Goal: Task Accomplishment & Management: Use online tool/utility

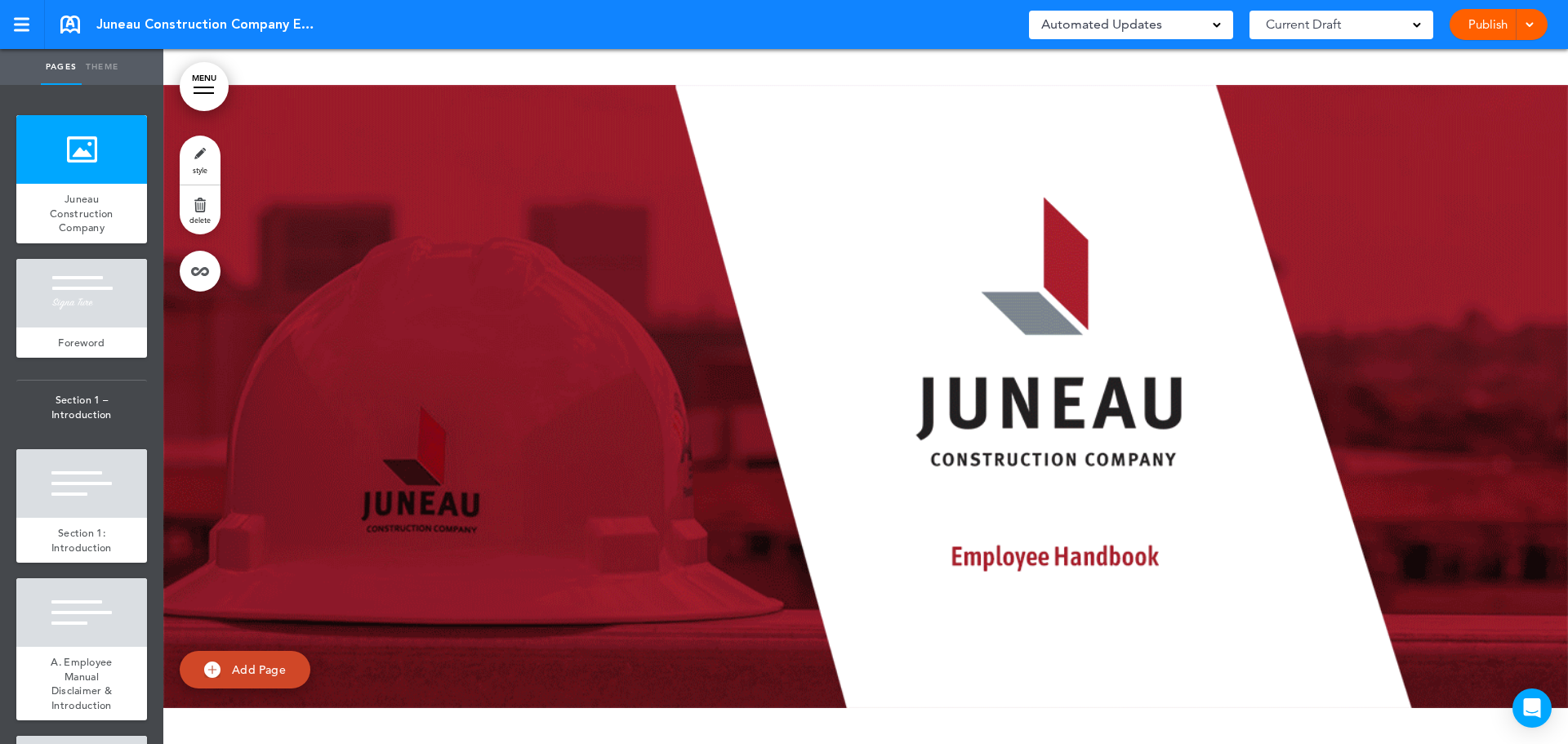
click at [1329, 27] on span "Current Draft" at bounding box center [1303, 25] width 75 height 23
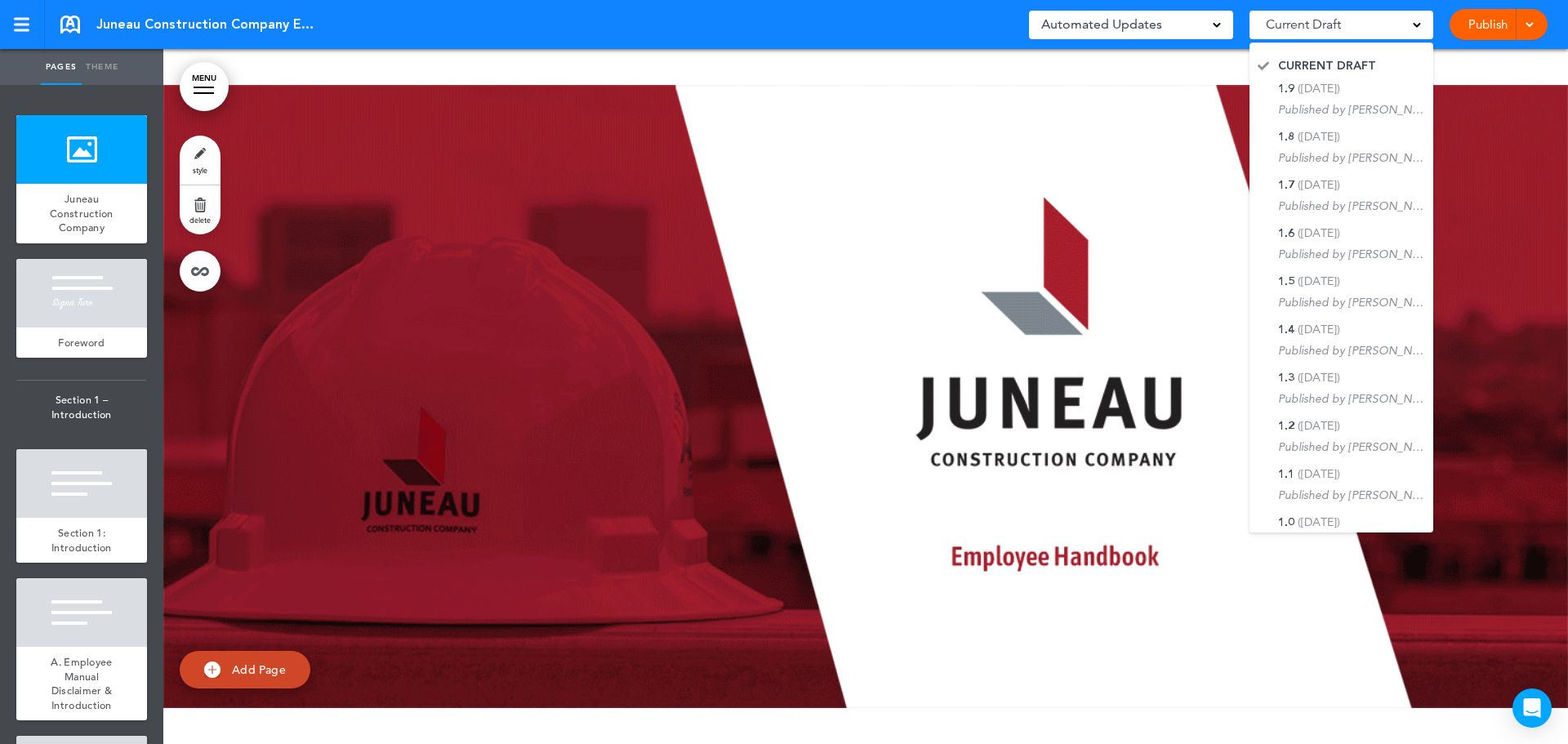
click at [1523, 25] on div at bounding box center [1527, 24] width 17 height 31
click at [1107, 33] on span "Automated Updates" at bounding box center [1102, 25] width 121 height 23
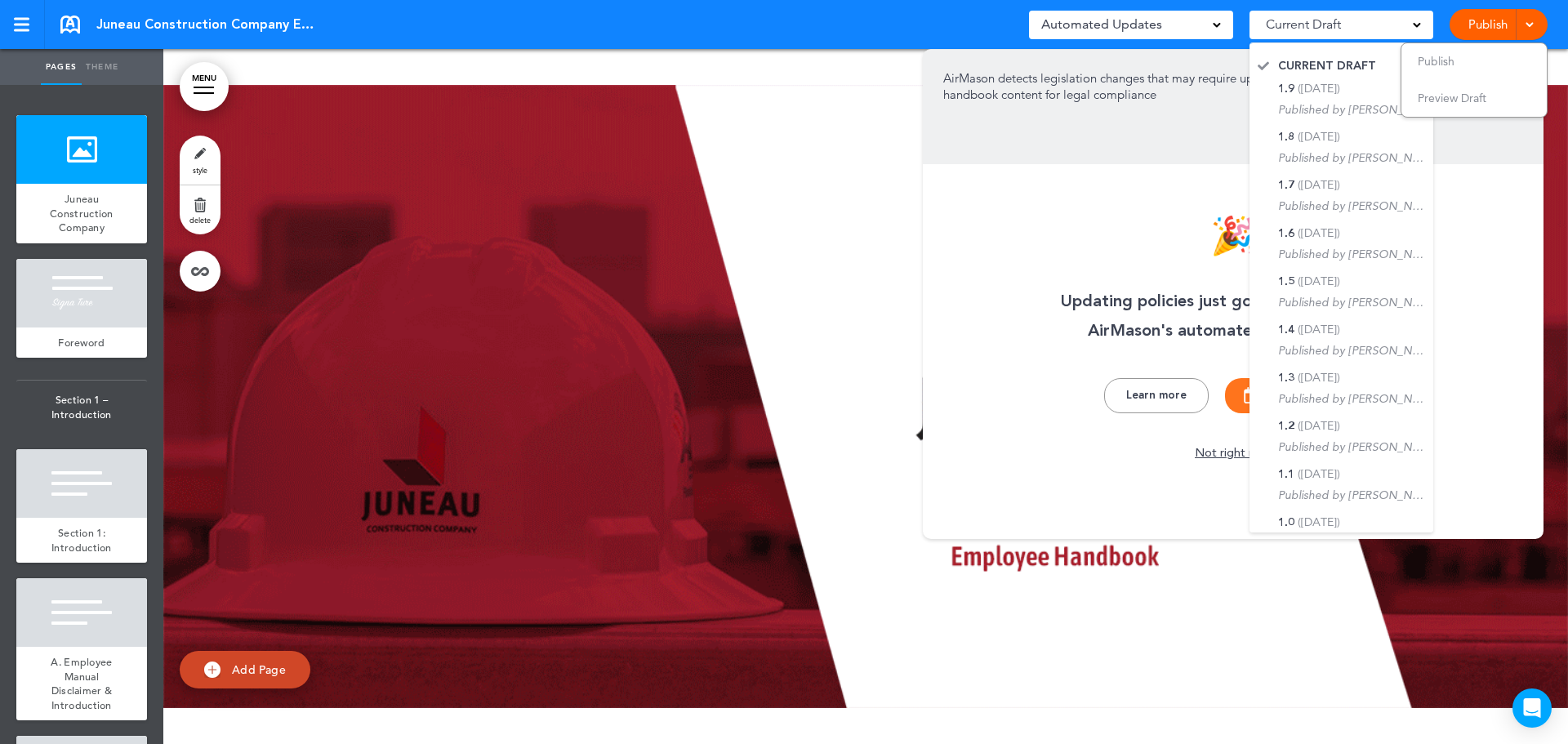
click at [1170, 19] on div "Automated Updates 0" at bounding box center [1131, 25] width 180 height 23
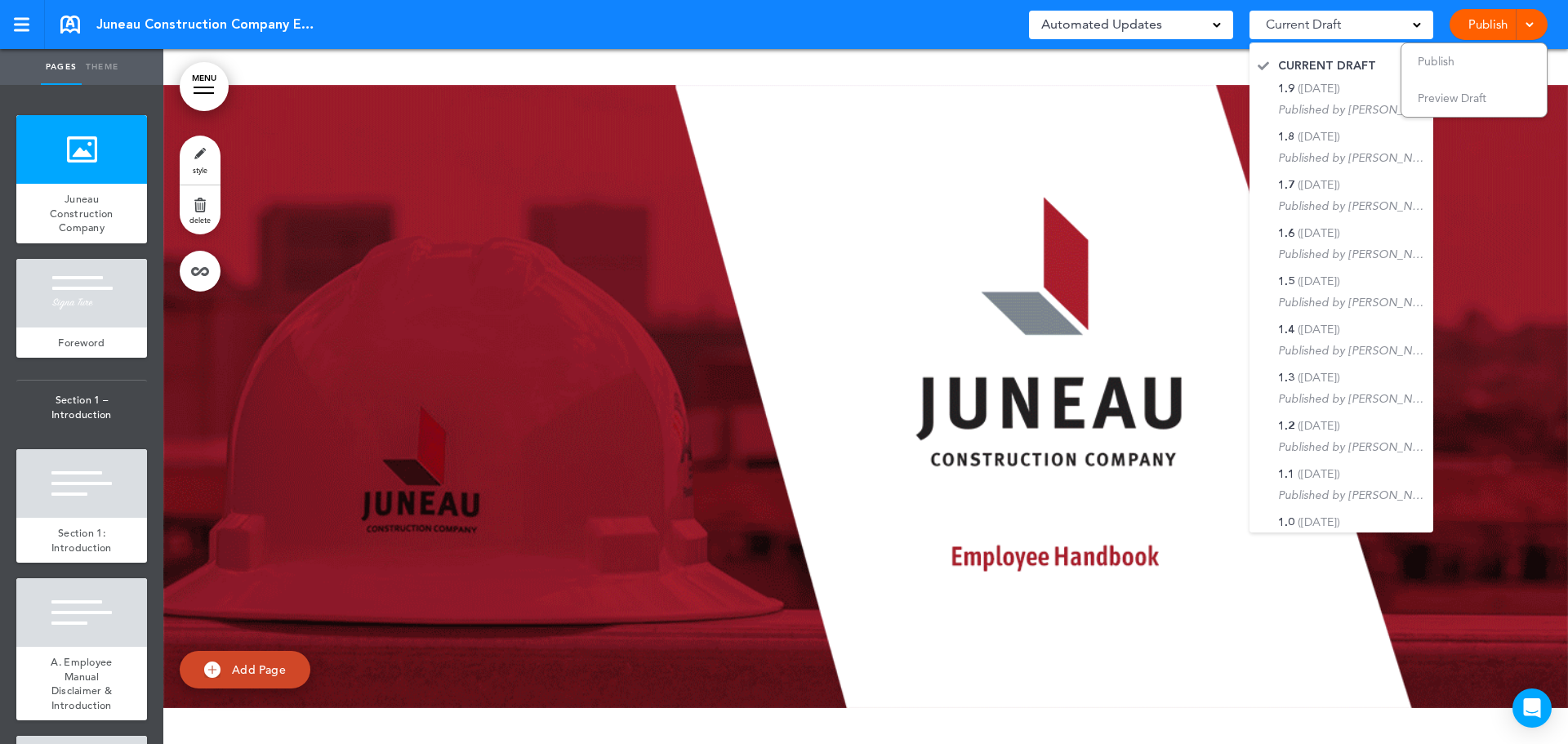
click at [1180, 29] on div "Automated Updates 0" at bounding box center [1131, 25] width 180 height 23
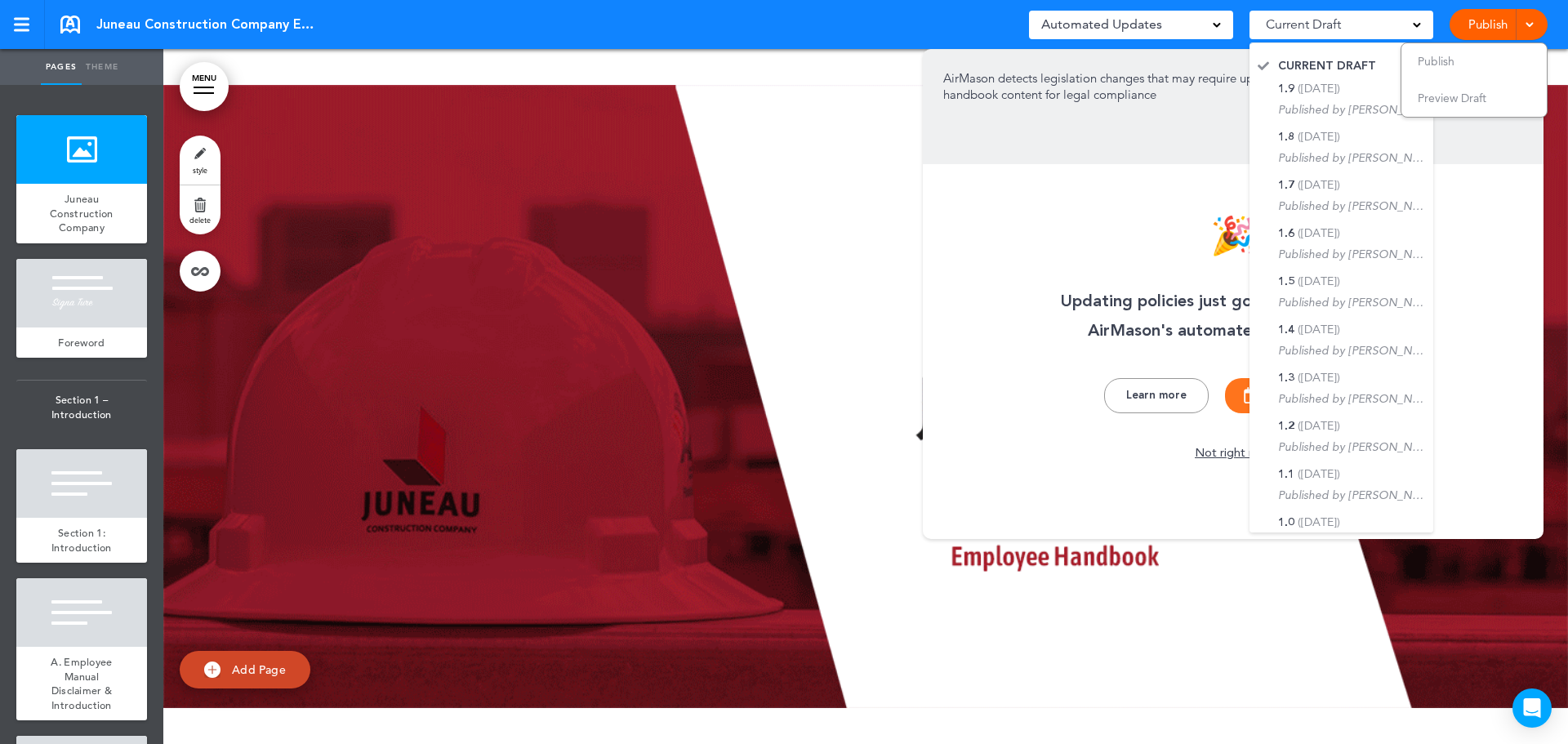
click at [1189, 23] on div "Automated Updates 0" at bounding box center [1131, 25] width 180 height 23
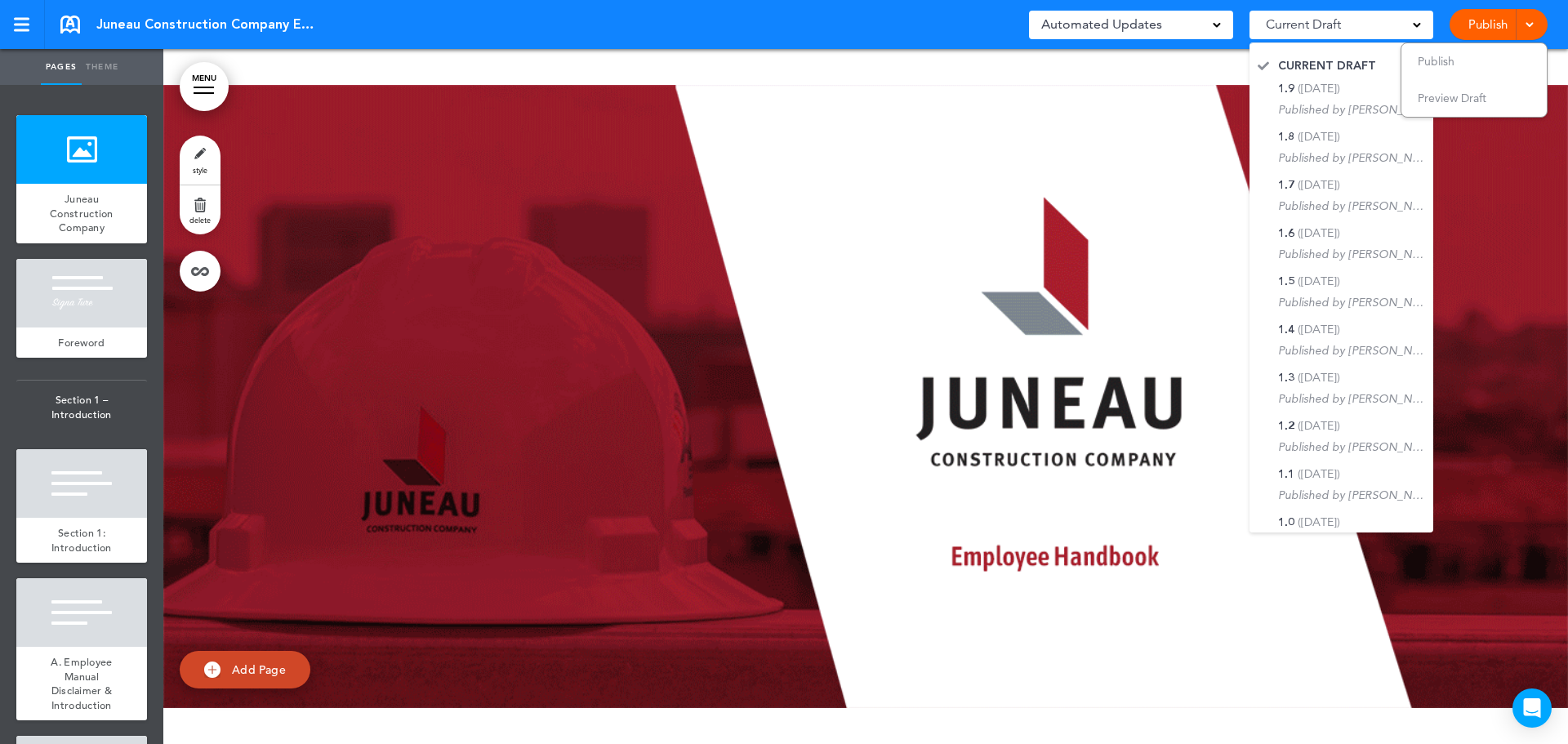
click at [790, 28] on div "Juneau Construction Company Employee Manual Saved! Automated Updates 0 Auto pol…" at bounding box center [784, 24] width 1568 height 49
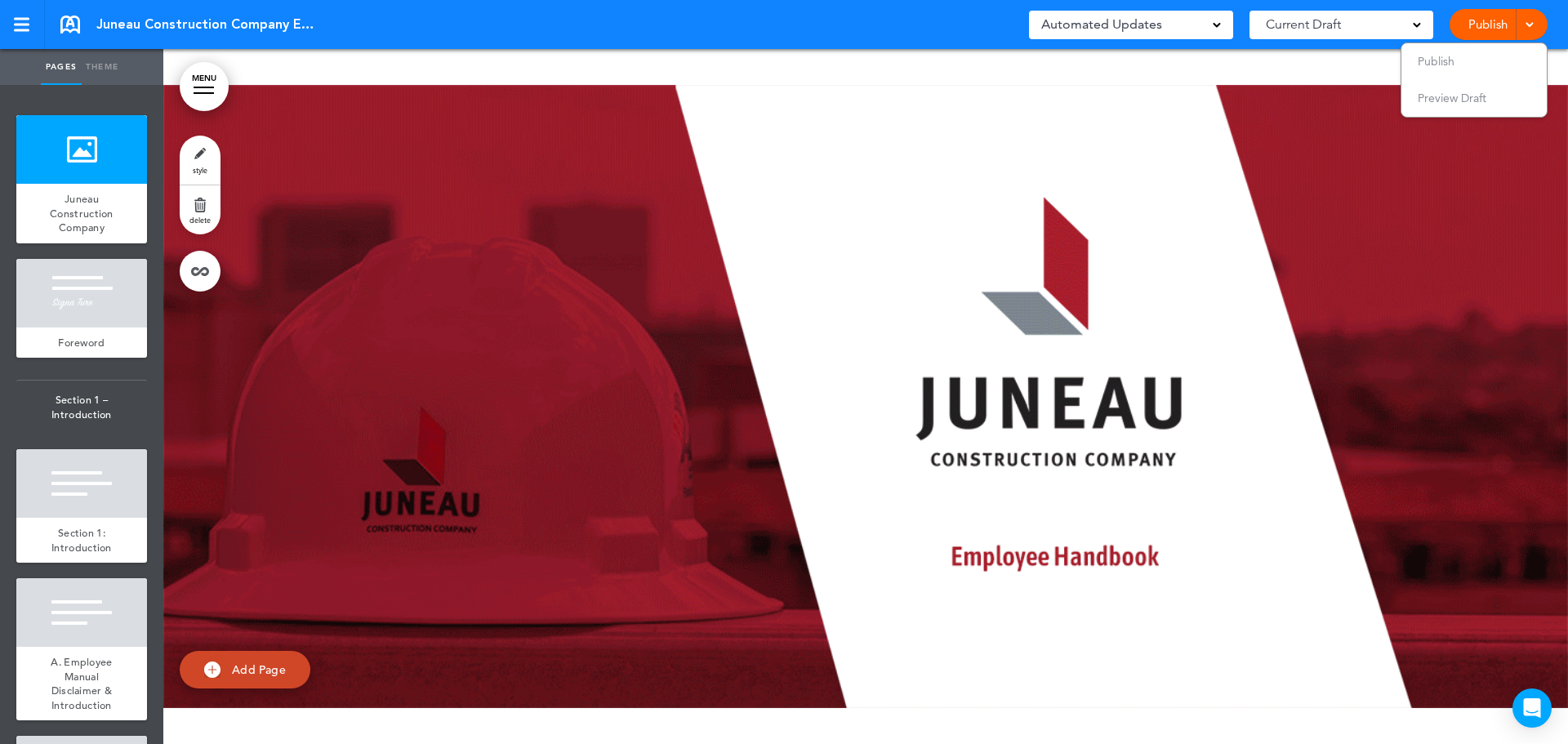
click at [17, 32] on link at bounding box center [22, 24] width 45 height 49
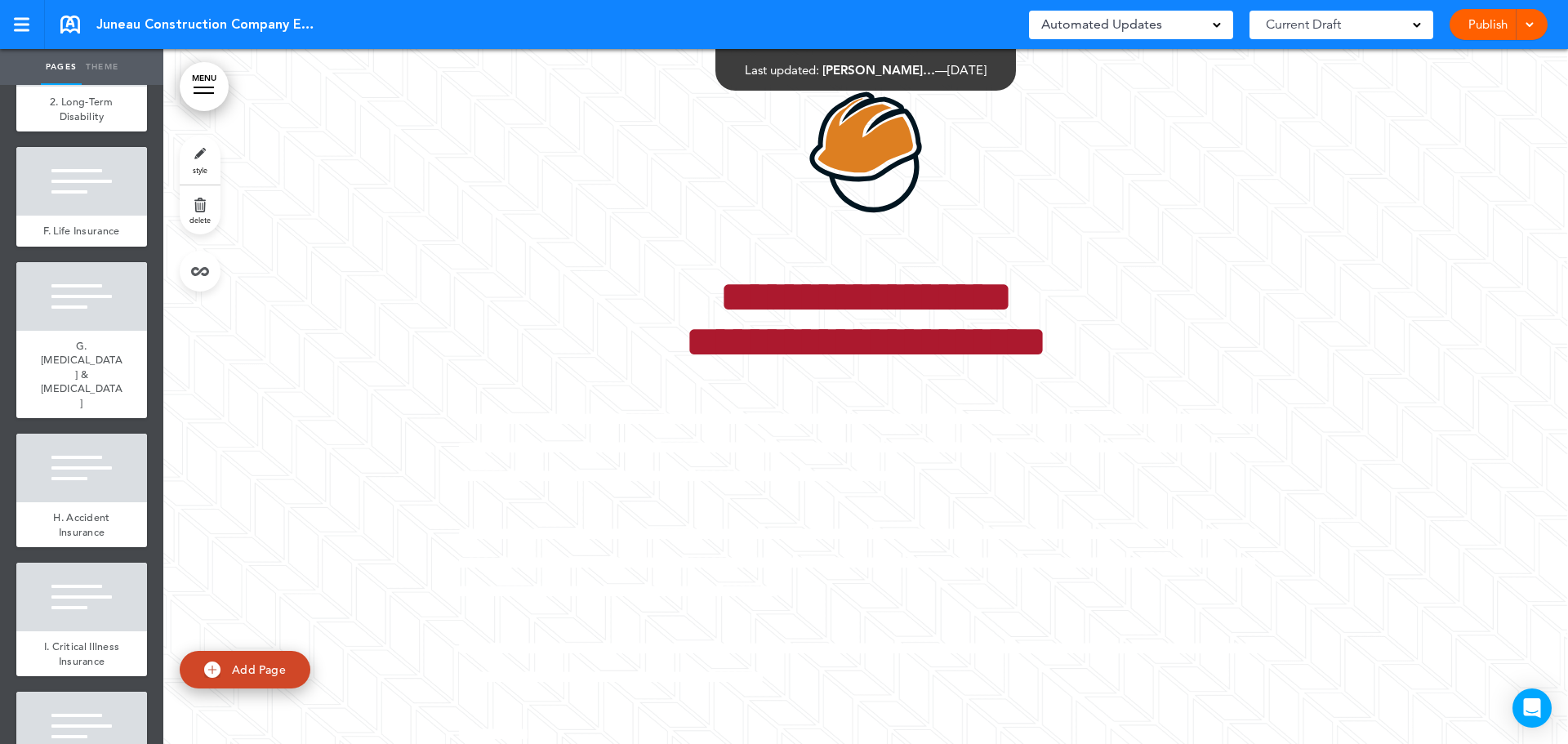
scroll to position [17879, 0]
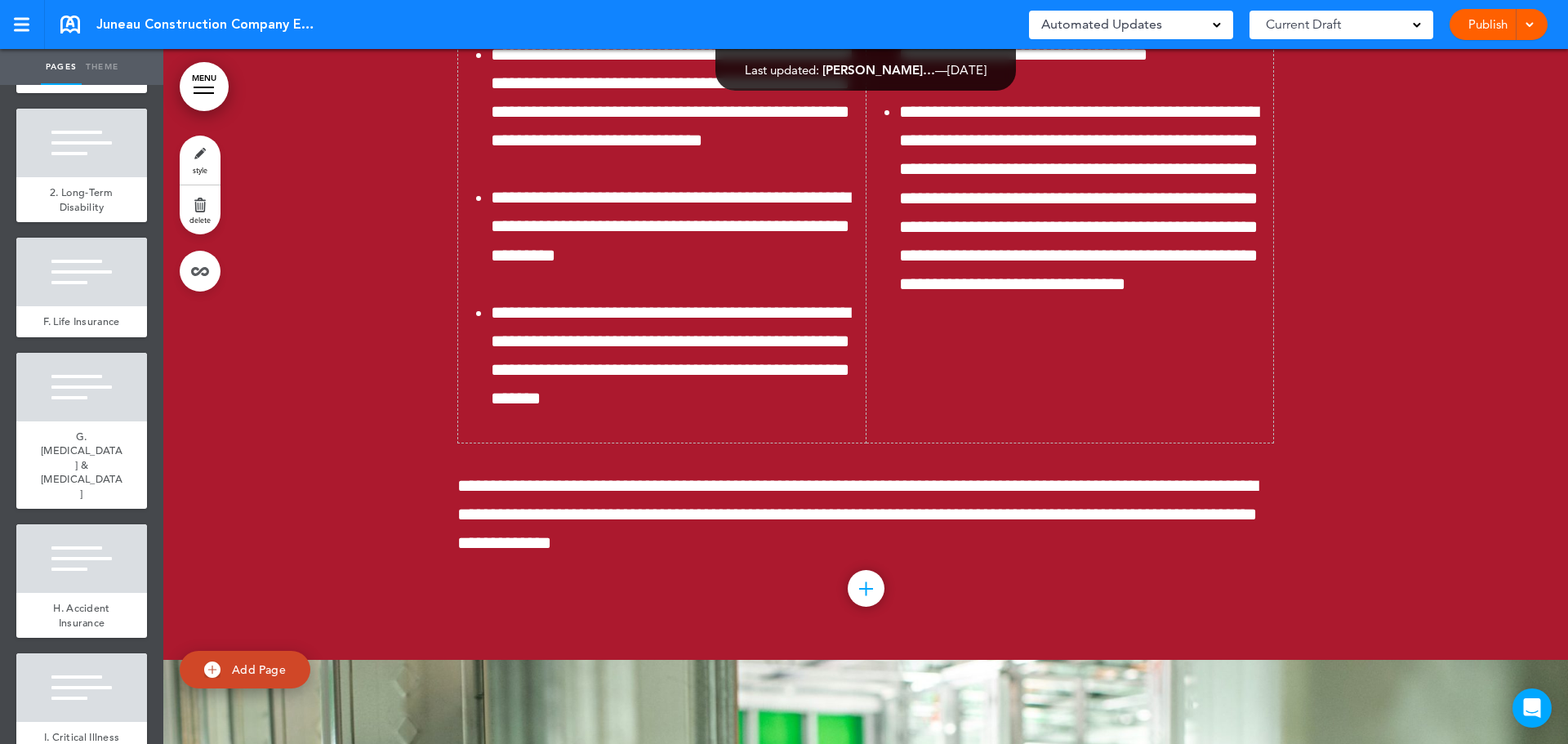
scroll to position [113594, 0]
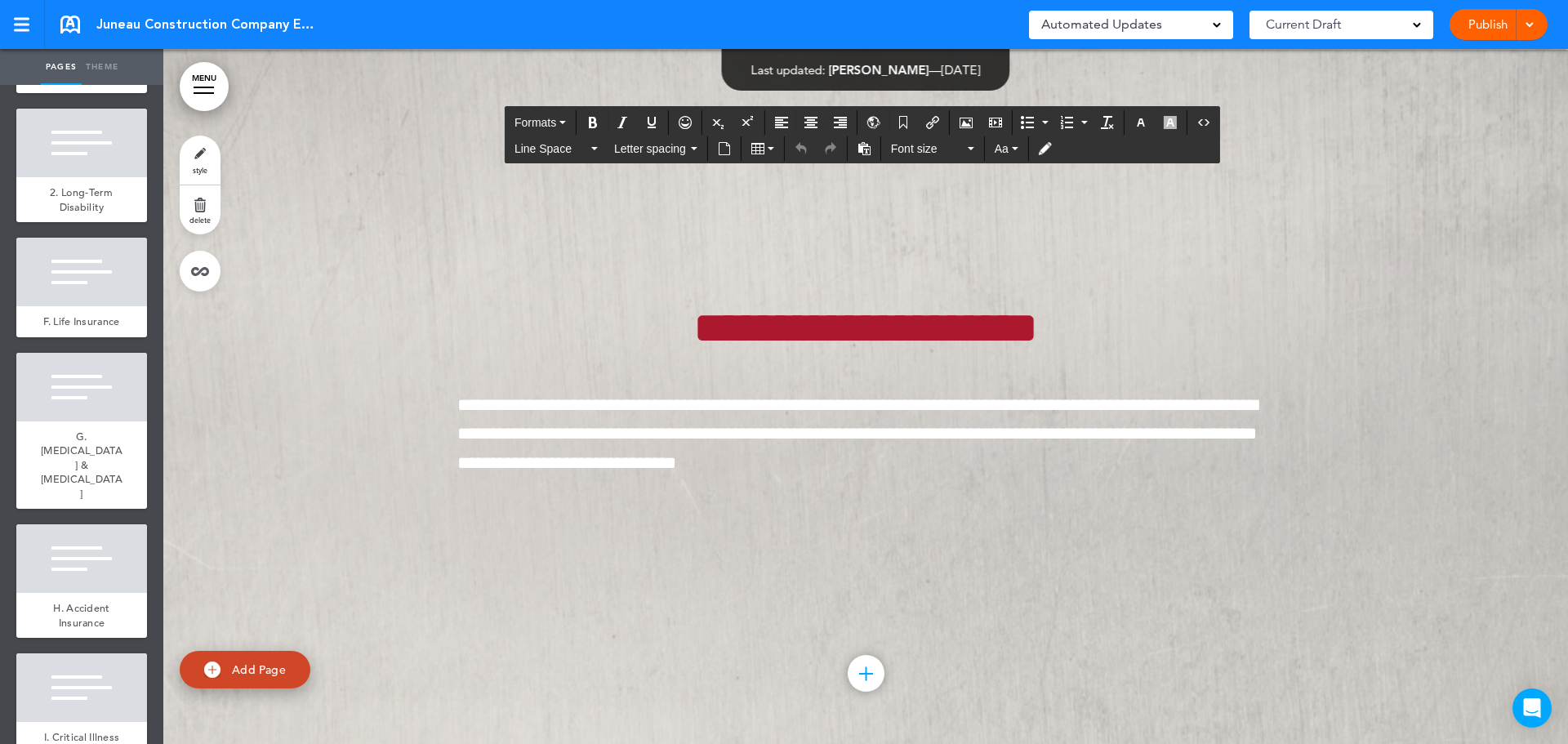
scroll to position [114617, 0]
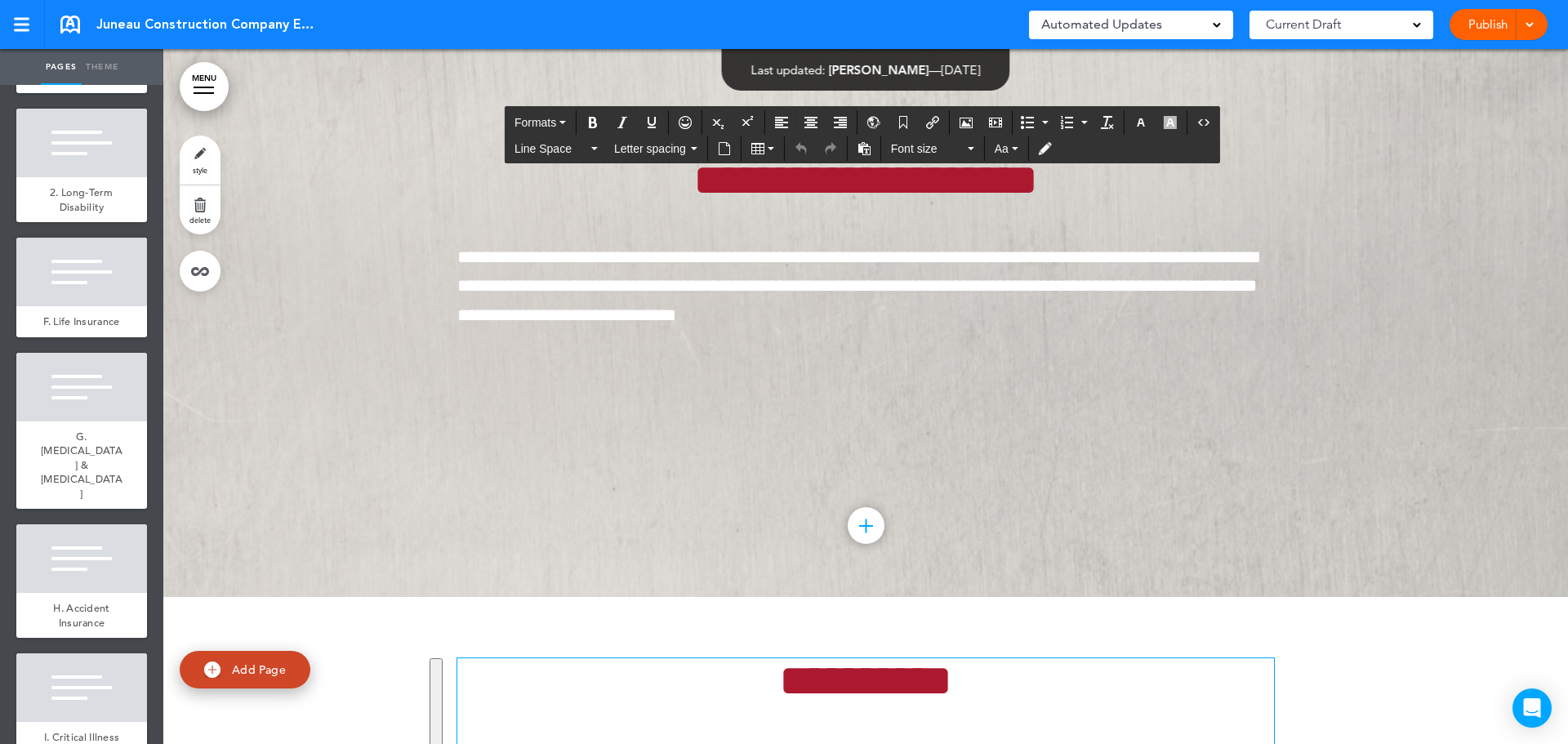
drag, startPoint x: 1012, startPoint y: 199, endPoint x: 702, endPoint y: 521, distance: 447.0
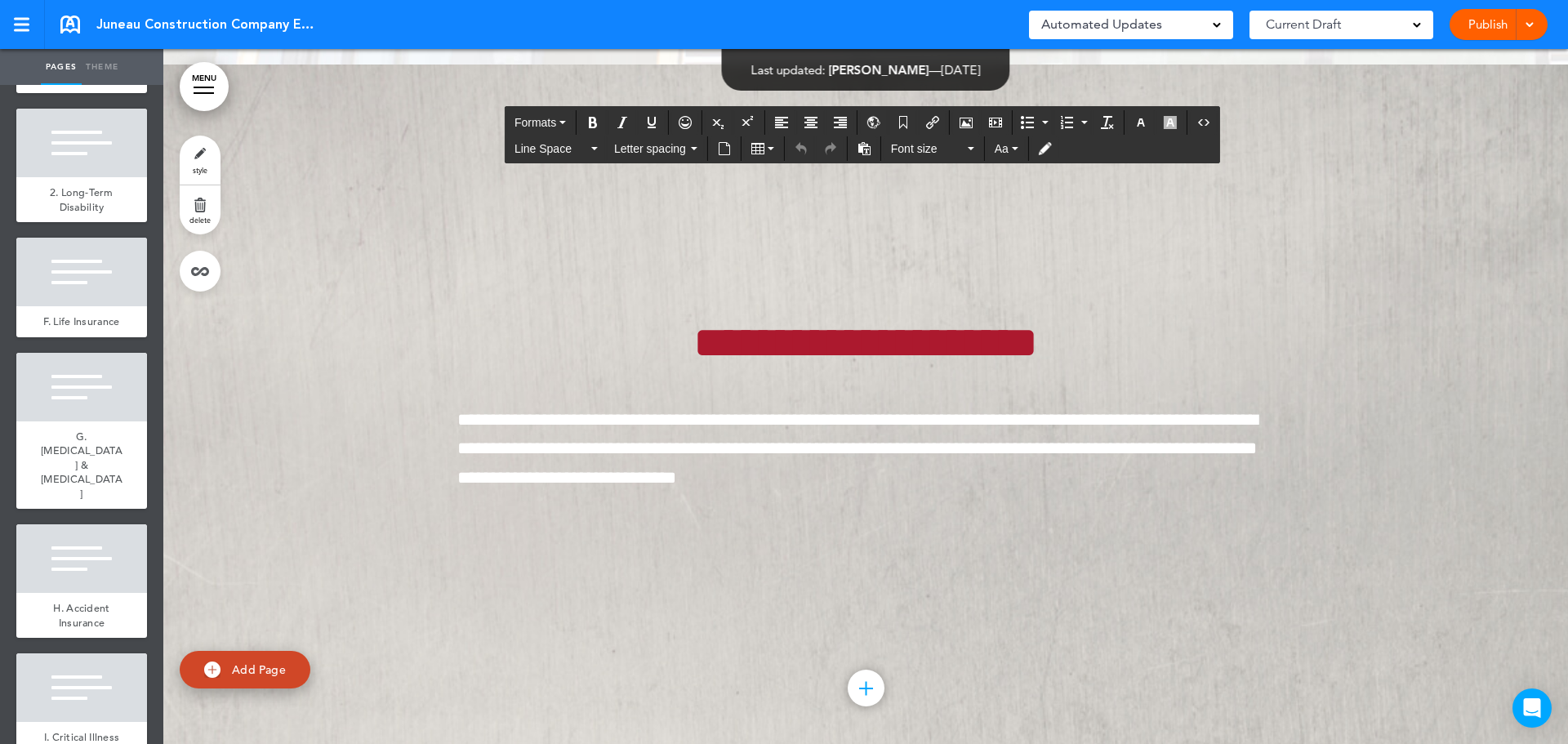
scroll to position [114126, 0]
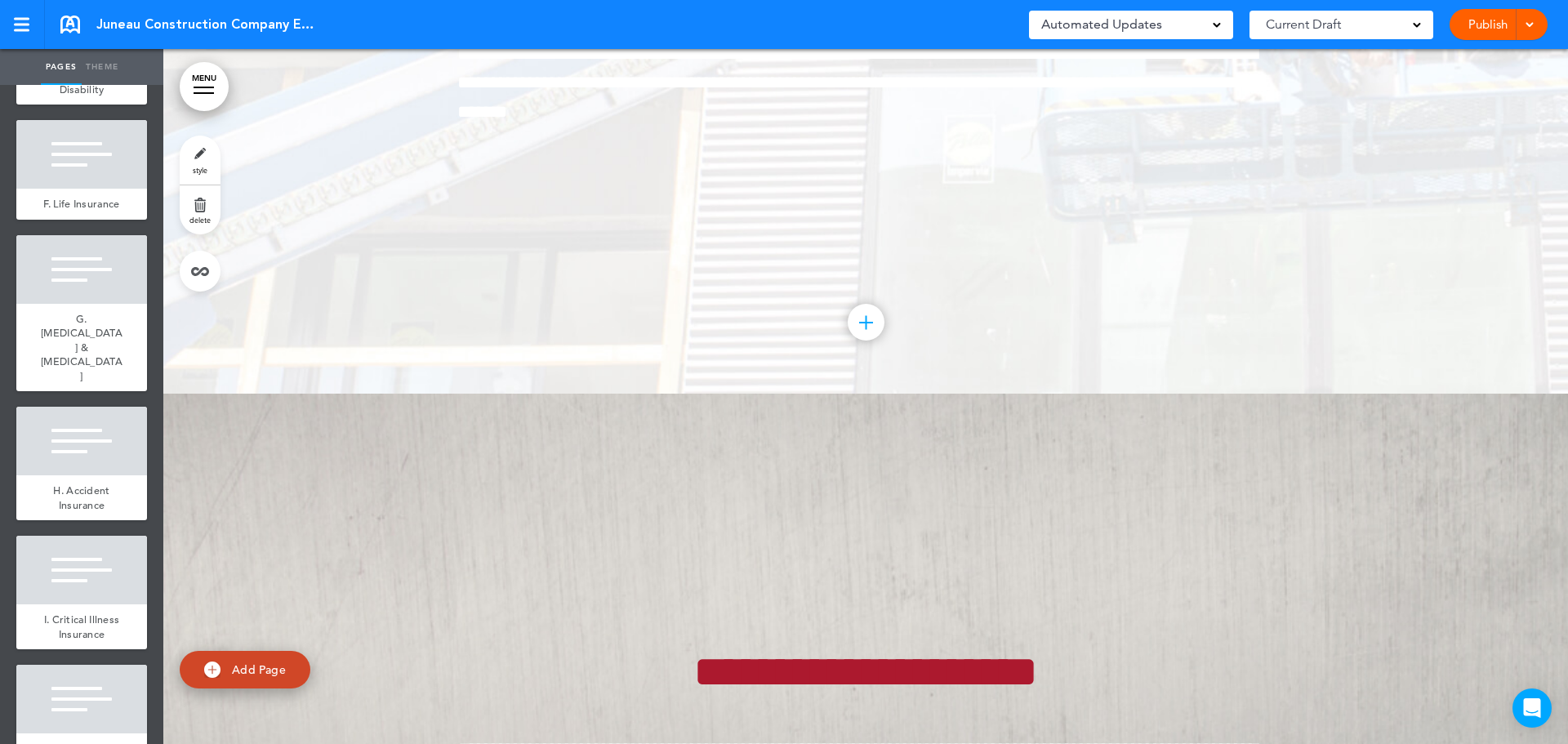
scroll to position [18124, 0]
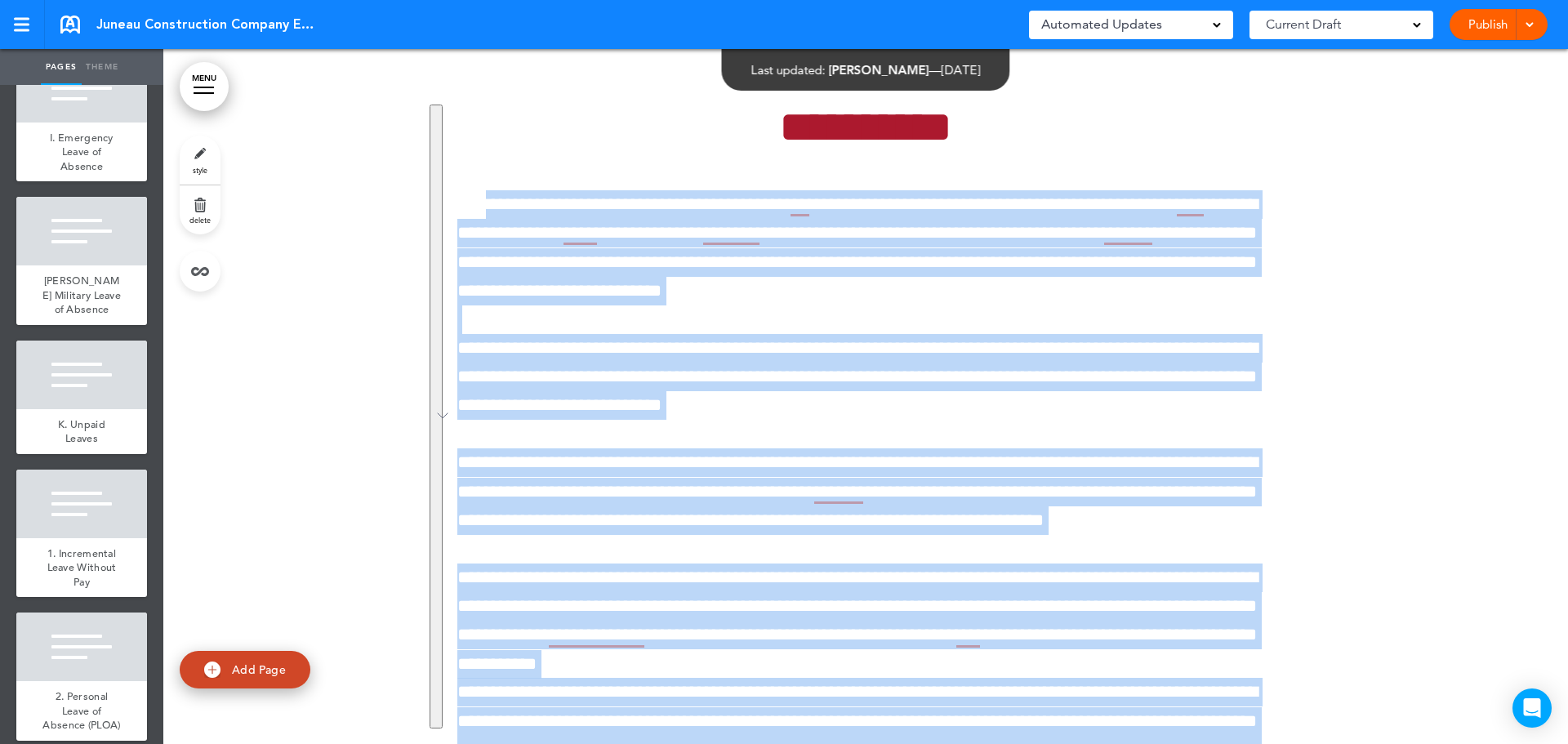
scroll to position [23026, 0]
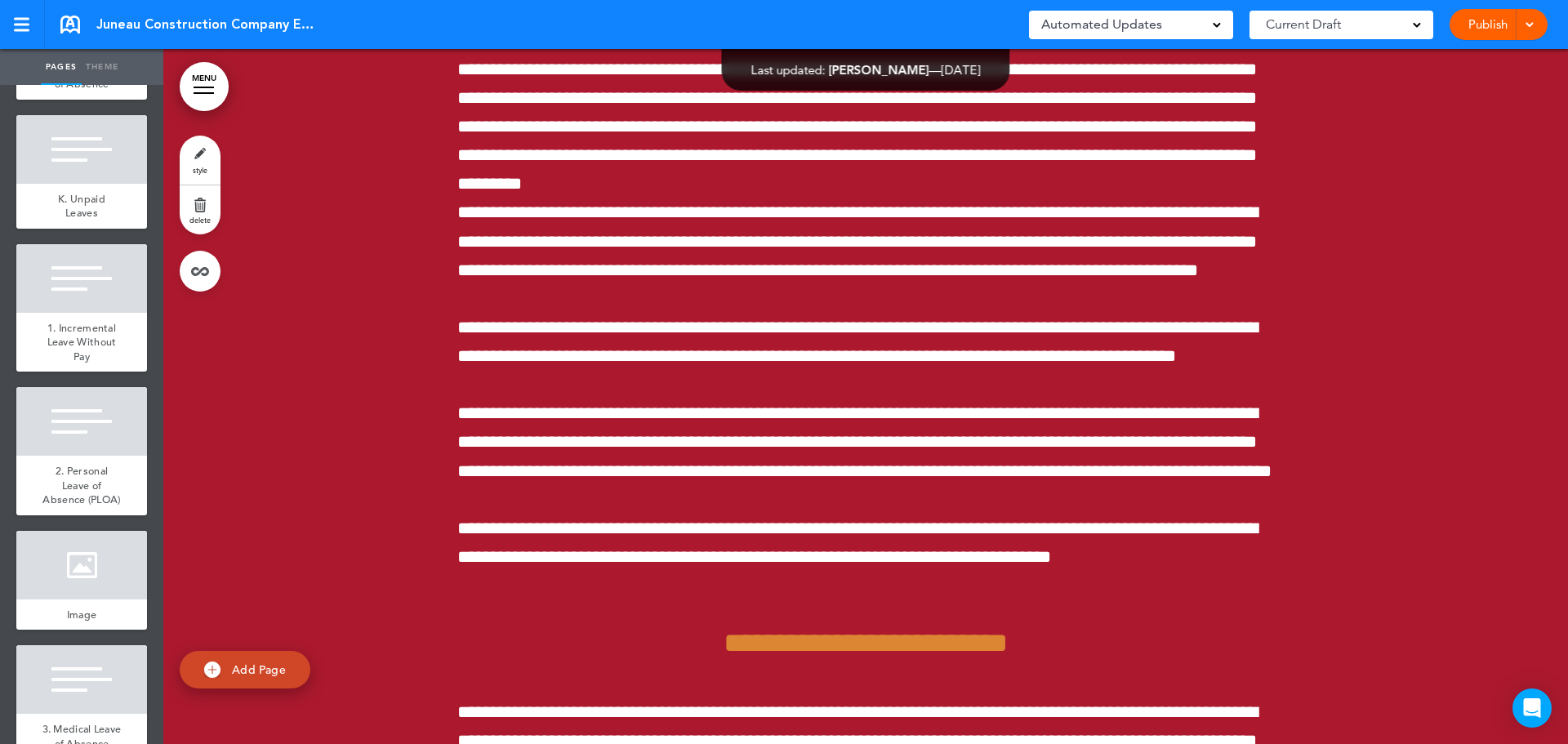
scroll to position [144184, 0]
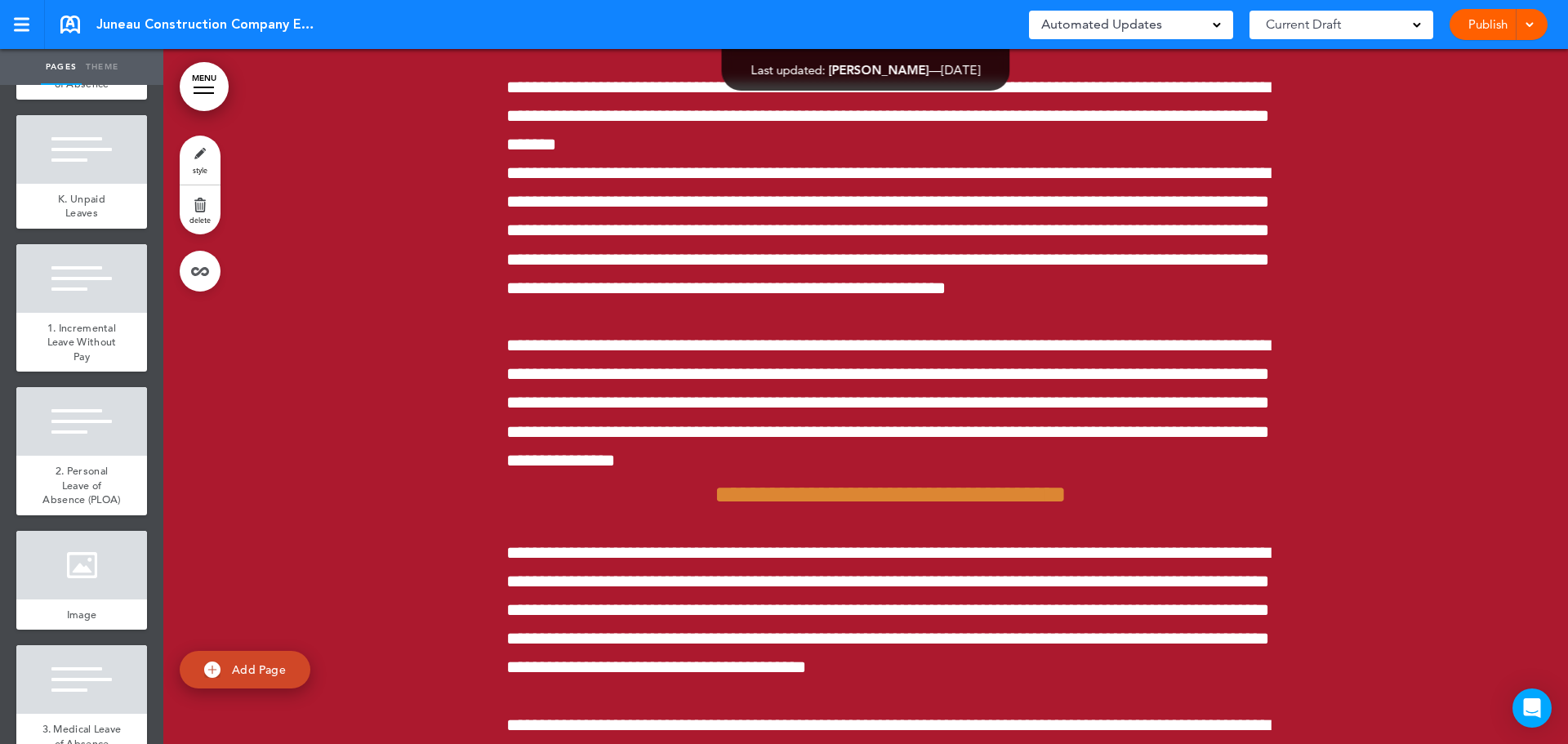
scroll to position [147198, 0]
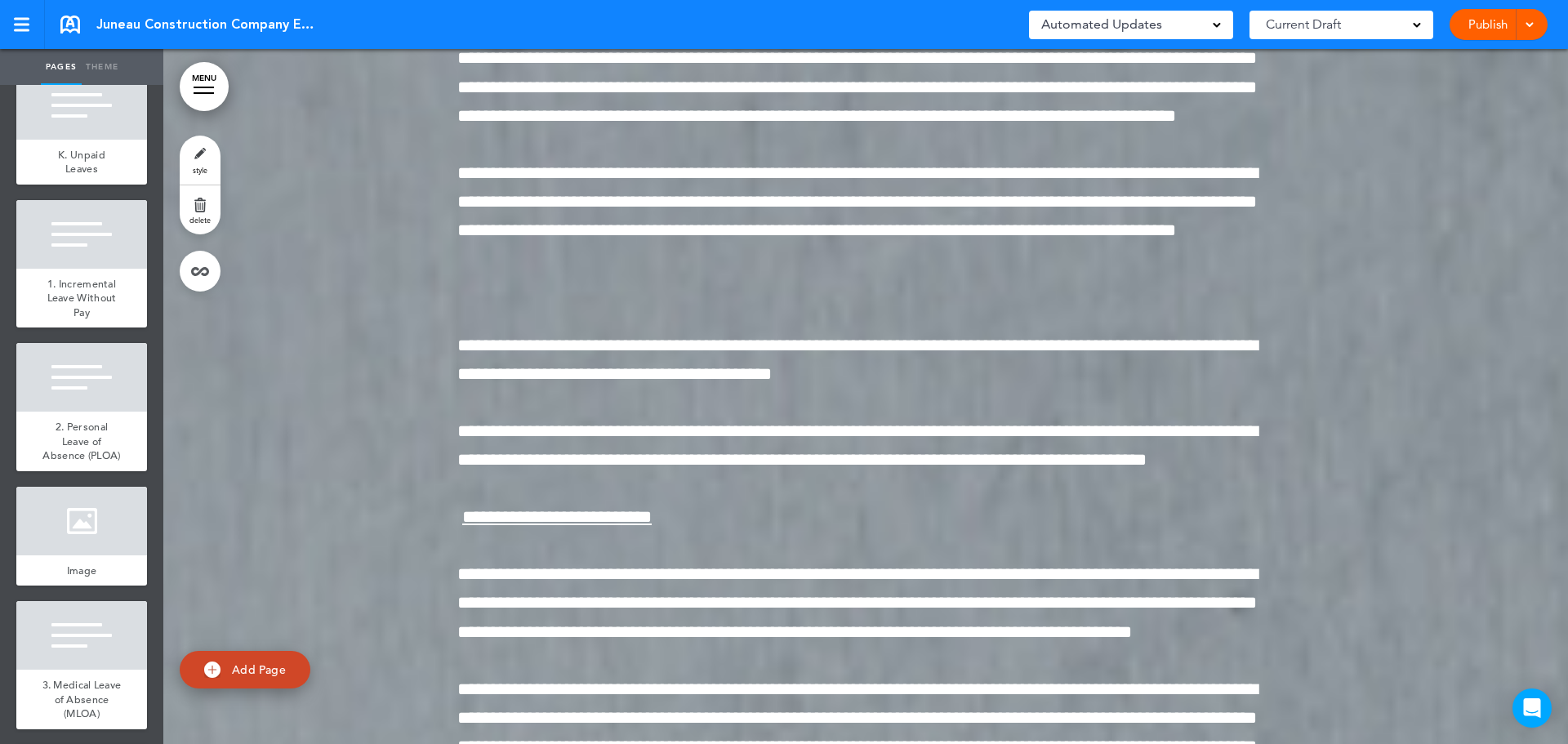
scroll to position [23270, 0]
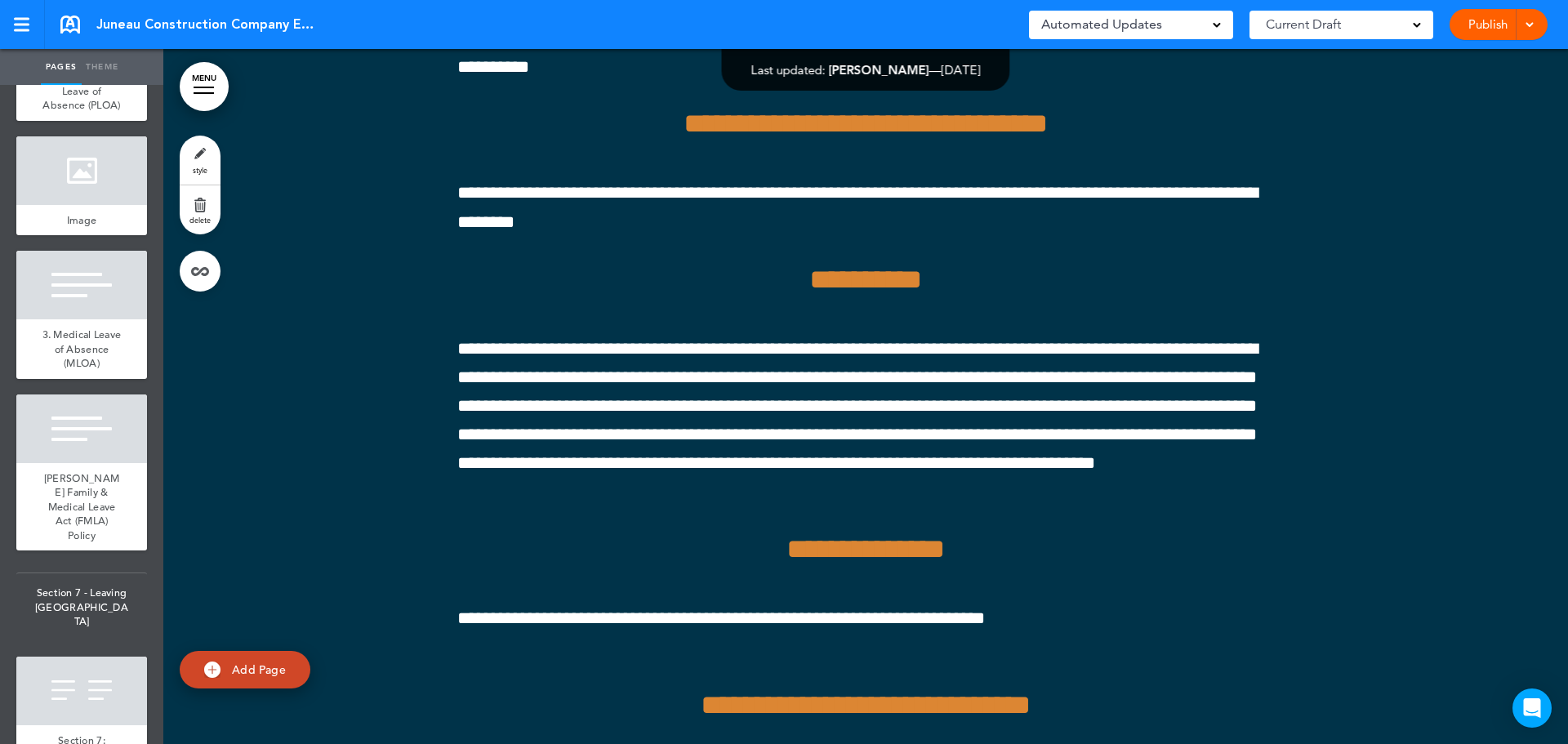
scroll to position [23516, 0]
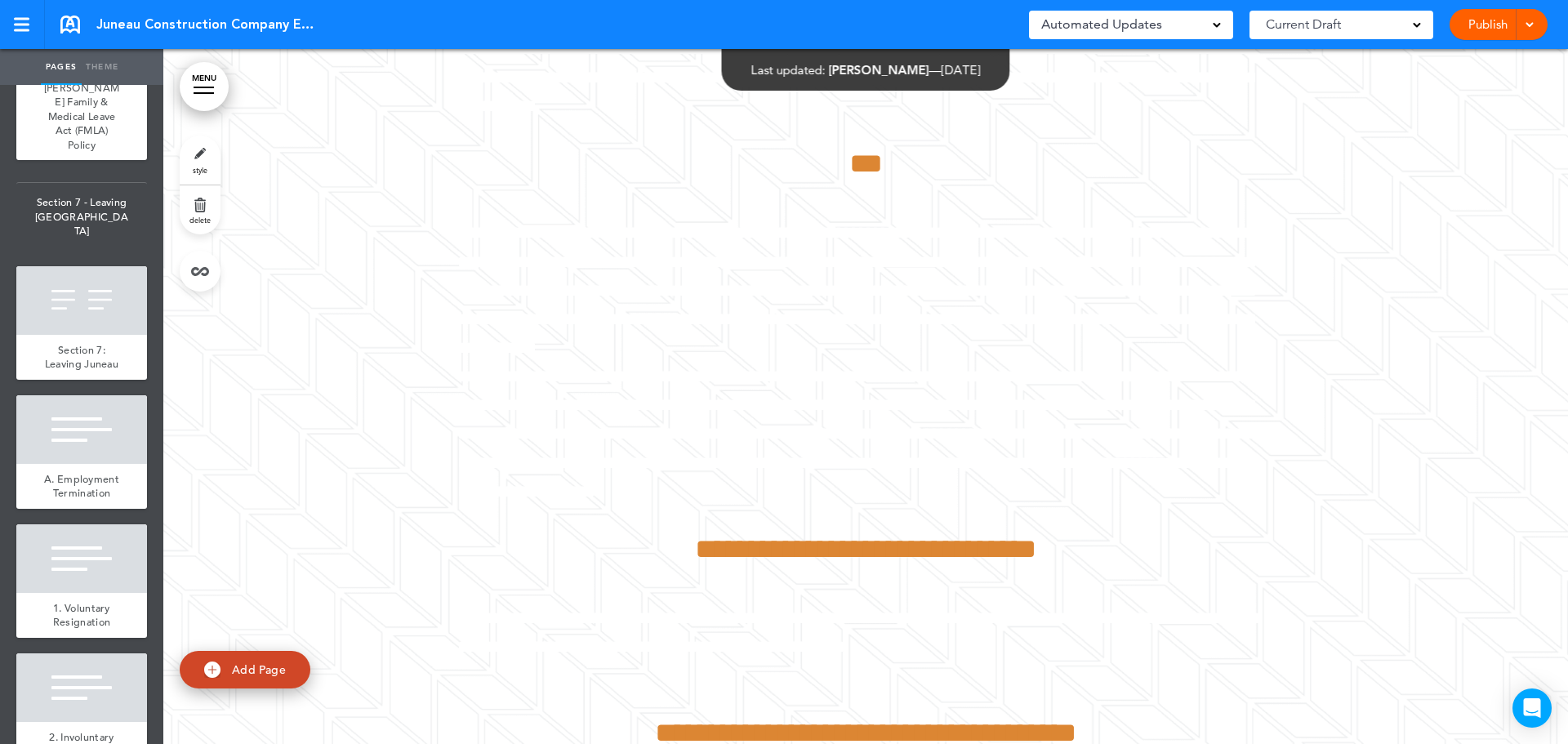
scroll to position [23843, 0]
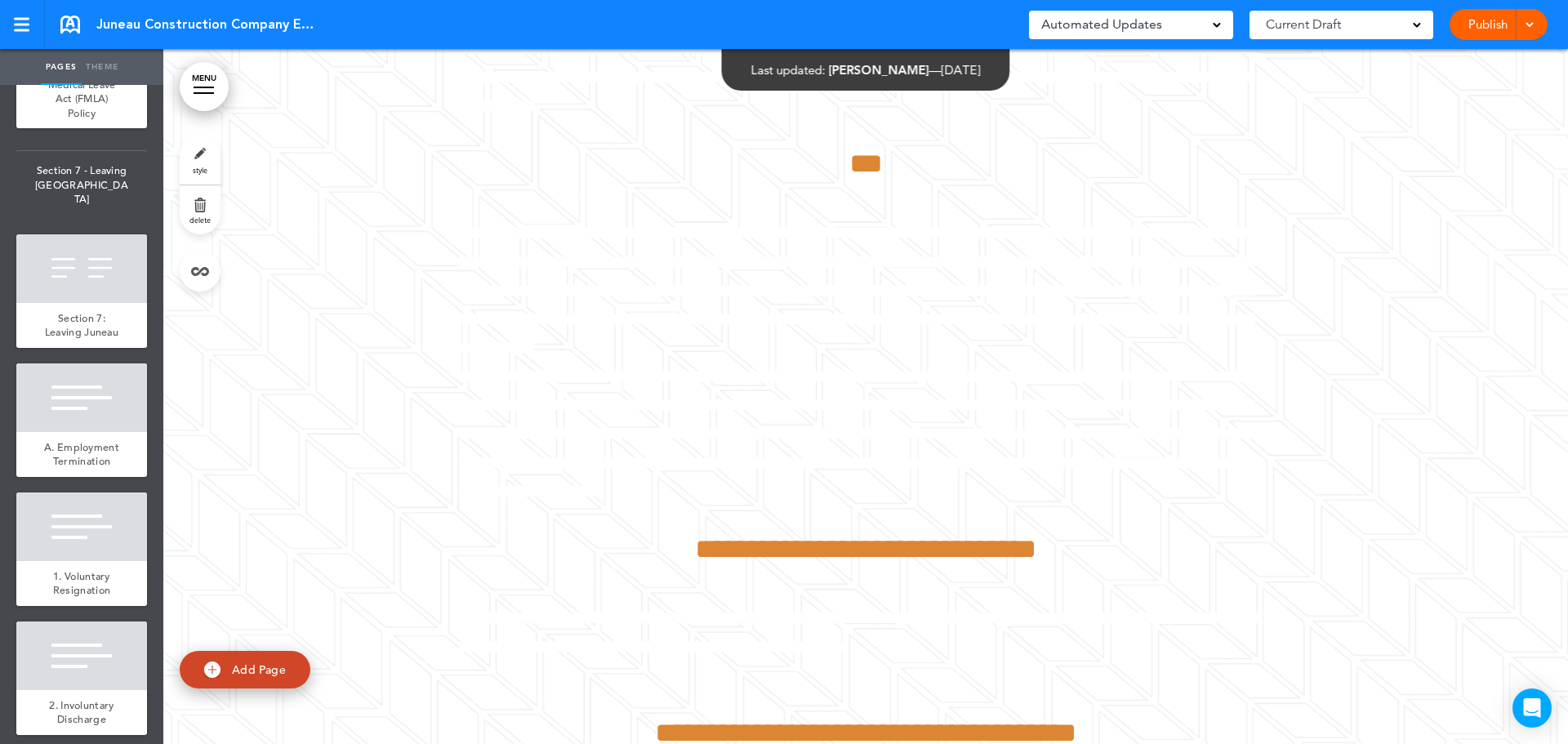
drag, startPoint x: 111, startPoint y: 456, endPoint x: 83, endPoint y: 522, distance: 71.7
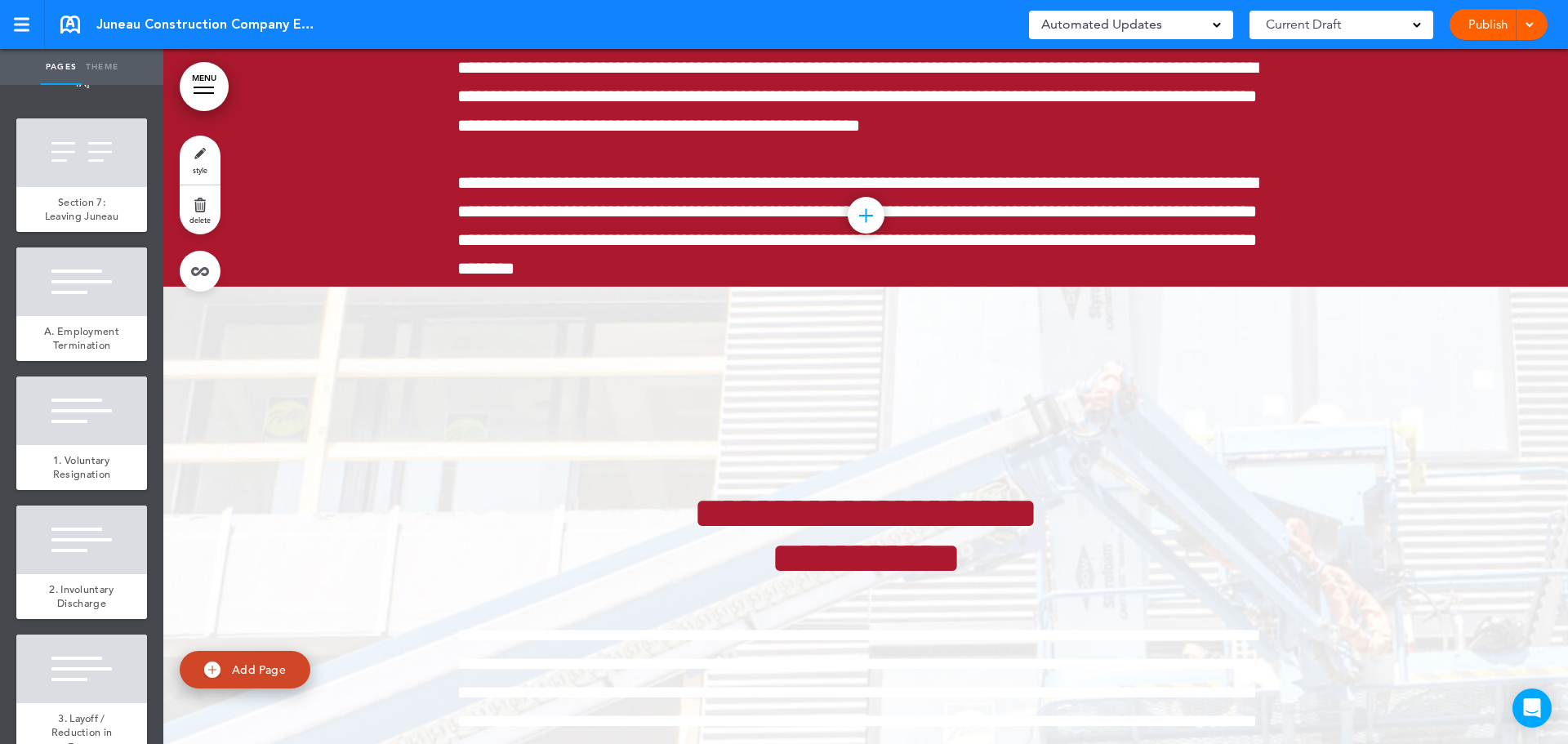
scroll to position [24087, 0]
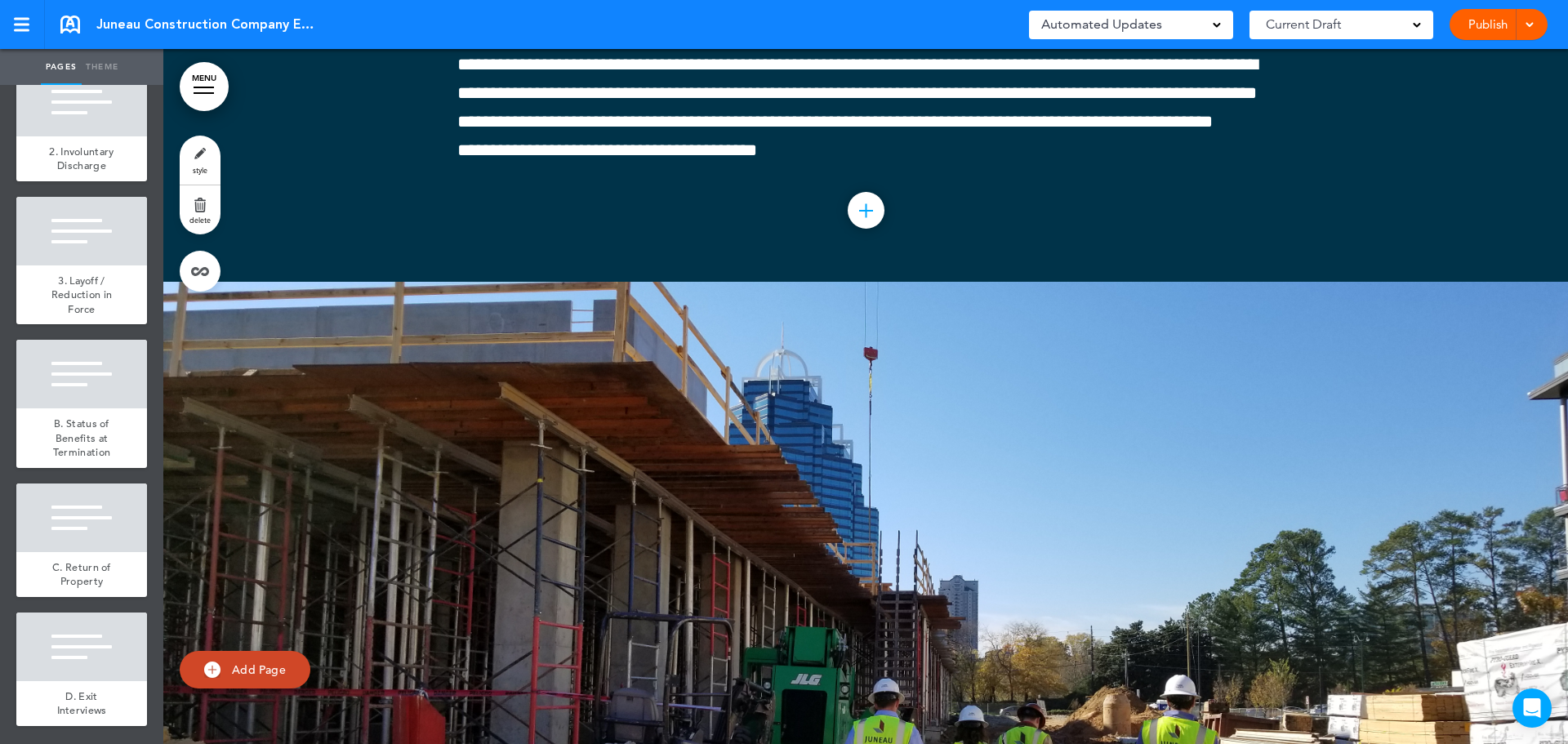
scroll to position [24414, 0]
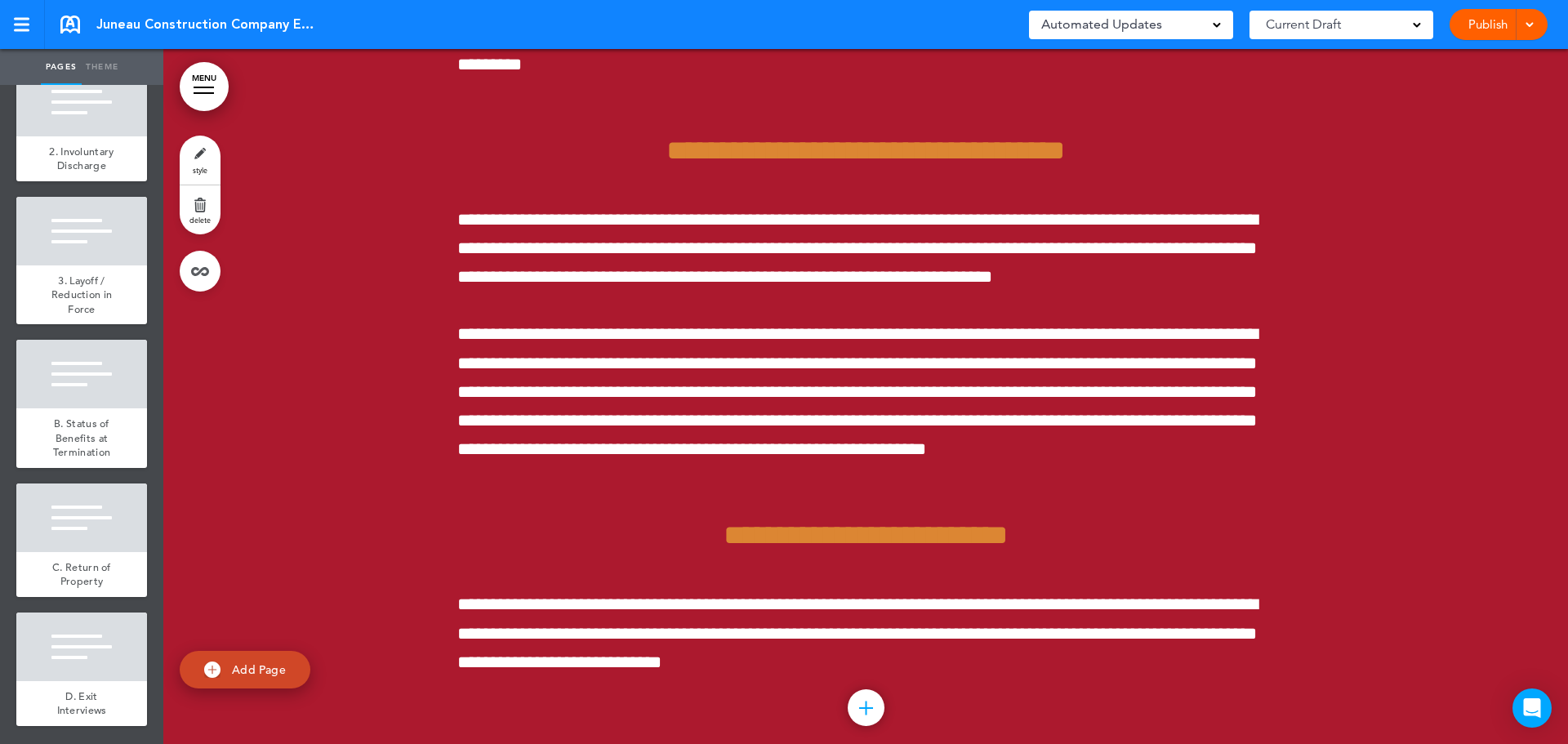
click at [86, 44] on span "1. Voluntary Resignation" at bounding box center [81, 30] width 57 height 29
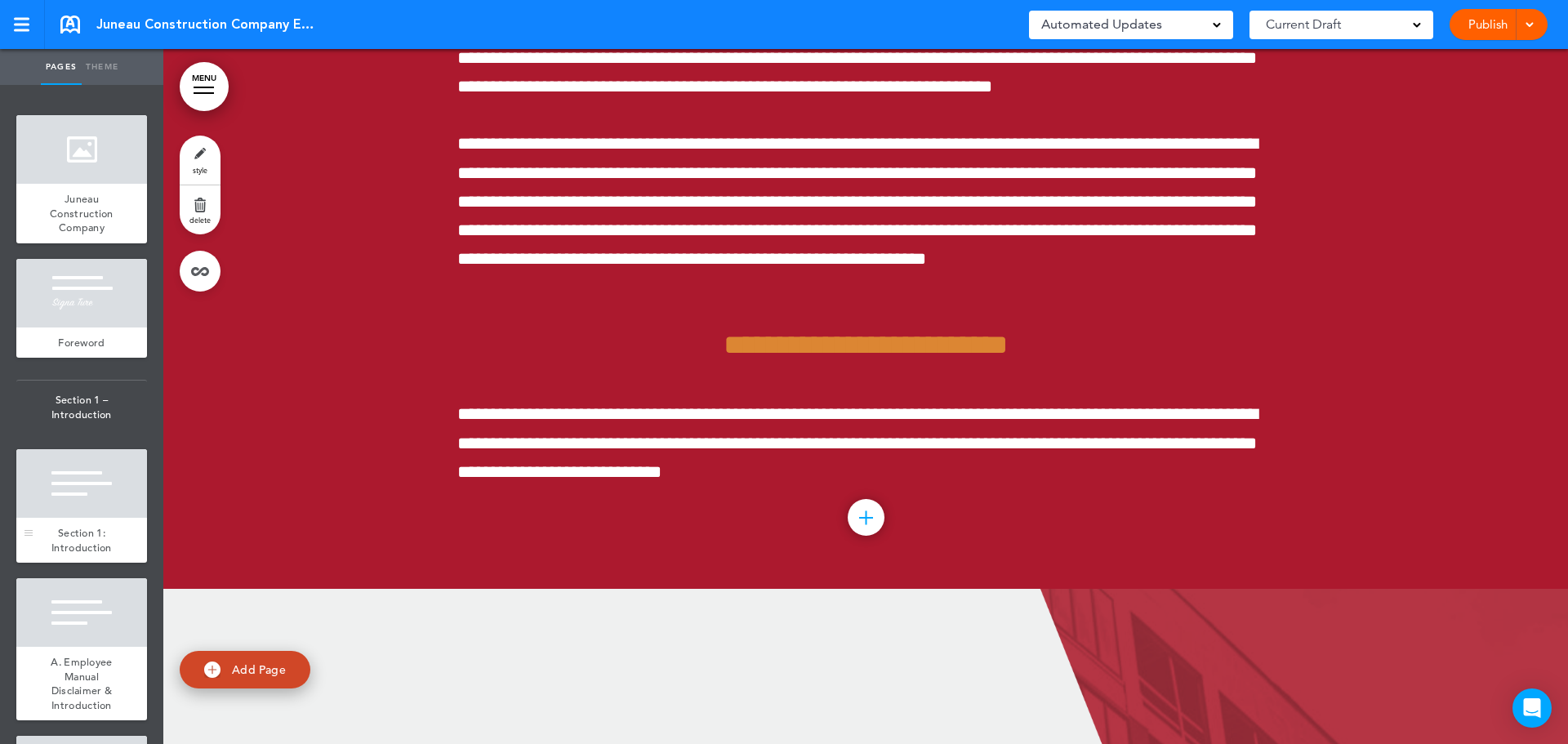
click at [87, 528] on span "Section 1: Introduction" at bounding box center [81, 540] width 60 height 29
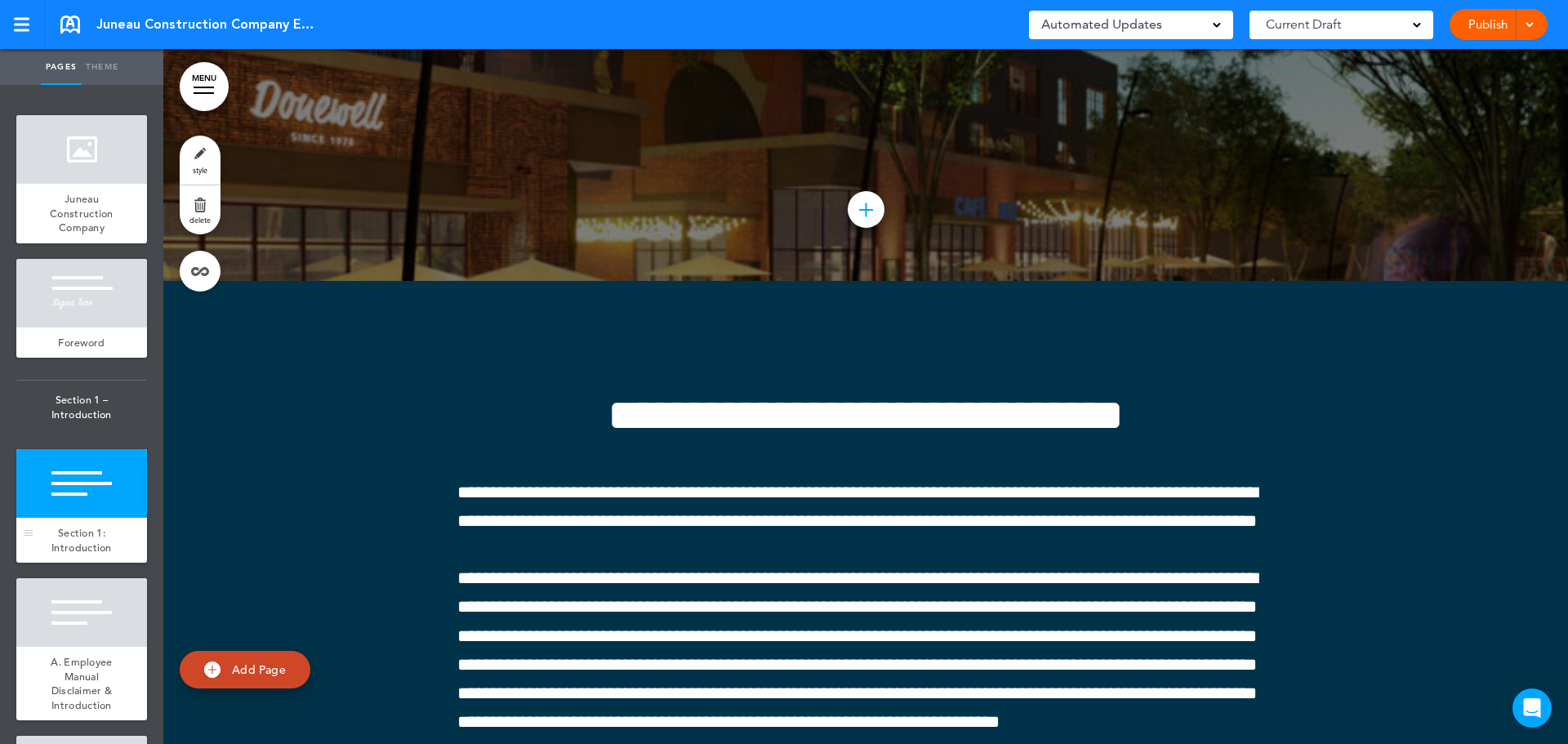
scroll to position [1701, 0]
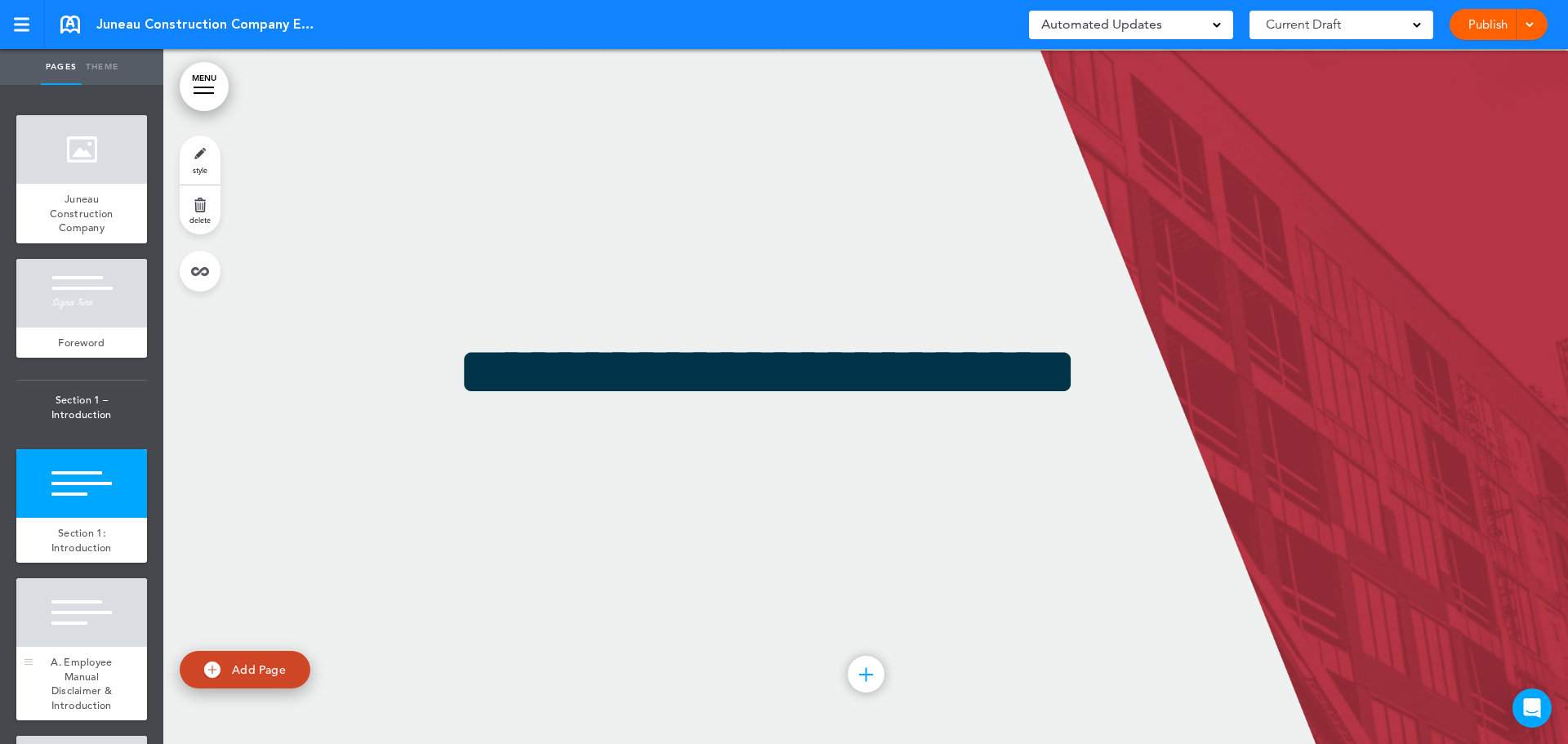
click at [68, 660] on span "A. Employee Manual Disclaimer & Introduction" at bounding box center [81, 684] width 61 height 57
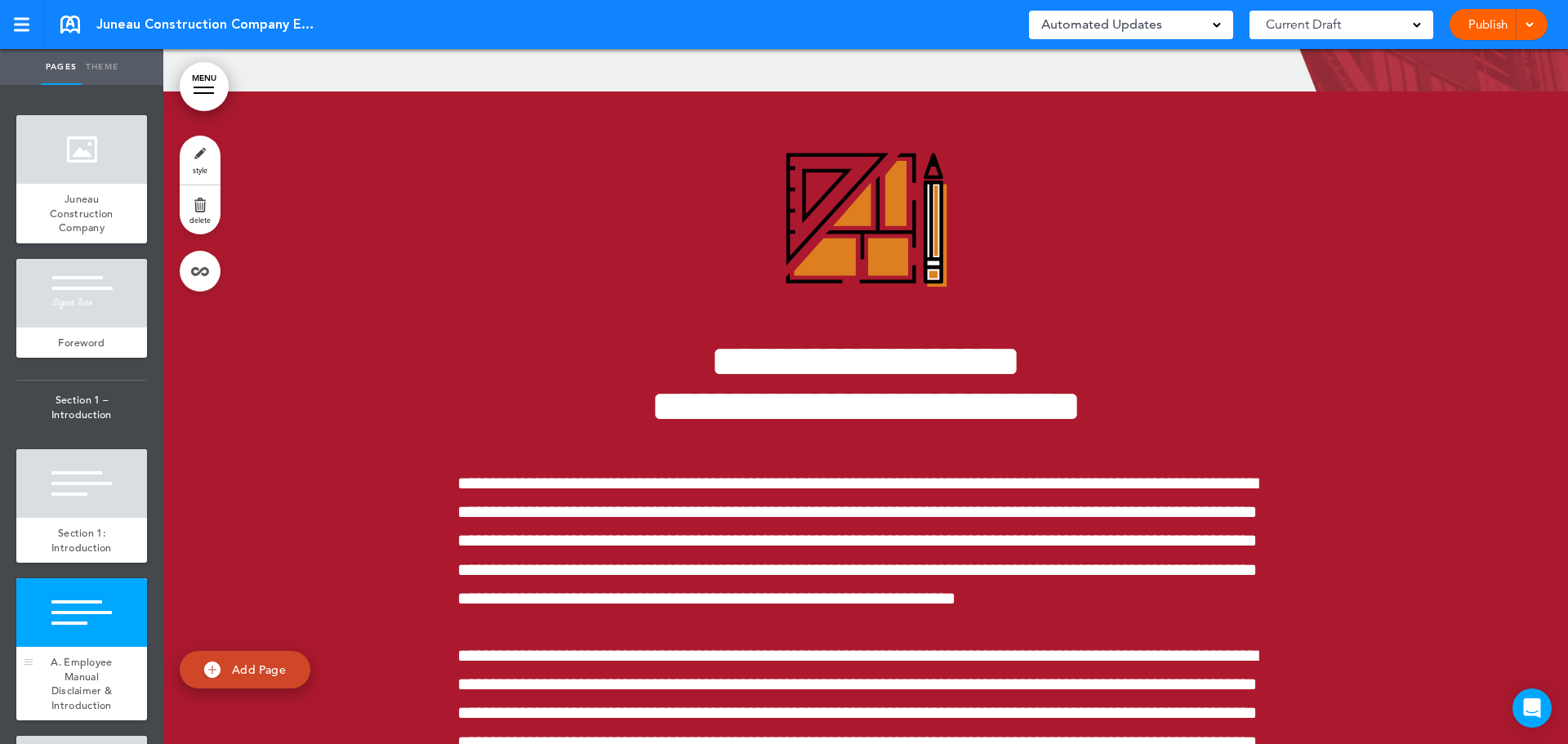
scroll to position [2396, 0]
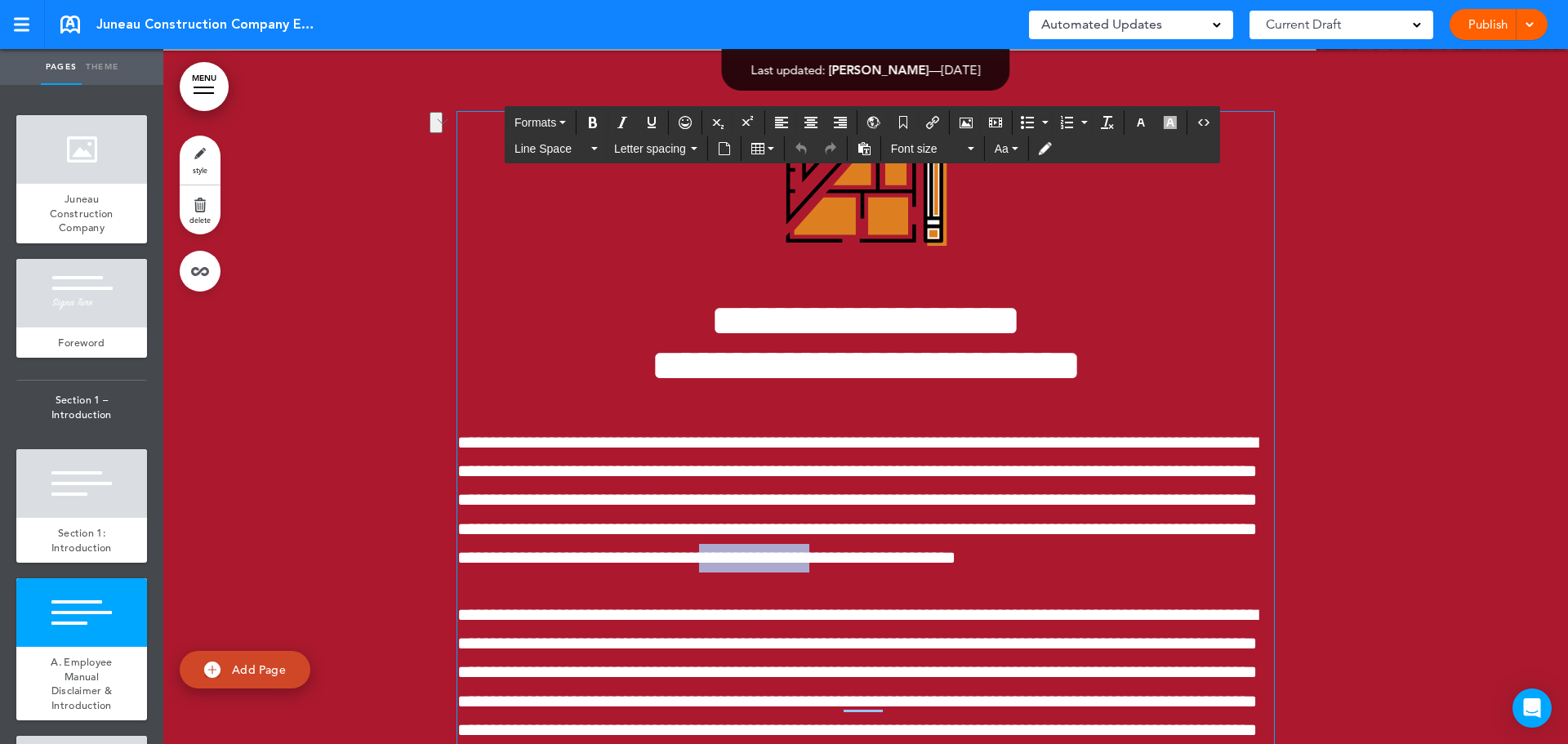
drag, startPoint x: 582, startPoint y: 557, endPoint x: 471, endPoint y: 558, distance: 111.0
click at [471, 558] on span "**********" at bounding box center [857, 500] width 800 height 133
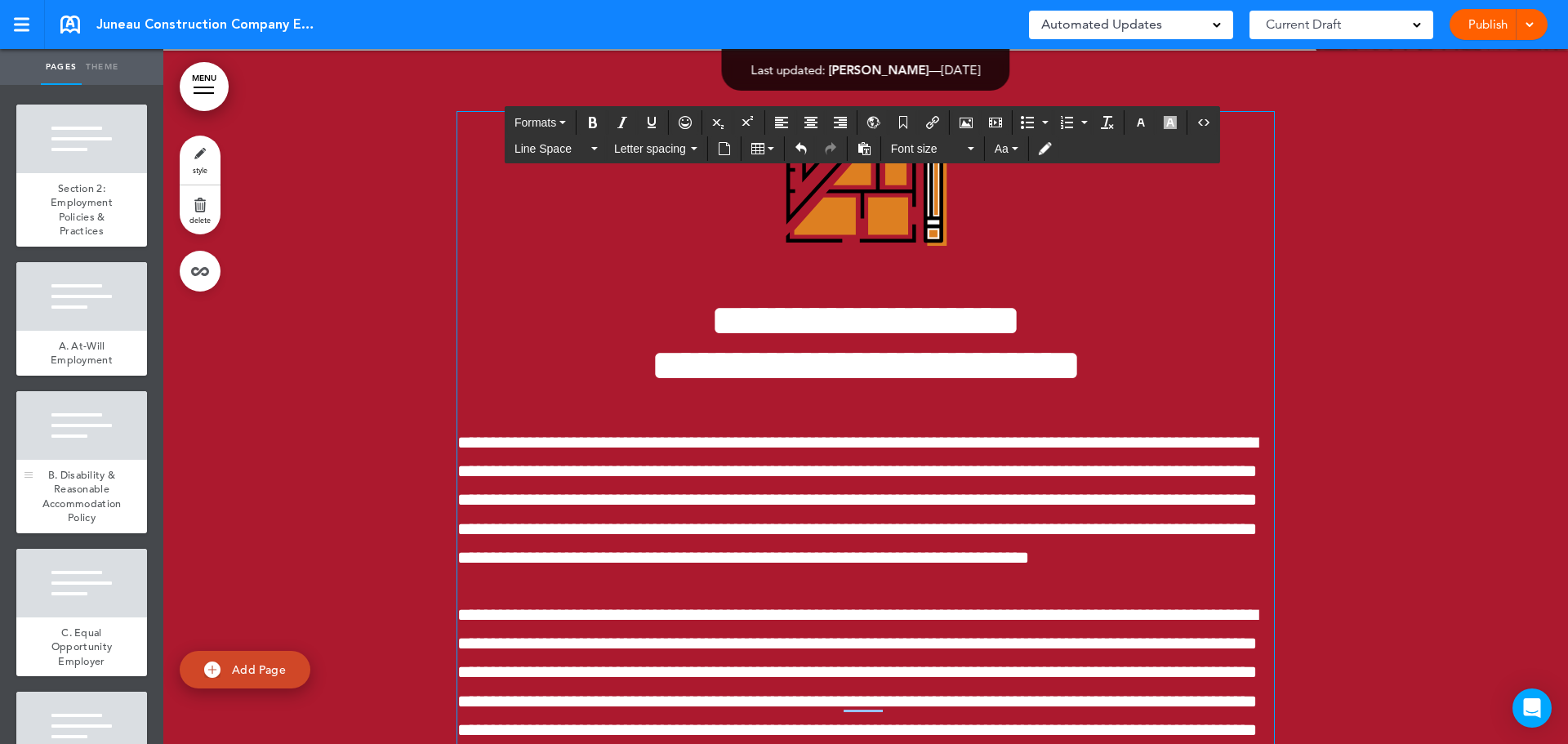
scroll to position [1062, 0]
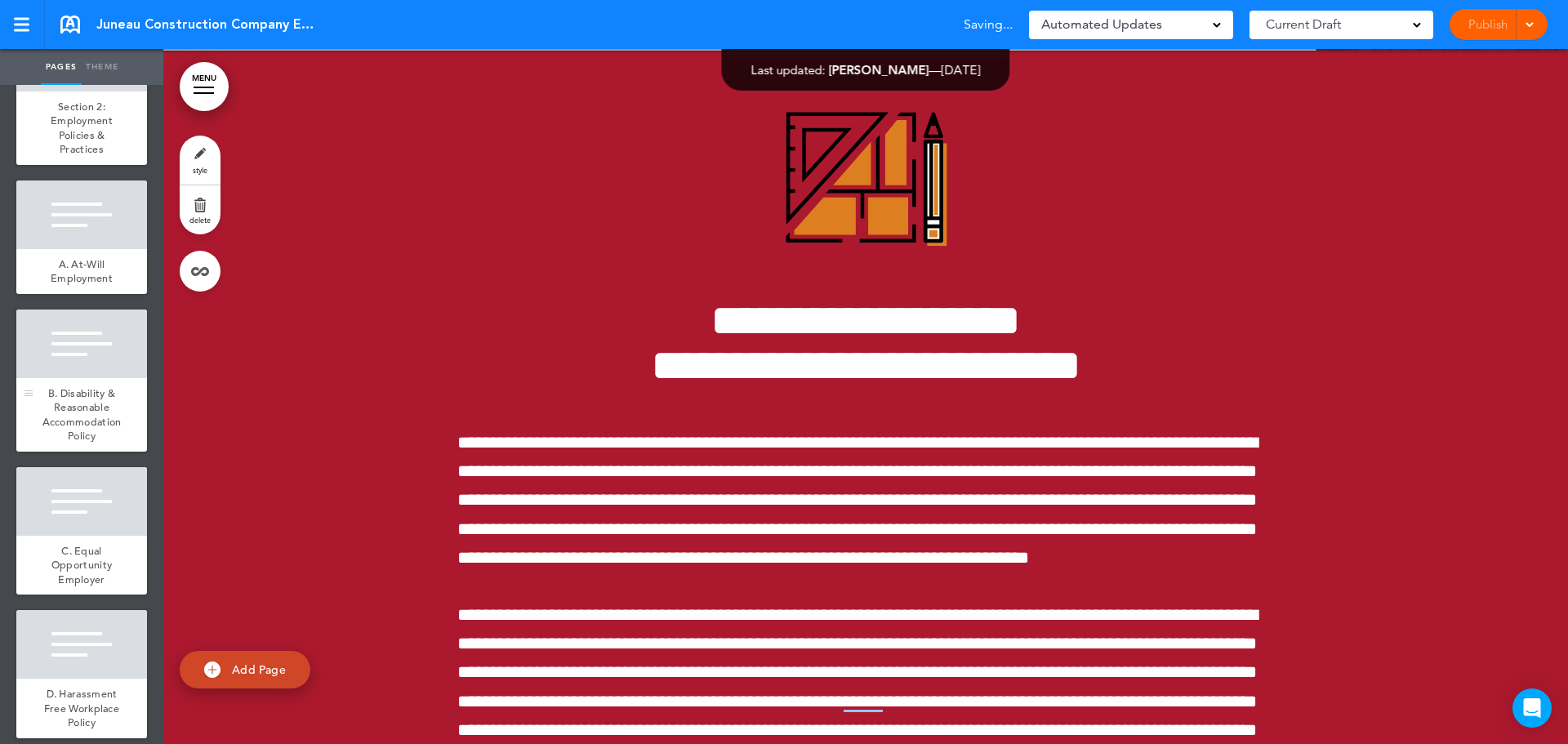
click at [85, 428] on div "B. Disability & Reasonable Accommodation Policy" at bounding box center [82, 414] width 131 height 74
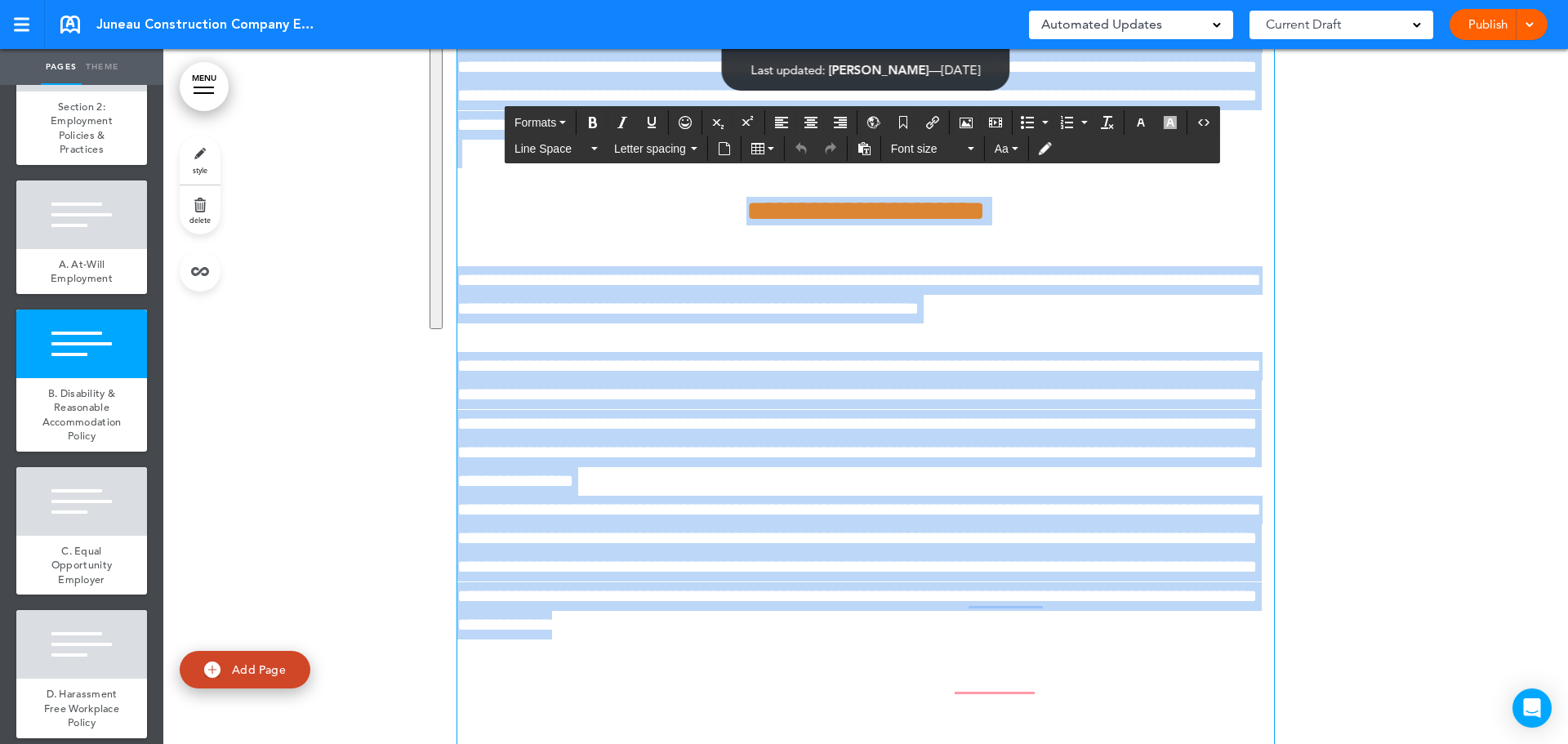
scroll to position [7068, 0]
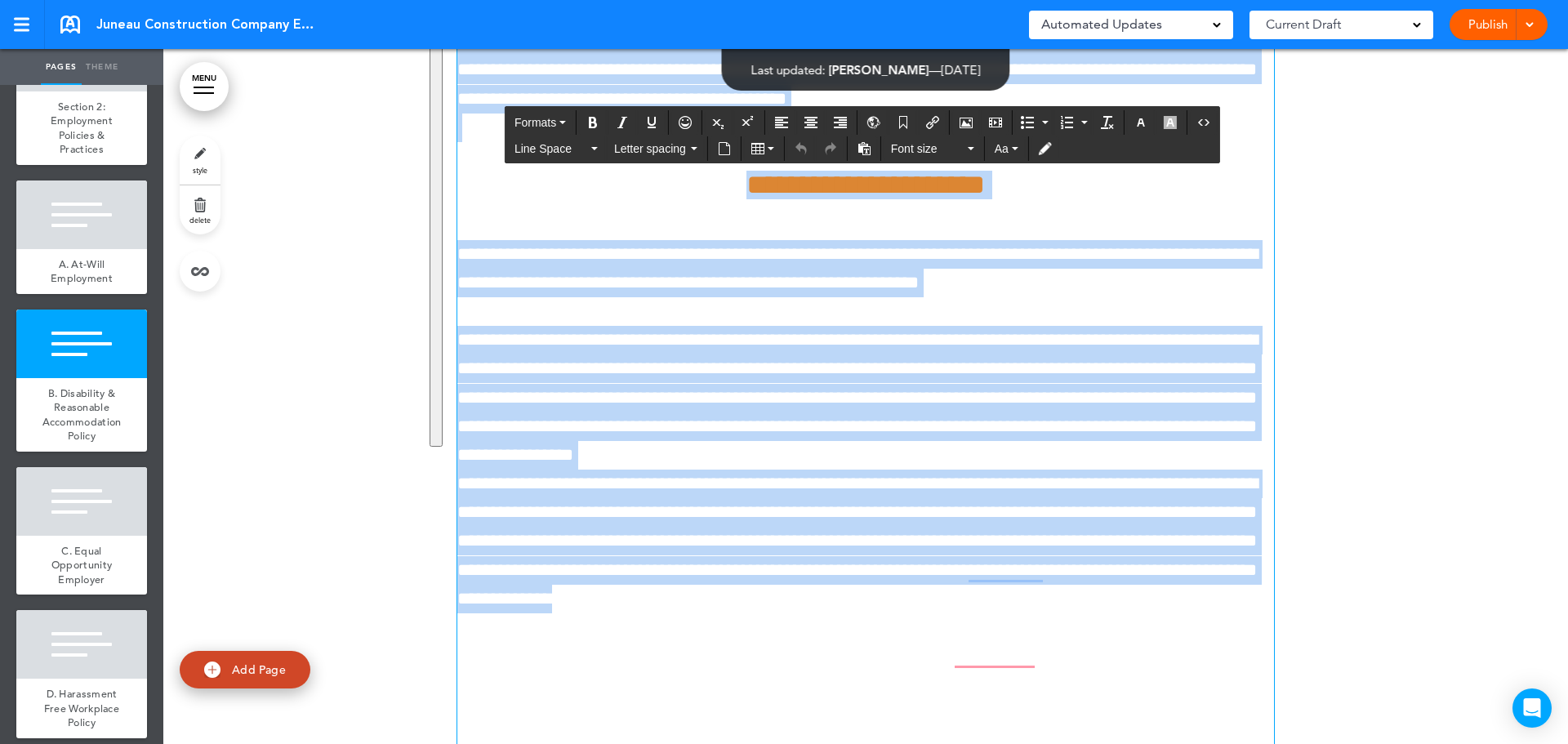
drag, startPoint x: 650, startPoint y: 224, endPoint x: 1229, endPoint y: 573, distance: 676.0
click at [1228, 577] on div "**********" at bounding box center [866, 143] width 817 height 1688
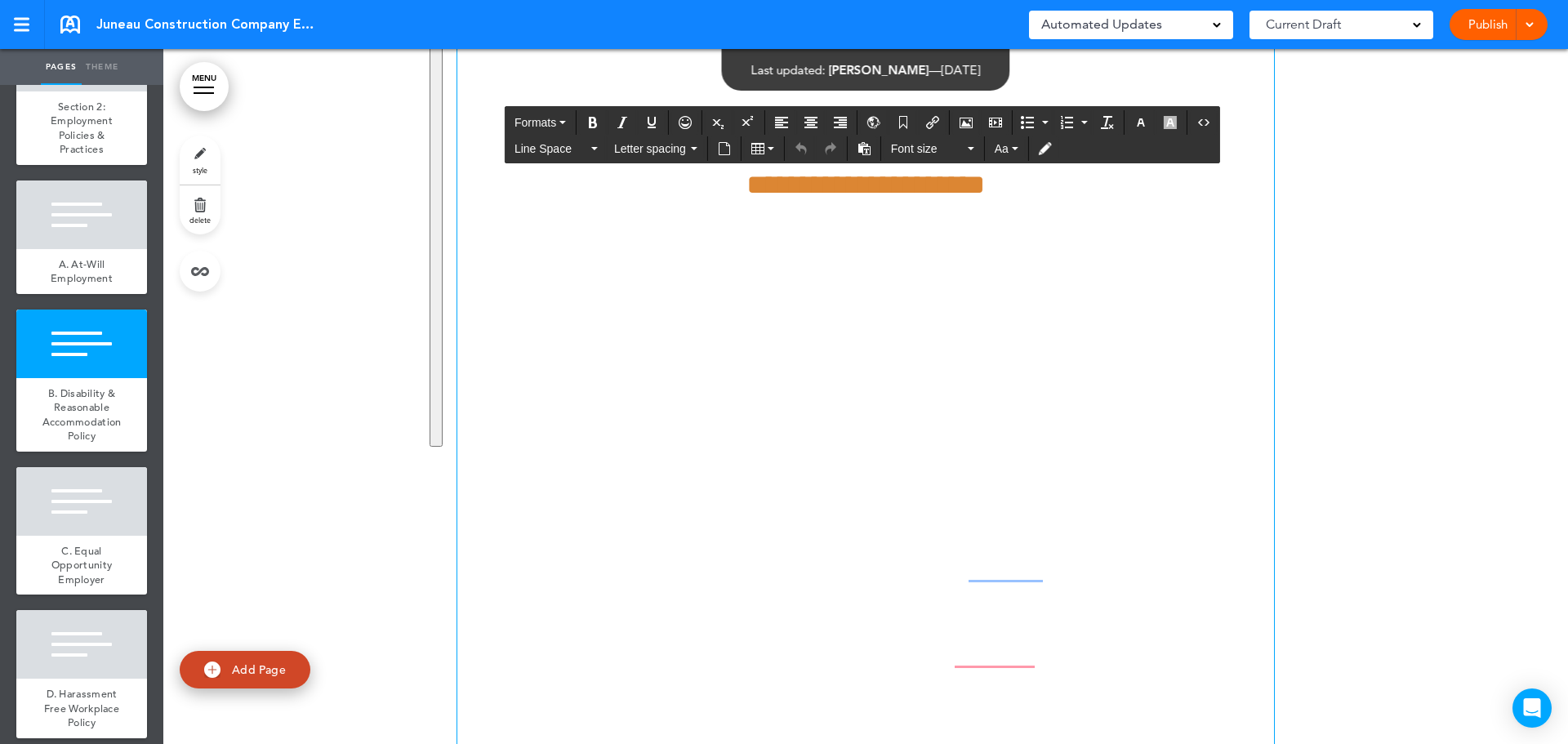
drag, startPoint x: 1183, startPoint y: 505, endPoint x: 1056, endPoint y: 507, distance: 127.0
click at [1000, 508] on p "**********" at bounding box center [866, 585] width 817 height 230
drag, startPoint x: 1056, startPoint y: 507, endPoint x: 1167, endPoint y: 503, distance: 111.1
click at [1059, 509] on p "**********" at bounding box center [866, 585] width 817 height 230
drag, startPoint x: 1166, startPoint y: 501, endPoint x: 971, endPoint y: 508, distance: 195.1
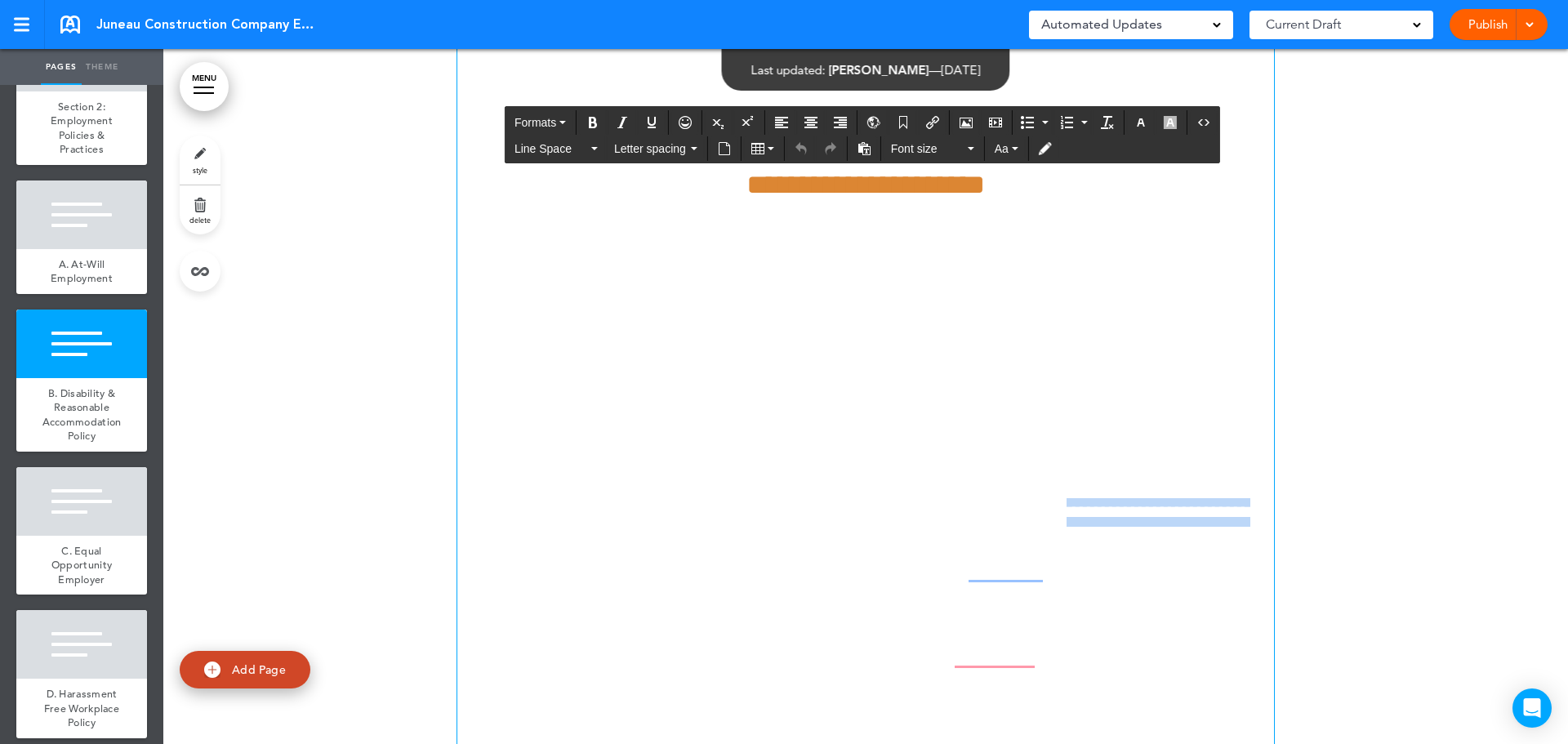
click at [971, 508] on p "**********" at bounding box center [866, 585] width 817 height 230
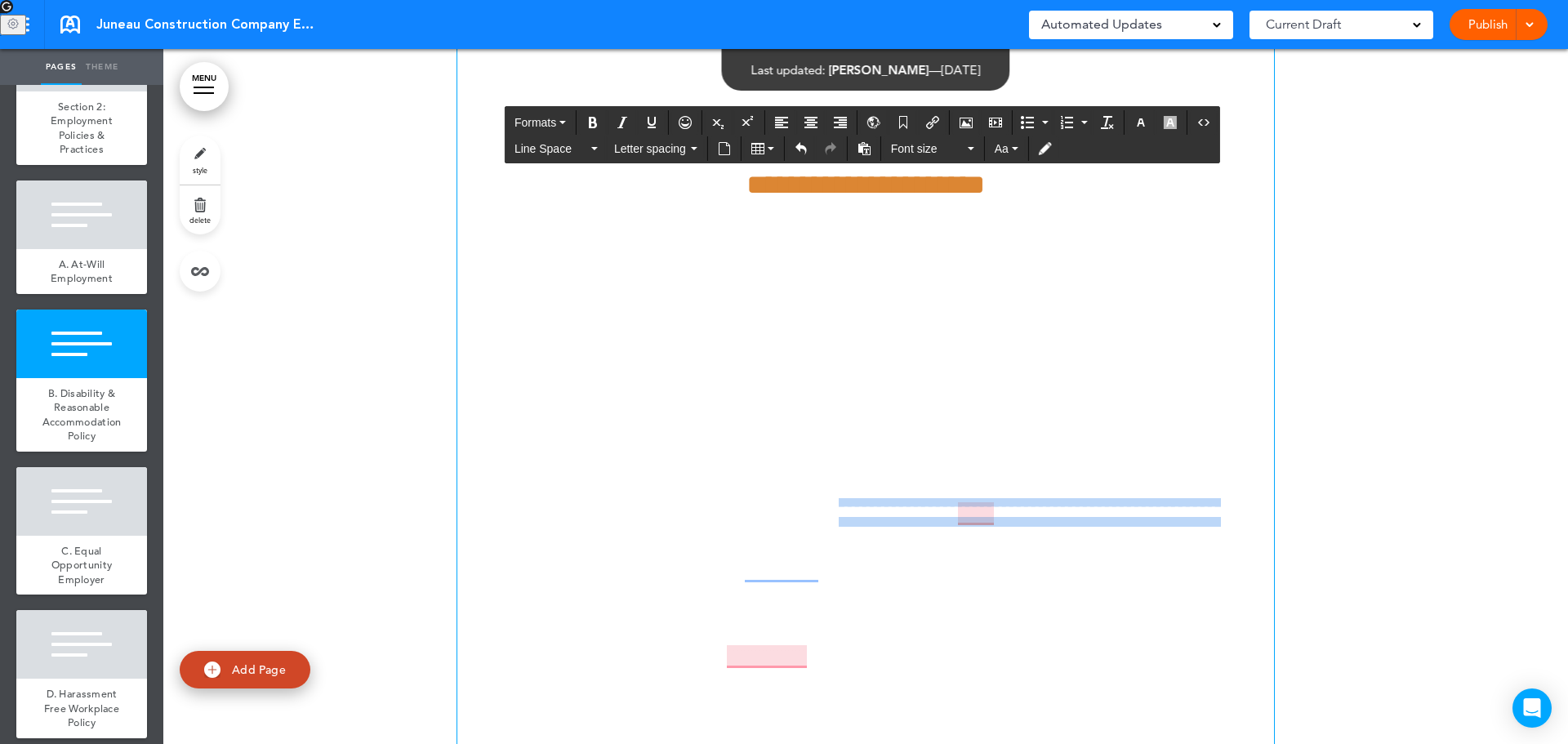
drag, startPoint x: 1124, startPoint y: 509, endPoint x: 821, endPoint y: 499, distance: 303.2
click at [736, 501] on p "**********" at bounding box center [866, 585] width 817 height 230
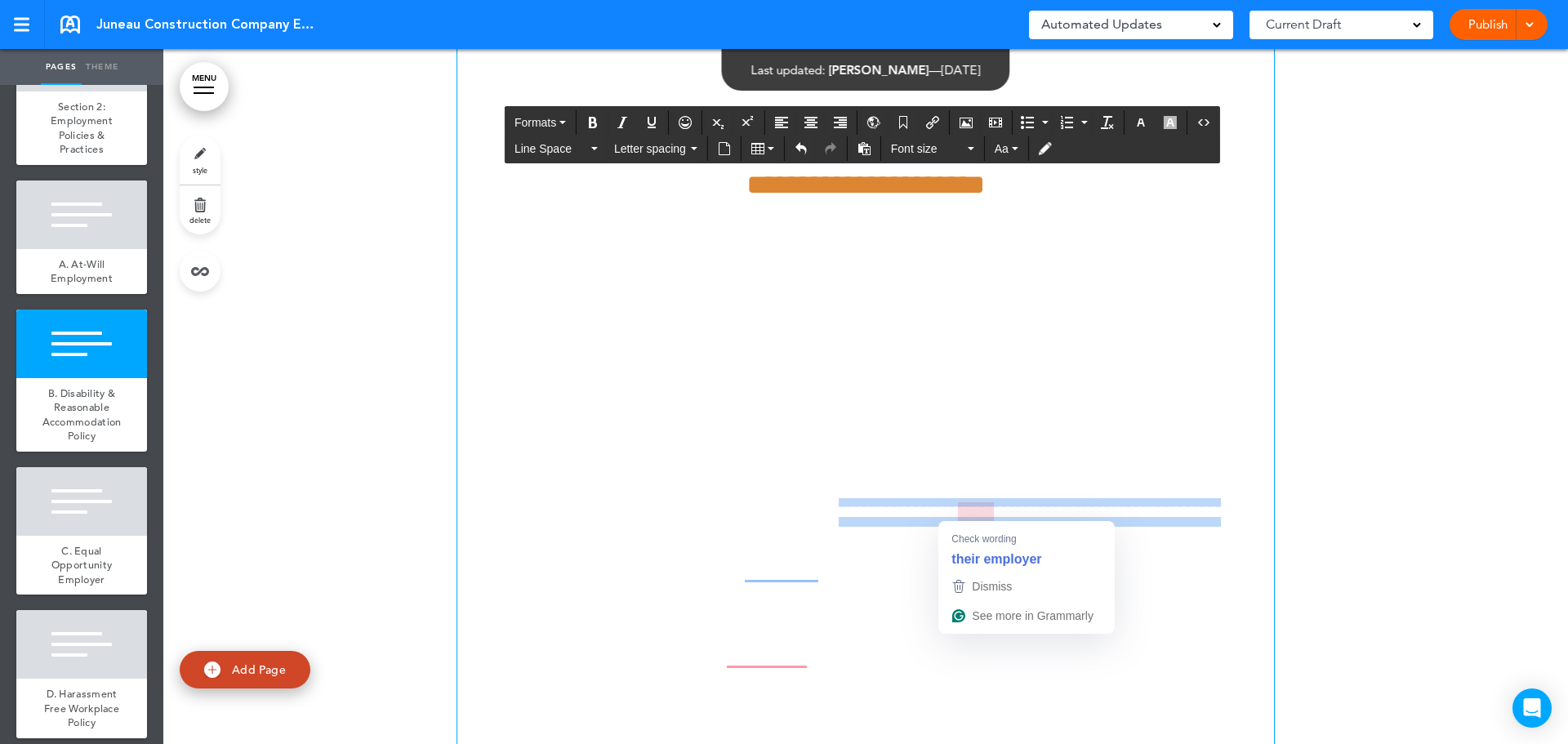
click at [987, 502] on p "**********" at bounding box center [866, 585] width 817 height 230
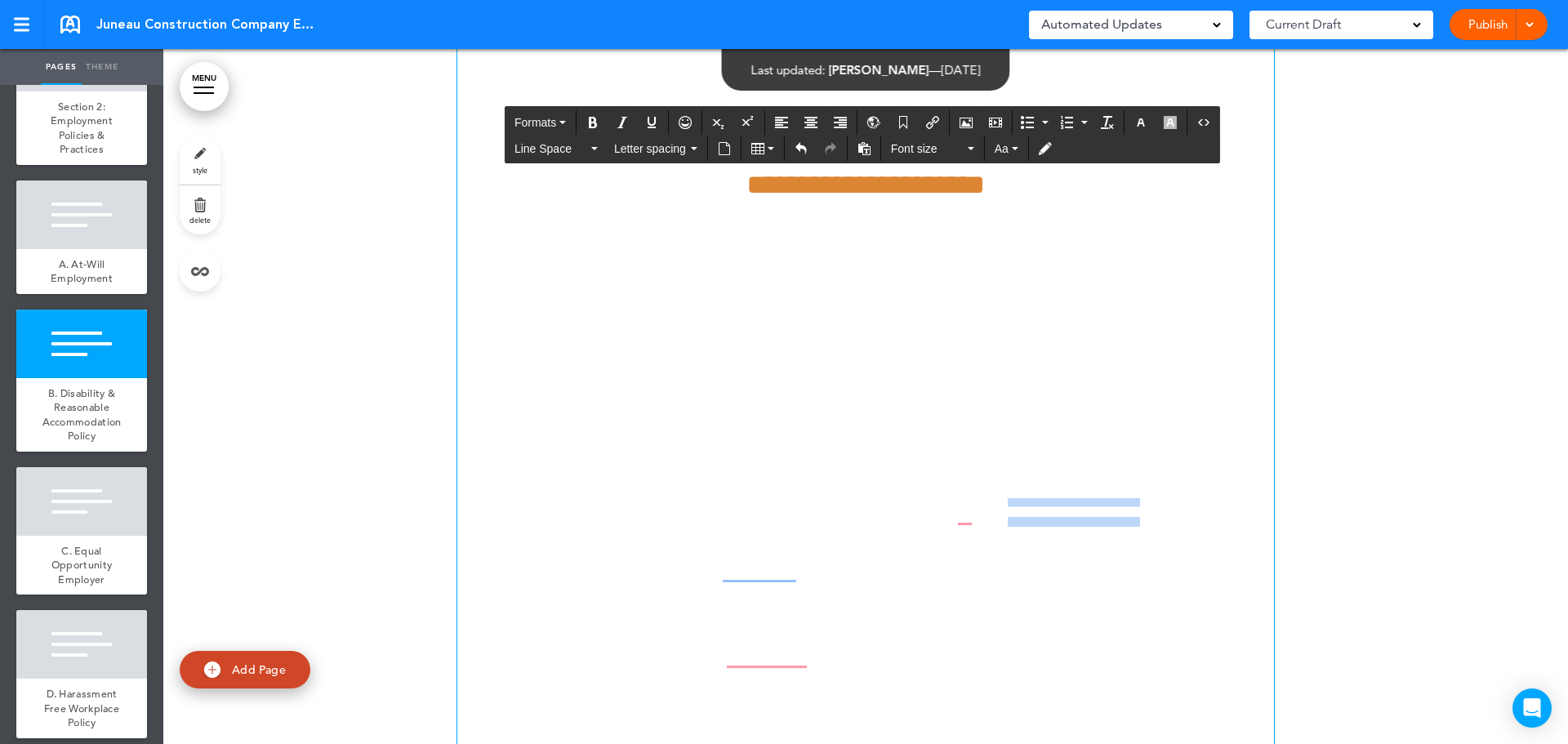
drag, startPoint x: 1025, startPoint y: 500, endPoint x: 944, endPoint y: 504, distance: 81.1
click at [919, 504] on p "**********" at bounding box center [866, 585] width 817 height 230
click at [962, 510] on p "**********" at bounding box center [866, 585] width 817 height 230
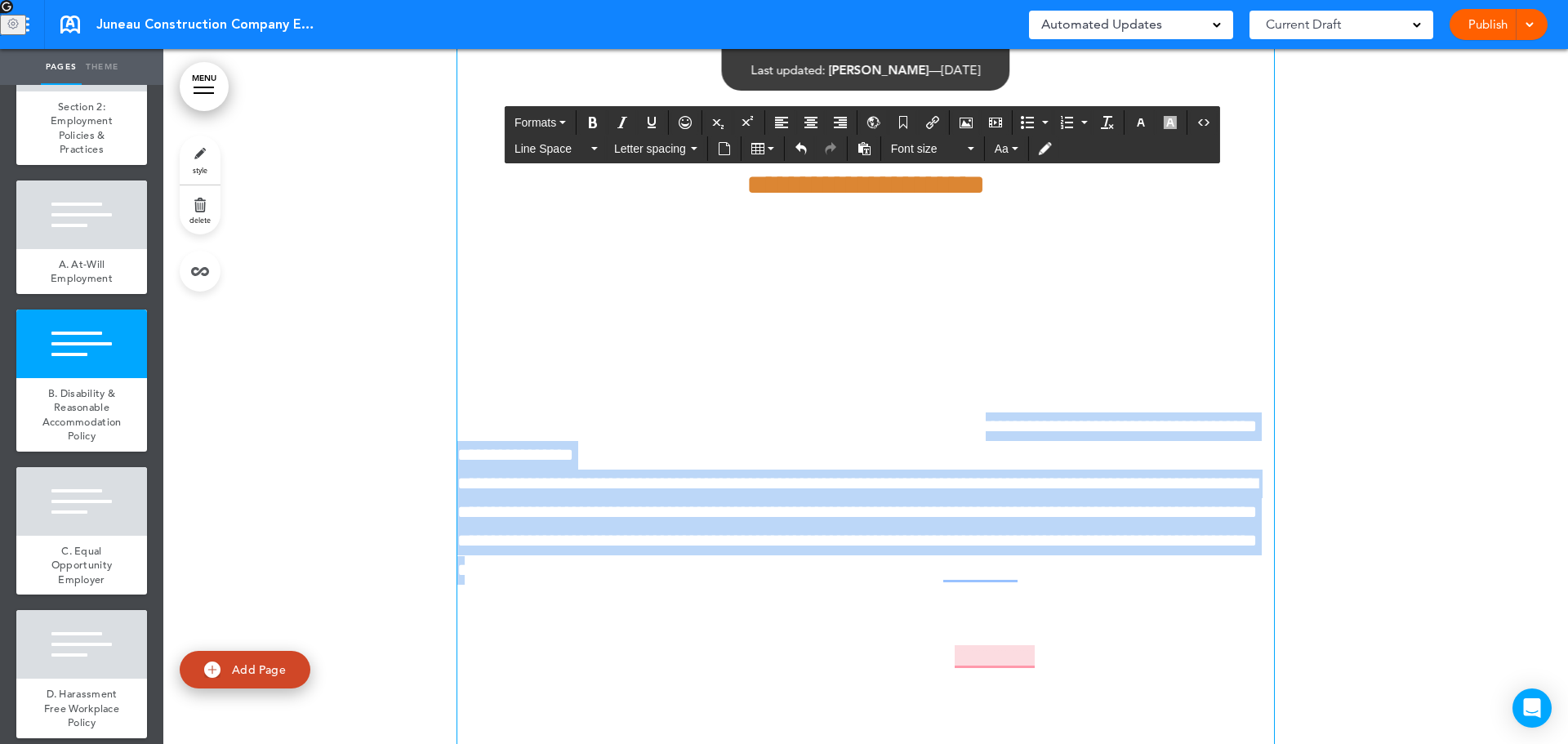
drag, startPoint x: 1153, startPoint y: 552, endPoint x: 667, endPoint y: 429, distance: 501.3
click at [694, 433] on div "**********" at bounding box center [866, 143] width 817 height 1688
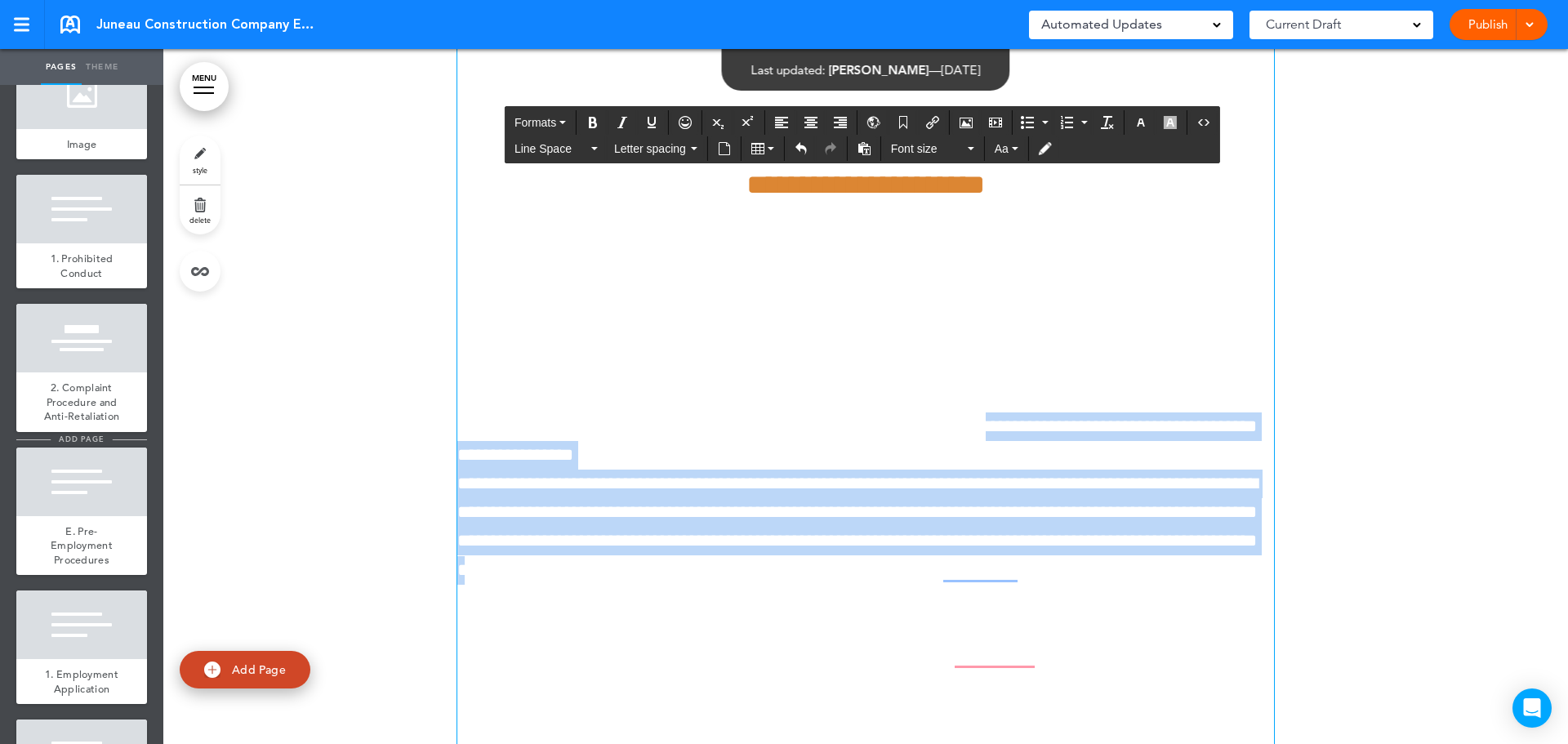
scroll to position [1797, 0]
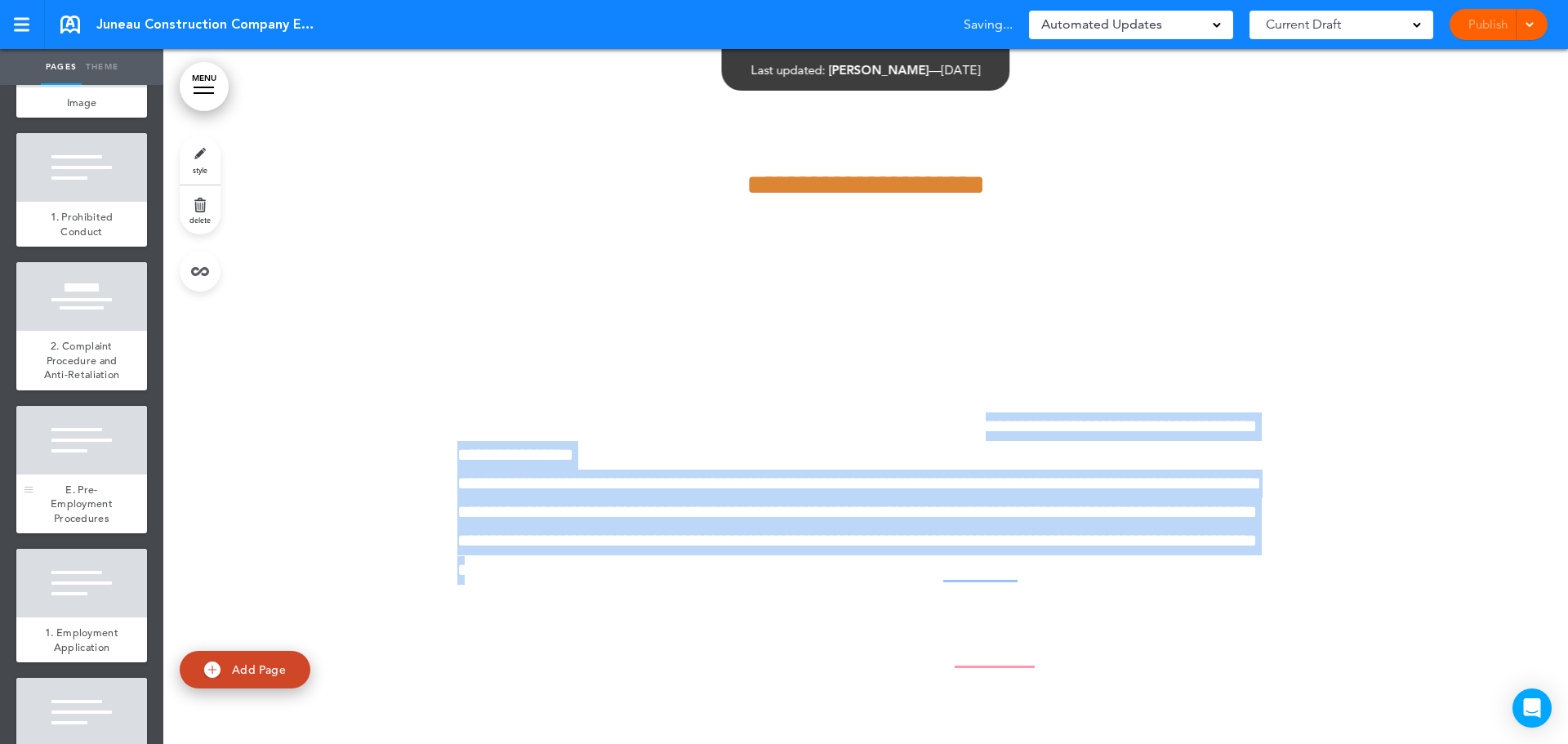
click at [79, 525] on span "E. Pre-Employment Procedures" at bounding box center [81, 504] width 62 height 42
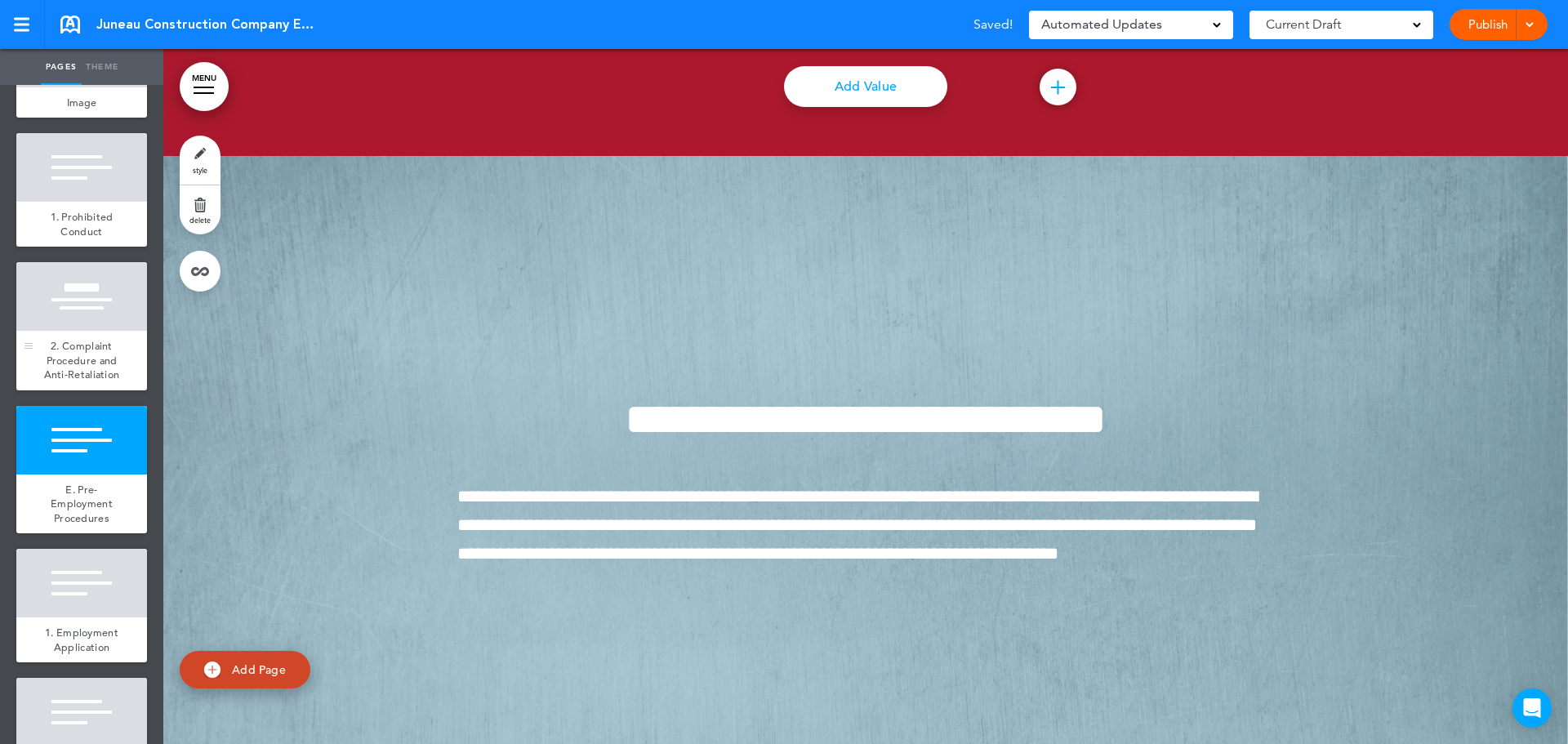
drag, startPoint x: 94, startPoint y: 252, endPoint x: 84, endPoint y: 367, distance: 115.4
click at [94, 247] on div "1. Prohibited Conduct" at bounding box center [82, 225] width 131 height 45
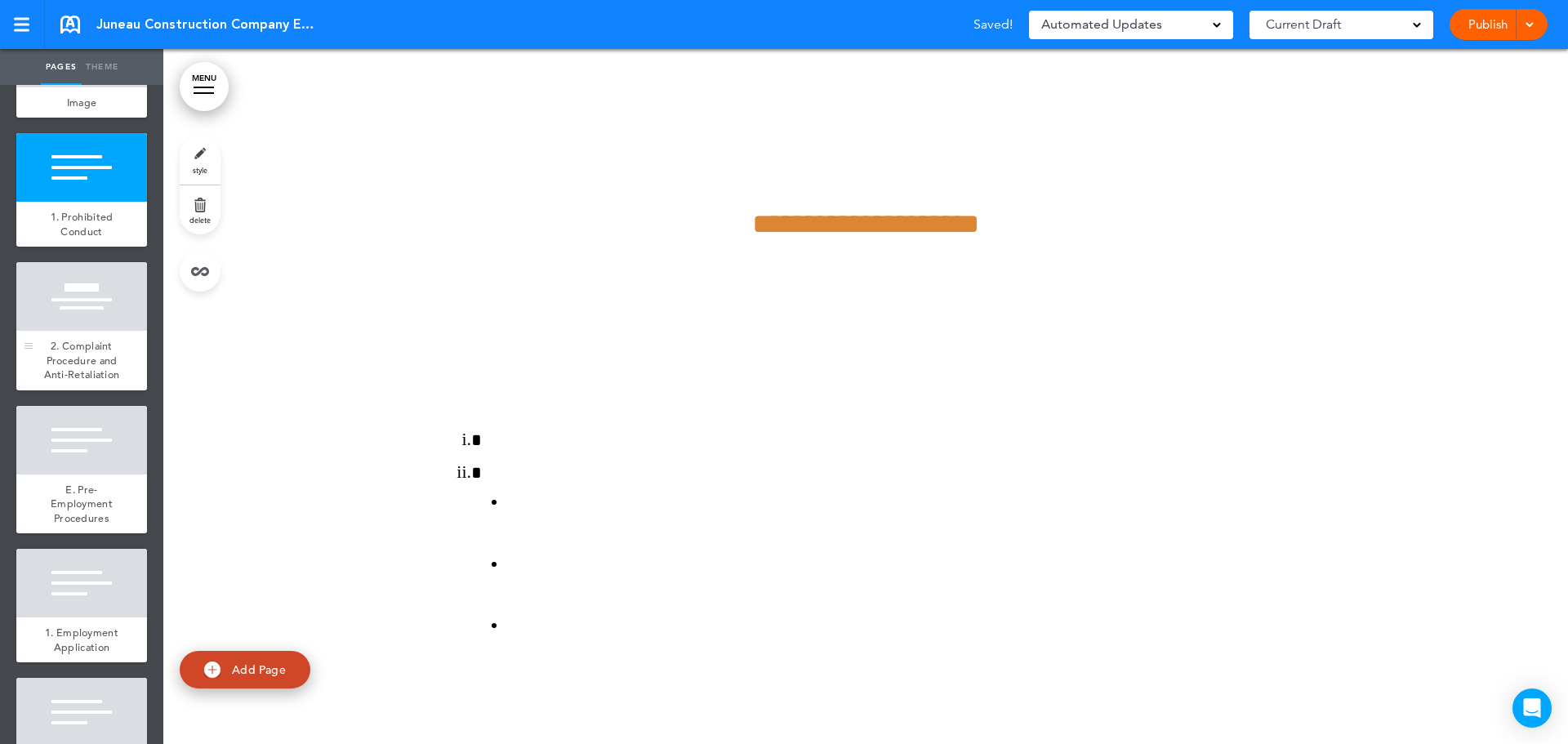
scroll to position [10190, 0]
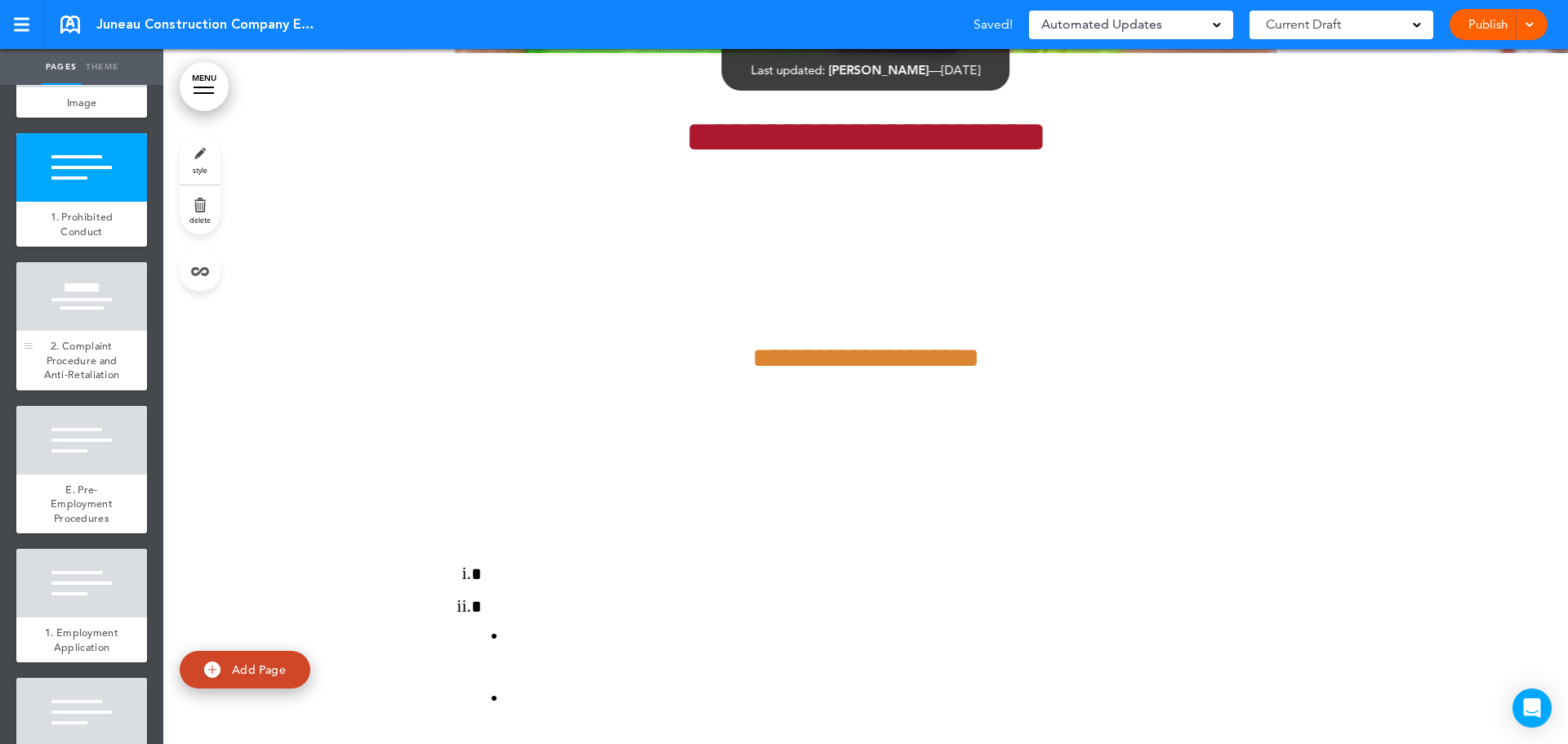
click at [67, 381] on span "2. Complaint Procedure and Anti-Retaliation" at bounding box center [82, 360] width 76 height 42
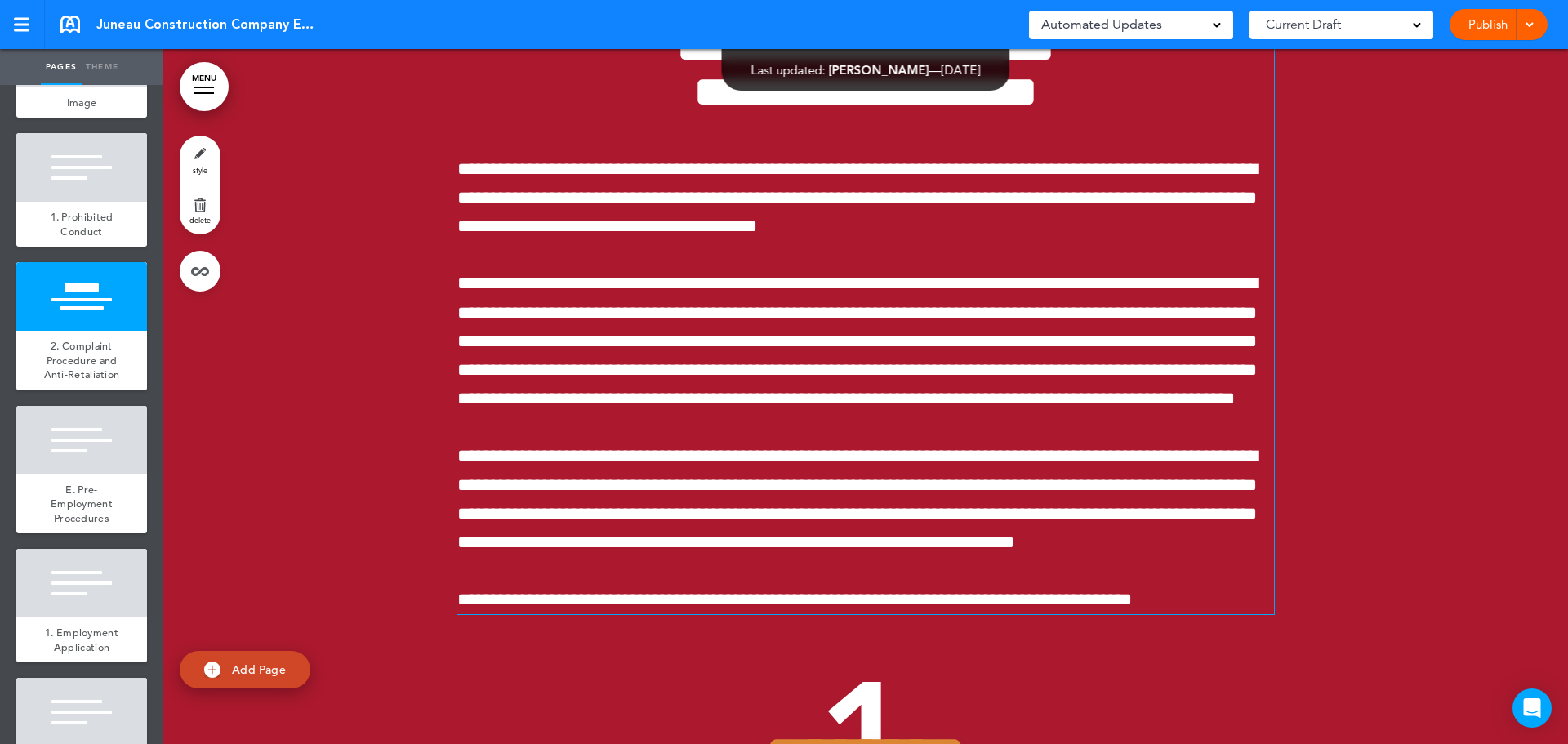
scroll to position [11918, 0]
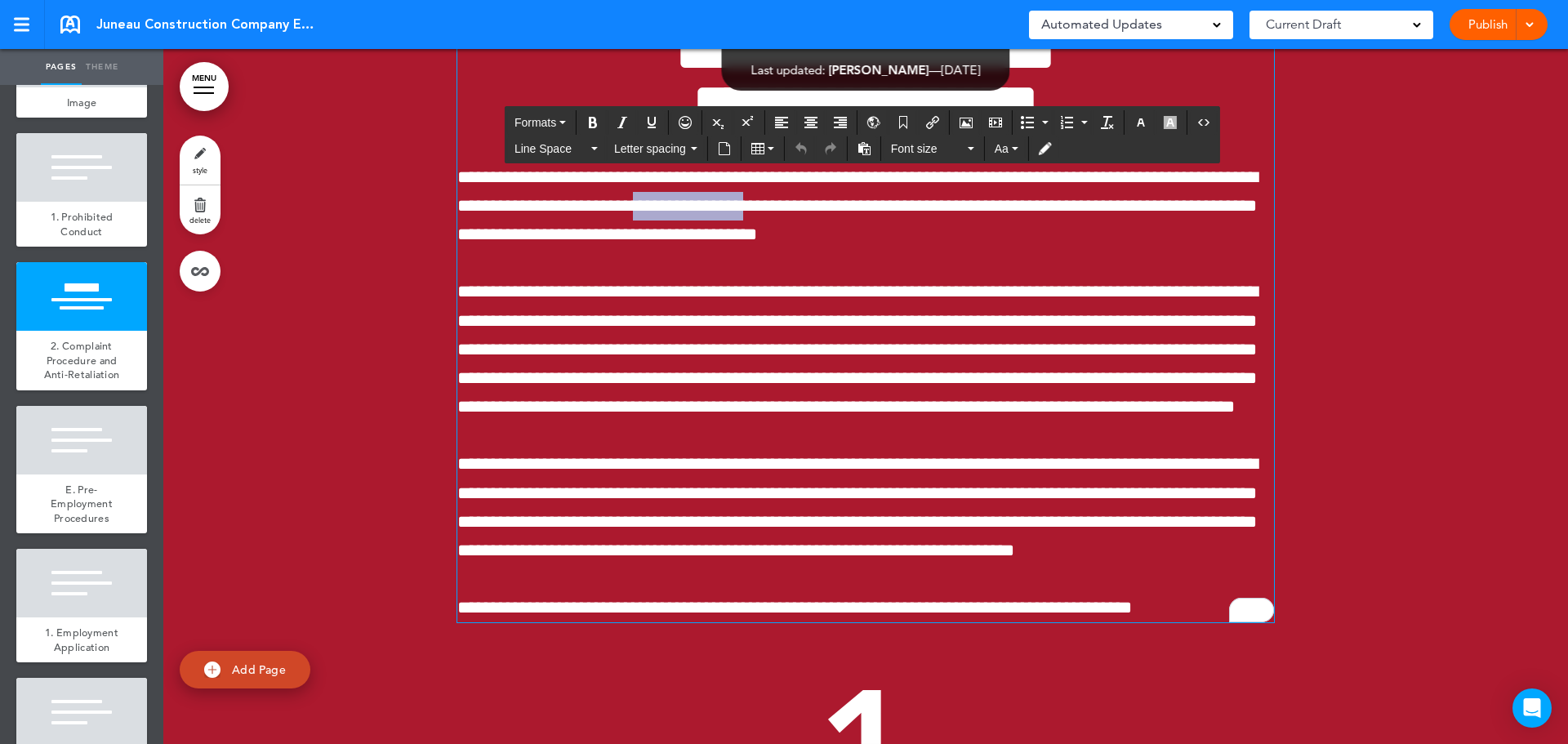
drag, startPoint x: 662, startPoint y: 202, endPoint x: 581, endPoint y: 208, distance: 81.2
click at [581, 207] on span "**********" at bounding box center [857, 205] width 800 height 75
drag, startPoint x: 750, startPoint y: 200, endPoint x: 604, endPoint y: 204, distance: 146.1
click at [604, 204] on span "**********" at bounding box center [857, 205] width 800 height 75
copy span "**********"
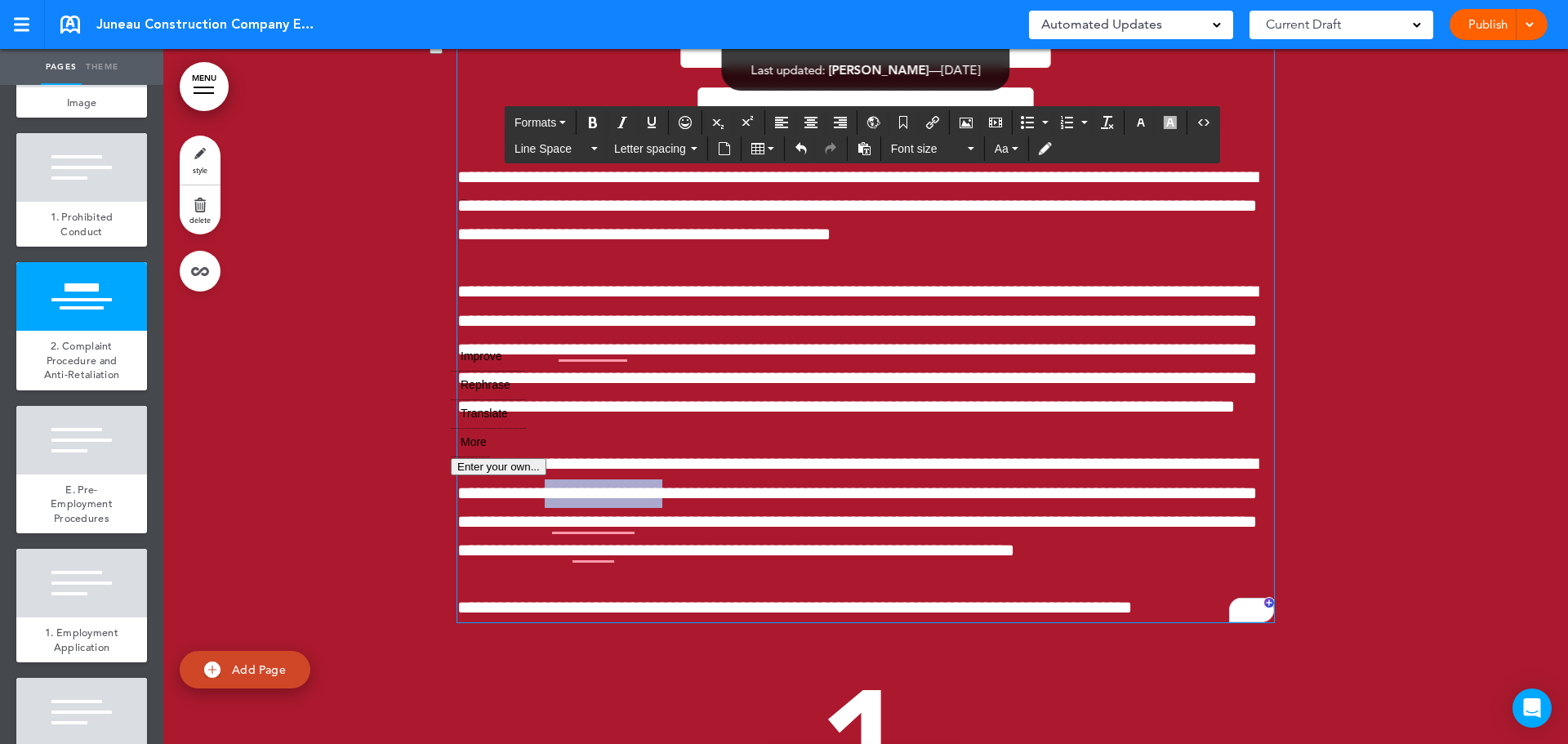
drag, startPoint x: 577, startPoint y: 484, endPoint x: 442, endPoint y: 494, distance: 135.4
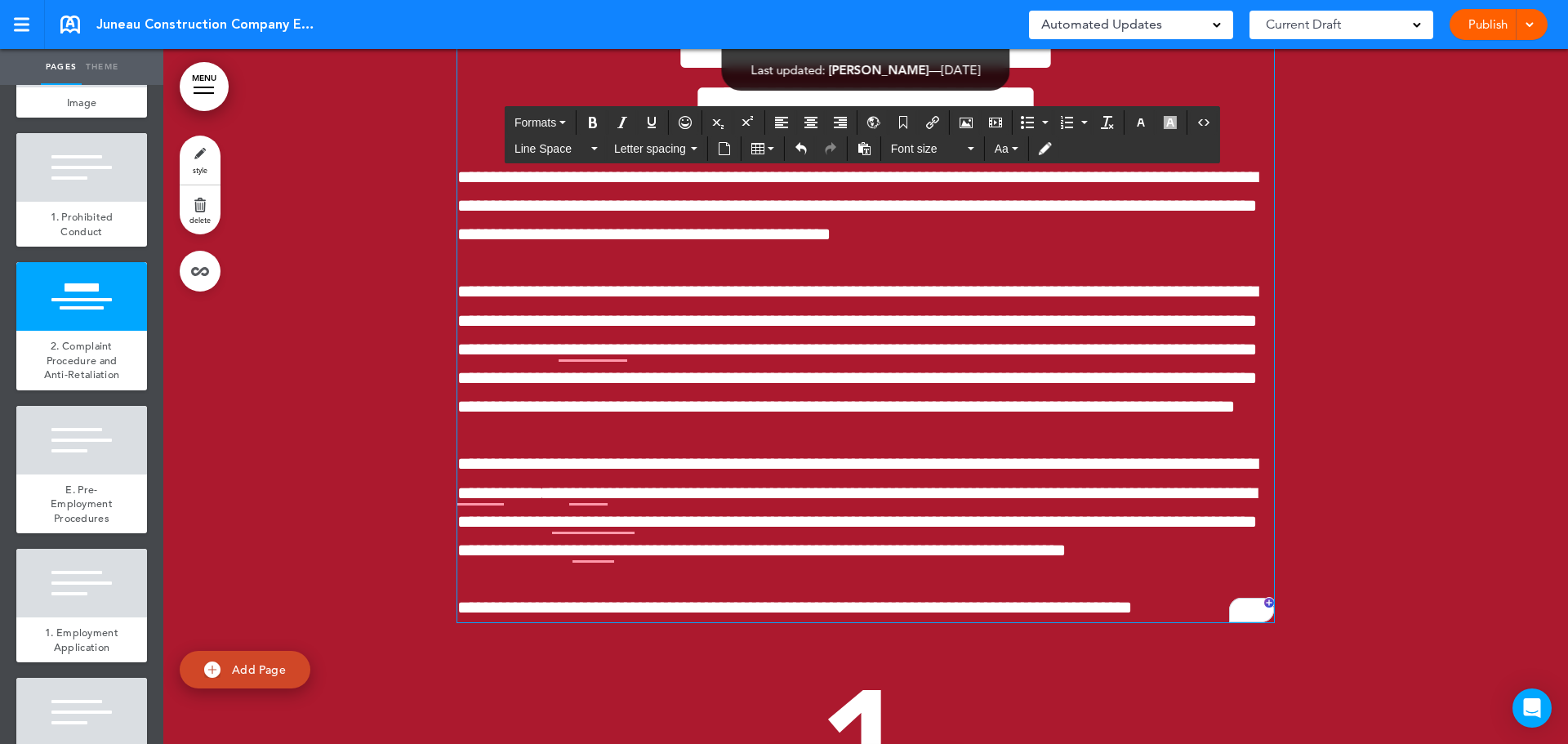
drag, startPoint x: 1252, startPoint y: 456, endPoint x: 1260, endPoint y: 451, distance: 9.4
click at [1255, 453] on p "**********" at bounding box center [866, 507] width 817 height 115
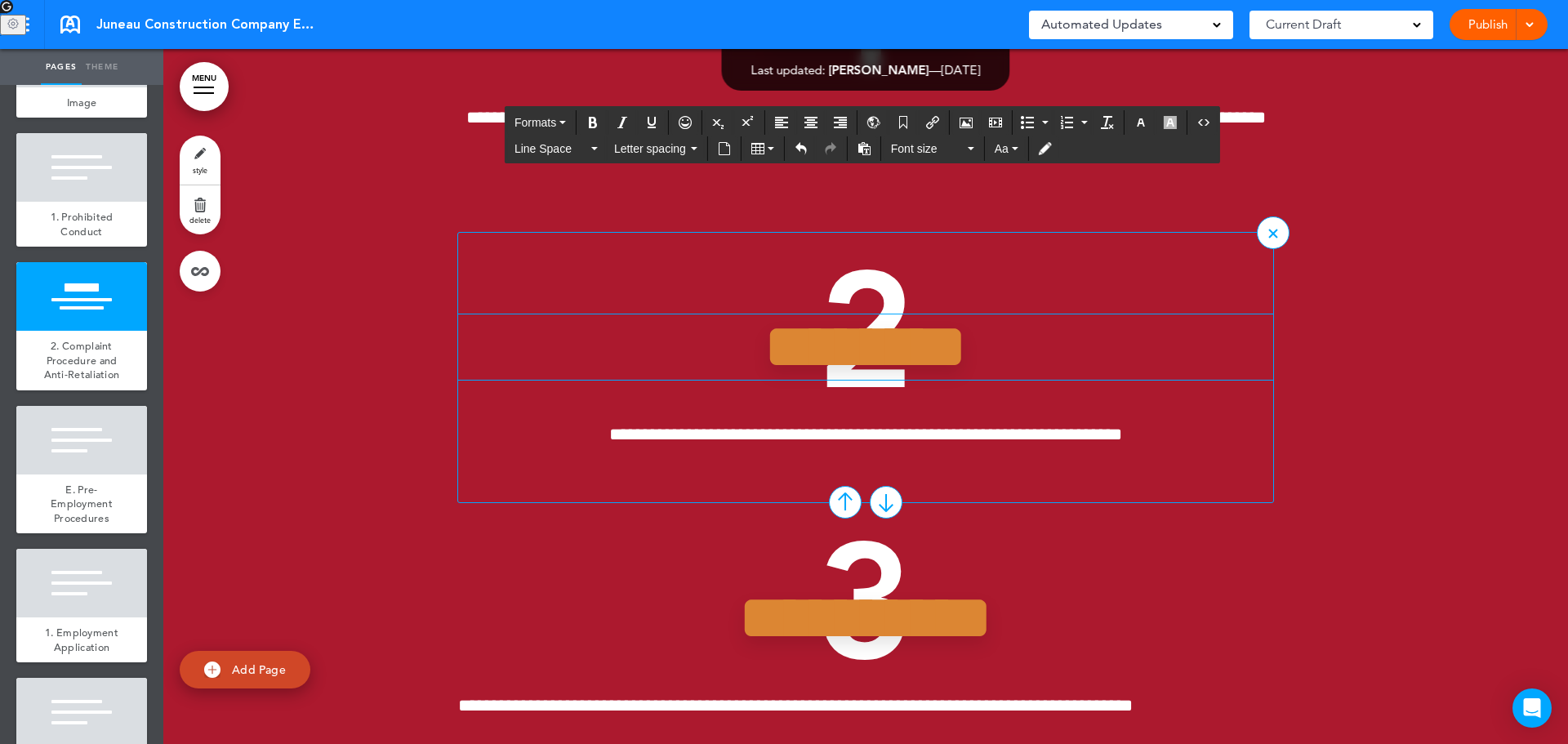
scroll to position [12653, 0]
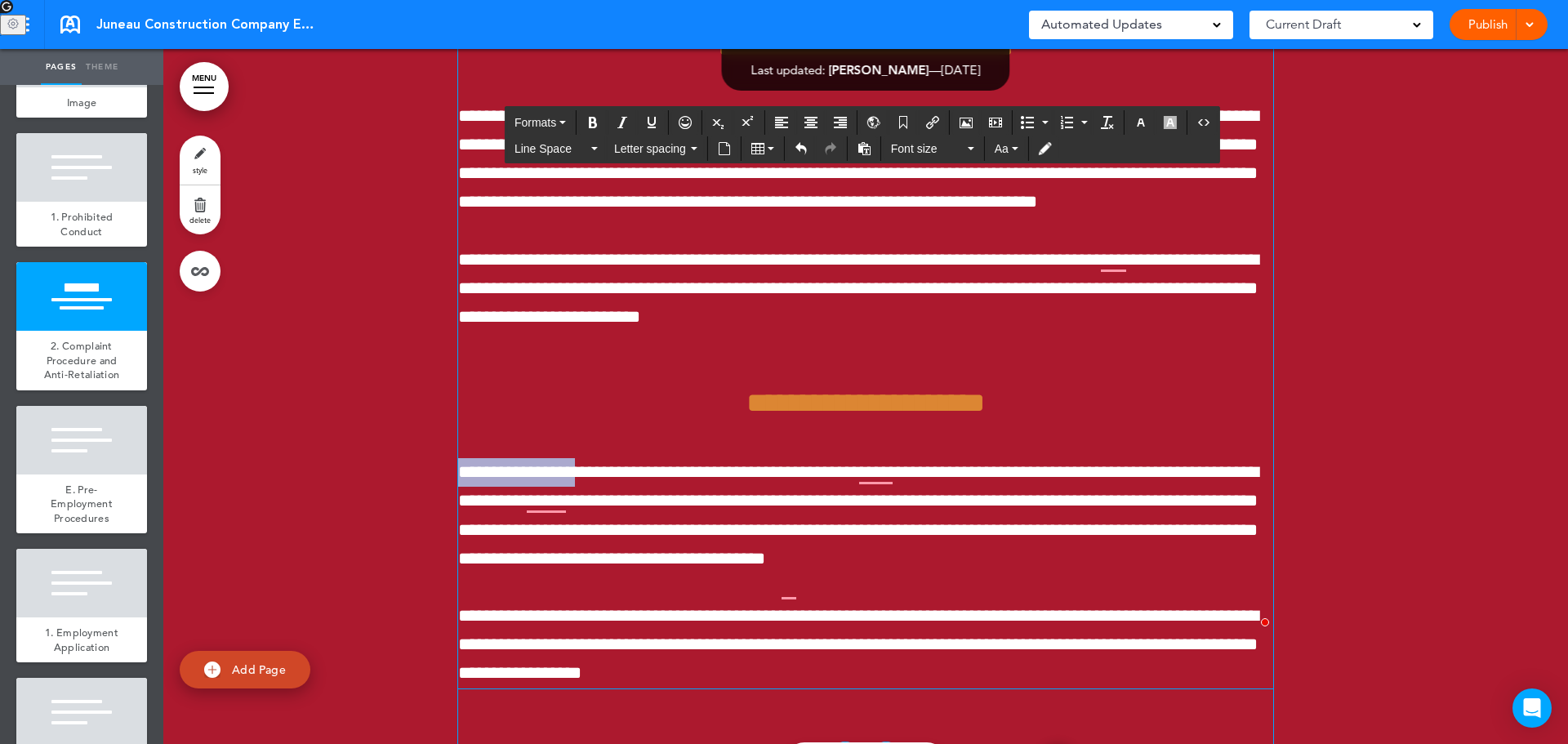
drag, startPoint x: 572, startPoint y: 394, endPoint x: 460, endPoint y: 394, distance: 112.0
click at [460, 463] on span "**********" at bounding box center [858, 515] width 800 height 104
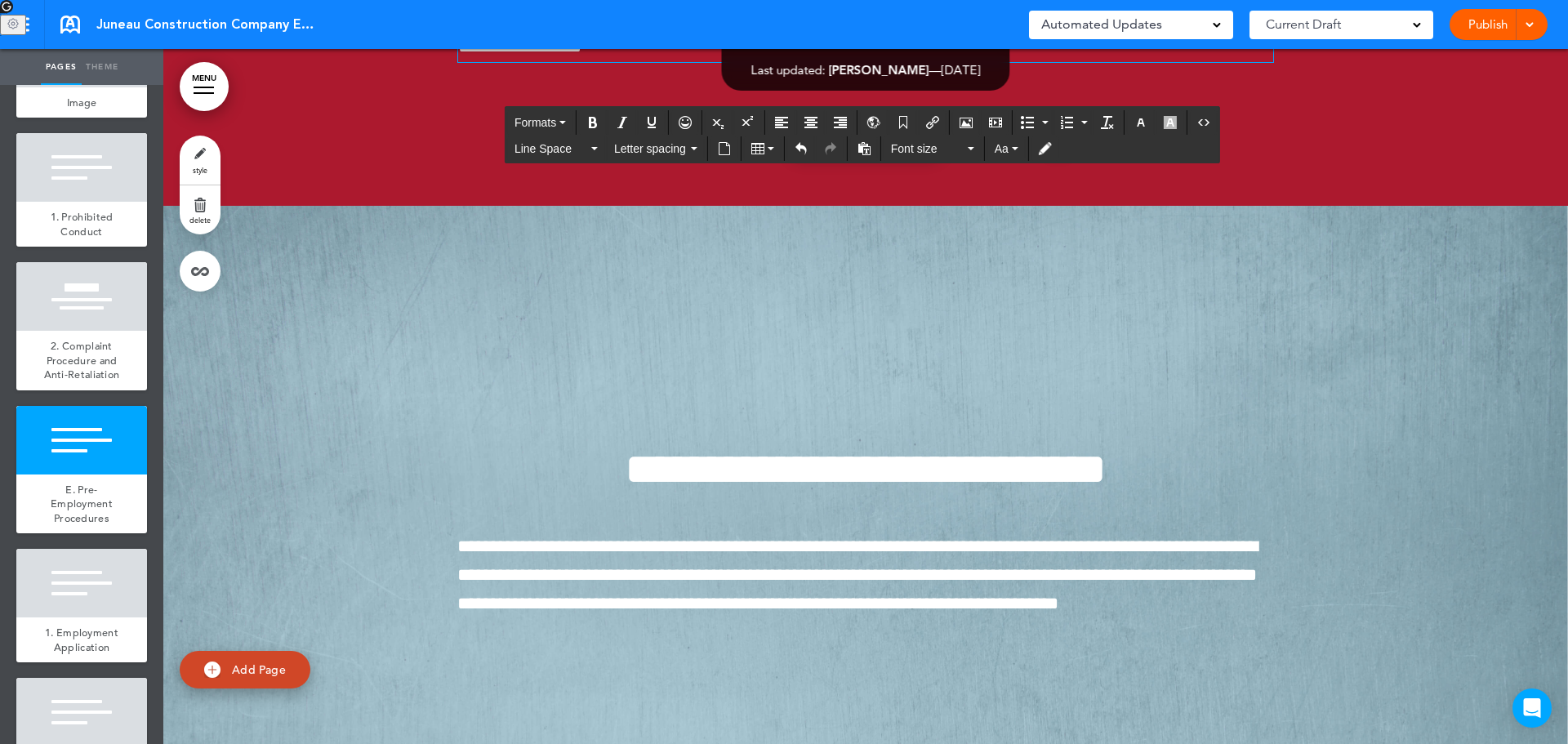
scroll to position [14450, 0]
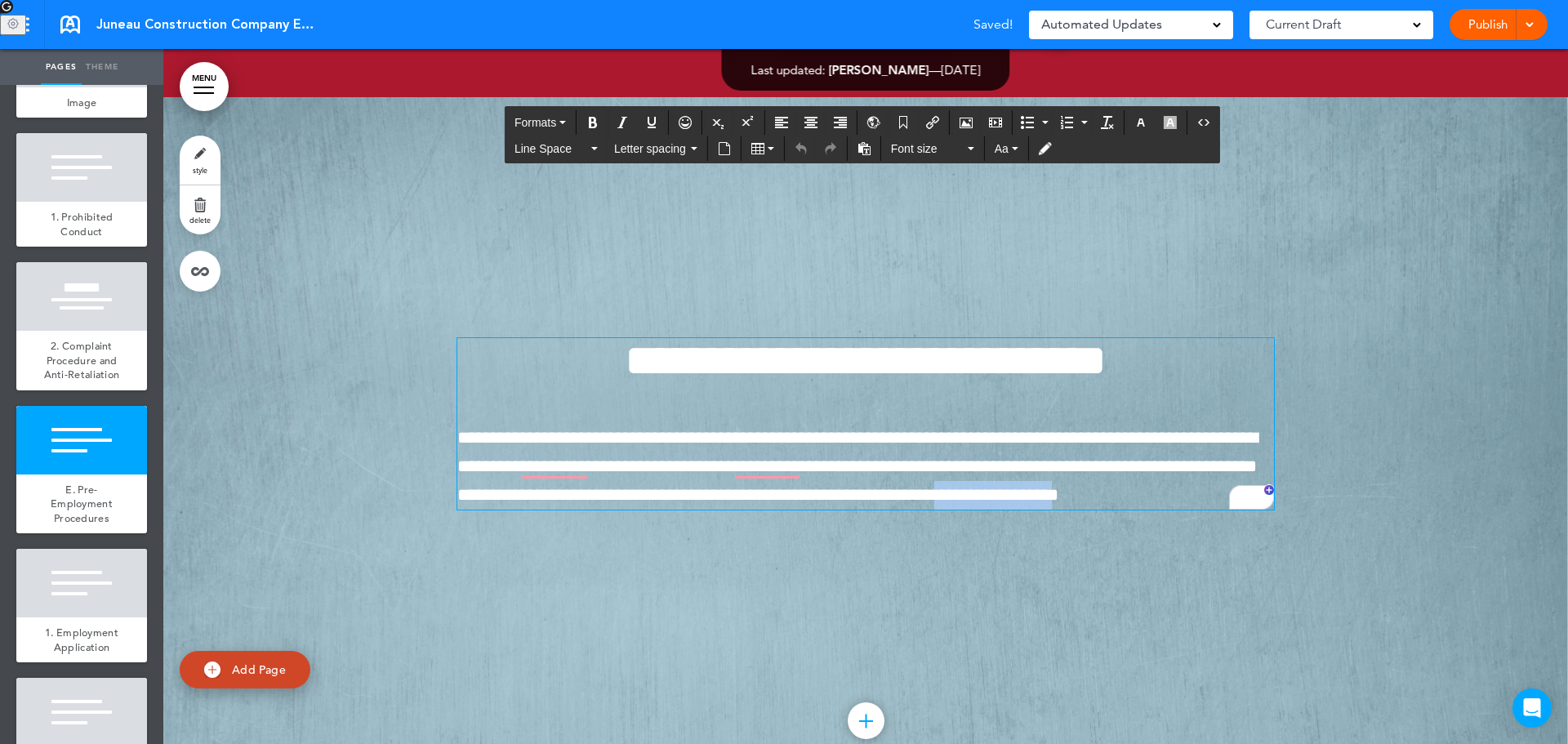
drag, startPoint x: 918, startPoint y: 387, endPoint x: 800, endPoint y: 385, distance: 118.0
click at [800, 429] on span "**********" at bounding box center [857, 466] width 800 height 75
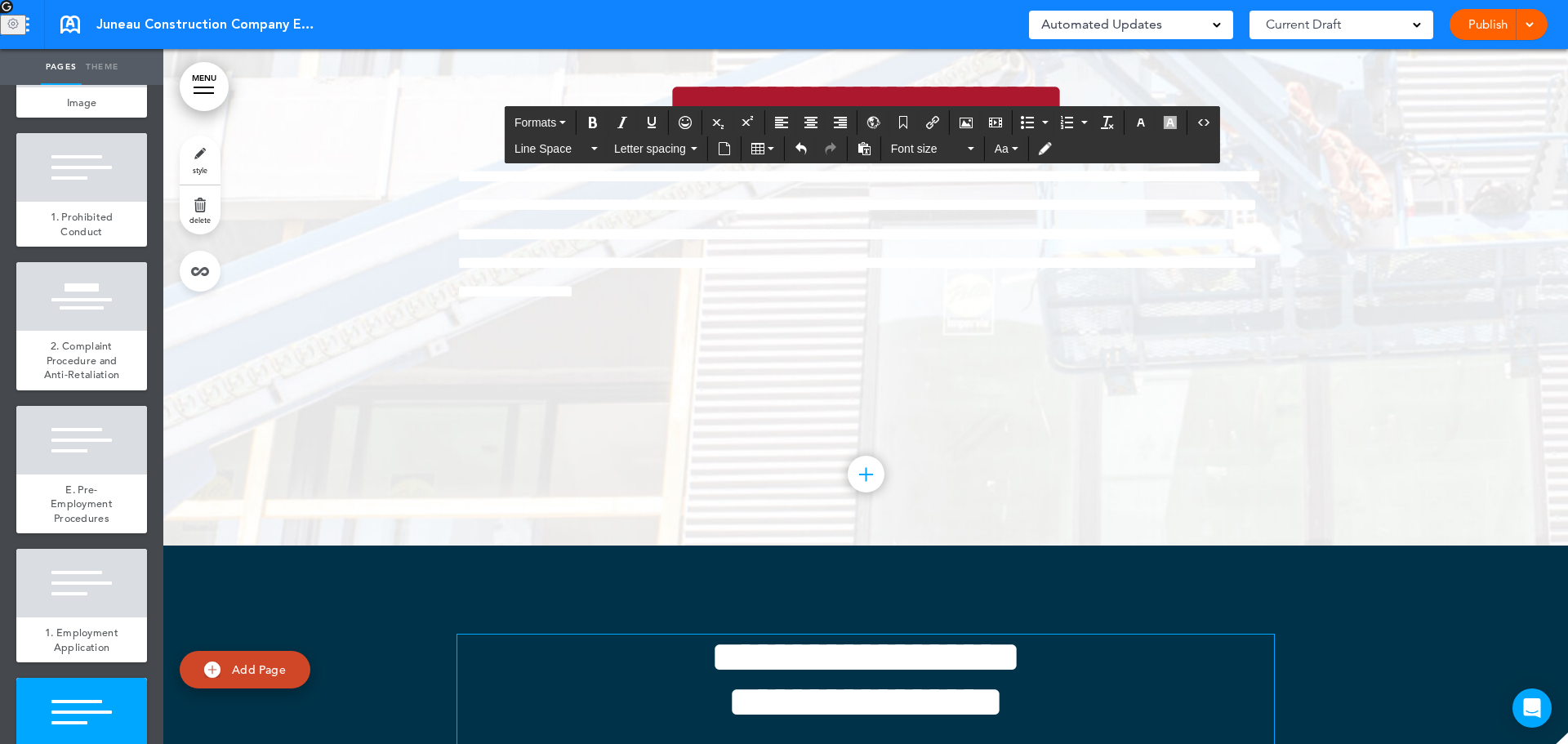
scroll to position [16410, 0]
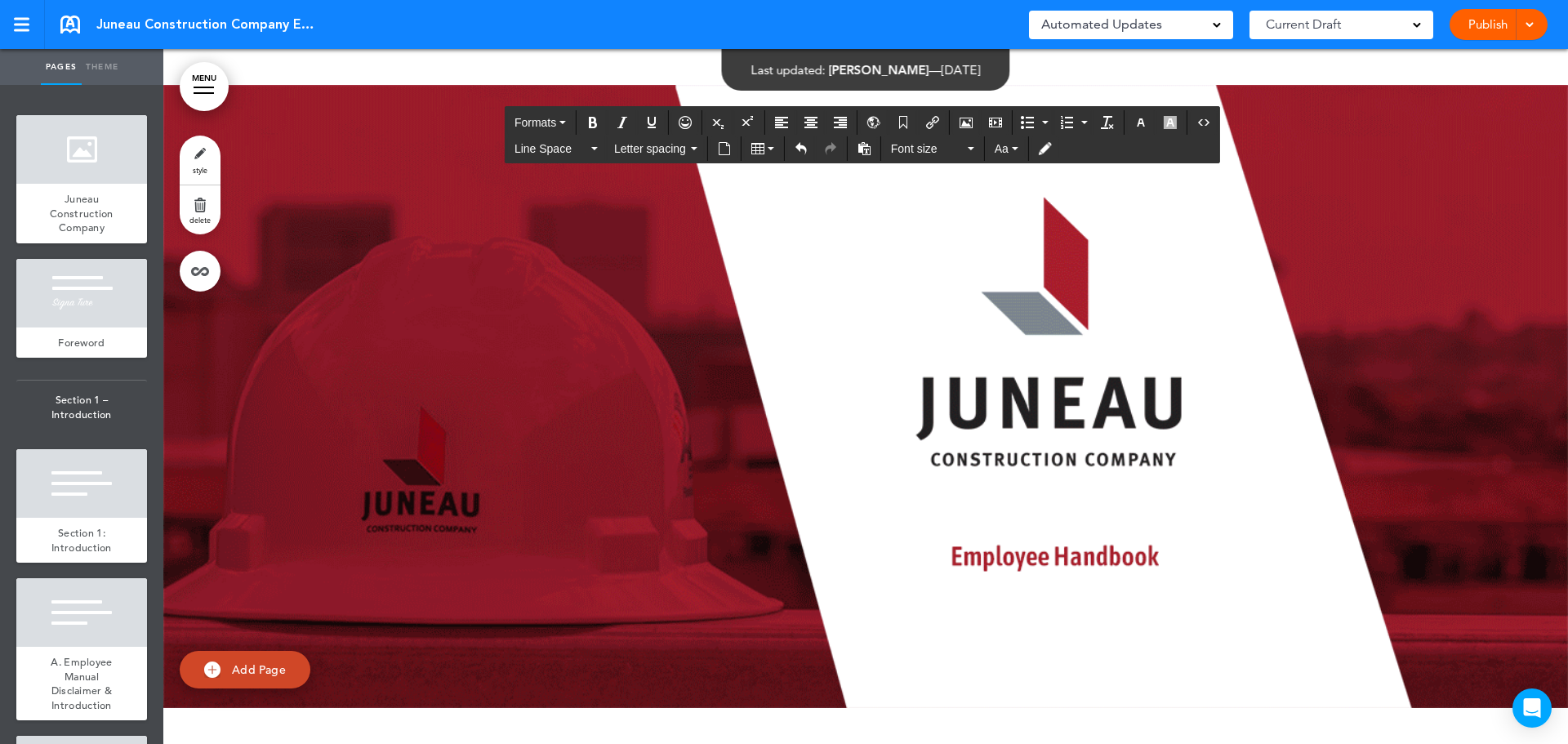
scroll to position [16410, 0]
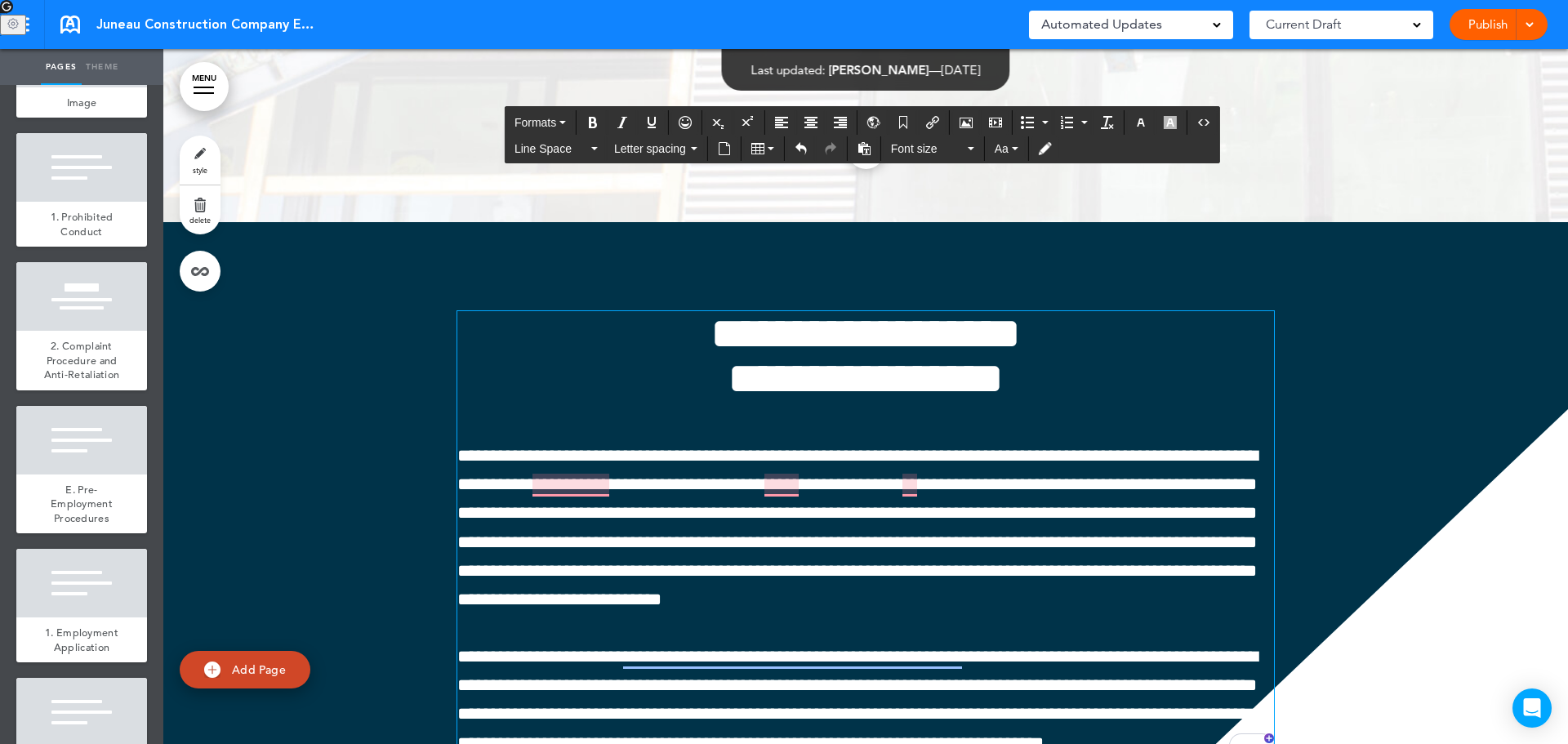
click at [894, 447] on span "**********" at bounding box center [857, 527] width 800 height 162
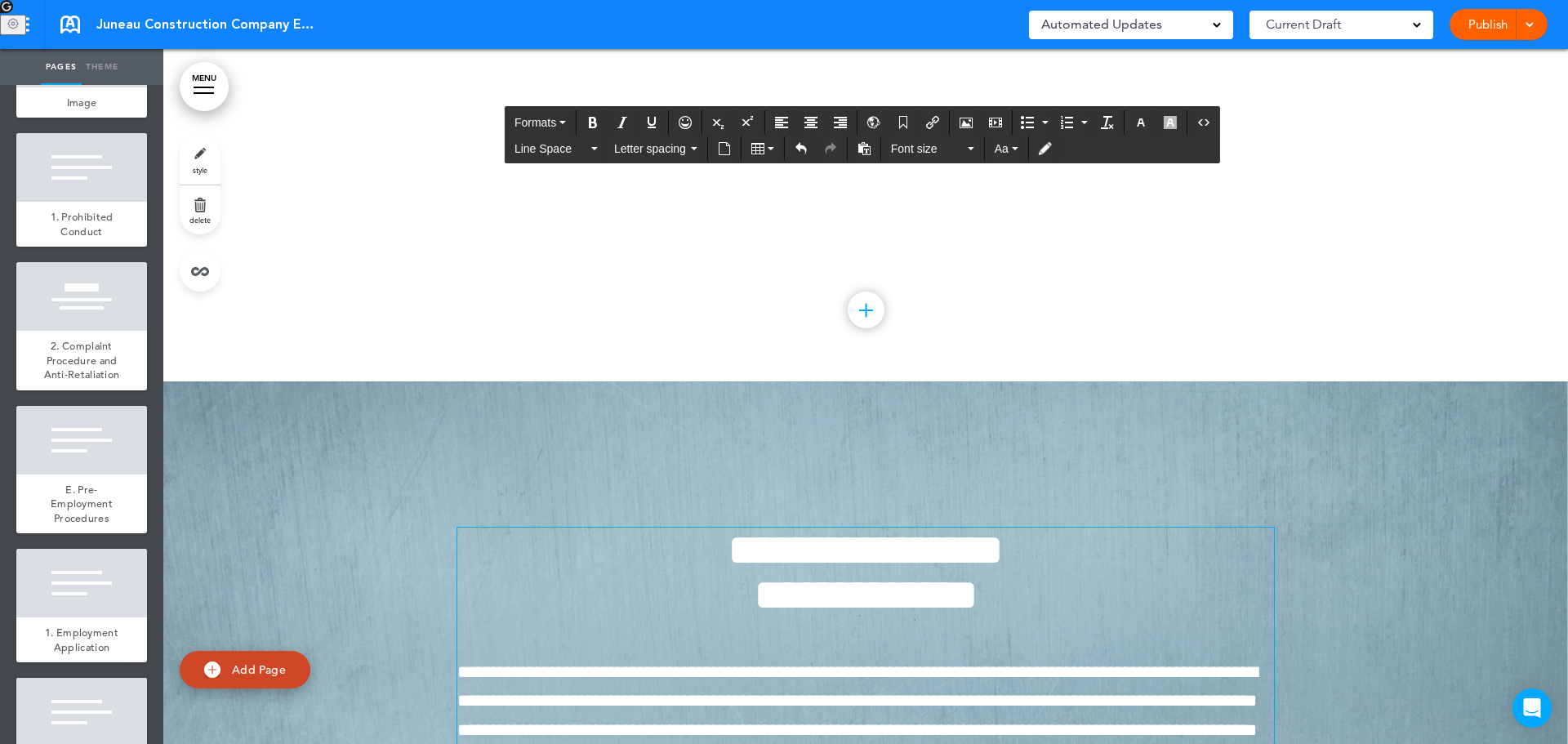
scroll to position [20005, 0]
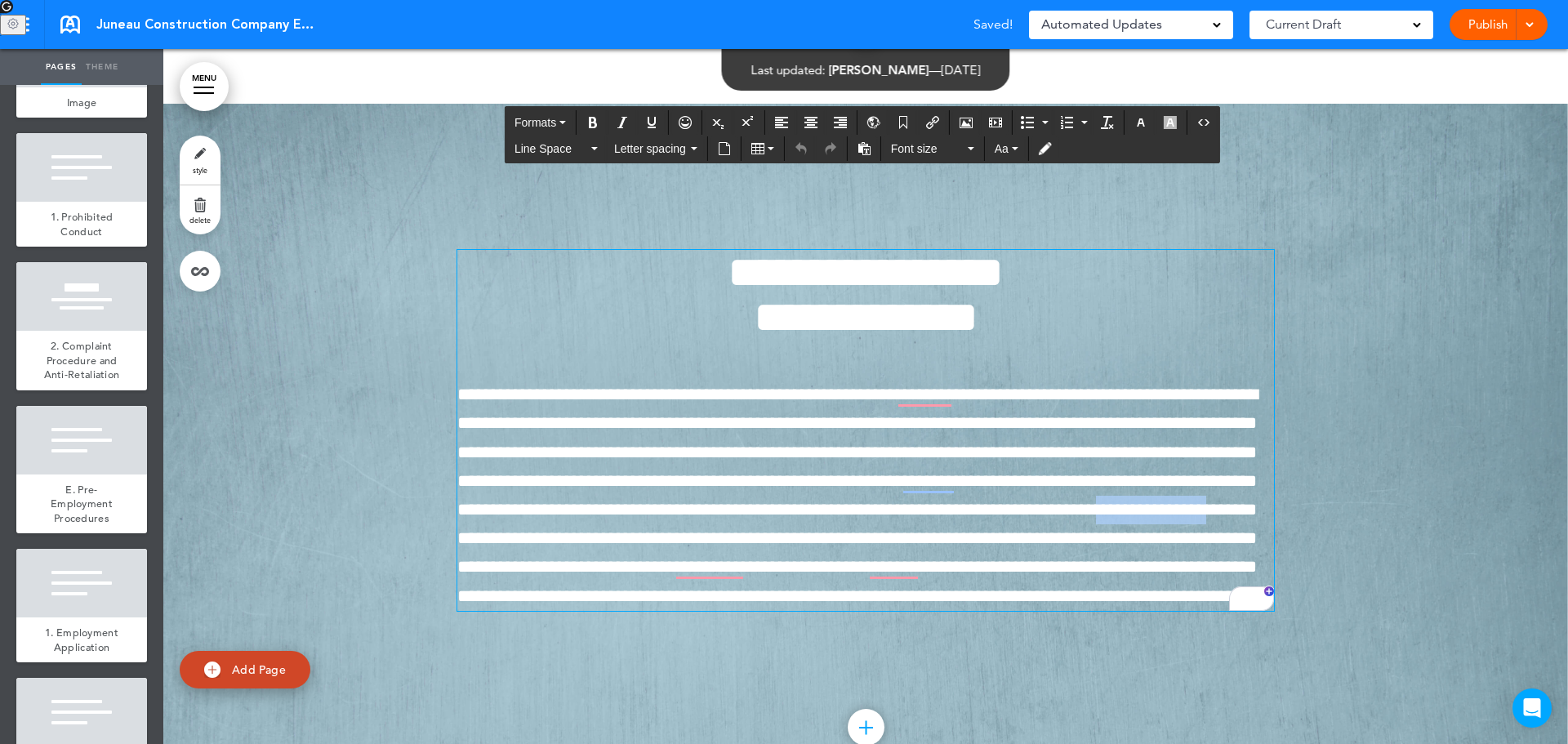
drag, startPoint x: 833, startPoint y: 408, endPoint x: 714, endPoint y: 411, distance: 119.0
click at [714, 411] on span "**********" at bounding box center [857, 495] width 800 height 219
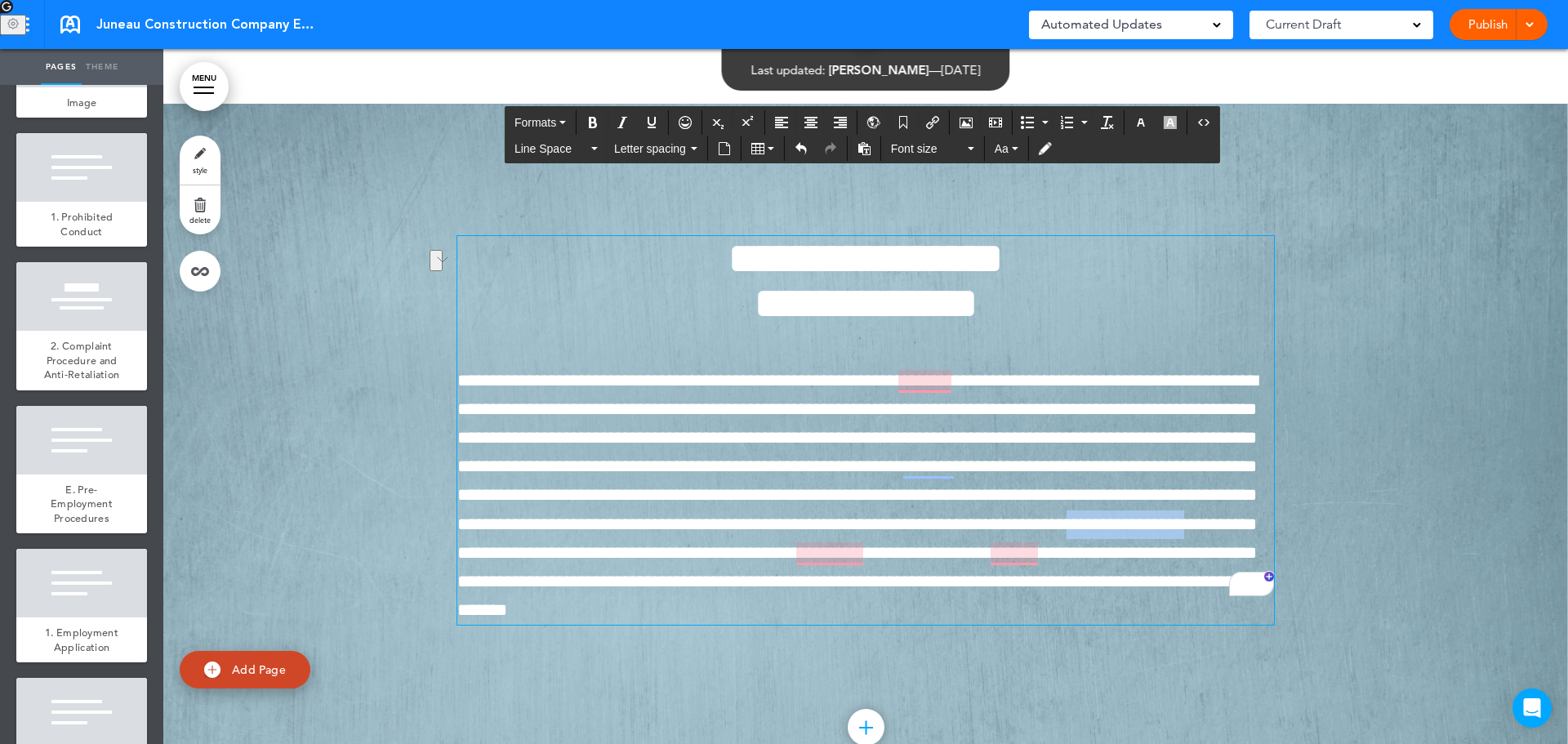
drag, startPoint x: 760, startPoint y: 436, endPoint x: 636, endPoint y: 441, distance: 124.1
click at [636, 441] on span "**********" at bounding box center [857, 496] width 800 height 249
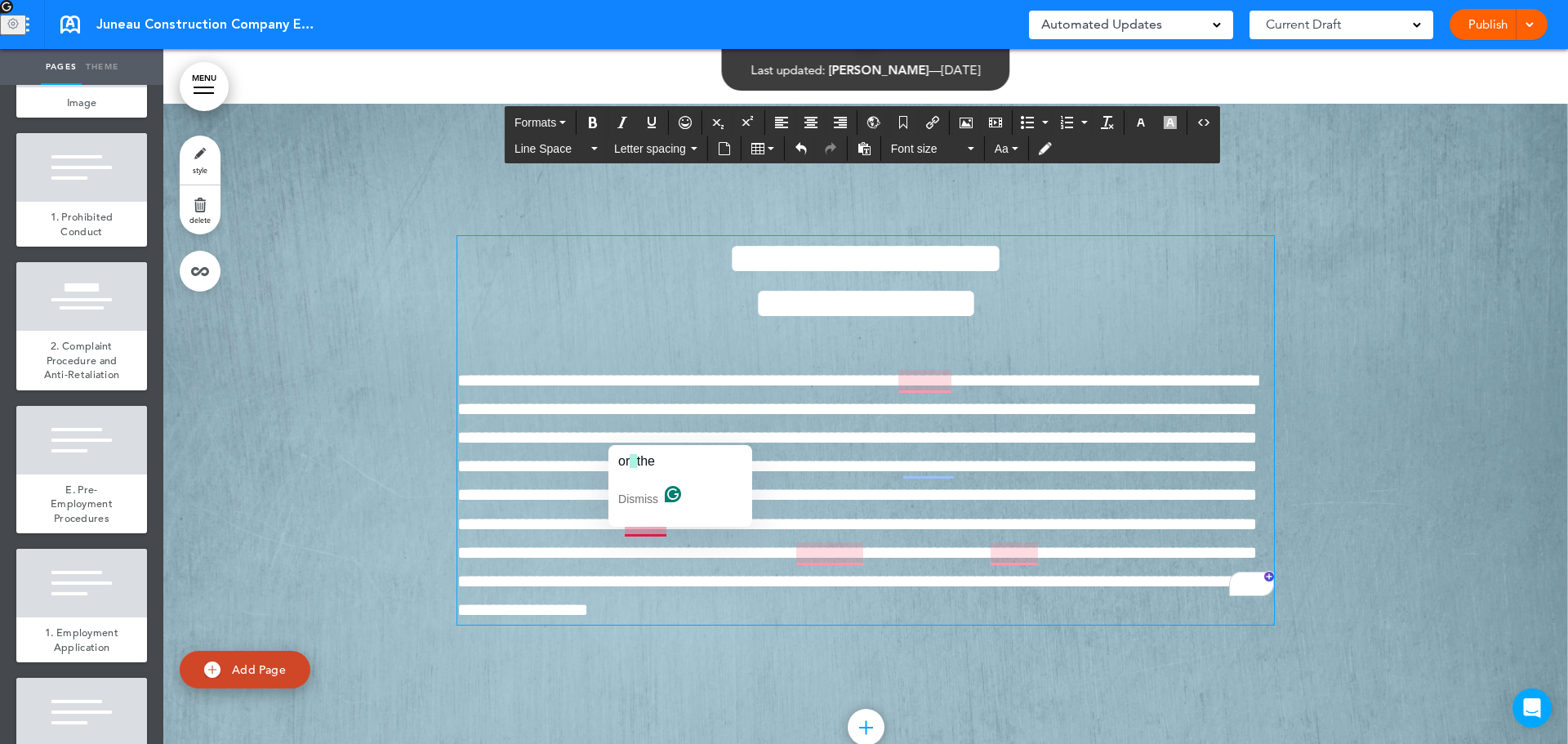
drag, startPoint x: 642, startPoint y: 428, endPoint x: 663, endPoint y: 411, distance: 27.0
click at [643, 423] on span "**********" at bounding box center [857, 496] width 800 height 249
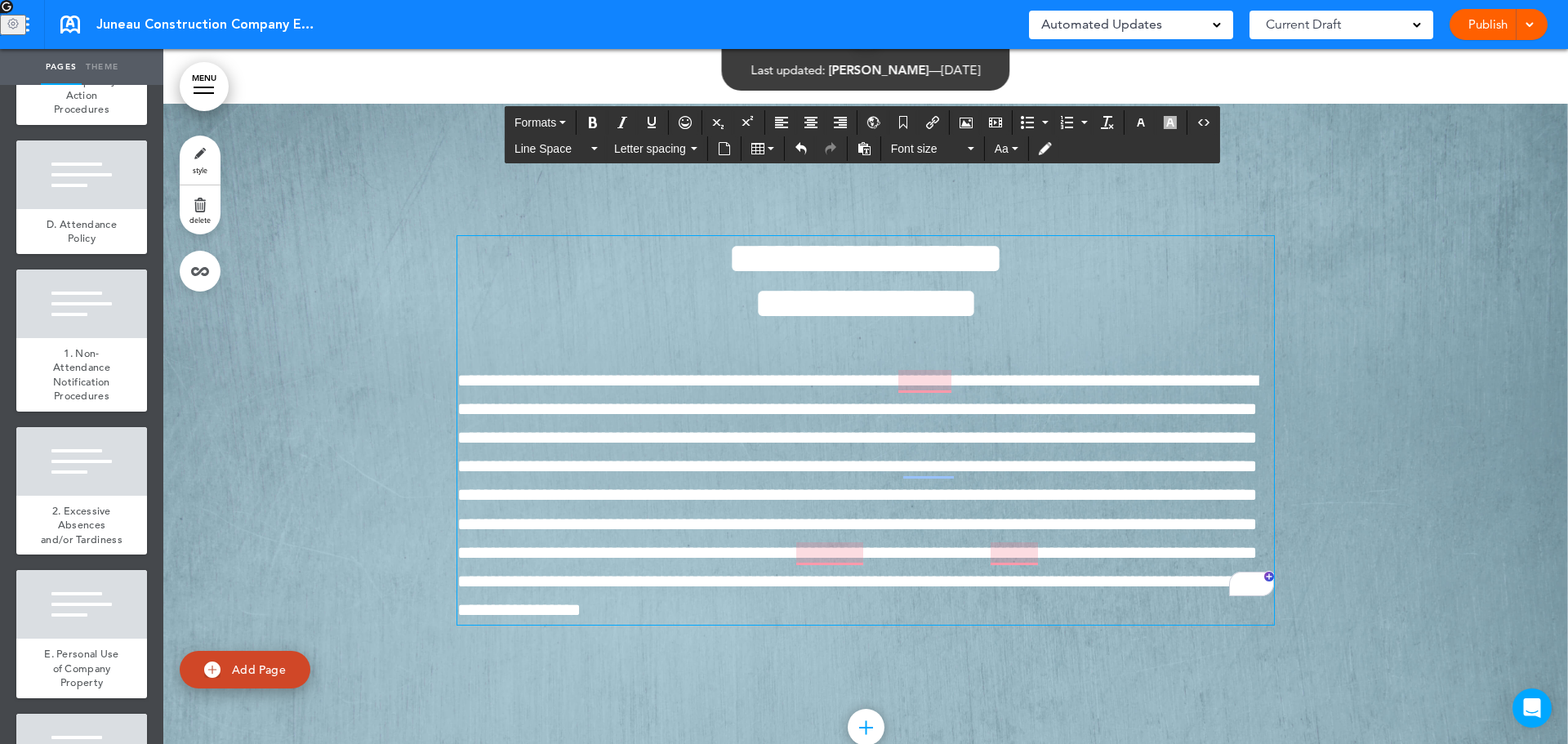
scroll to position [4329, 0]
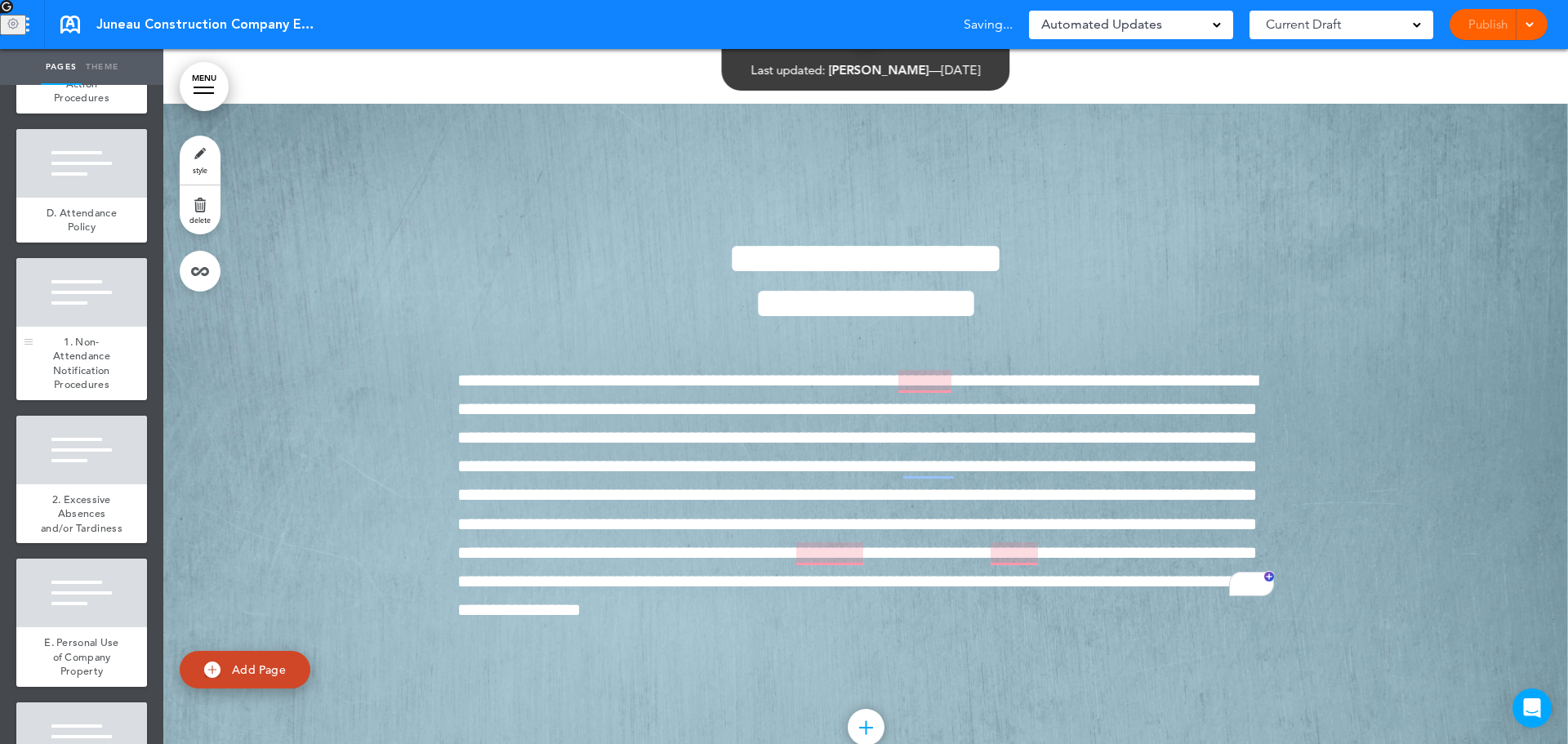
click at [72, 400] on div "1. Non-Attendance Notification Procedures" at bounding box center [82, 363] width 131 height 74
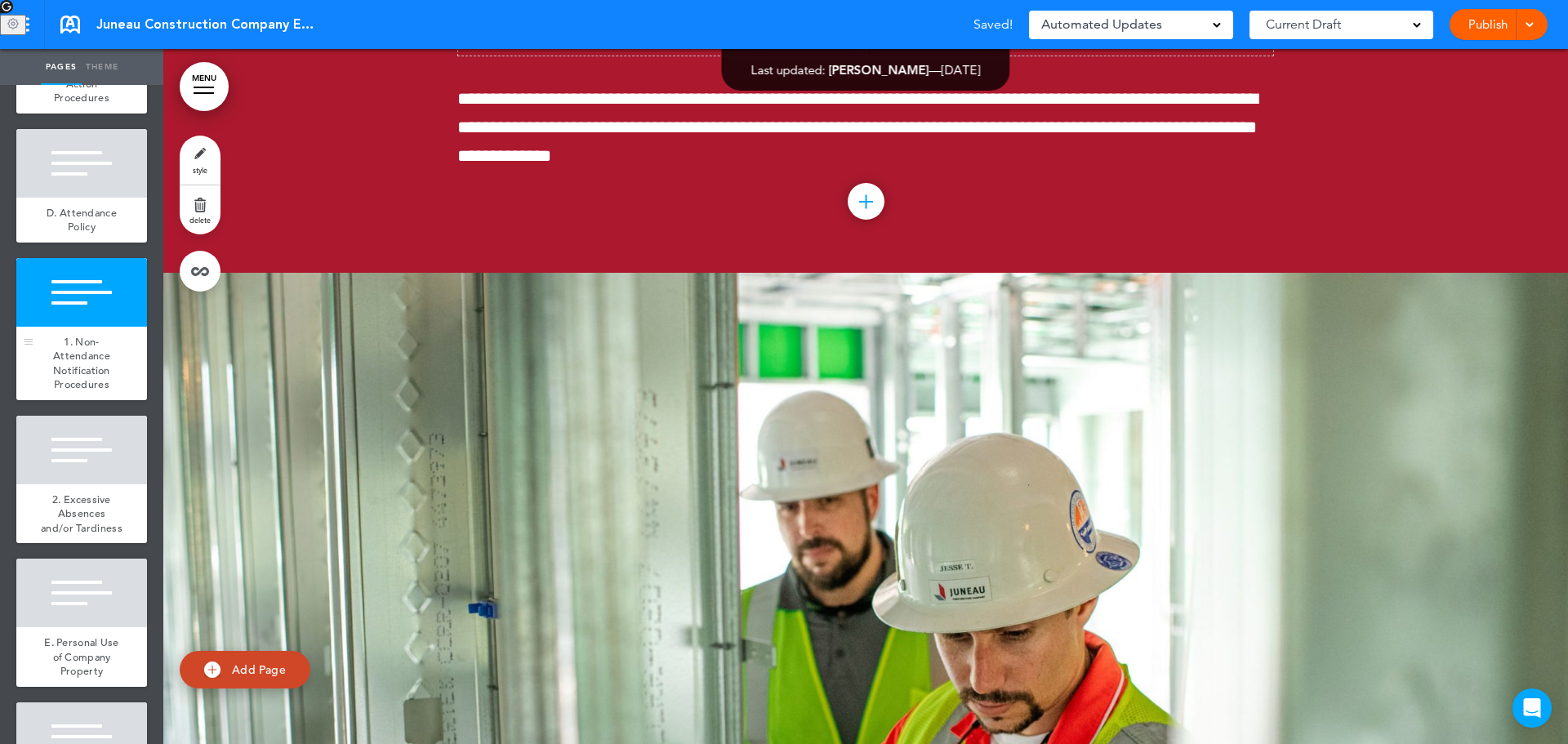
scroll to position [28973, 0]
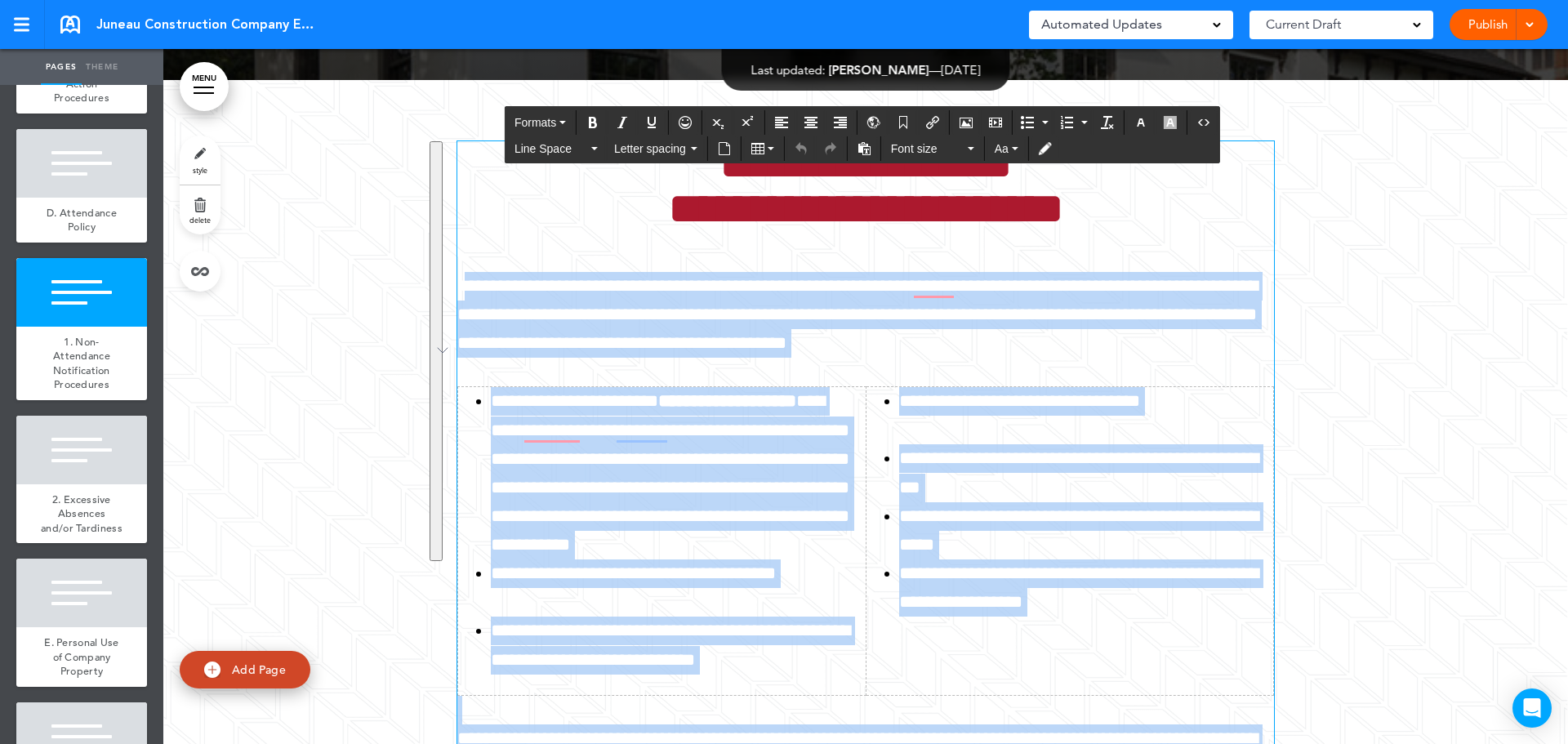
scroll to position [29136, 0]
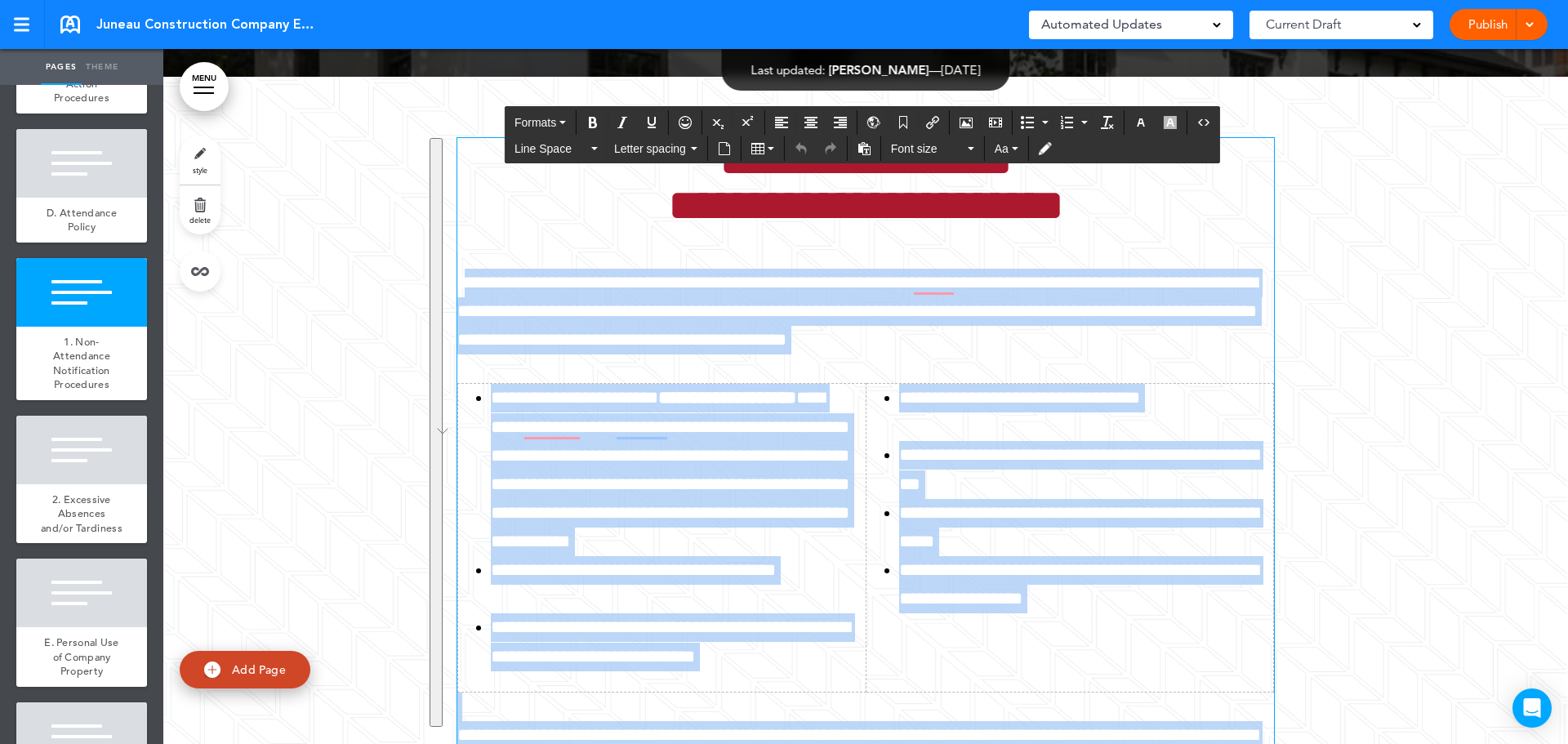
drag, startPoint x: 466, startPoint y: 223, endPoint x: 1199, endPoint y: 651, distance: 848.8
click at [1199, 651] on div "**********" at bounding box center [866, 501] width 817 height 727
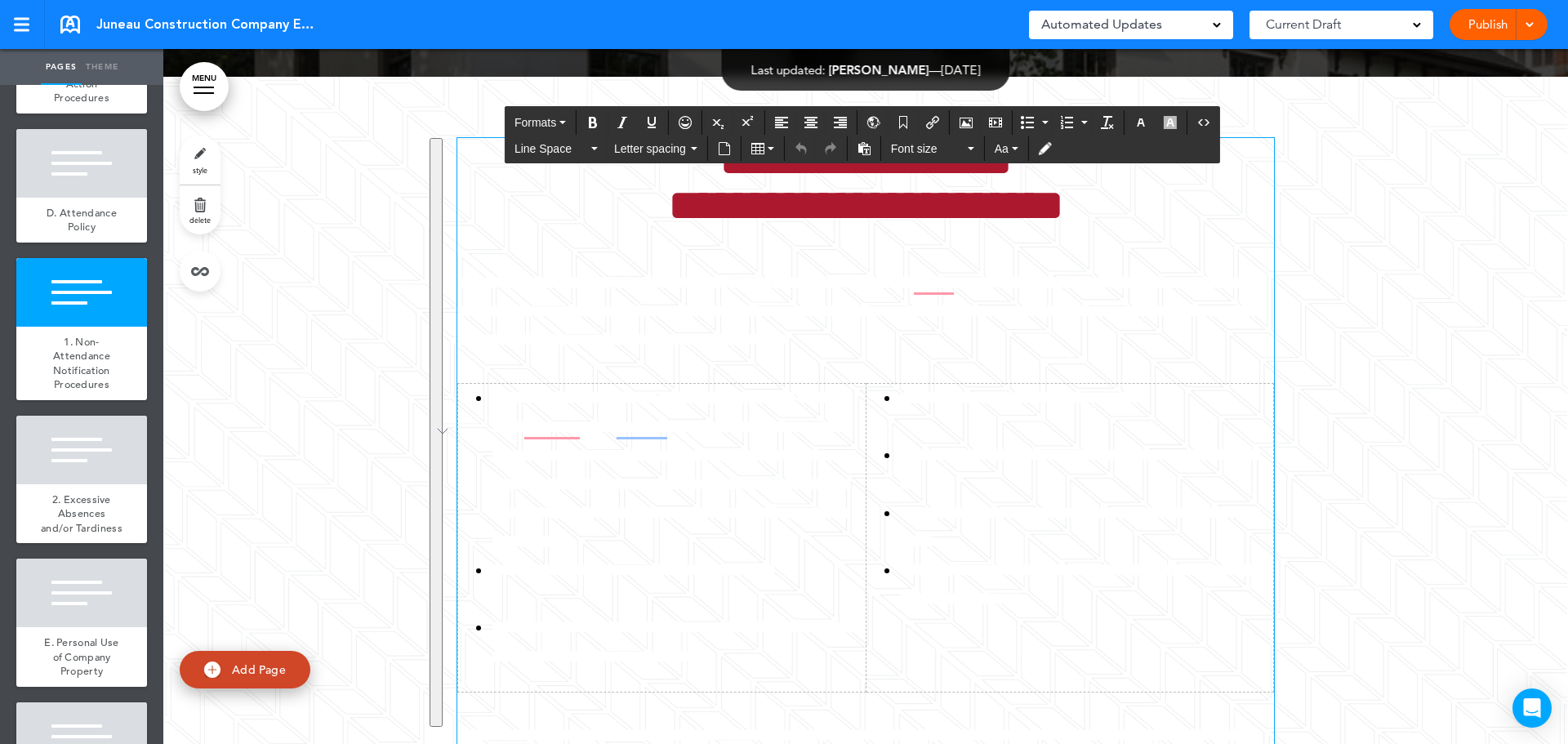
drag, startPoint x: 615, startPoint y: 568, endPoint x: 517, endPoint y: 559, distance: 98.4
click at [498, 693] on p "**********" at bounding box center [866, 736] width 817 height 87
click at [629, 693] on p "**********" at bounding box center [866, 736] width 817 height 87
drag, startPoint x: 620, startPoint y: 567, endPoint x: 509, endPoint y: 562, distance: 111.1
click at [497, 693] on p "**********" at bounding box center [866, 736] width 817 height 87
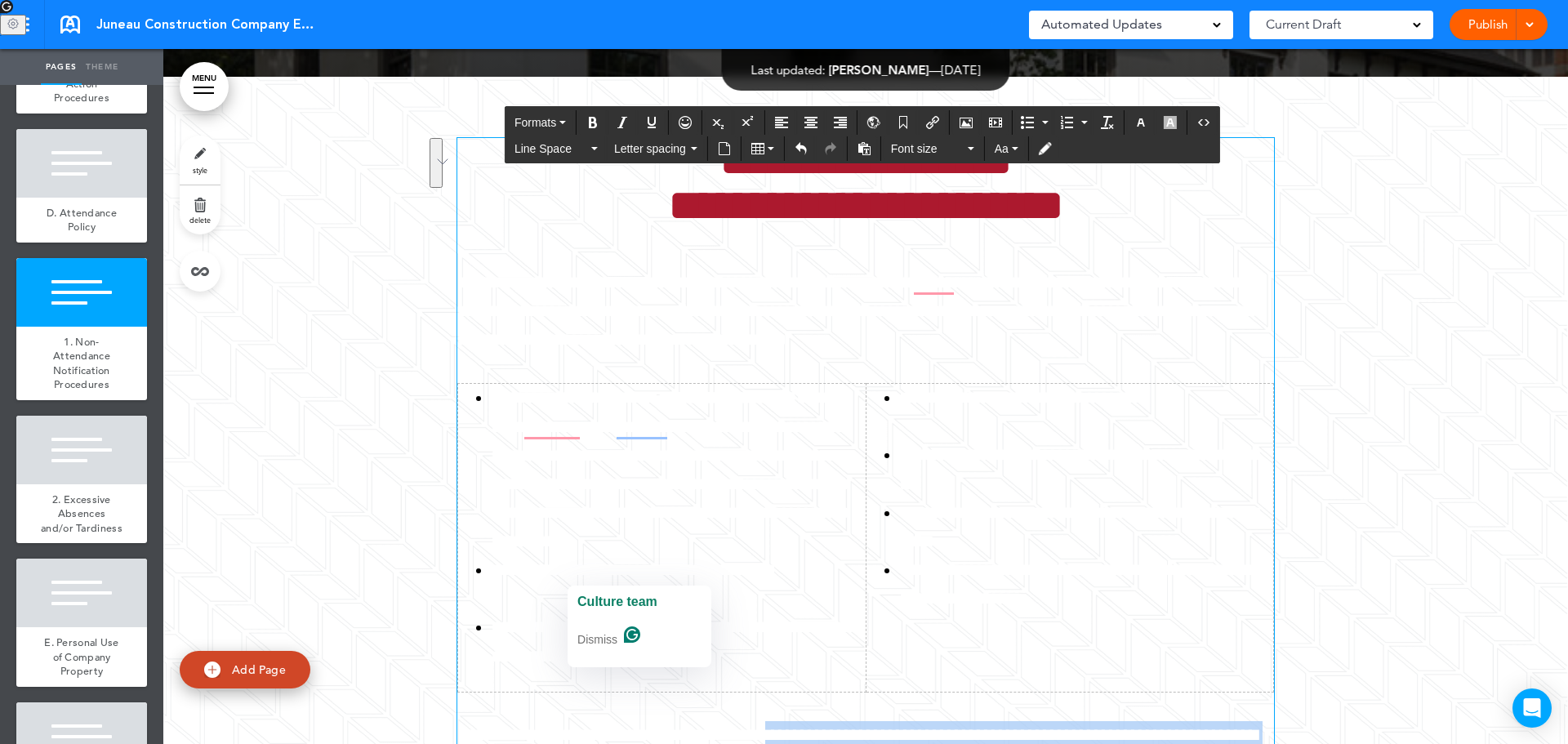
drag, startPoint x: 722, startPoint y: 557, endPoint x: 654, endPoint y: 563, distance: 68.3
click at [654, 693] on p "**********" at bounding box center [866, 736] width 817 height 87
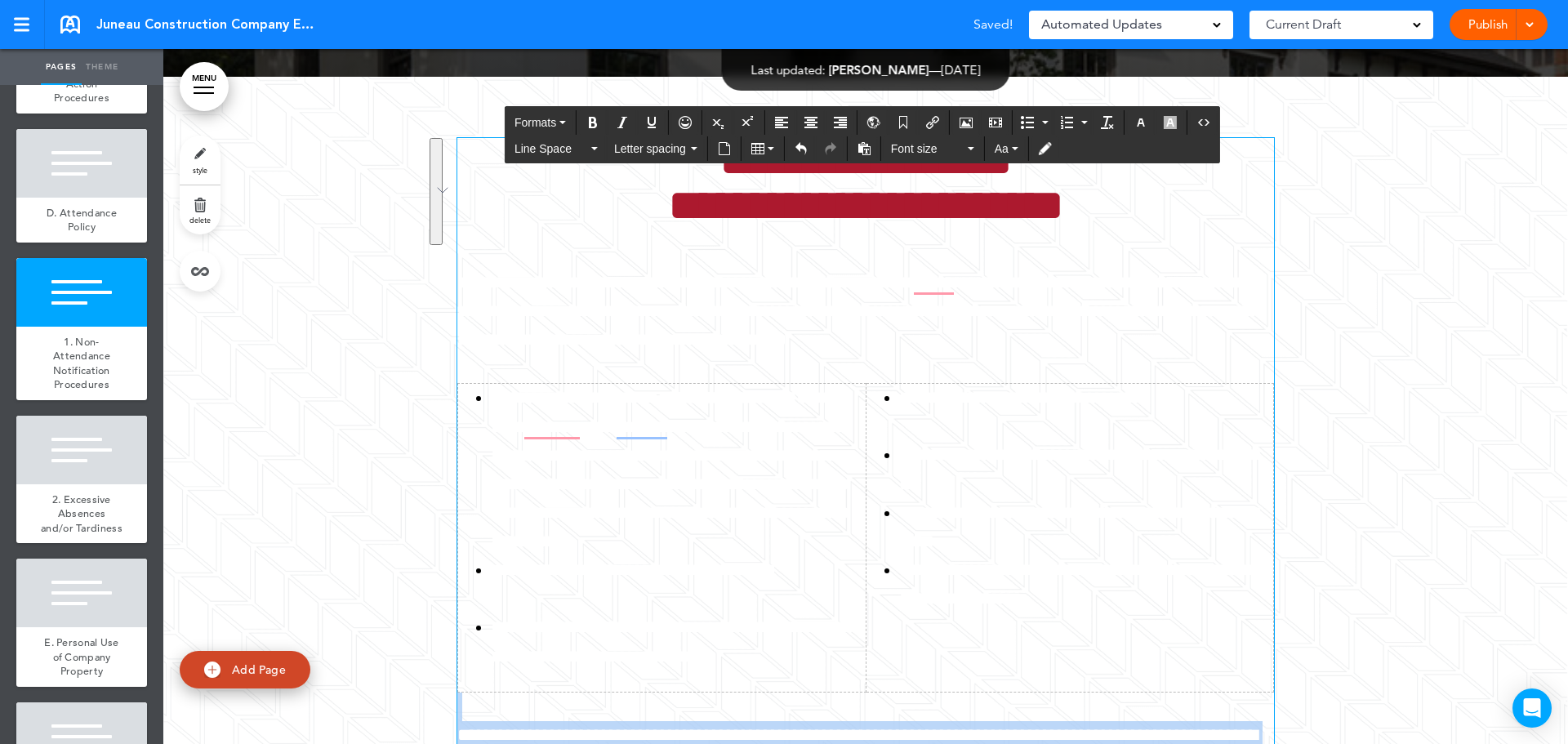
drag, startPoint x: 987, startPoint y: 640, endPoint x: 417, endPoint y: 505, distance: 585.8
click at [457, 507] on div "**********" at bounding box center [866, 501] width 817 height 727
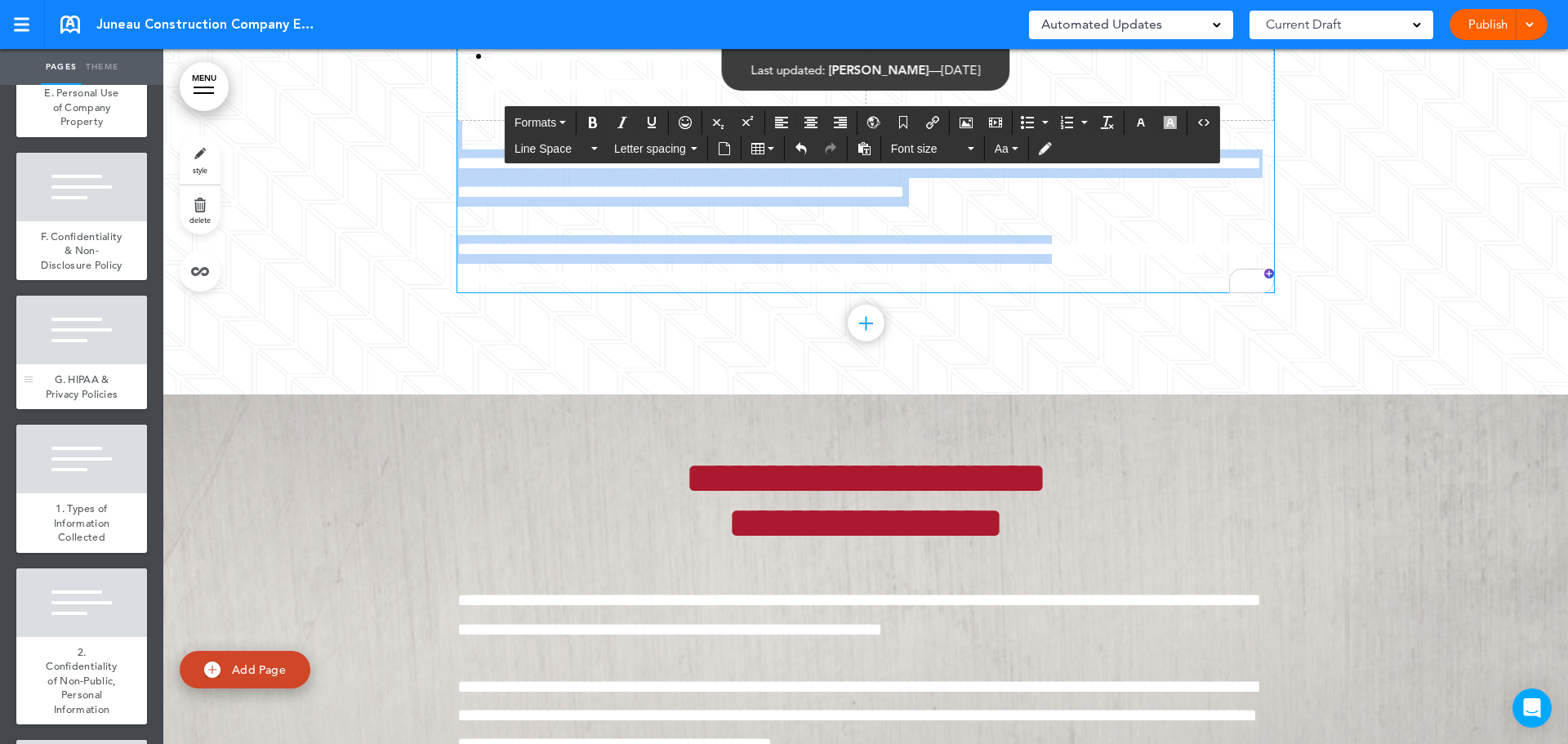
scroll to position [4901, 0]
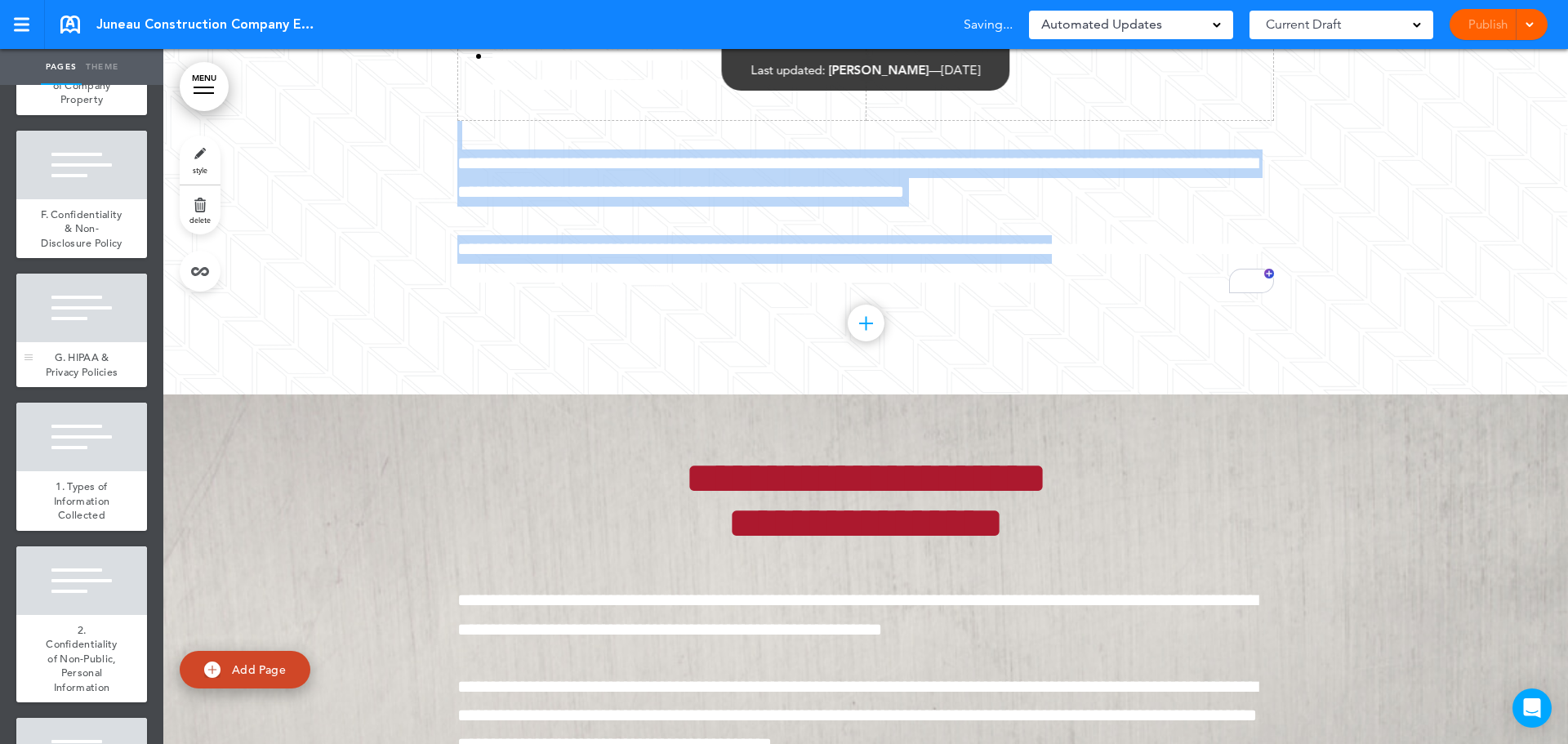
click at [94, 387] on div "G. HIPAA & Privacy Policies" at bounding box center [82, 365] width 131 height 45
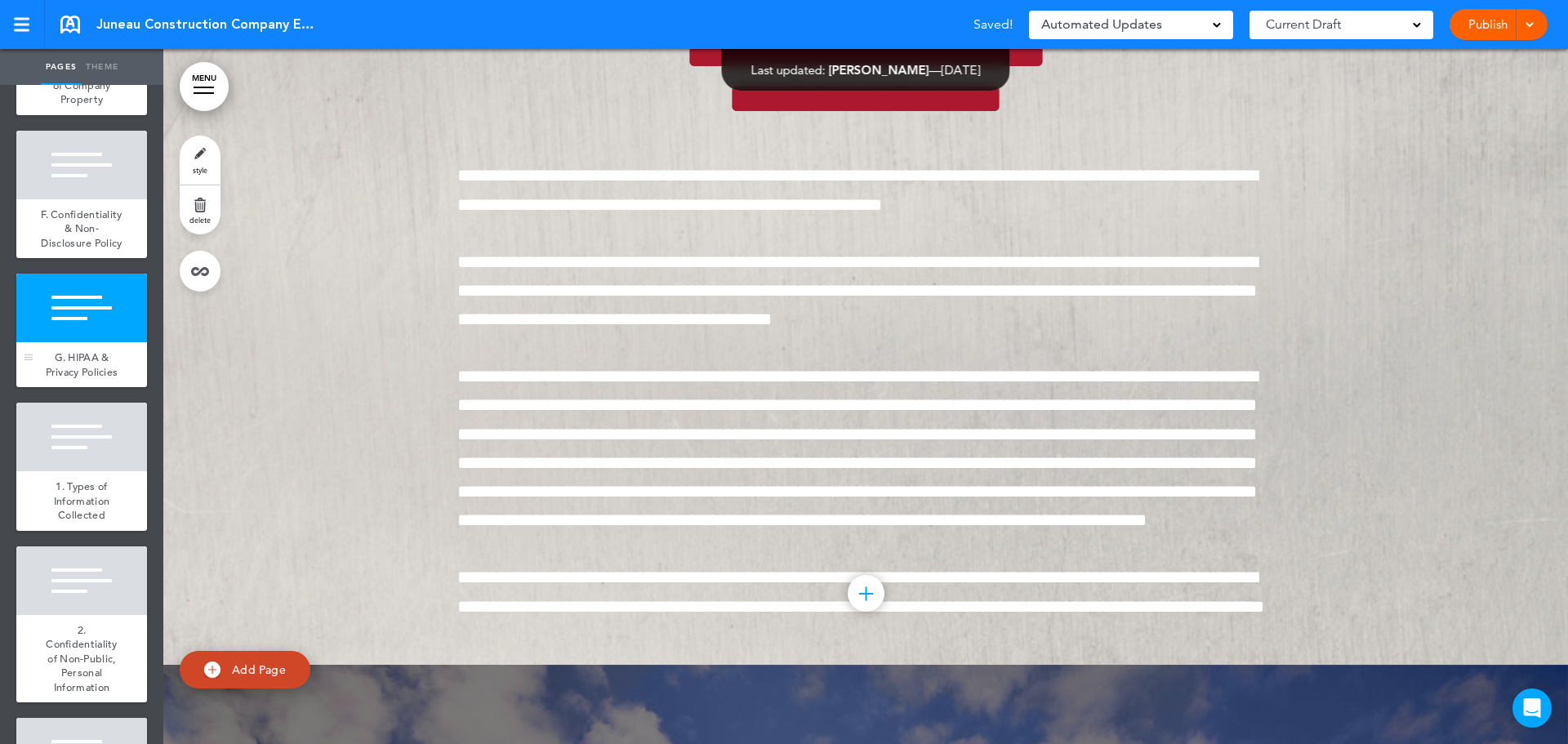
scroll to position [31949, 0]
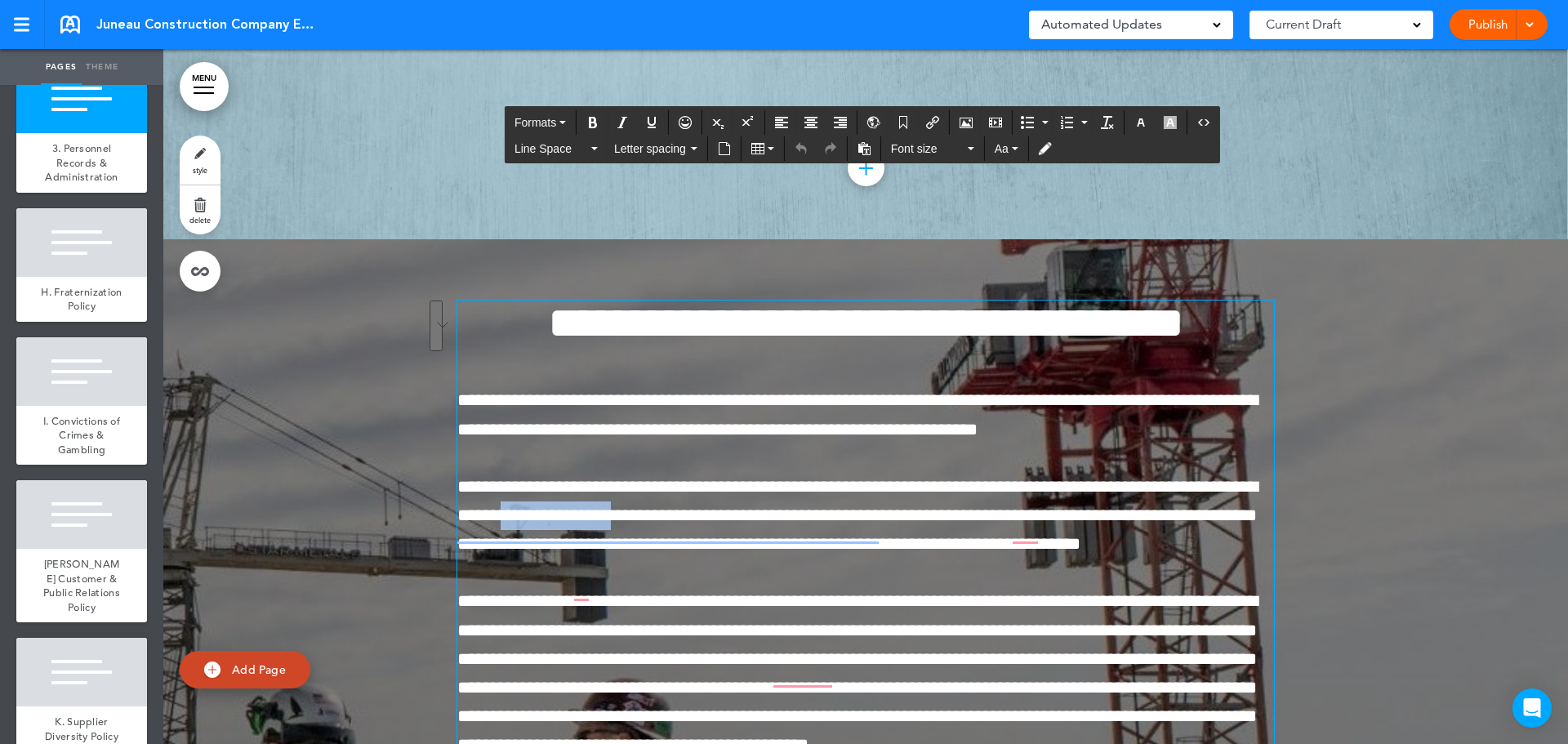
drag, startPoint x: 517, startPoint y: 367, endPoint x: 1203, endPoint y: 316, distance: 687.9
click at [1203, 316] on div "**********" at bounding box center [866, 616] width 817 height 631
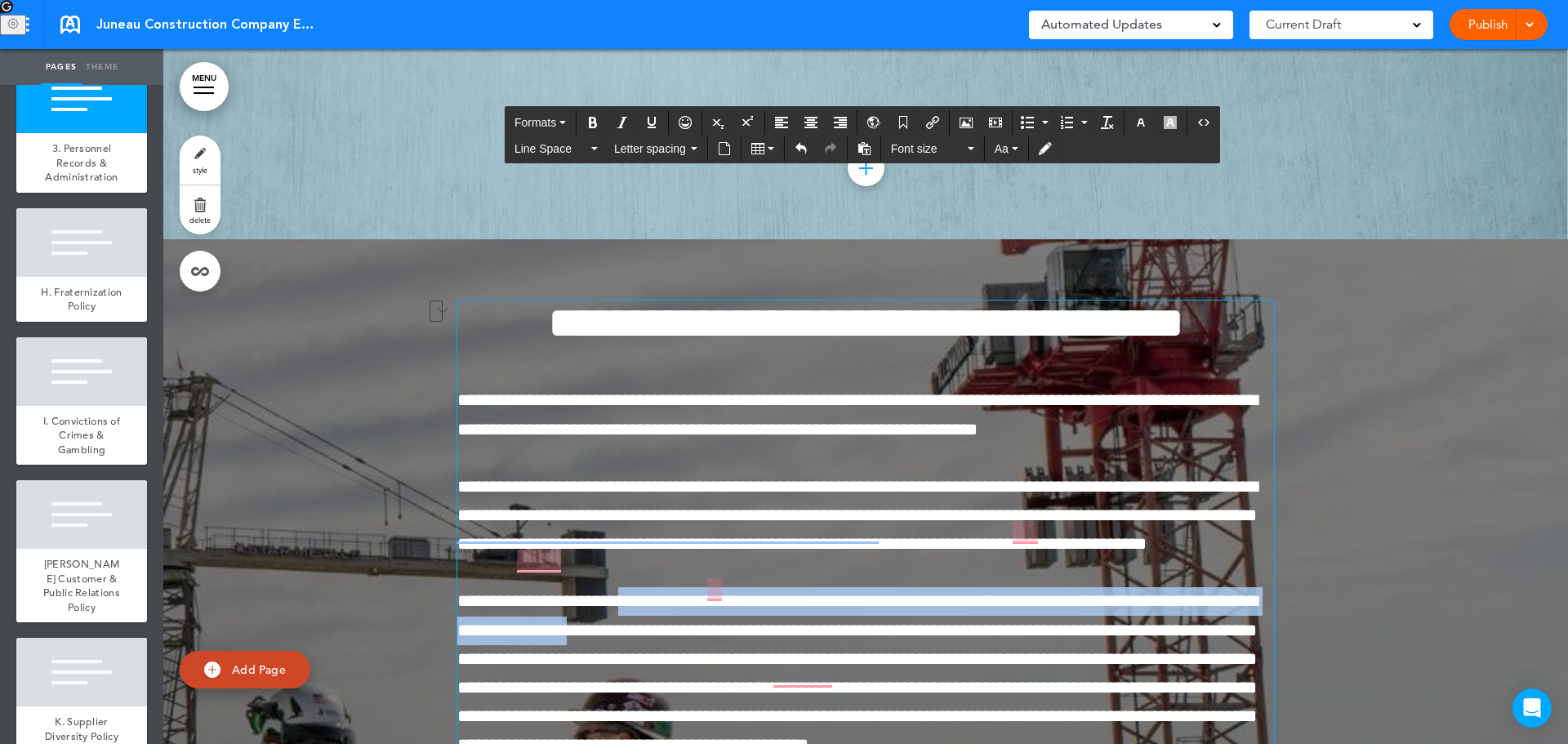
drag, startPoint x: 586, startPoint y: 457, endPoint x: 492, endPoint y: 471, distance: 95.0
click at [492, 587] on p "**********" at bounding box center [866, 674] width 817 height 172
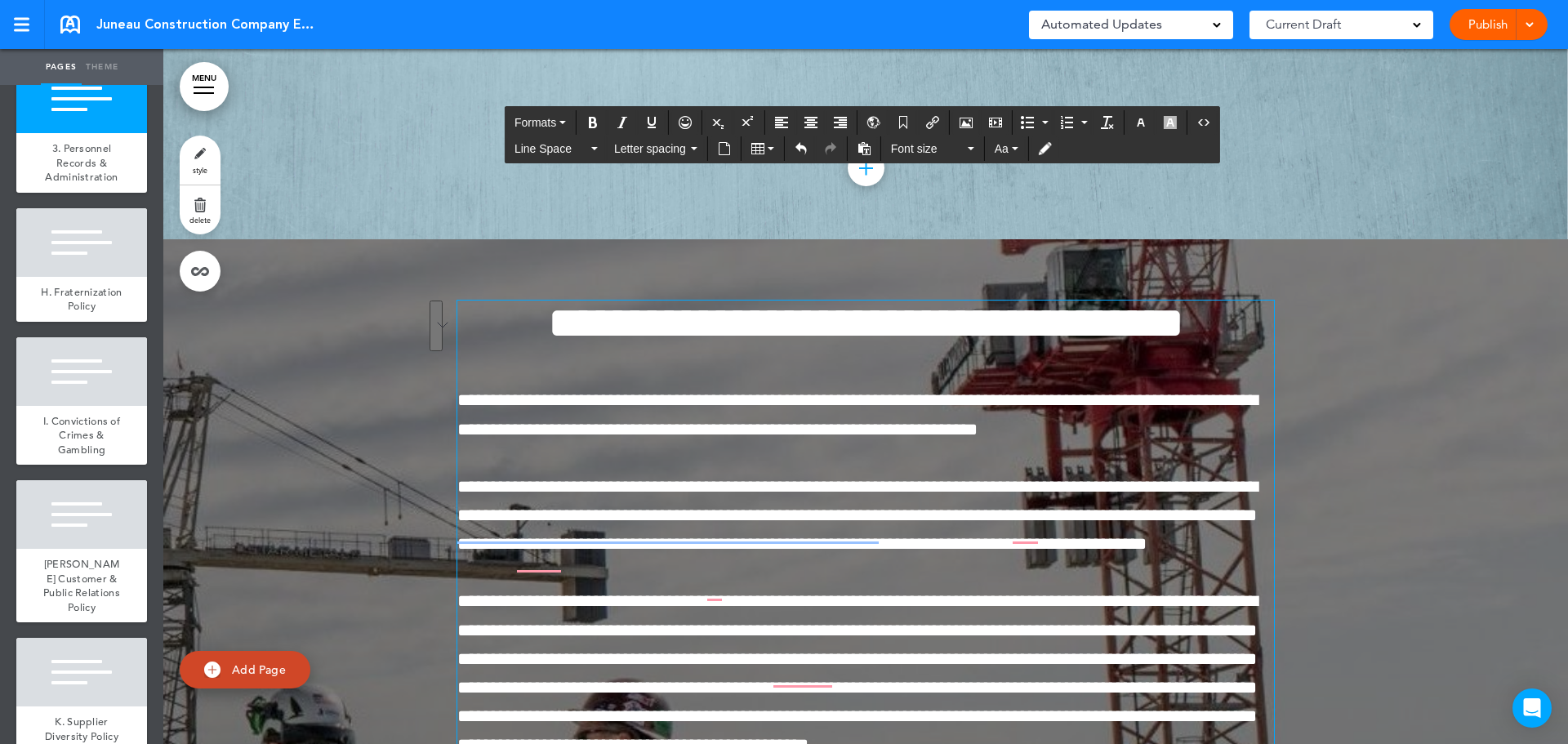
drag, startPoint x: 572, startPoint y: 503, endPoint x: 610, endPoint y: 461, distance: 56.6
click at [573, 587] on p "**********" at bounding box center [866, 674] width 817 height 172
drag, startPoint x: 617, startPoint y: 456, endPoint x: 495, endPoint y: 447, distance: 122.3
click at [495, 592] on span "**********" at bounding box center [857, 673] width 800 height 162
drag, startPoint x: 1058, startPoint y: 563, endPoint x: 936, endPoint y: 572, distance: 122.3
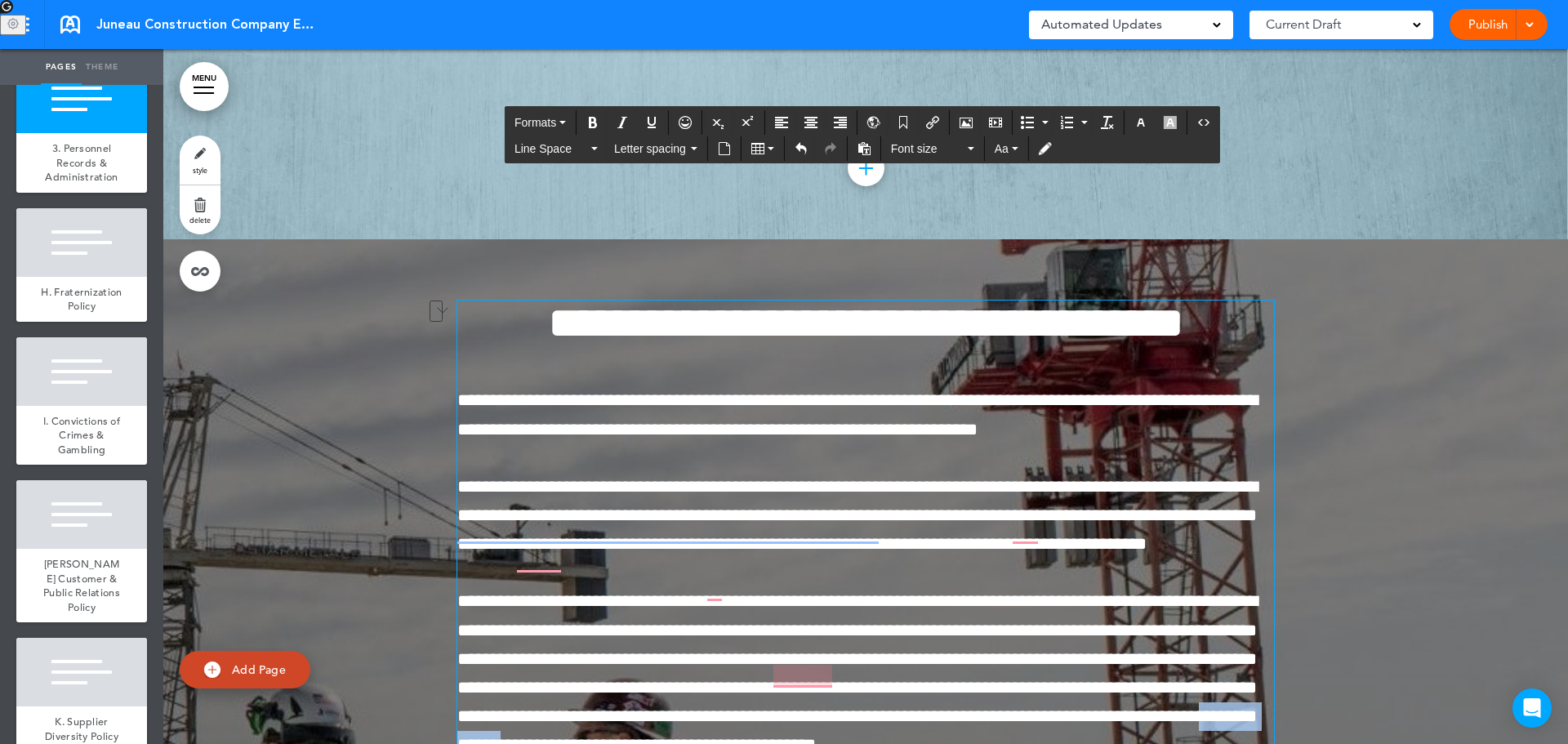
click at [936, 592] on span "**********" at bounding box center [857, 673] width 800 height 162
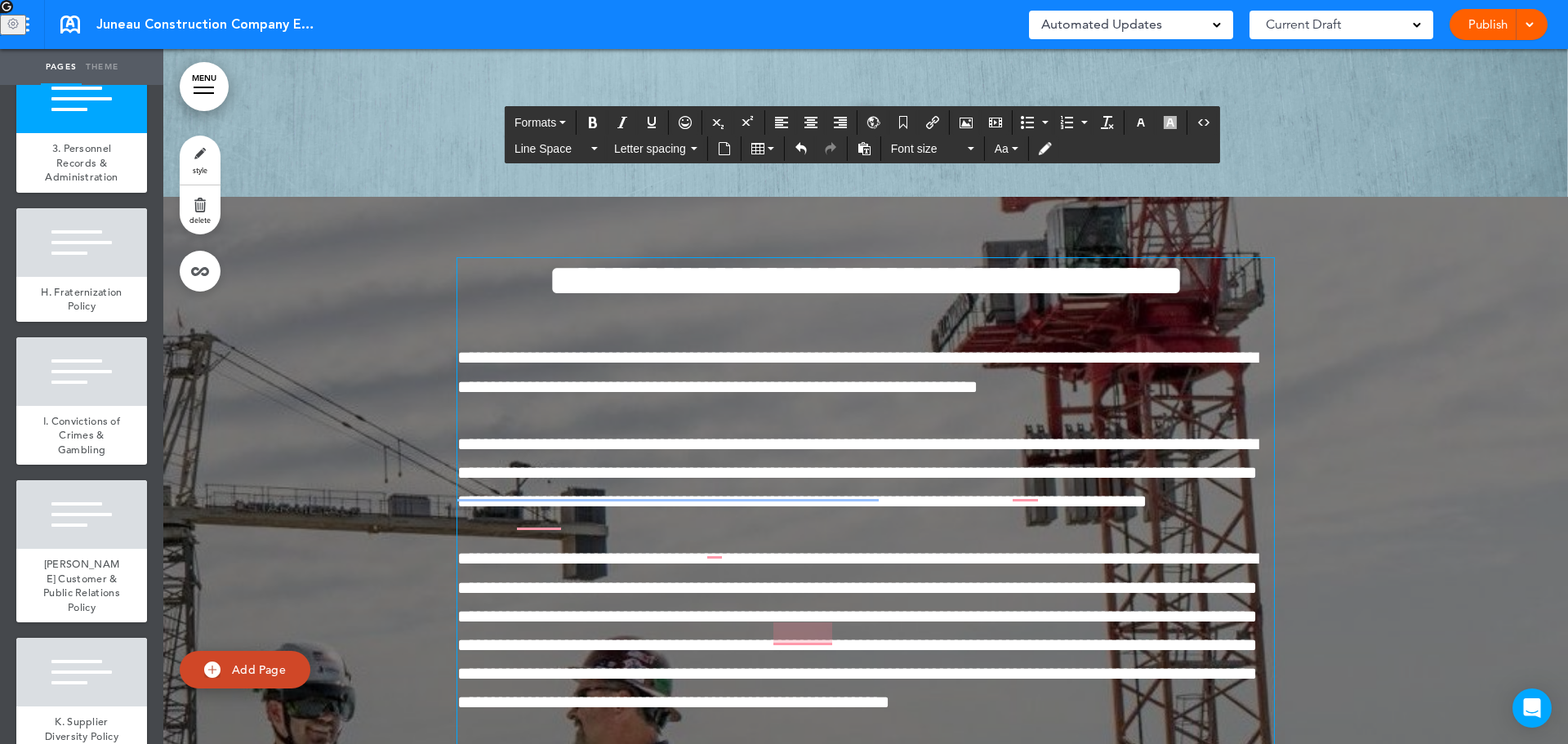
scroll to position [34116, 0]
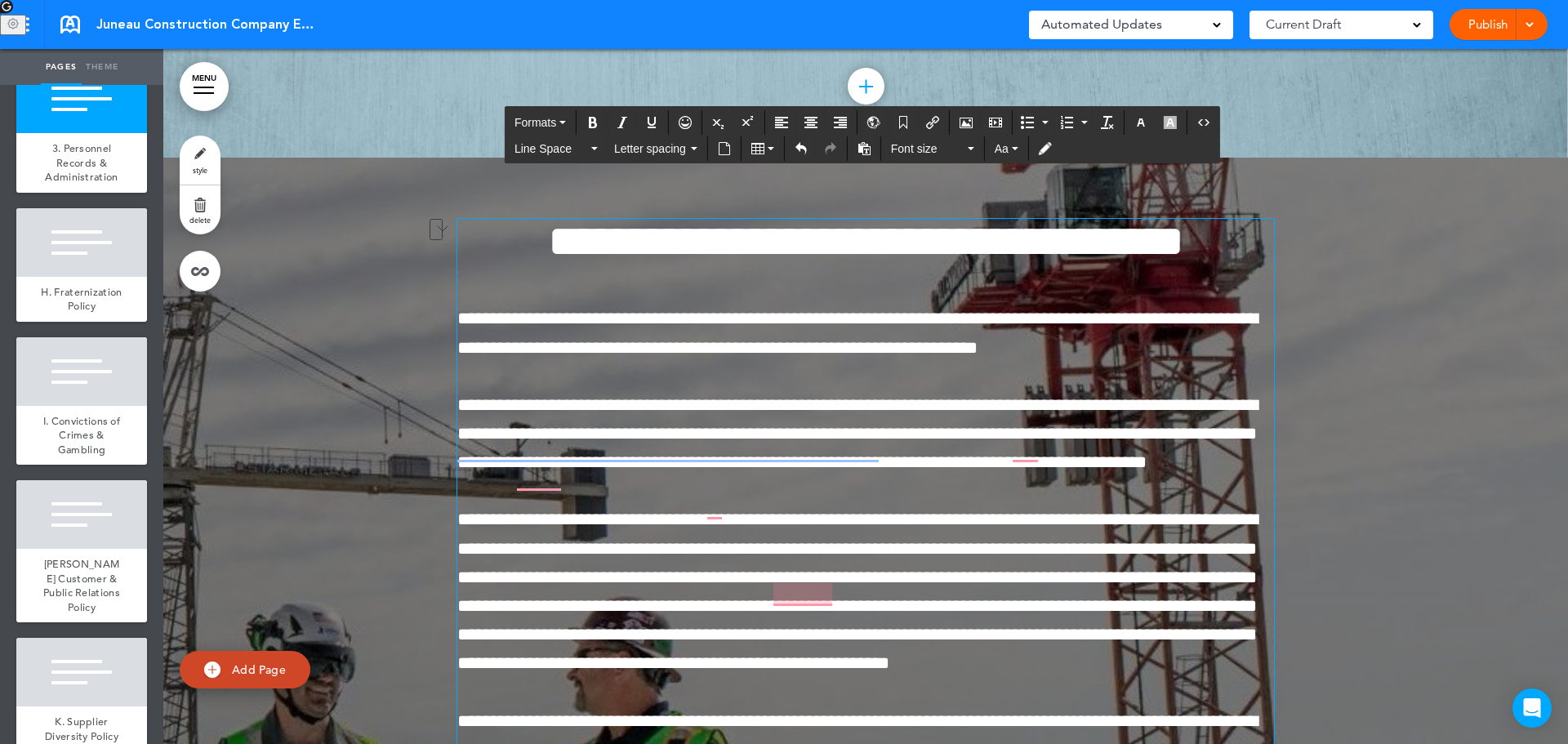
drag, startPoint x: 971, startPoint y: 661, endPoint x: 741, endPoint y: 671, distance: 230.2
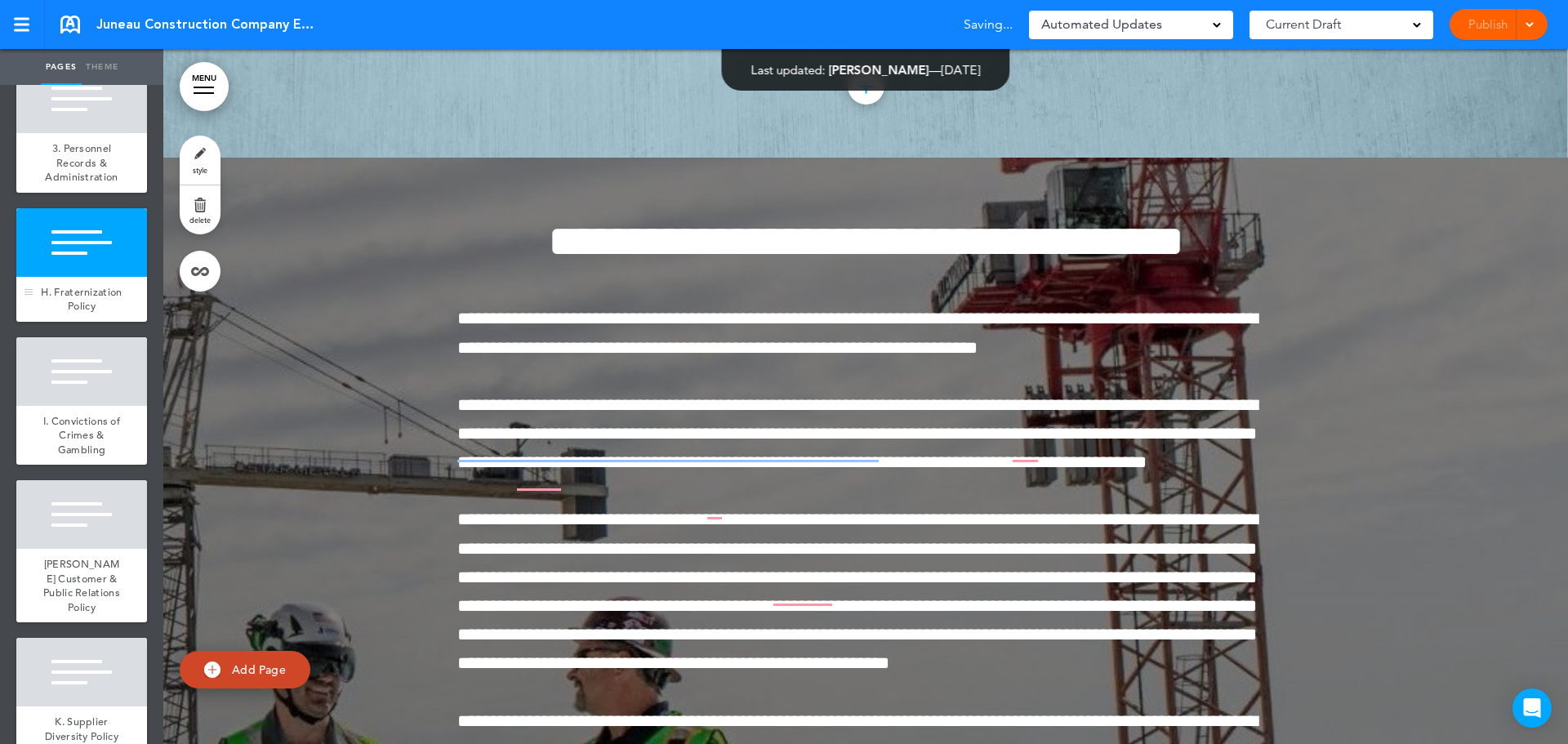
click at [75, 314] on span "H. Fraternization Policy" at bounding box center [81, 299] width 81 height 29
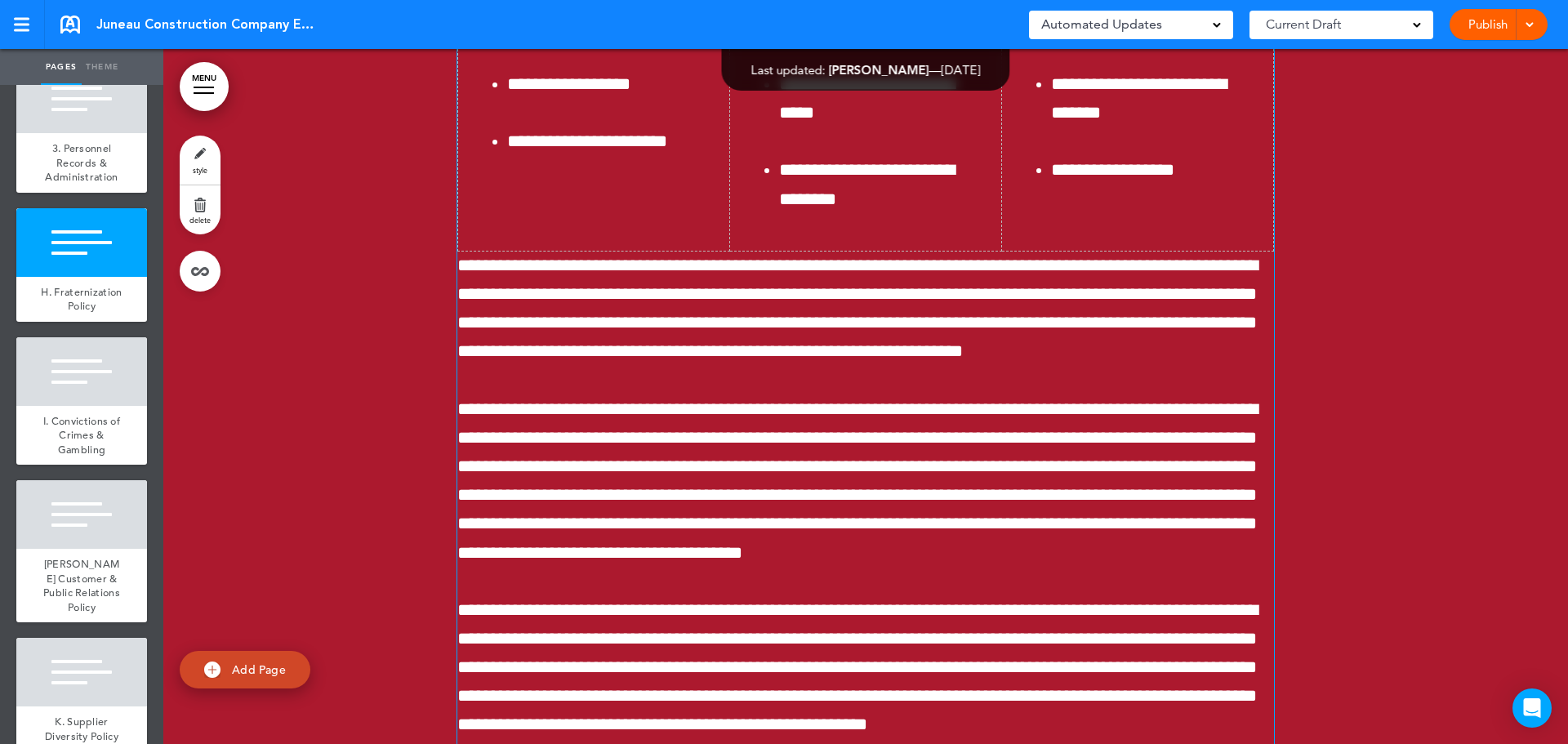
scroll to position [35527, 0]
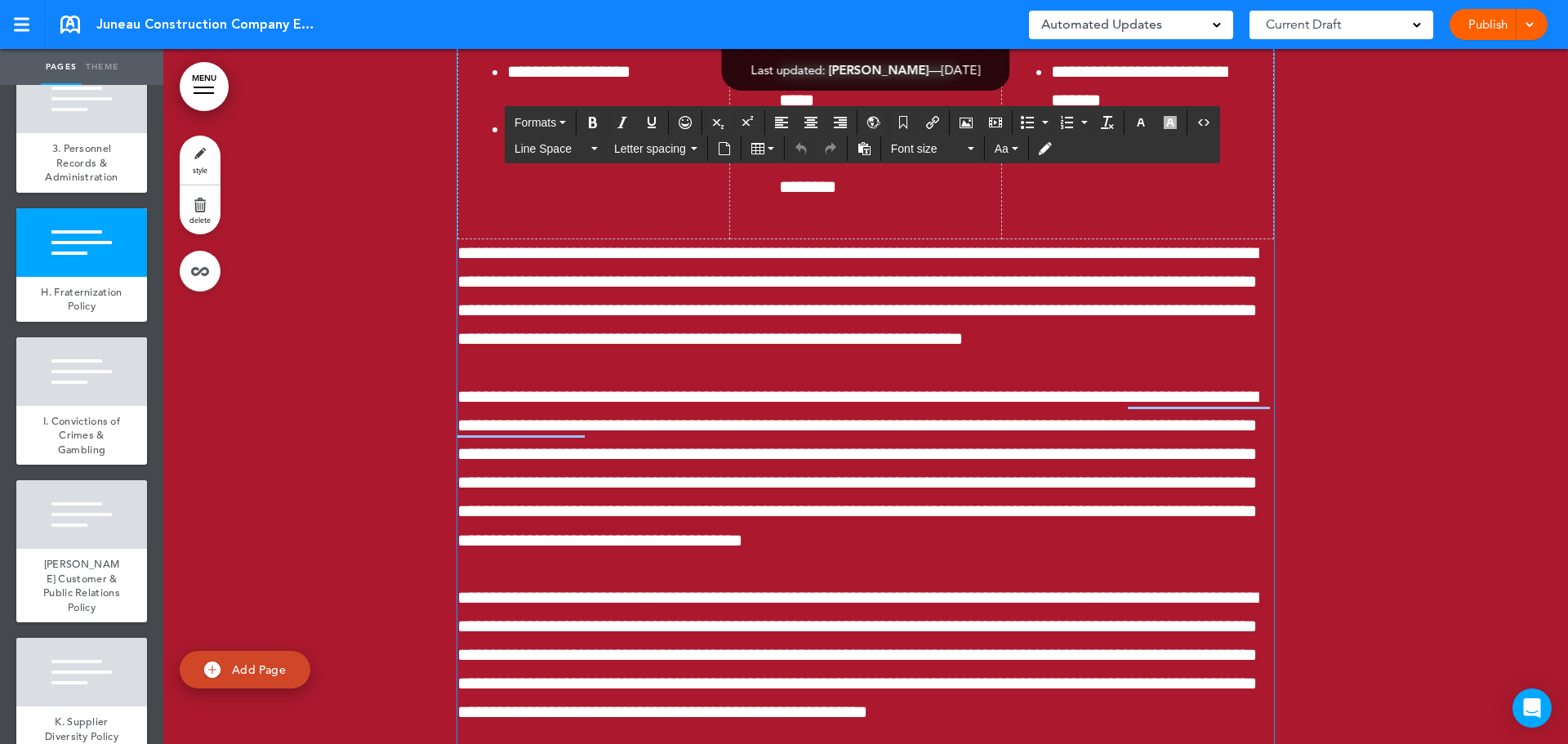
drag, startPoint x: 627, startPoint y: 592, endPoint x: 570, endPoint y: 594, distance: 57.0
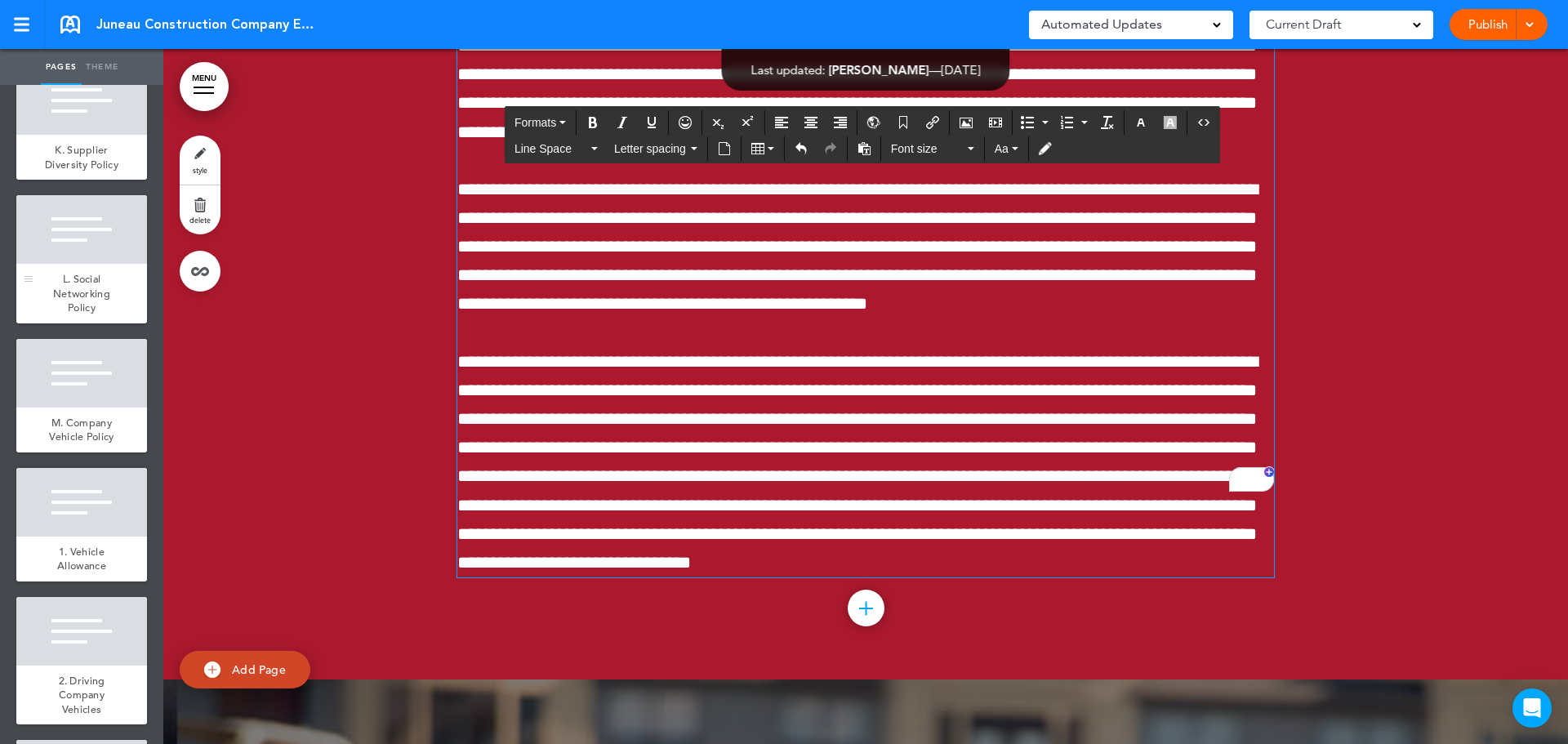
scroll to position [6208, 0]
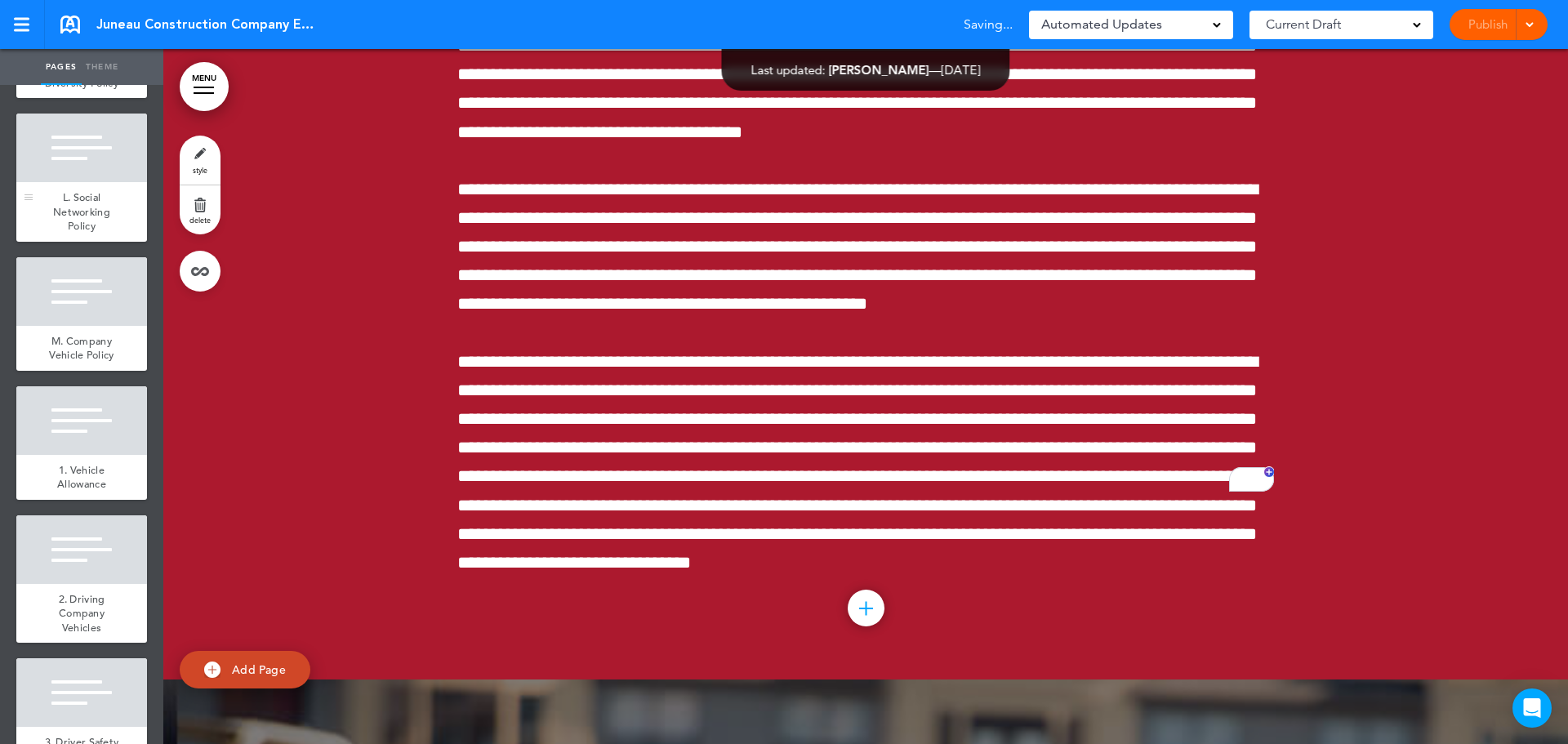
click at [80, 233] on span "L. Social Networking Policy" at bounding box center [81, 211] width 57 height 42
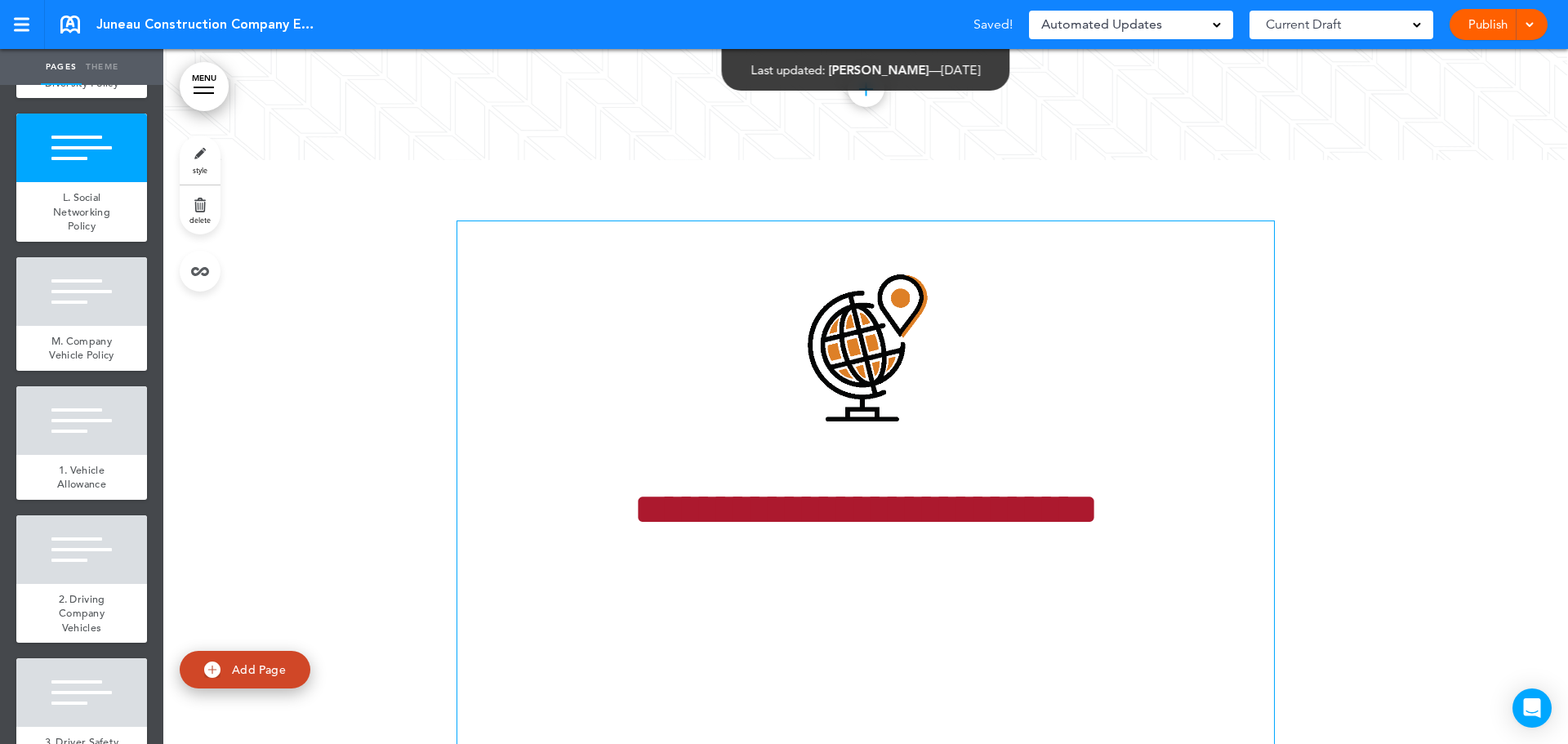
scroll to position [39071, 0]
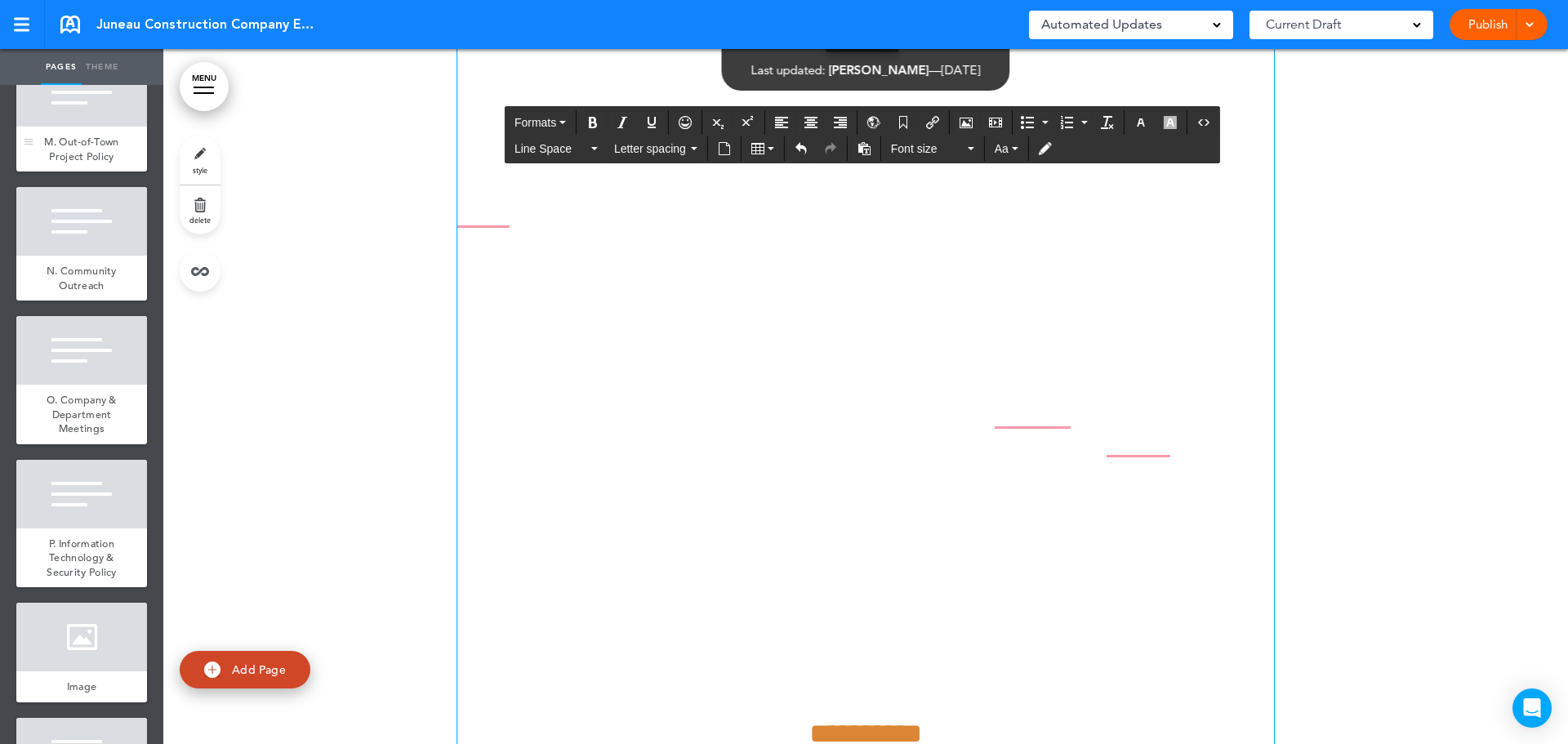
scroll to position [6943, 0]
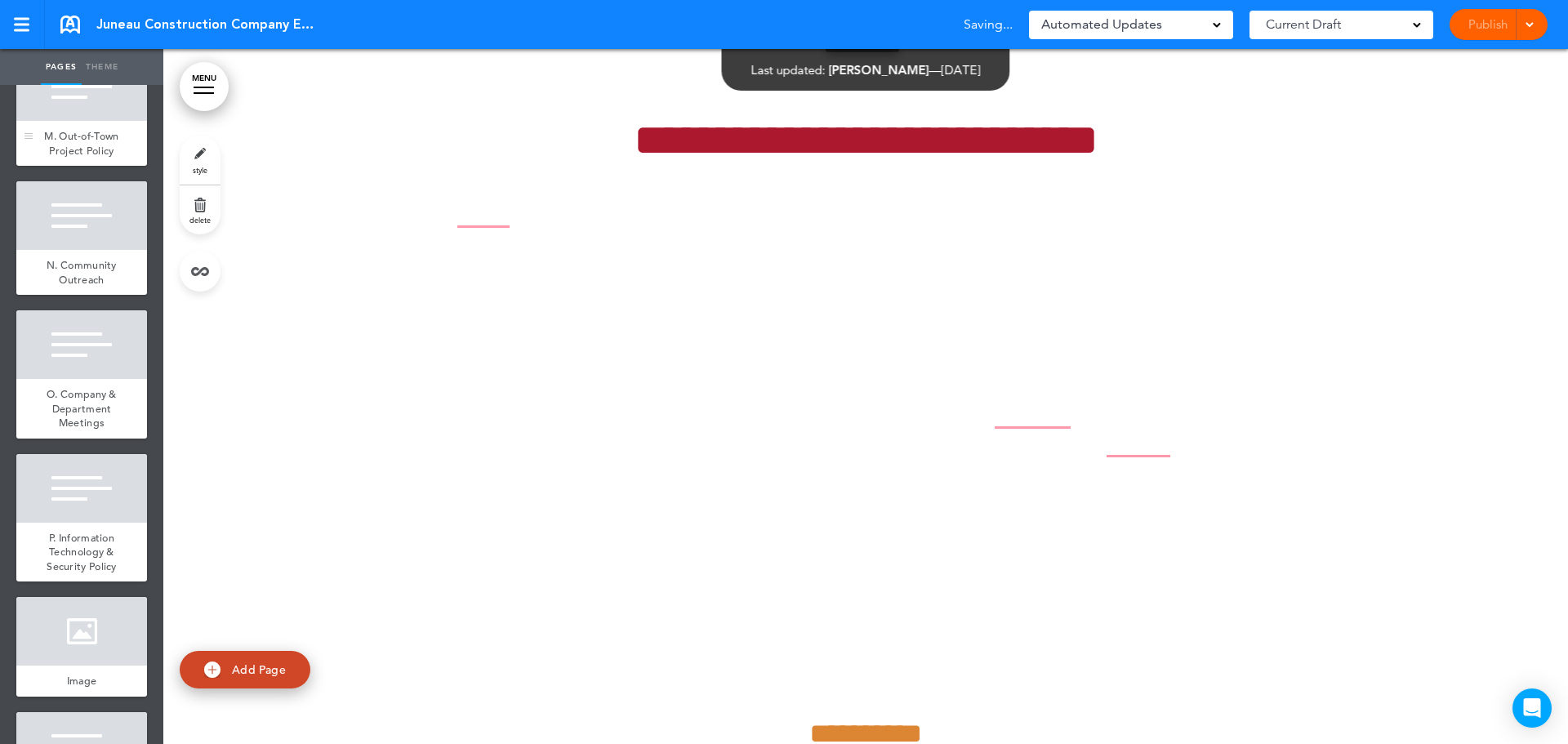
click at [85, 166] on div "M. Out-of-Town Project Policy" at bounding box center [82, 143] width 131 height 45
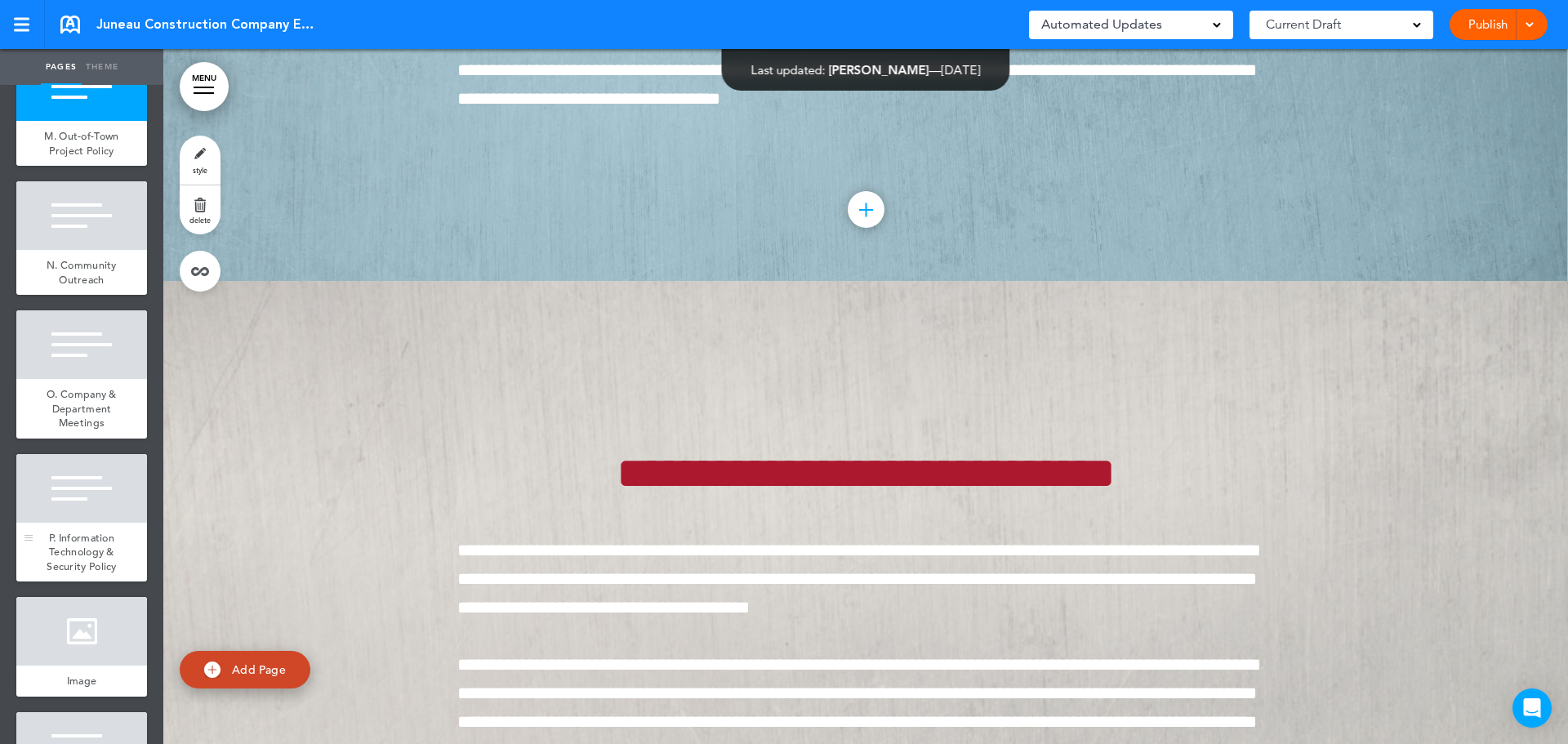
scroll to position [7270, 0]
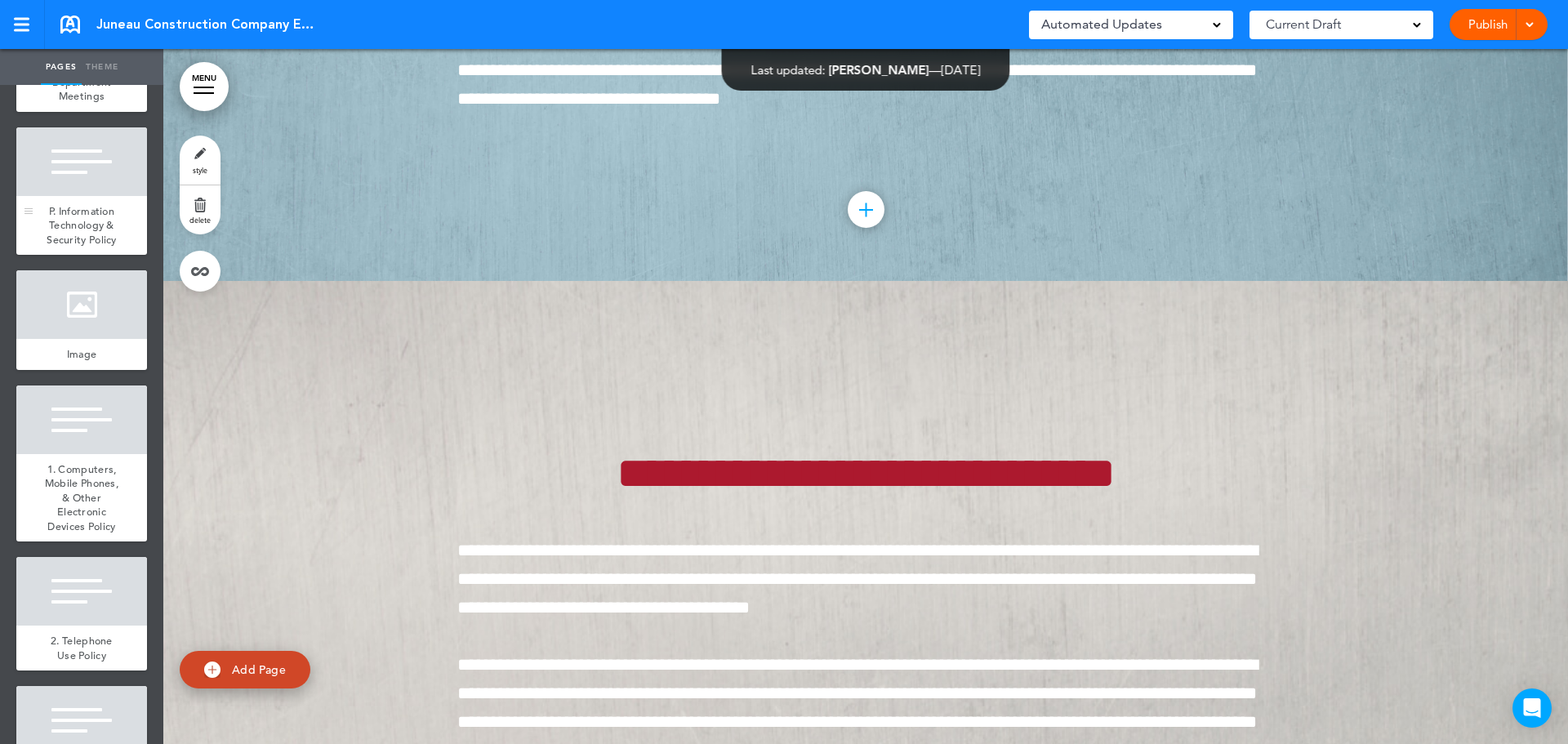
click at [77, 247] on span "P. Information Technology & Security Policy" at bounding box center [81, 225] width 70 height 42
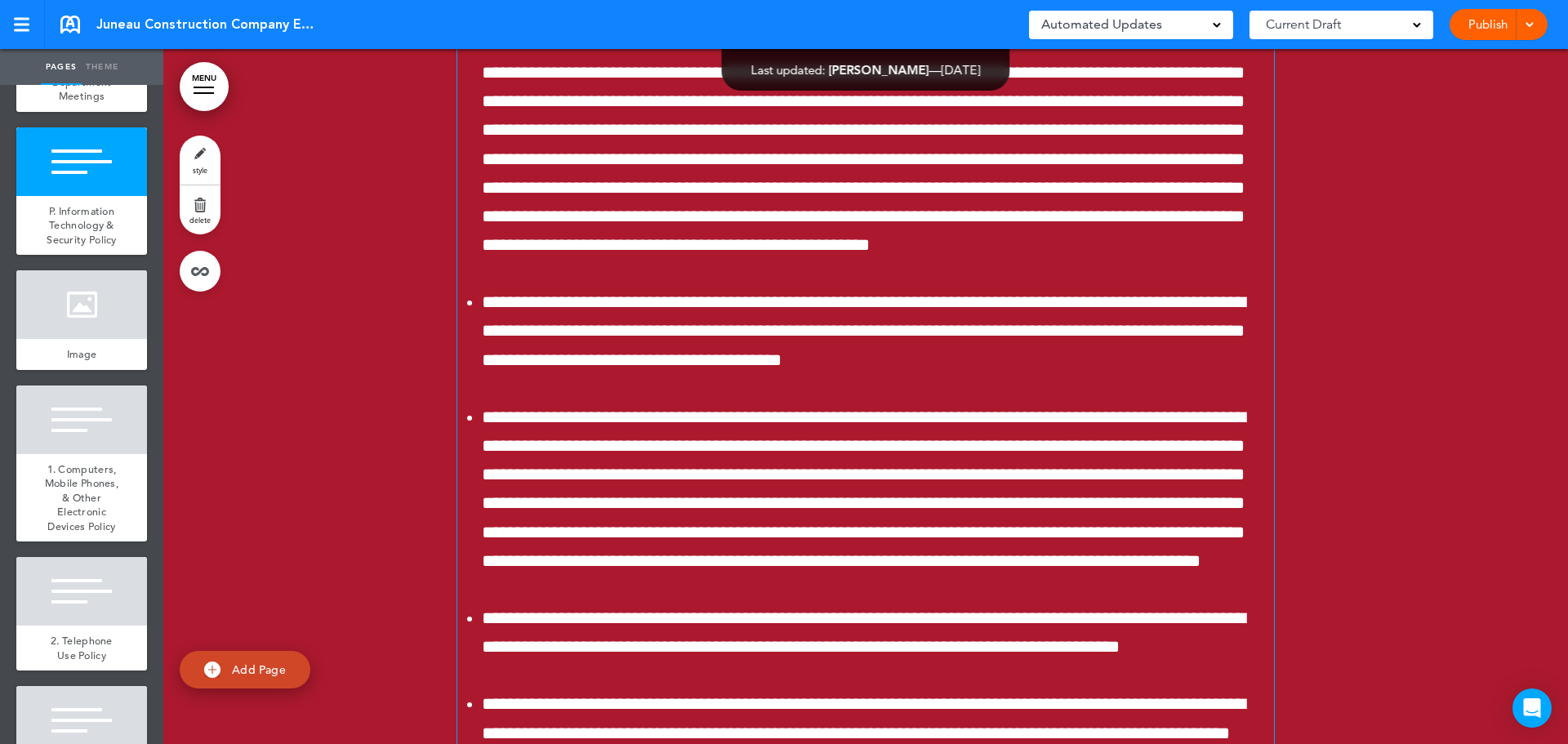
scroll to position [49552, 0]
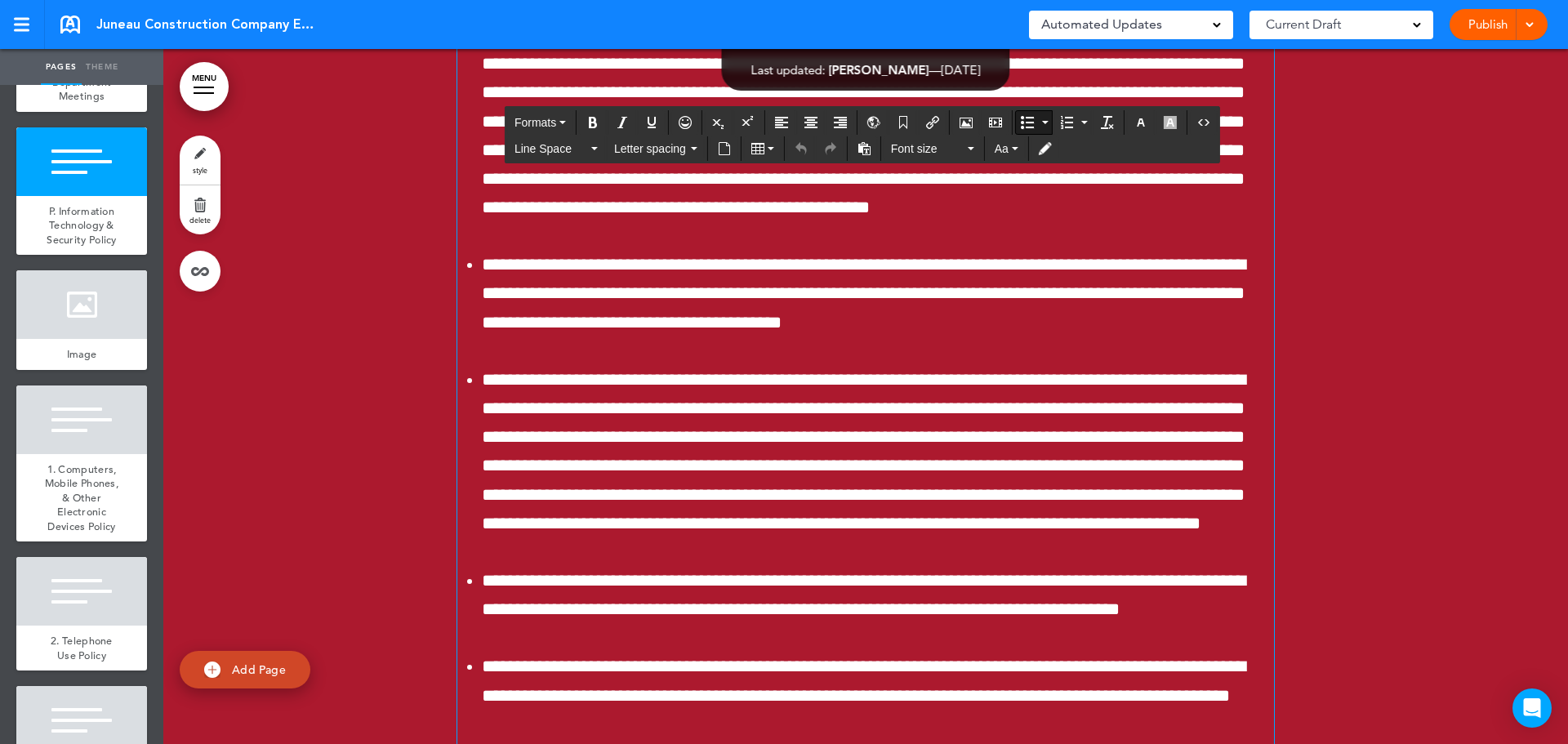
drag, startPoint x: 1040, startPoint y: 633, endPoint x: 910, endPoint y: 645, distance: 130.6
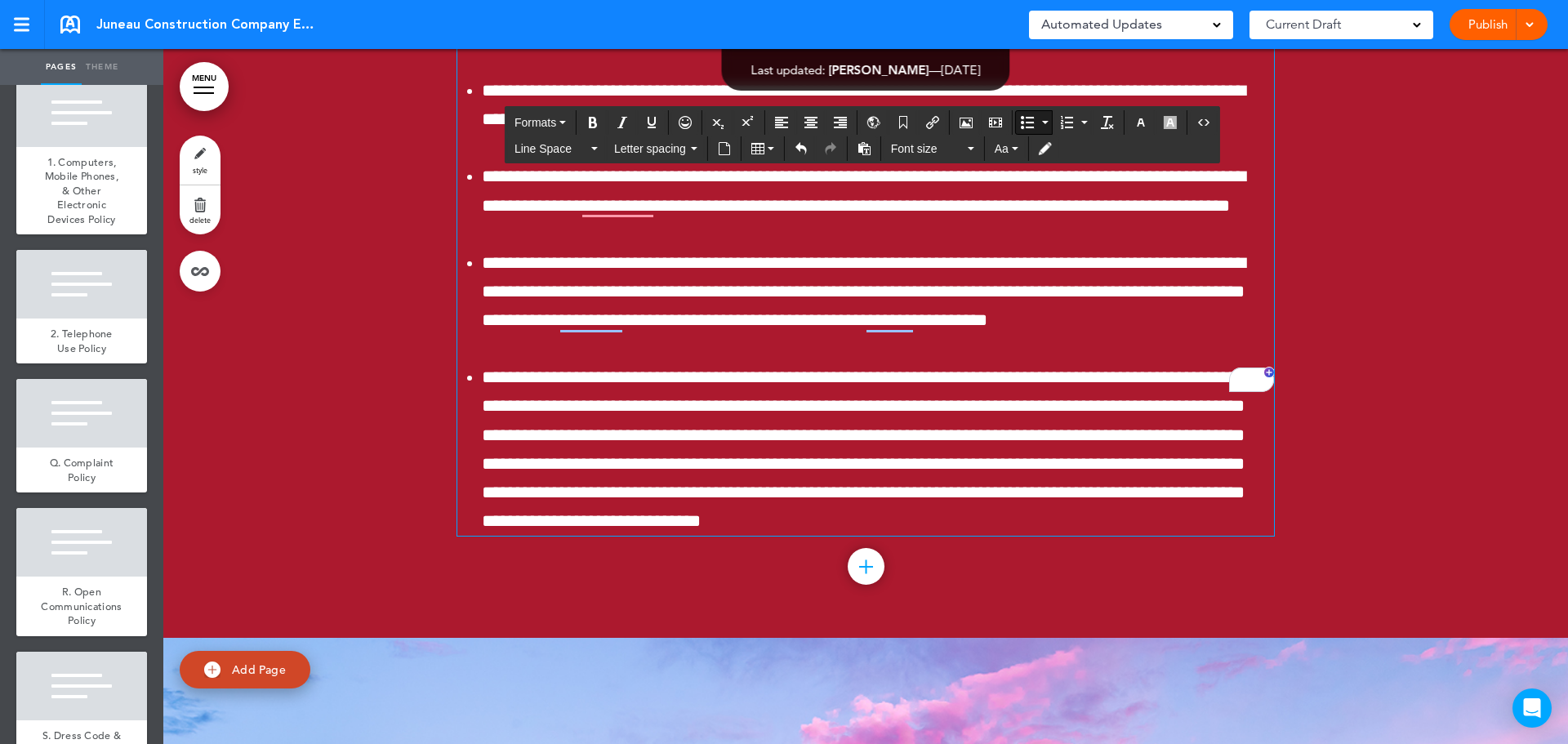
scroll to position [7597, 0]
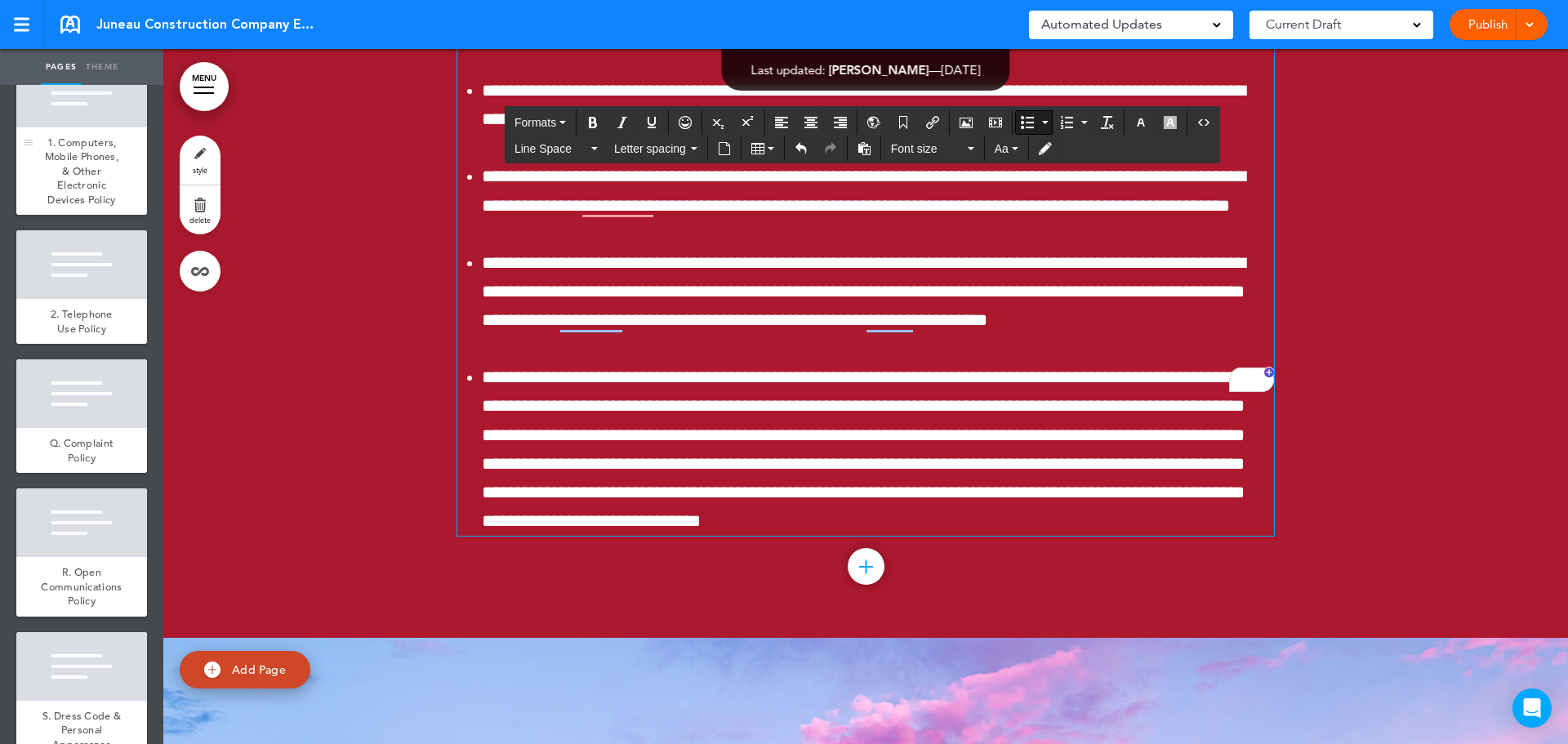
click at [72, 206] on span "1. Computers, Mobile Phones, & Other Electronic Devices Policy" at bounding box center [81, 172] width 74 height 71
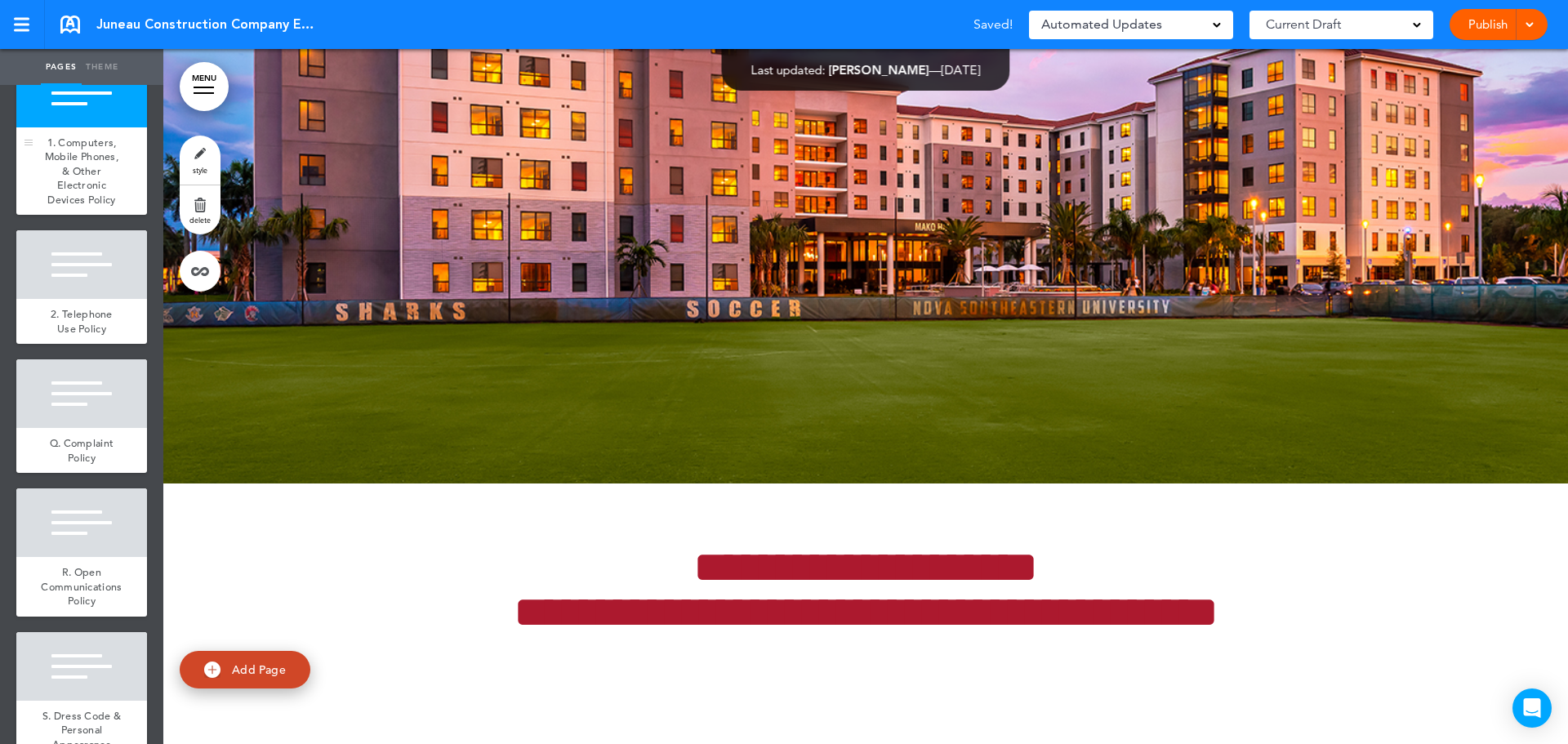
scroll to position [50949, 0]
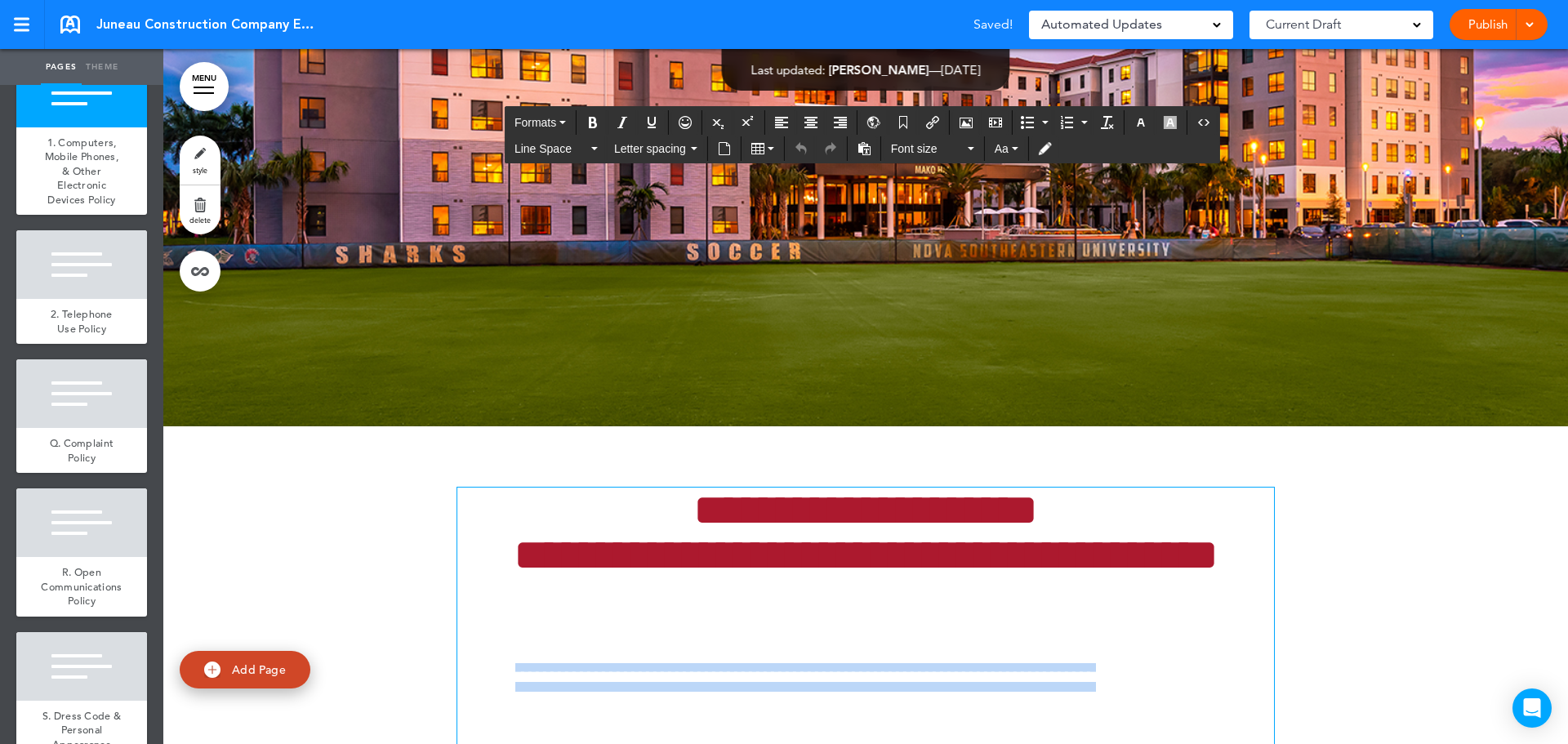
drag, startPoint x: 490, startPoint y: 262, endPoint x: 940, endPoint y: 302, distance: 451.8
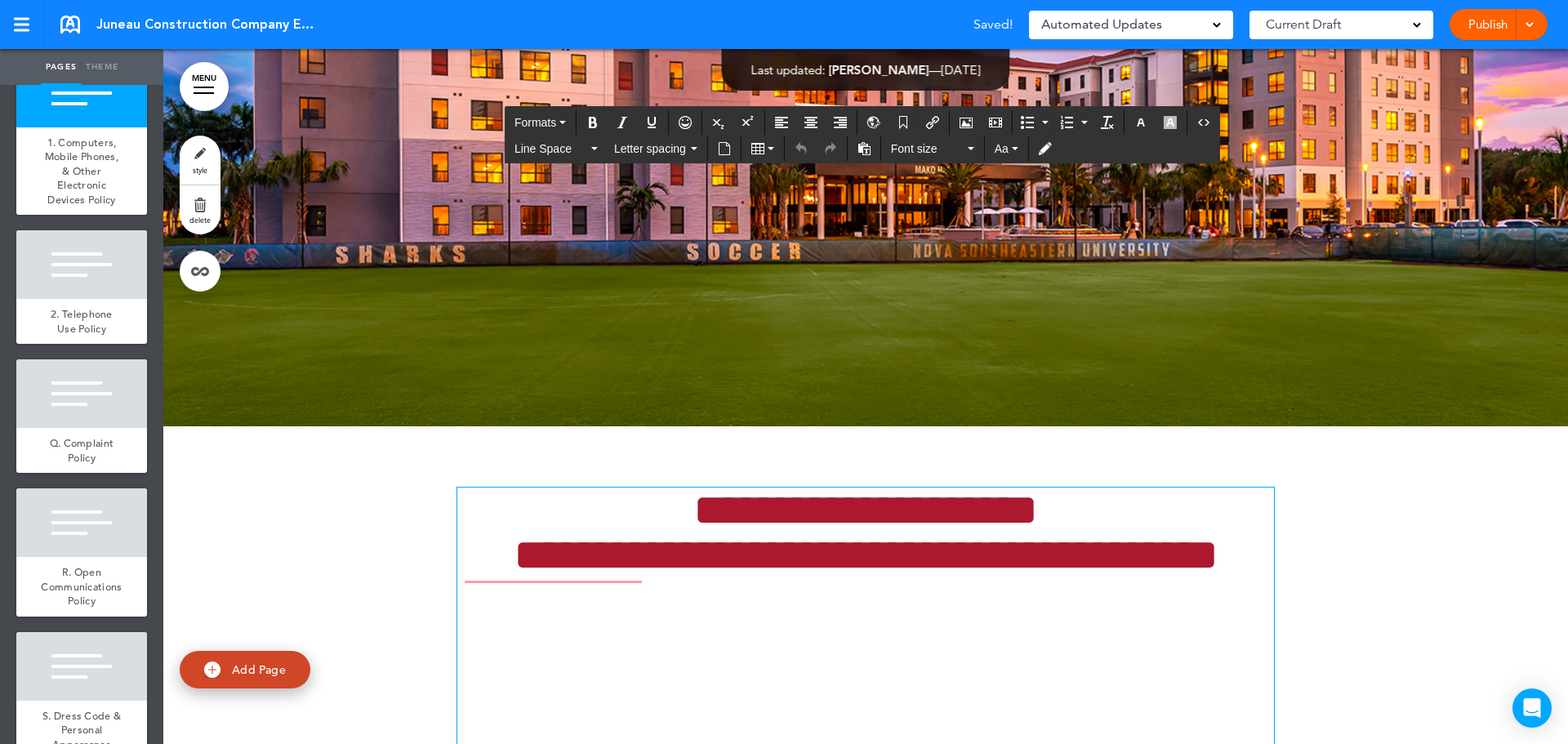
drag, startPoint x: 483, startPoint y: 311, endPoint x: 494, endPoint y: 312, distance: 11.0
click at [494, 664] on p "**********" at bounding box center [866, 692] width 817 height 57
click at [486, 664] on p "**********" at bounding box center [866, 692] width 817 height 57
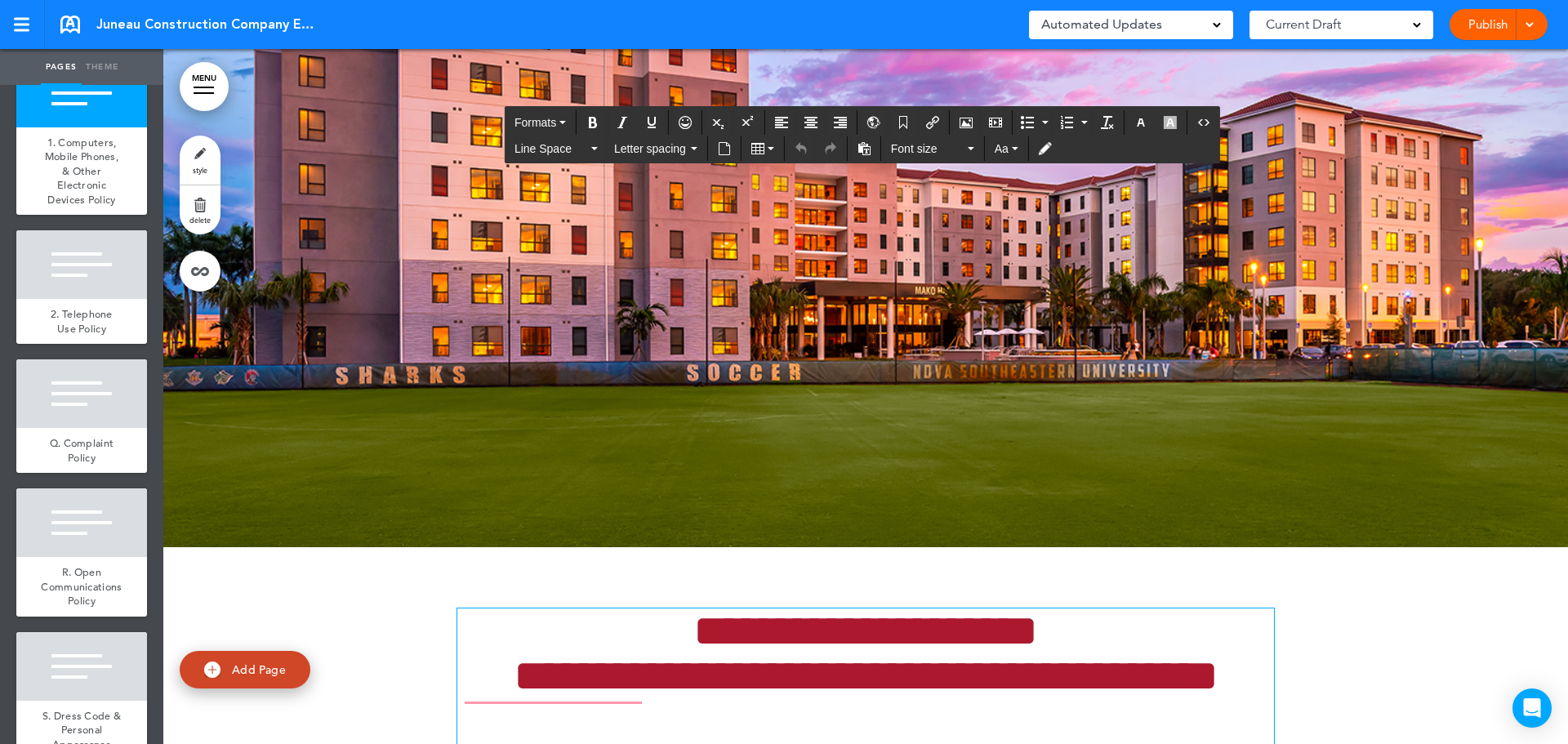
scroll to position [50867, 0]
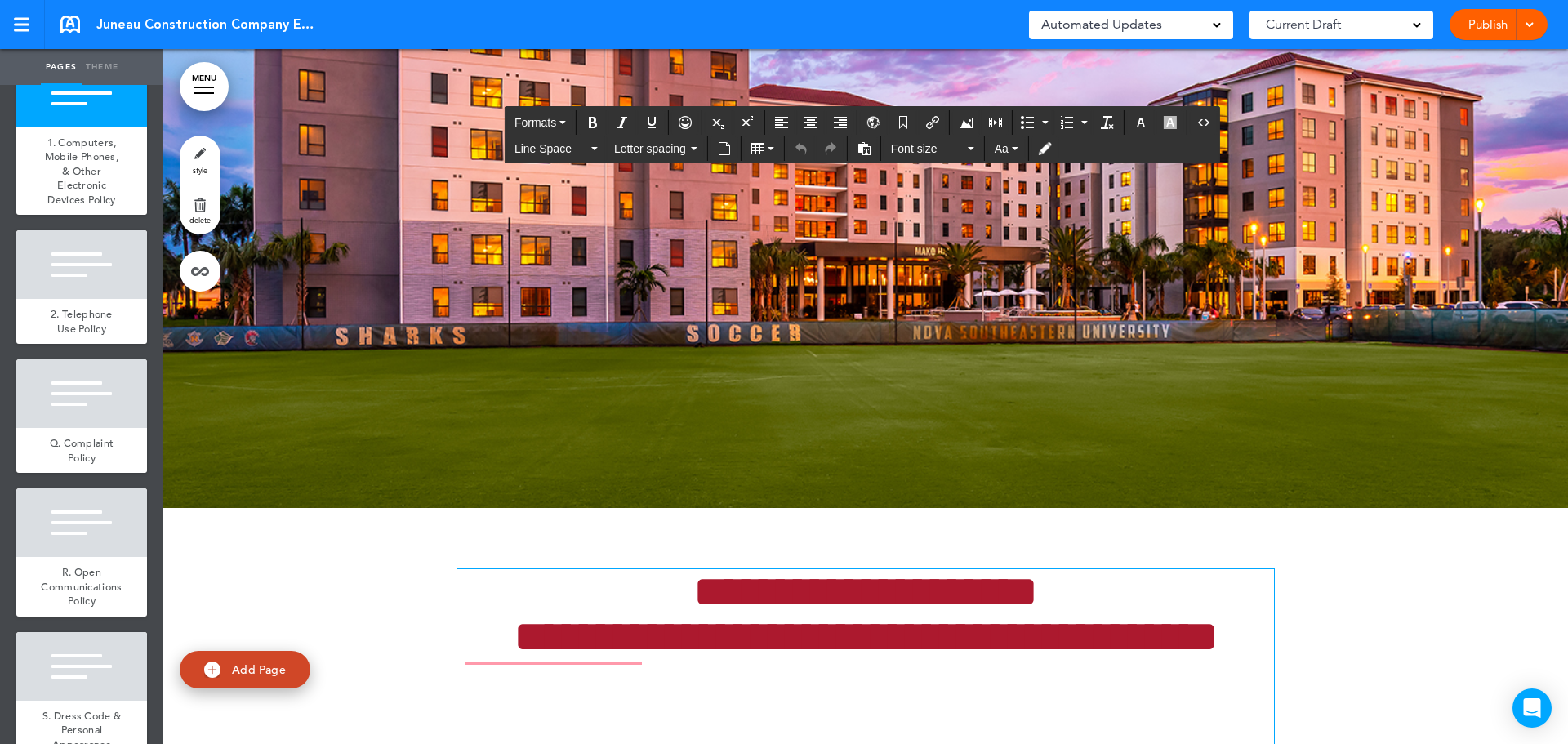
drag, startPoint x: 472, startPoint y: 360, endPoint x: 1159, endPoint y: 524, distance: 706.3
drag, startPoint x: 774, startPoint y: 379, endPoint x: 685, endPoint y: 389, distance: 89.6
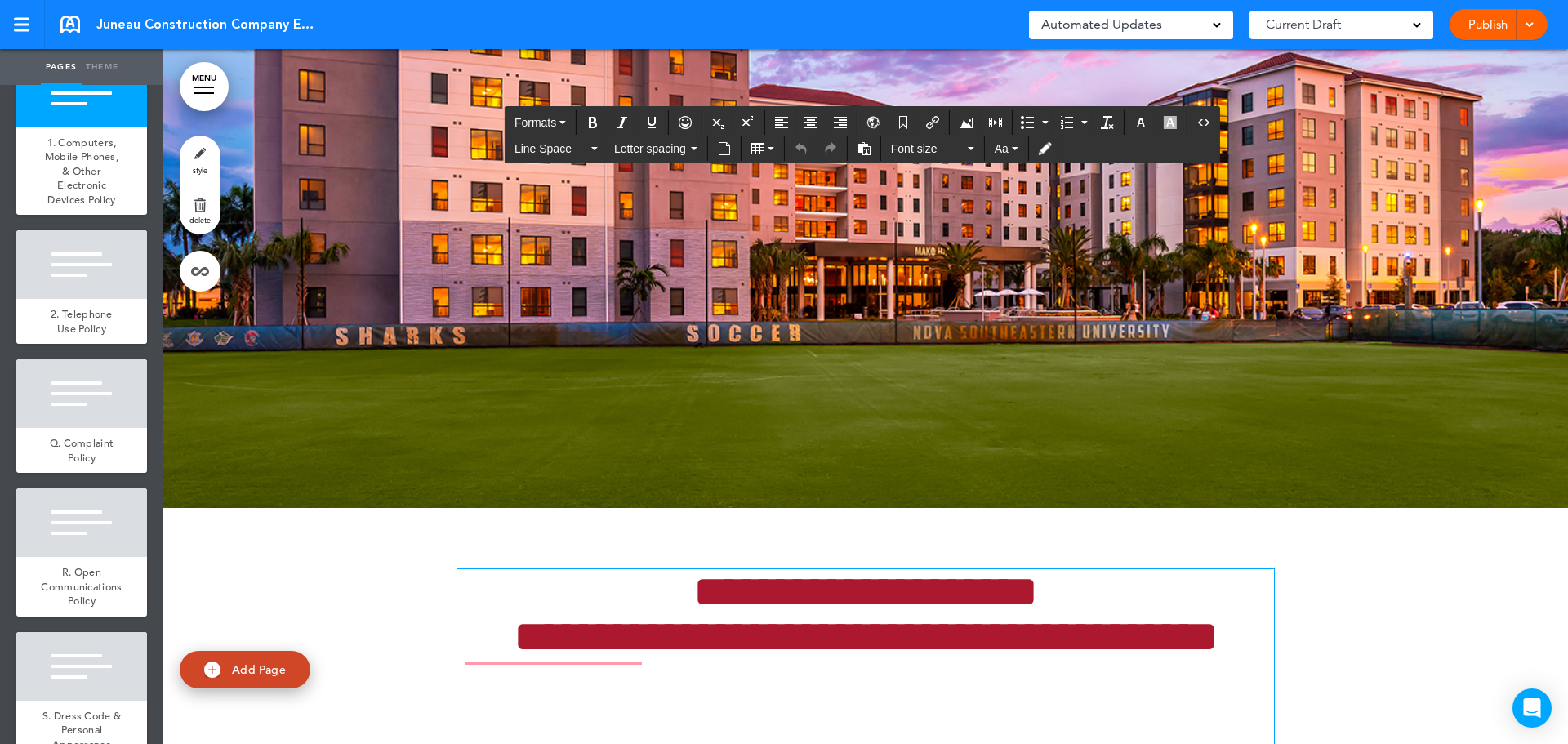
drag, startPoint x: 592, startPoint y: 415, endPoint x: 435, endPoint y: 370, distance: 163.3
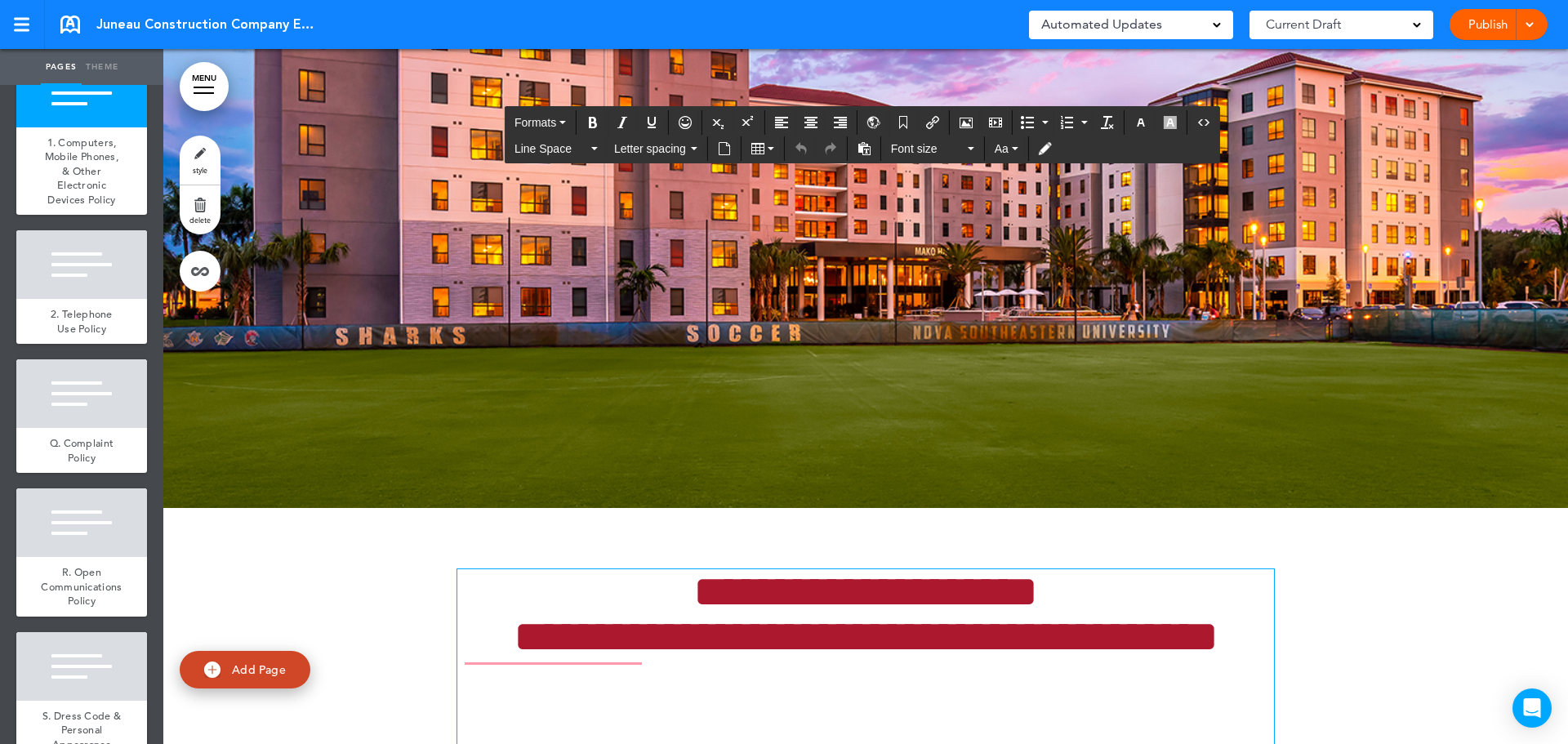
drag, startPoint x: 778, startPoint y: 386, endPoint x: 764, endPoint y: 396, distance: 17.2
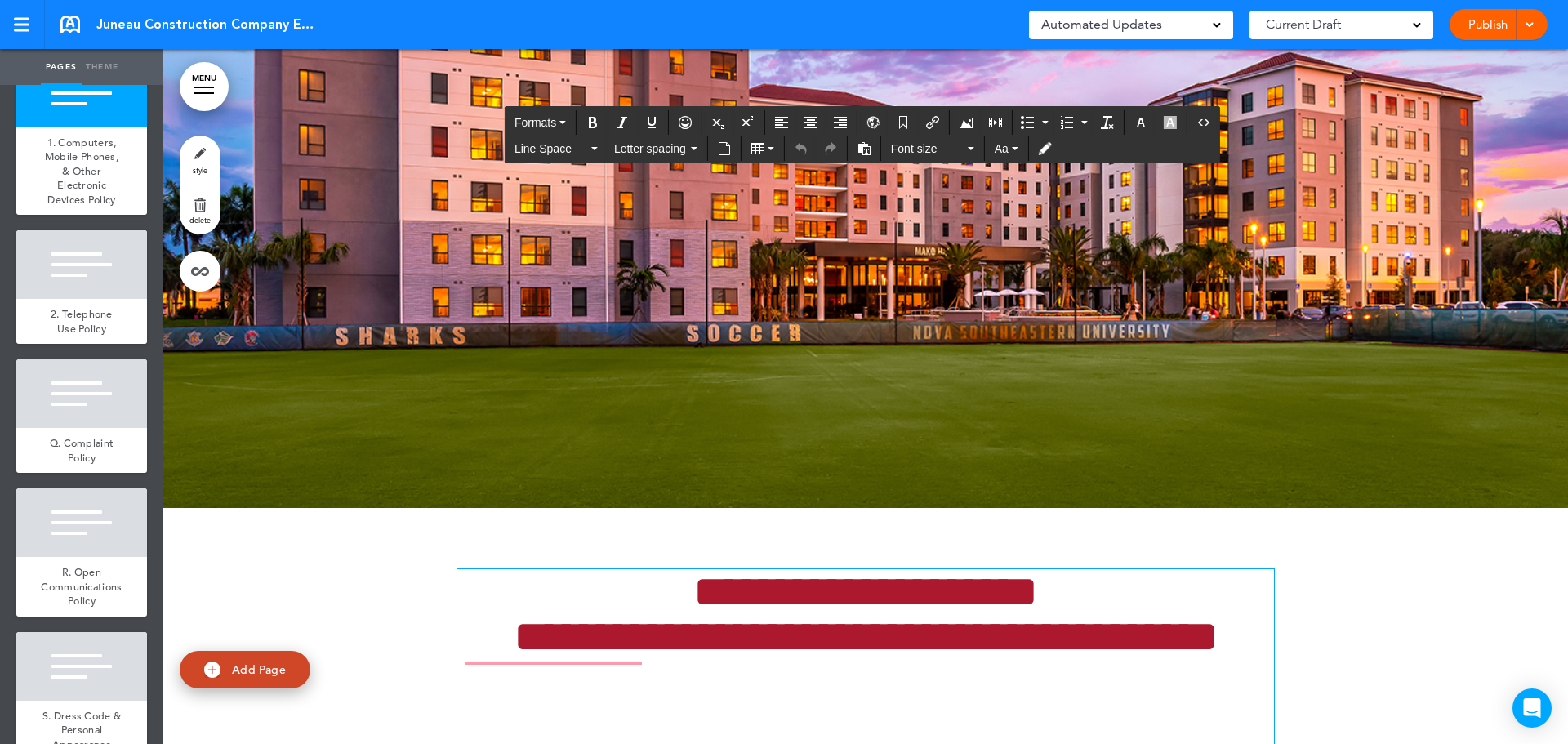
drag, startPoint x: 652, startPoint y: 382, endPoint x: 426, endPoint y: 379, distance: 226.0
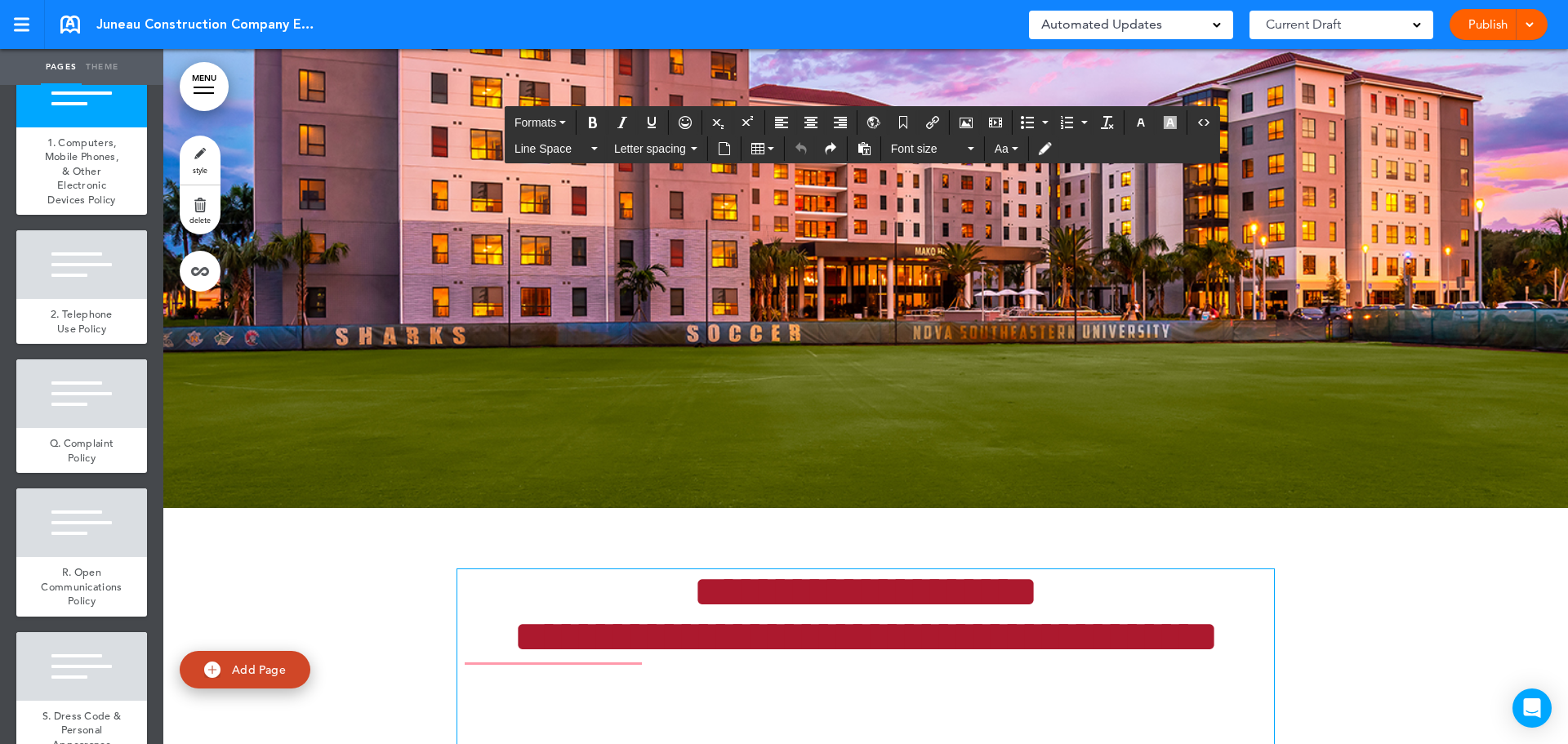
drag, startPoint x: 576, startPoint y: 408, endPoint x: 369, endPoint y: 349, distance: 215.2
drag, startPoint x: 775, startPoint y: 383, endPoint x: 760, endPoint y: 386, distance: 15.3
drag, startPoint x: 766, startPoint y: 383, endPoint x: 663, endPoint y: 380, distance: 103.0
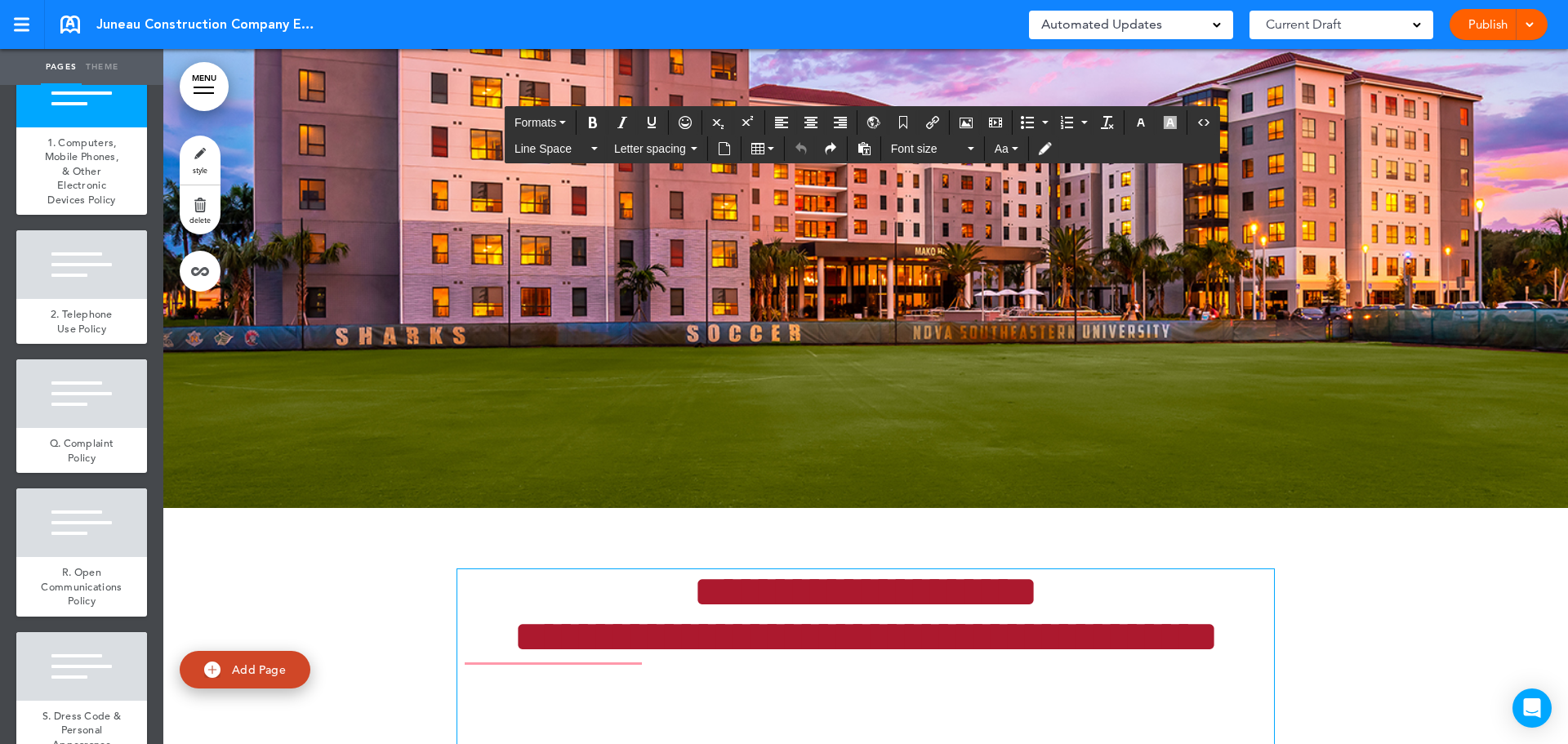
drag, startPoint x: 784, startPoint y: 381, endPoint x: 764, endPoint y: 381, distance: 20.0
drag, startPoint x: 783, startPoint y: 381, endPoint x: 659, endPoint y: 390, distance: 124.3
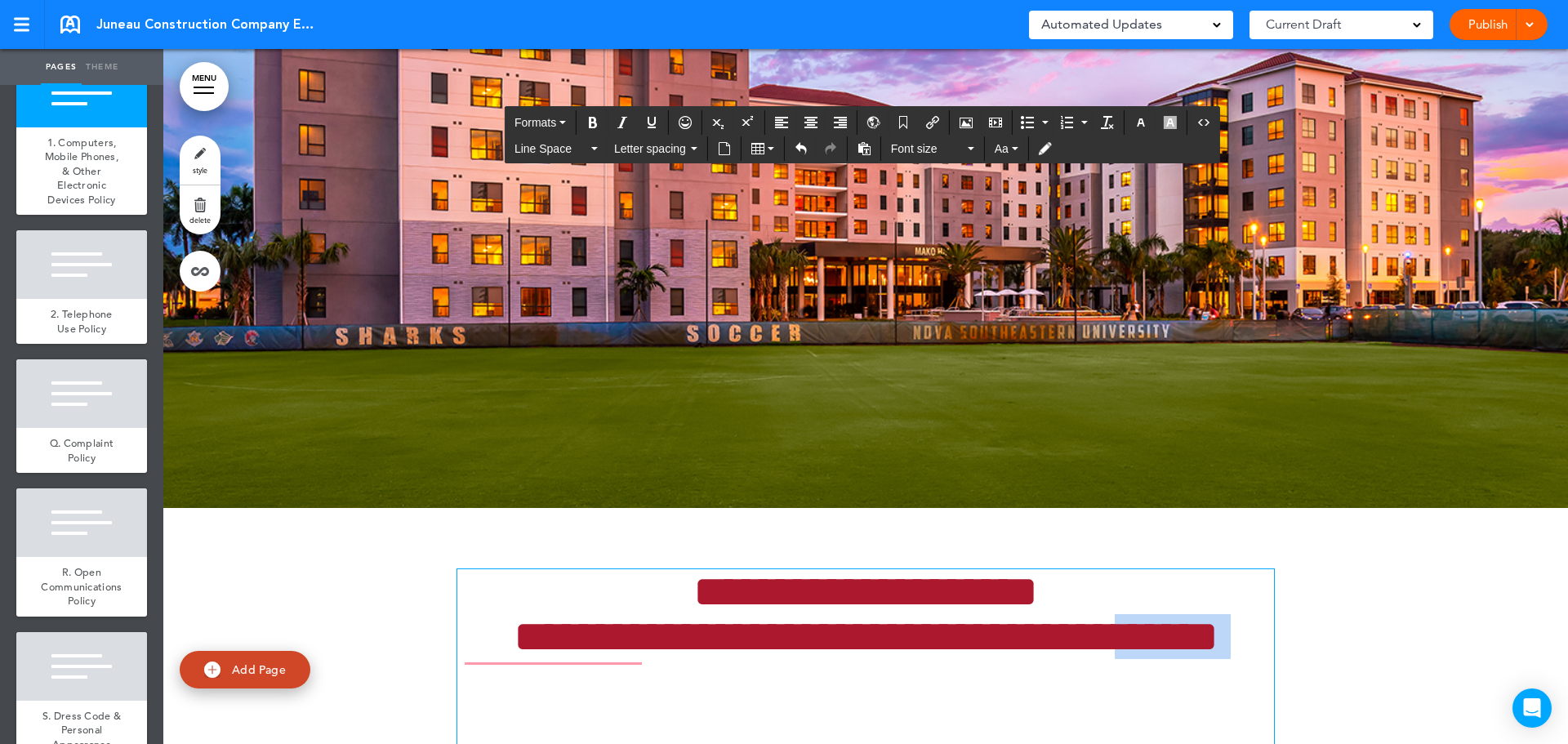
drag, startPoint x: 677, startPoint y: 401, endPoint x: 400, endPoint y: 320, distance: 288.6
drag, startPoint x: 760, startPoint y: 381, endPoint x: 680, endPoint y: 390, distance: 80.5
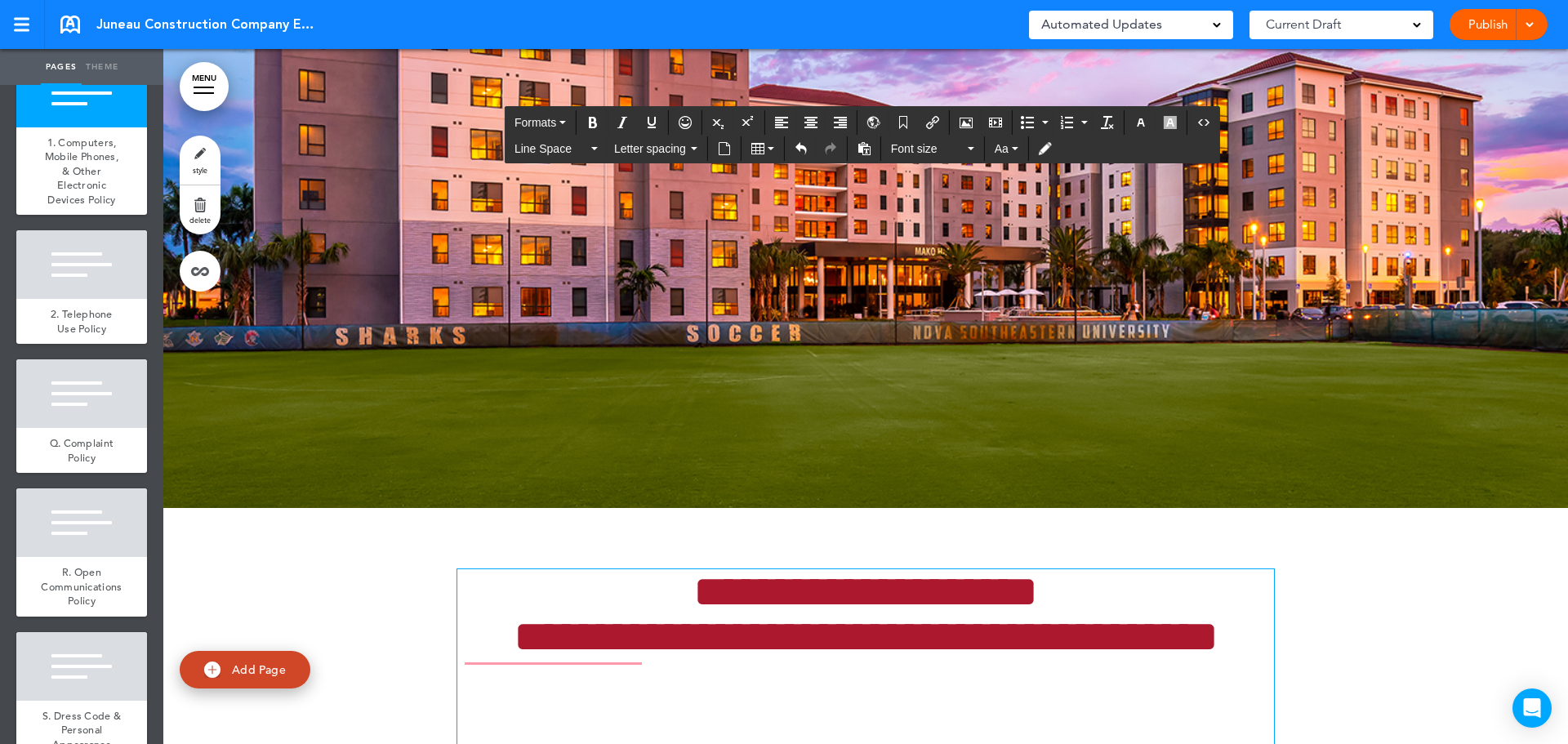
drag, startPoint x: 878, startPoint y: 380, endPoint x: 617, endPoint y: 384, distance: 261.0
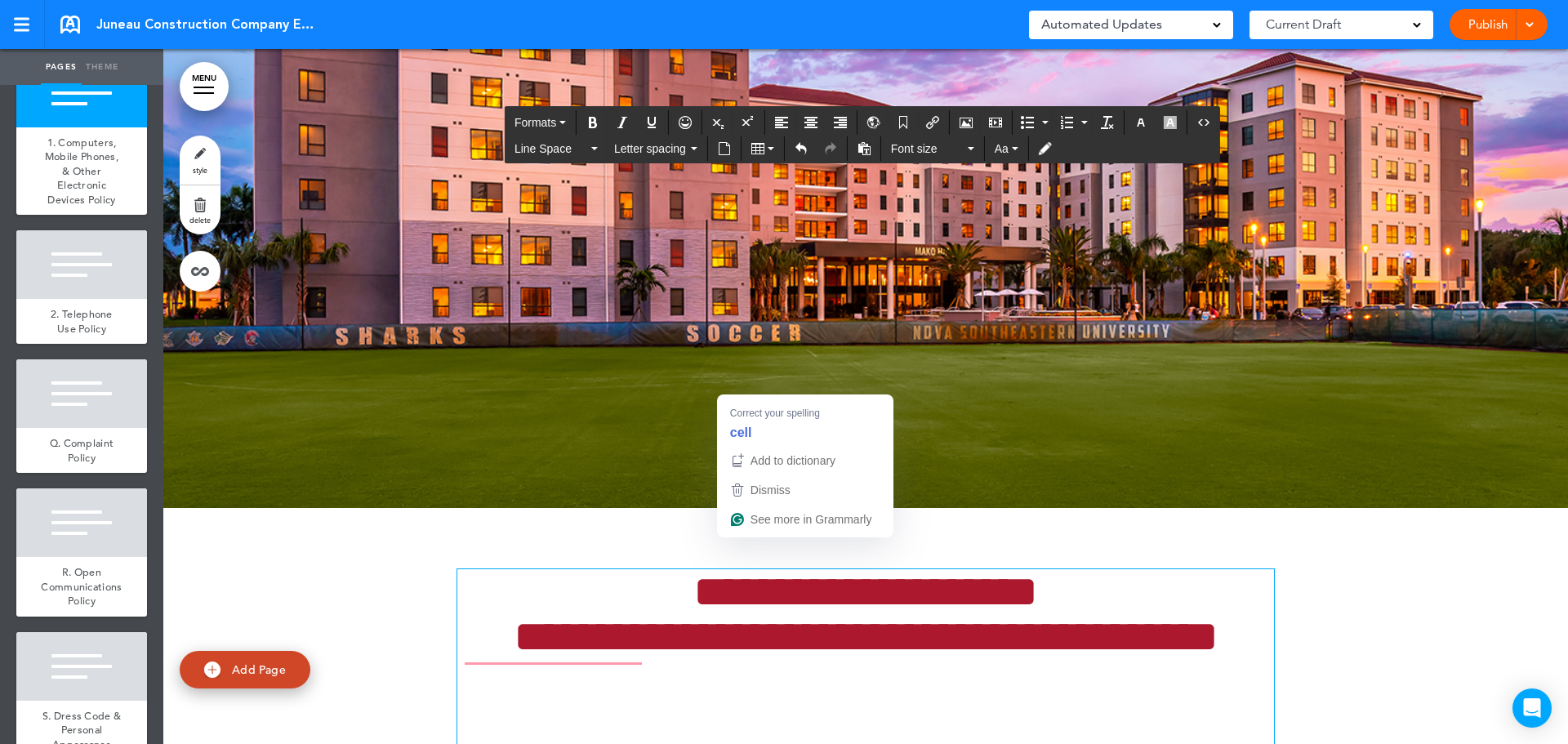
drag, startPoint x: 736, startPoint y: 379, endPoint x: 794, endPoint y: 374, distance: 58.2
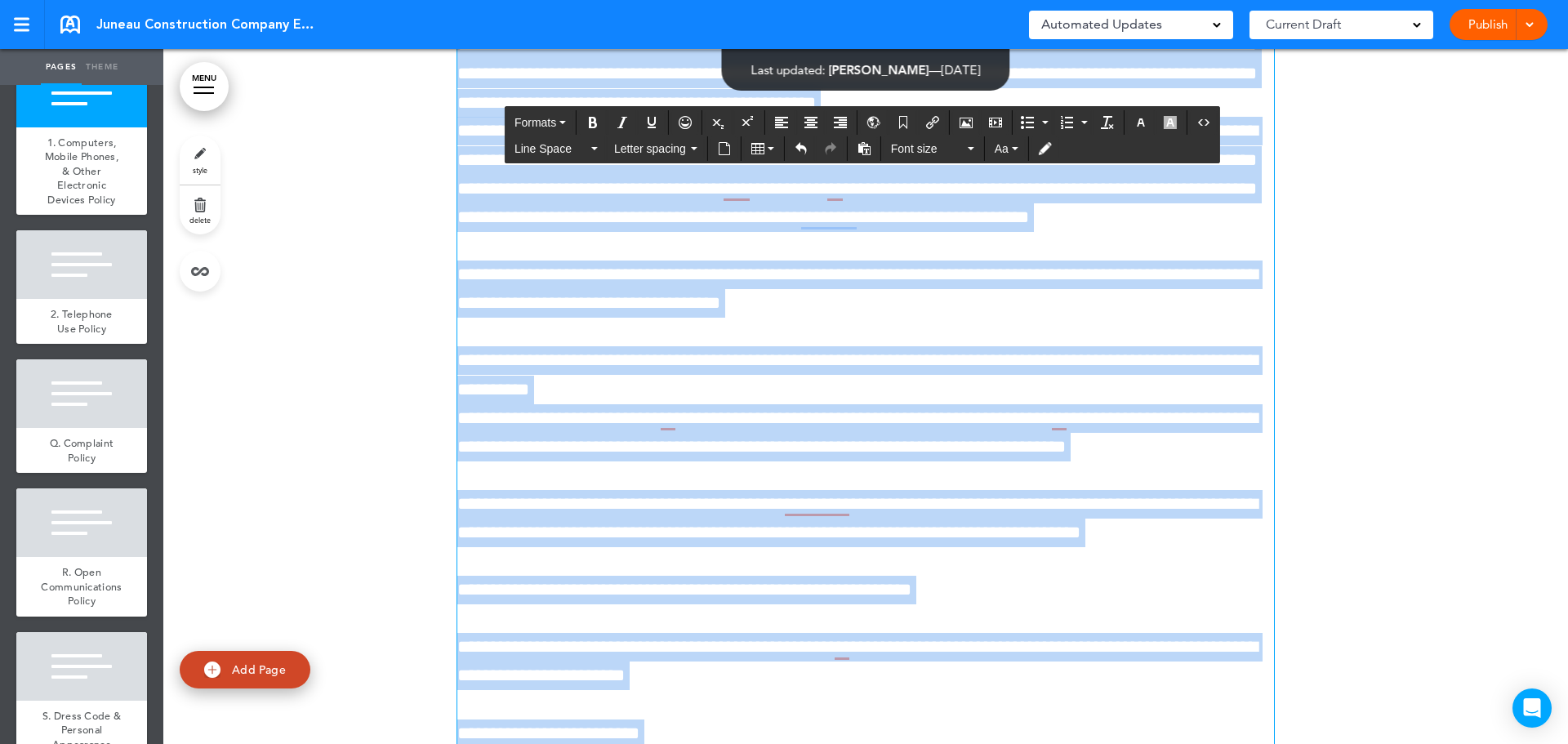
scroll to position [51929, 0]
drag, startPoint x: 539, startPoint y: 350, endPoint x: 1114, endPoint y: 494, distance: 592.8
click at [1216, 566] on div "**********" at bounding box center [866, 233] width 817 height 1573
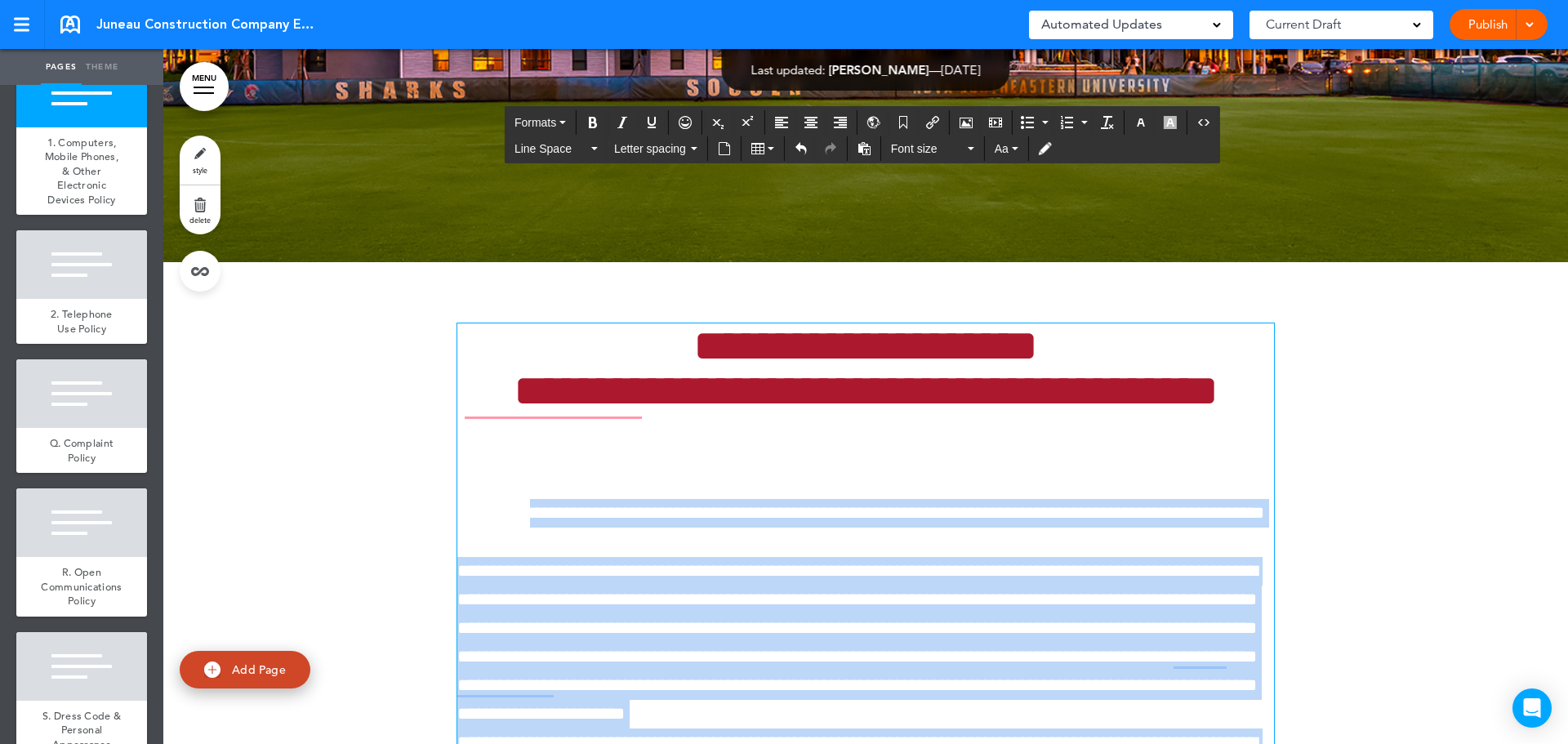
scroll to position [51112, 0]
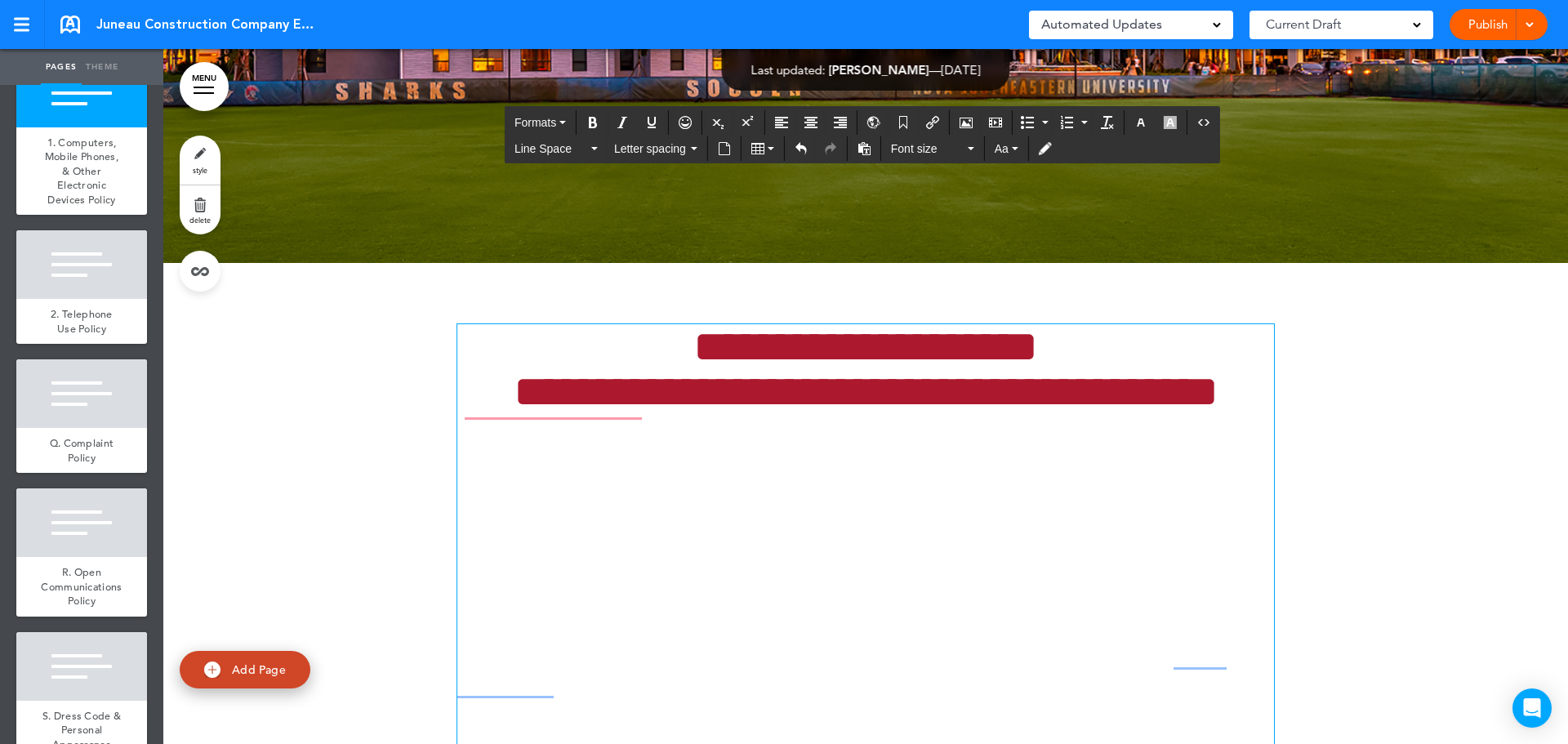
drag, startPoint x: 869, startPoint y: 425, endPoint x: 852, endPoint y: 418, distance: 18.4
drag, startPoint x: 895, startPoint y: 417, endPoint x: 865, endPoint y: 431, distance: 33.1
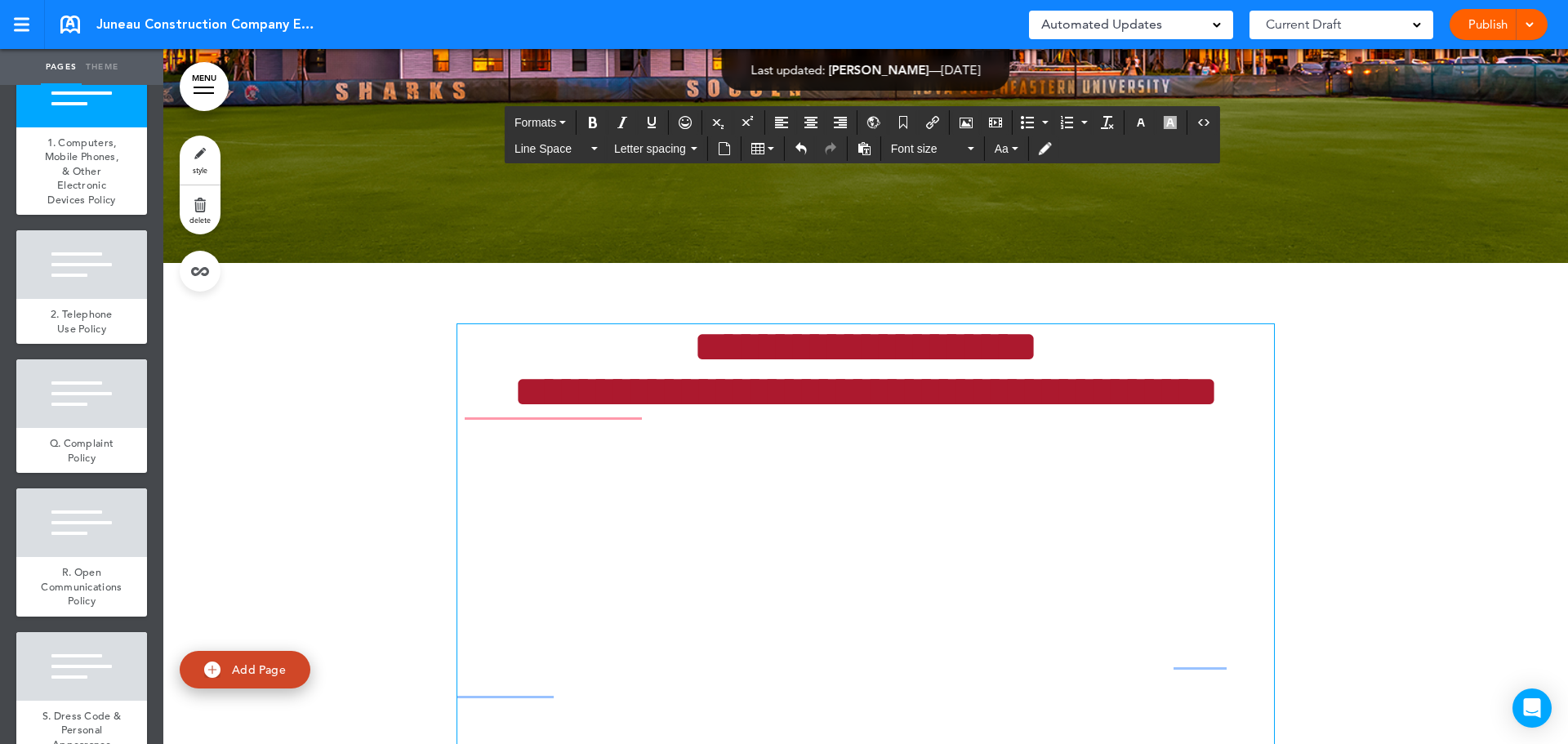
drag, startPoint x: 865, startPoint y: 424, endPoint x: 744, endPoint y: 418, distance: 121.1
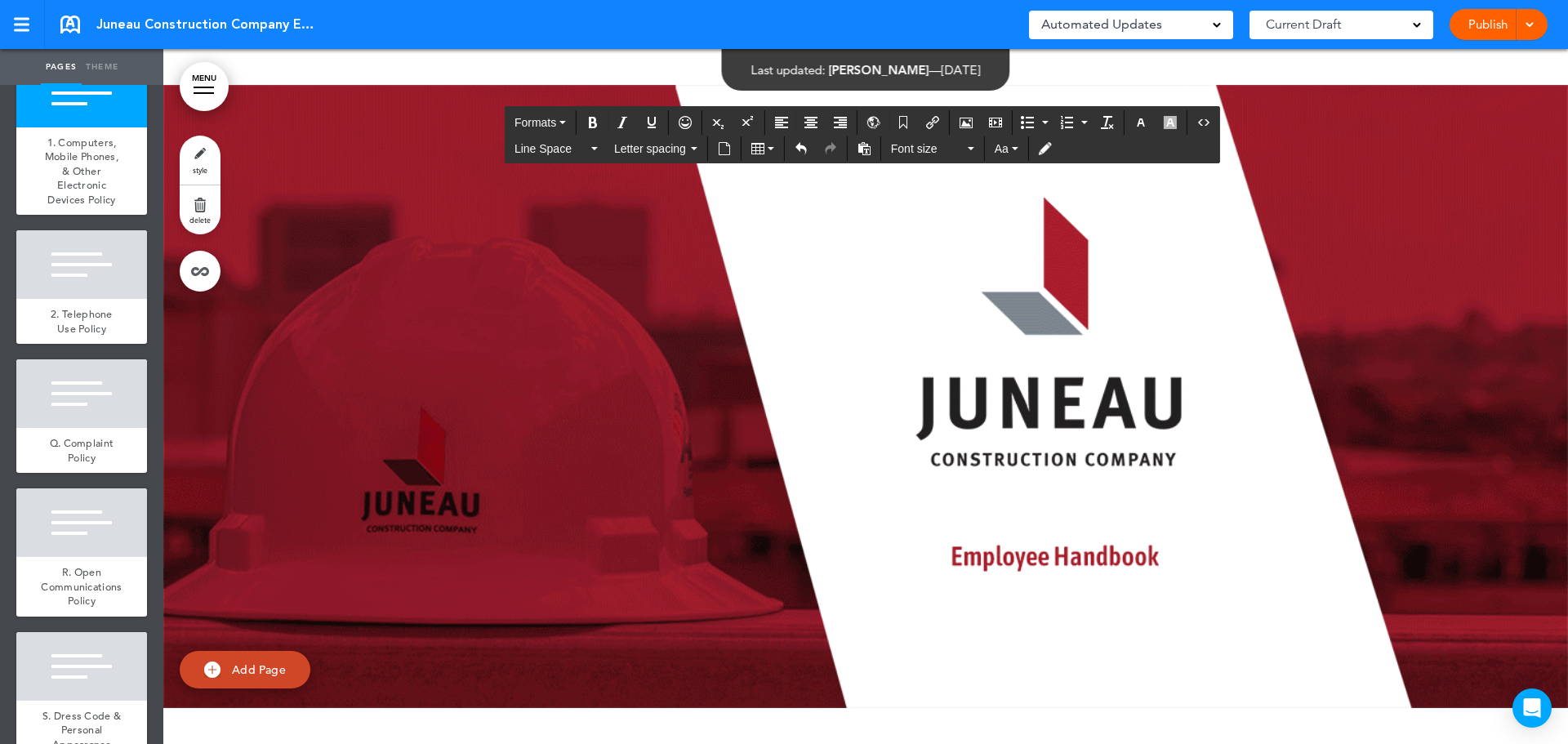
scroll to position [51112, 0]
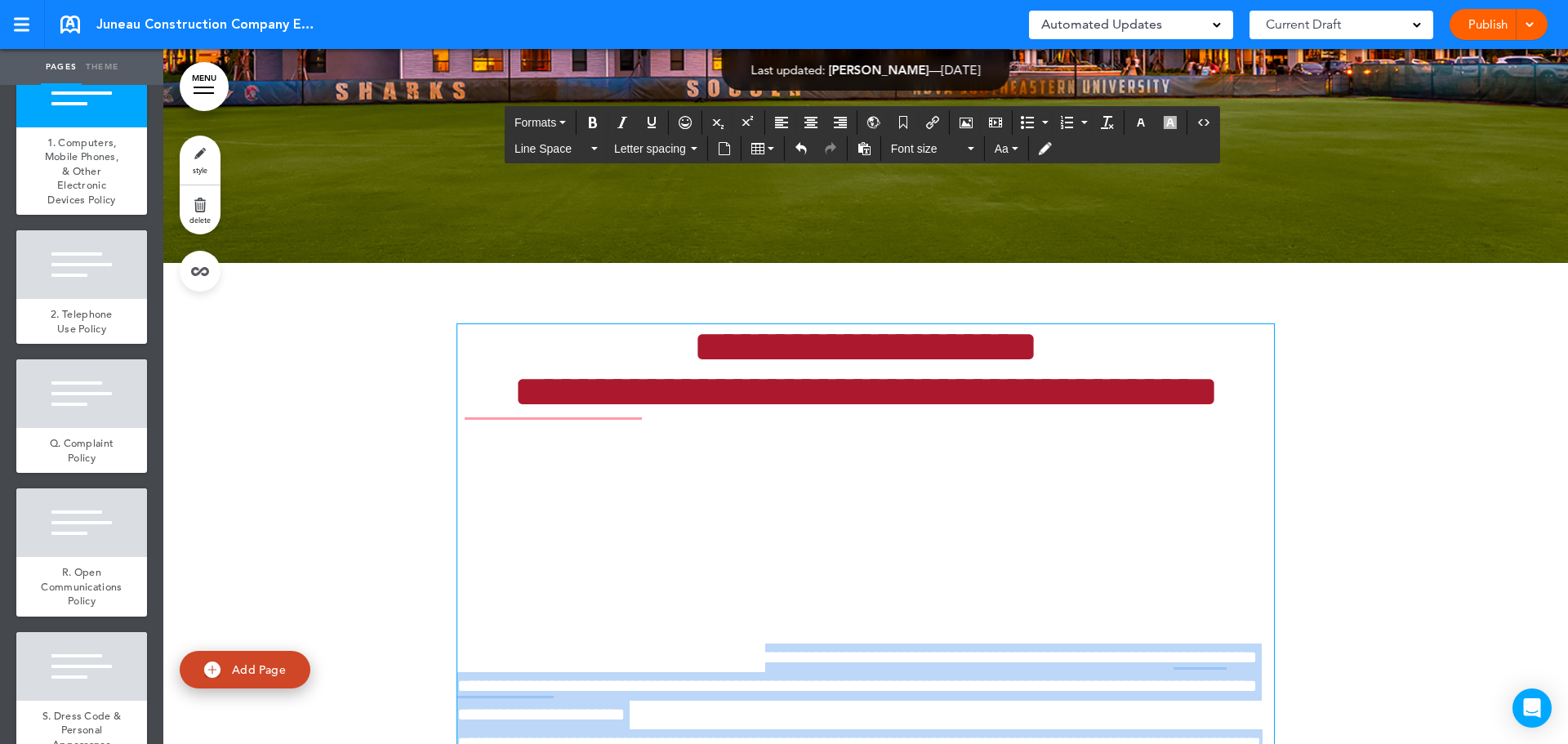
drag, startPoint x: 1030, startPoint y: 380, endPoint x: 536, endPoint y: 310, distance: 498.9
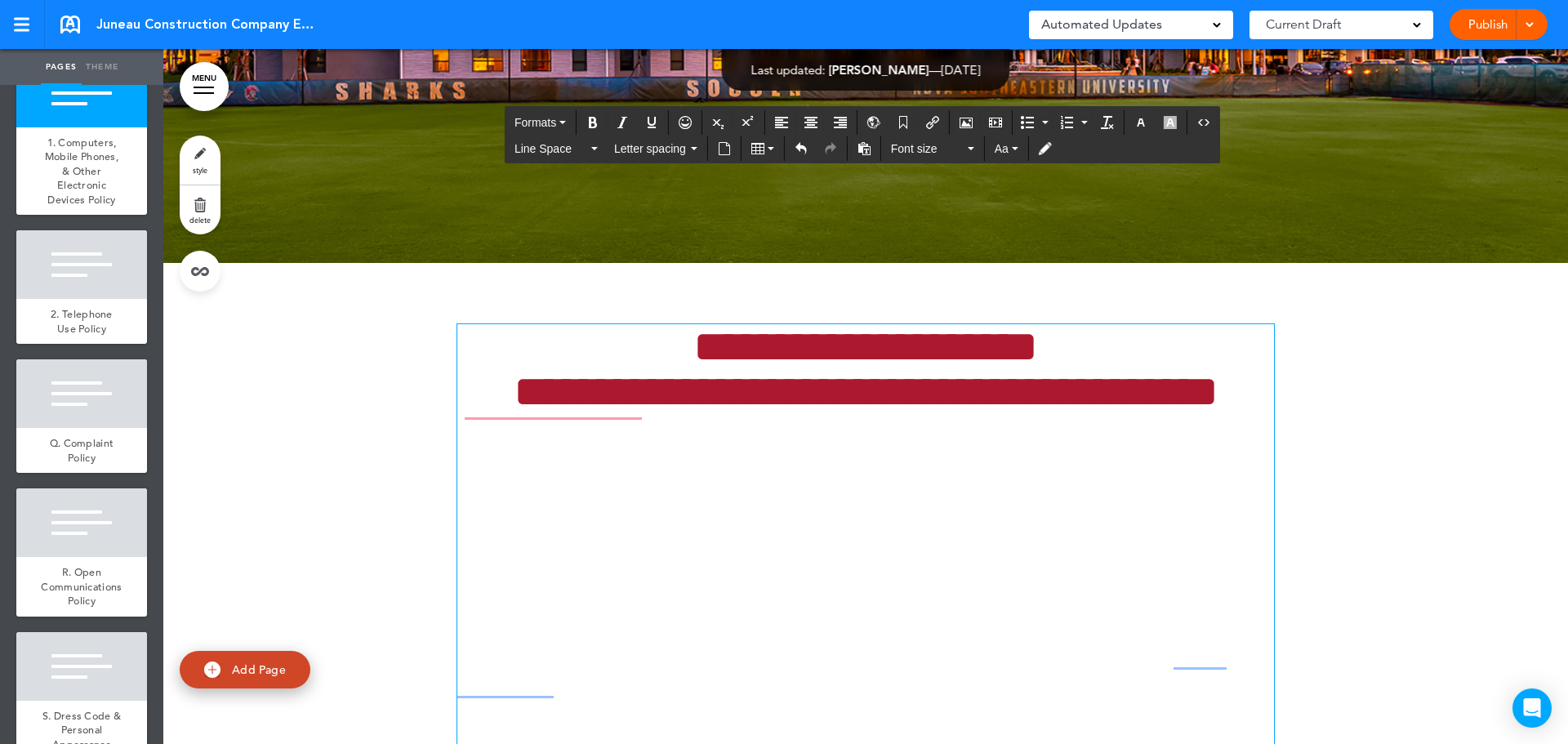
drag, startPoint x: 1047, startPoint y: 447, endPoint x: 507, endPoint y: 383, distance: 543.8
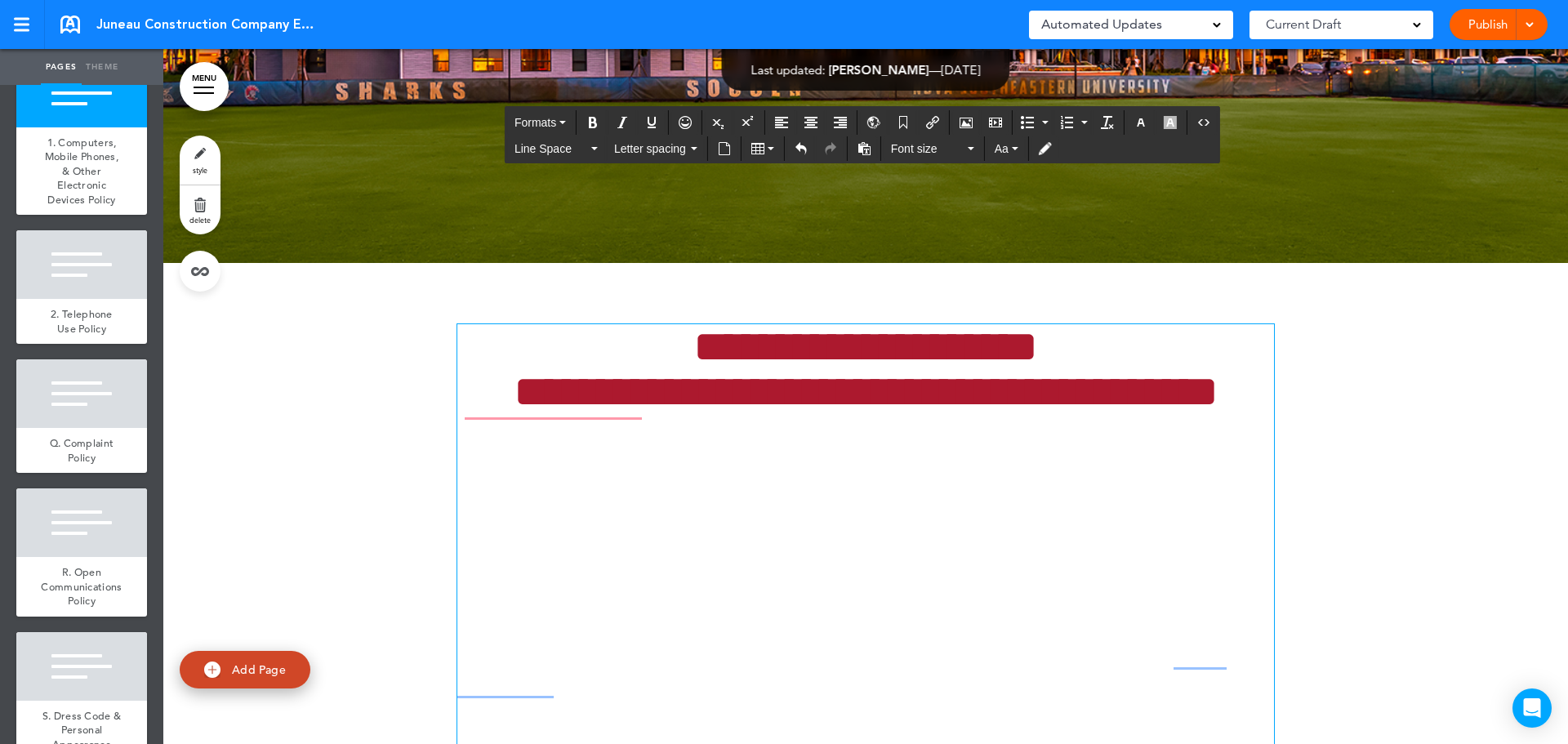
drag, startPoint x: 929, startPoint y: 421, endPoint x: 702, endPoint y: 415, distance: 227.1
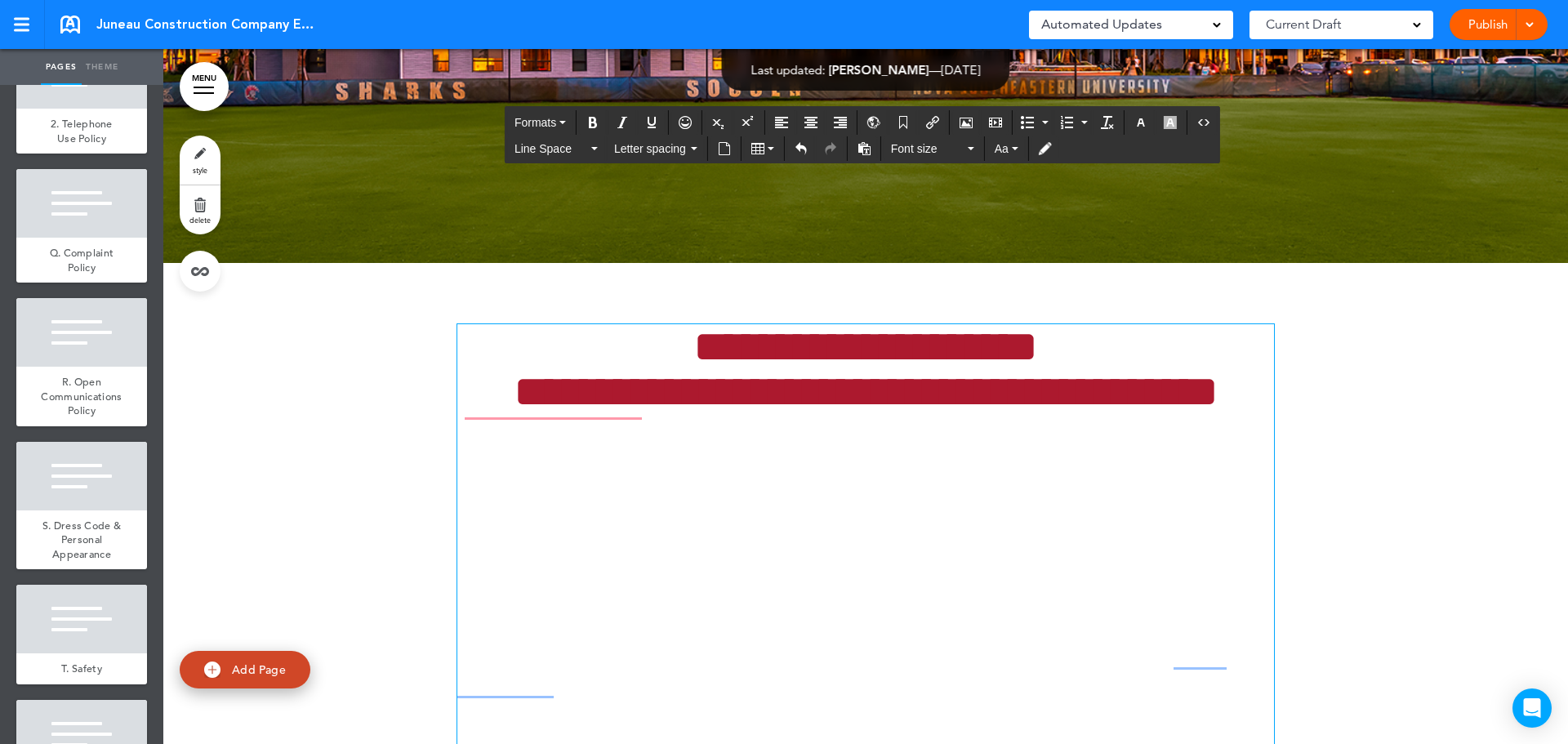
scroll to position [7842, 0]
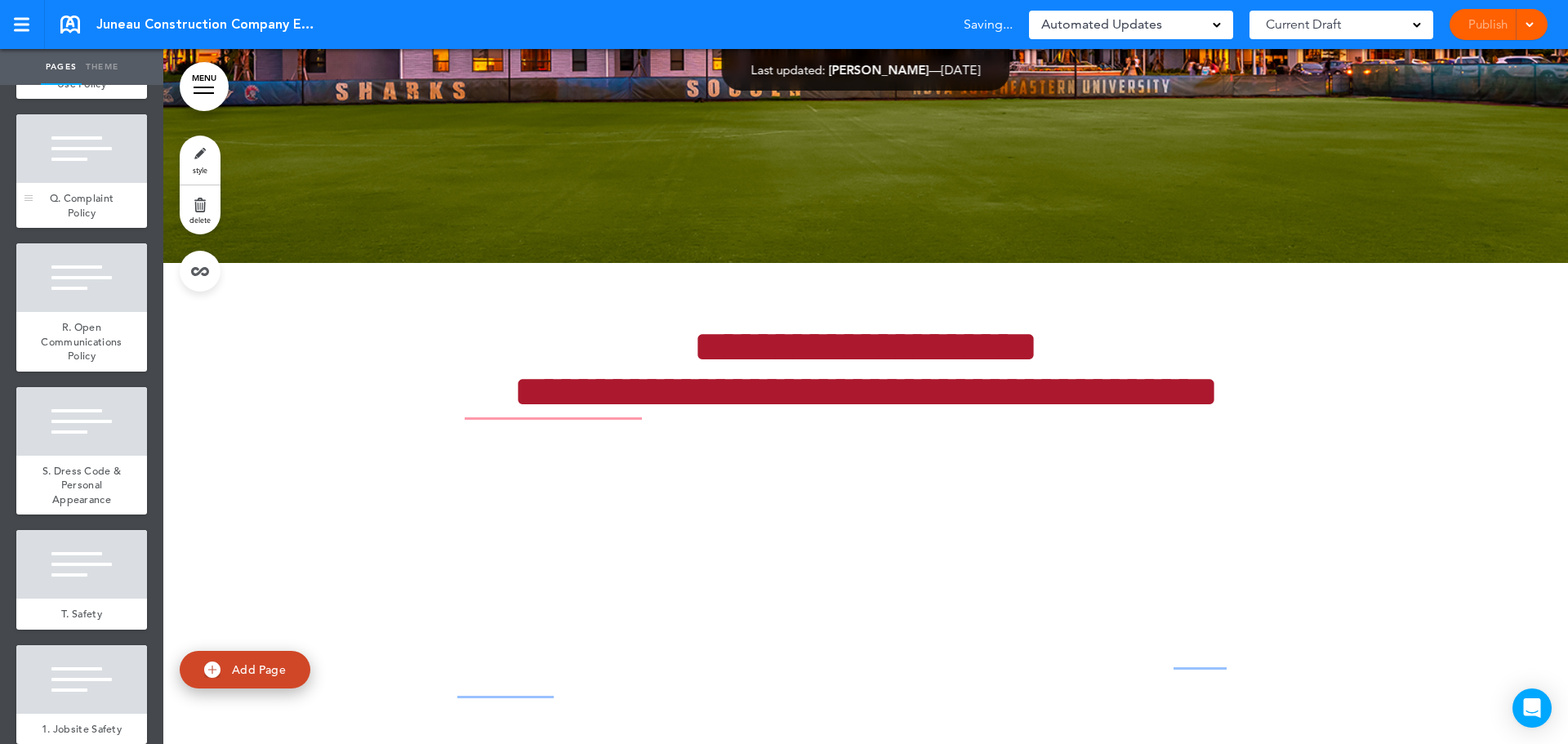
click at [65, 220] on span "Q. Complaint Policy" at bounding box center [82, 205] width 65 height 29
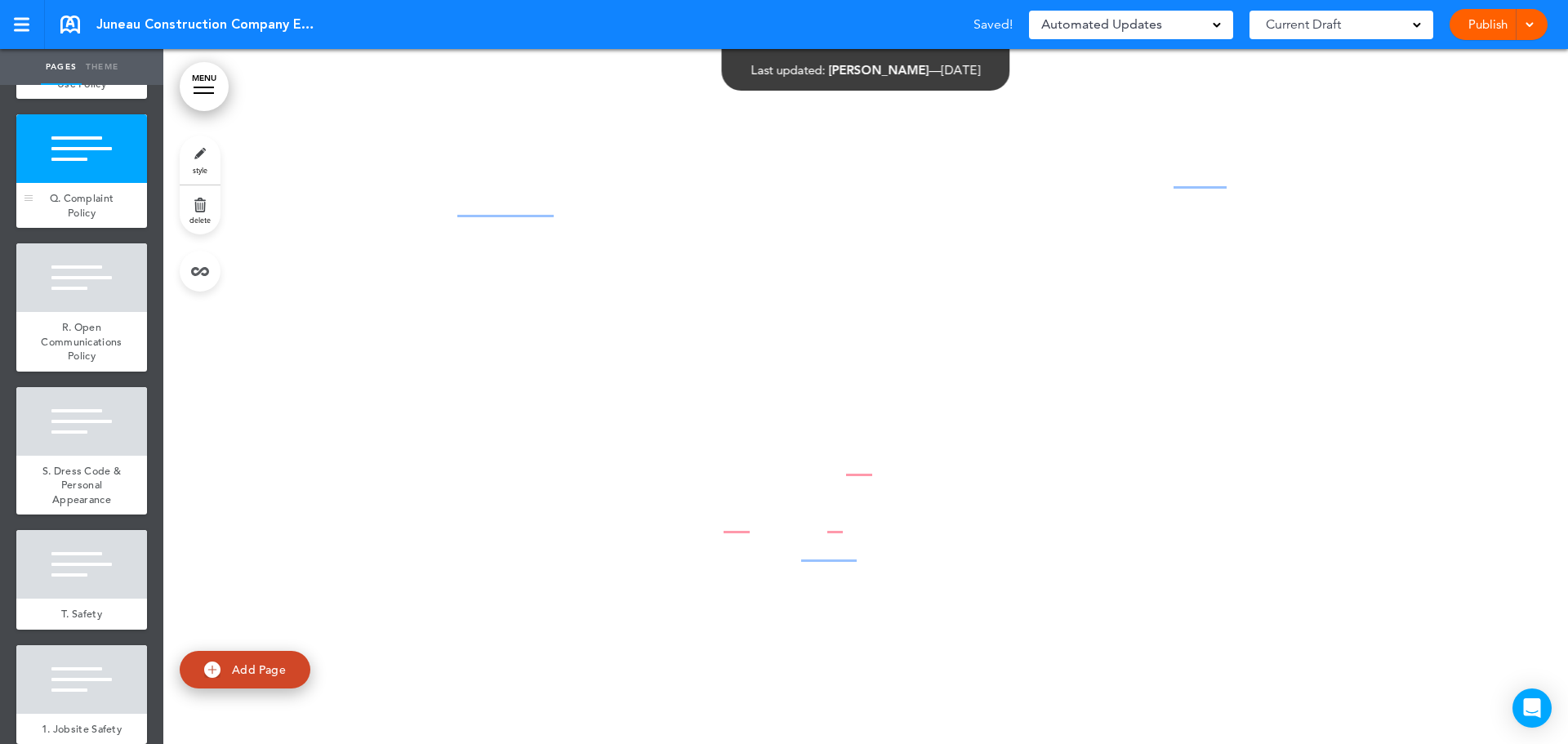
scroll to position [53218, 0]
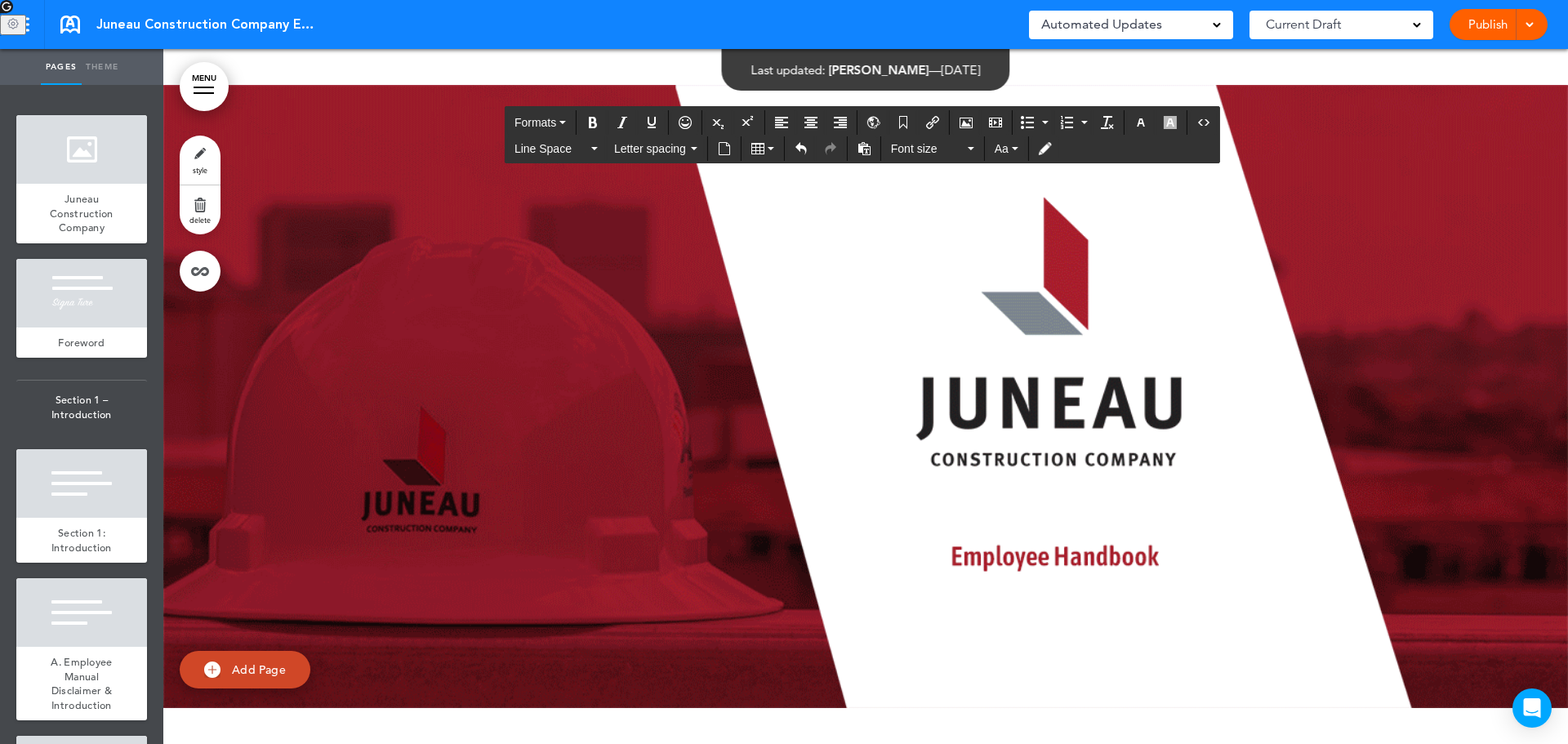
scroll to position [80472, 0]
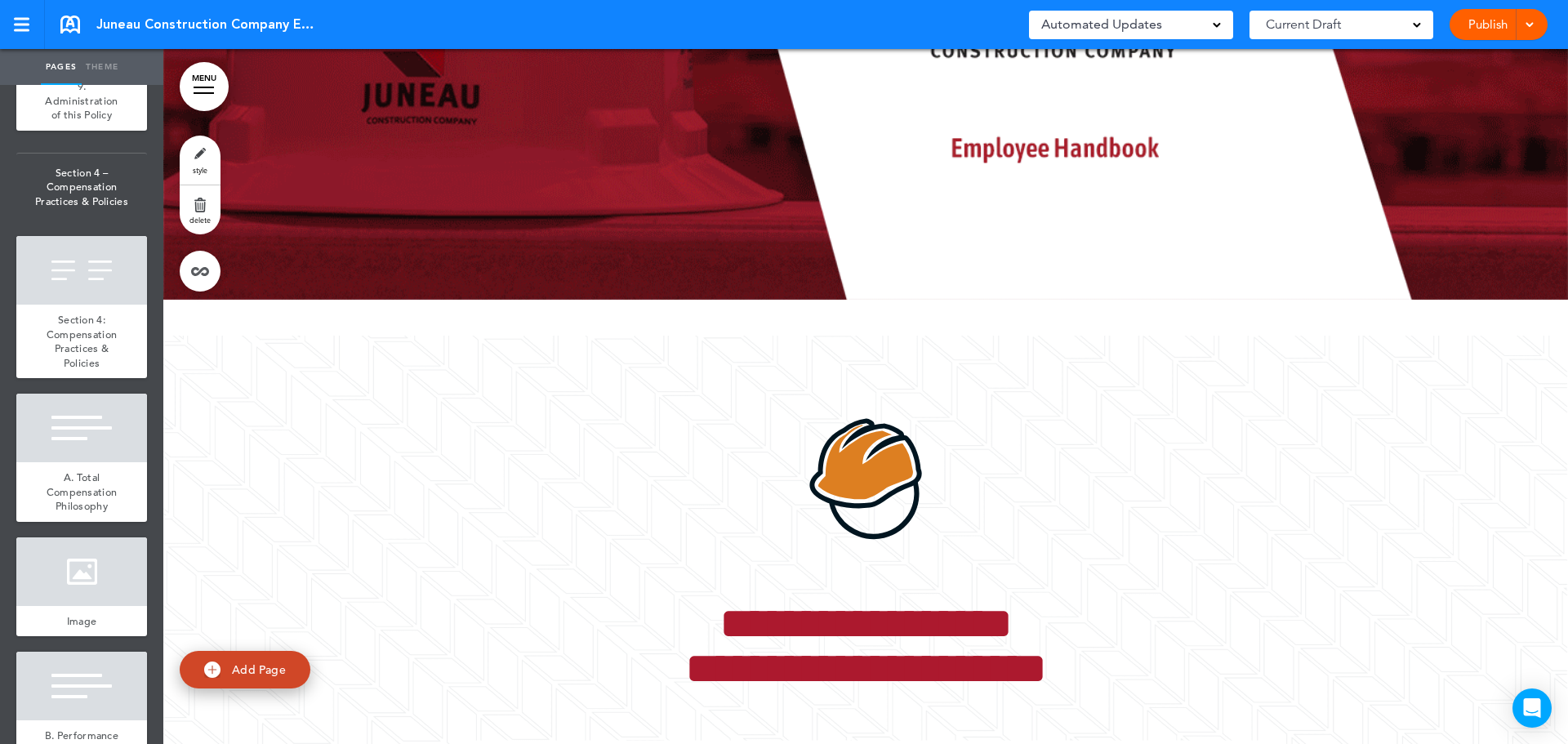
scroll to position [12482, 0]
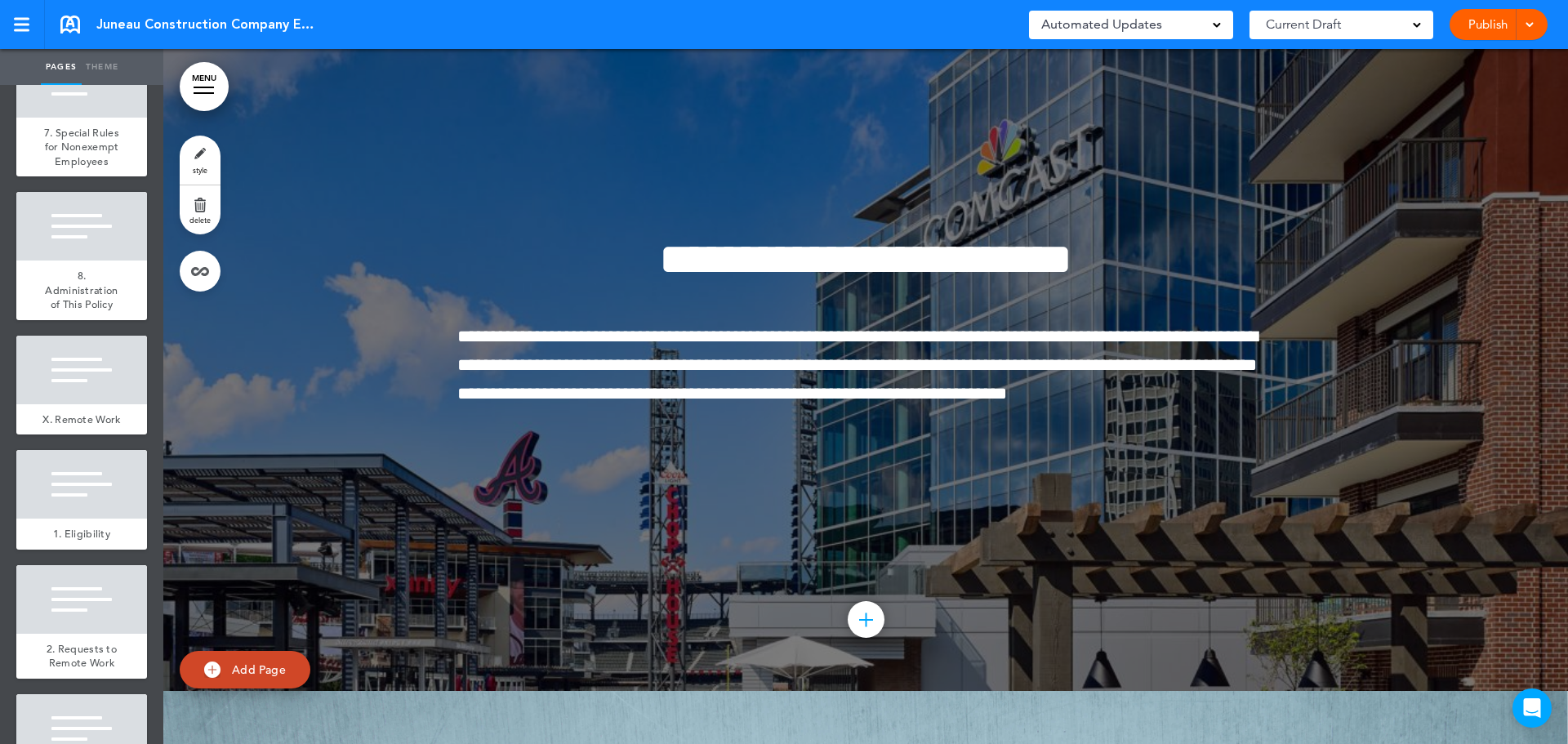
scroll to position [11420, 0]
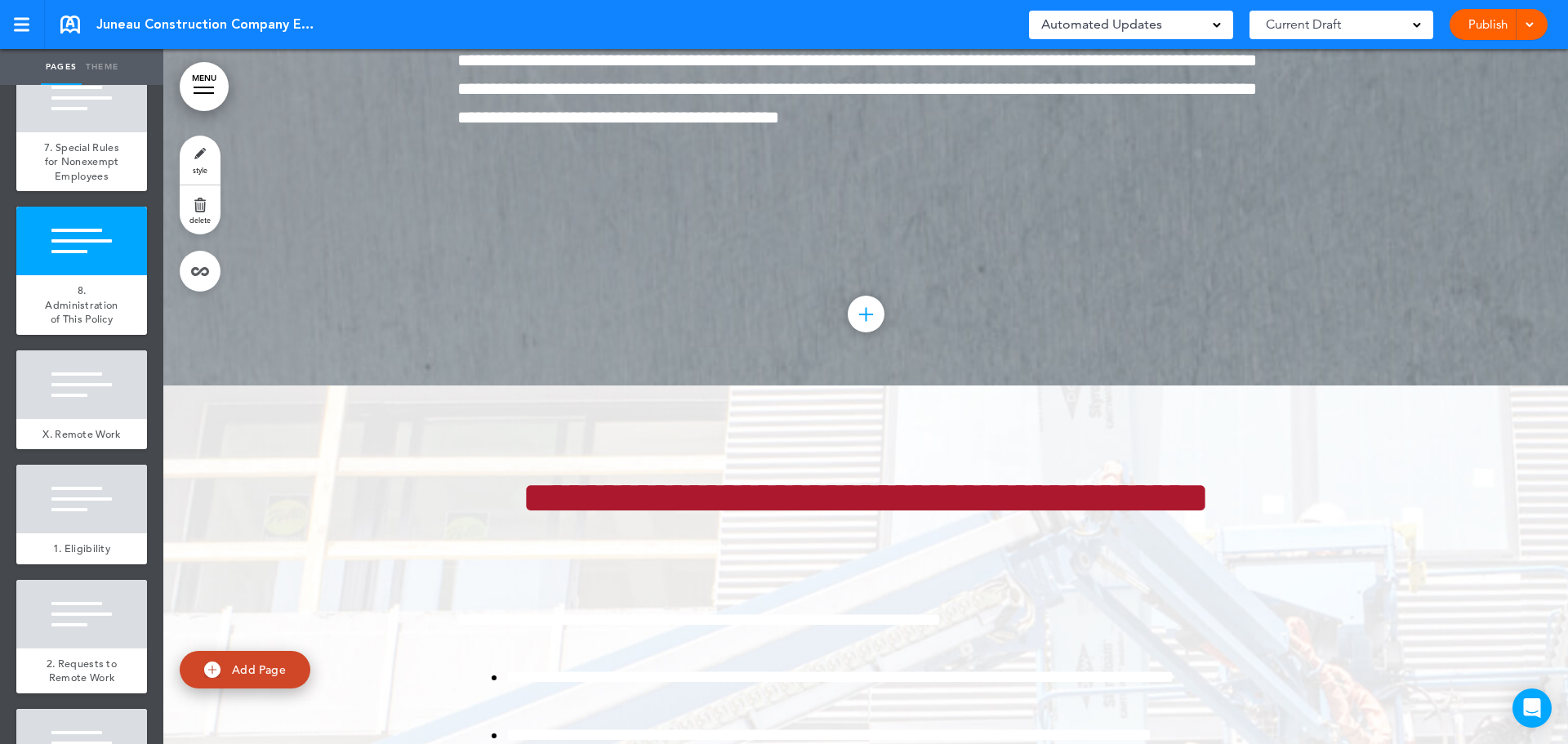
scroll to position [83123, 0]
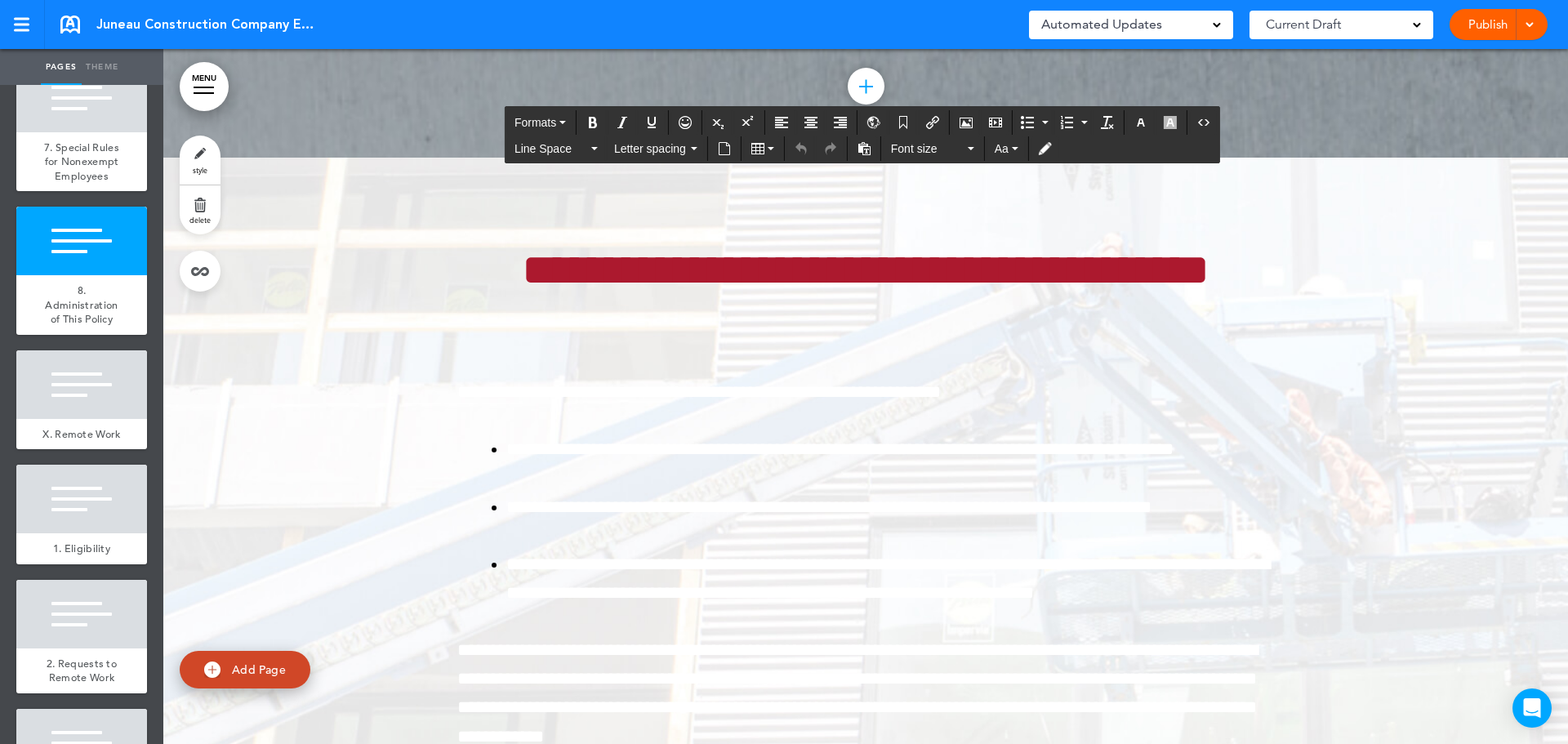
drag, startPoint x: 601, startPoint y: 431, endPoint x: 502, endPoint y: 435, distance: 99.1
drag, startPoint x: 682, startPoint y: 432, endPoint x: 711, endPoint y: 422, distance: 30.7
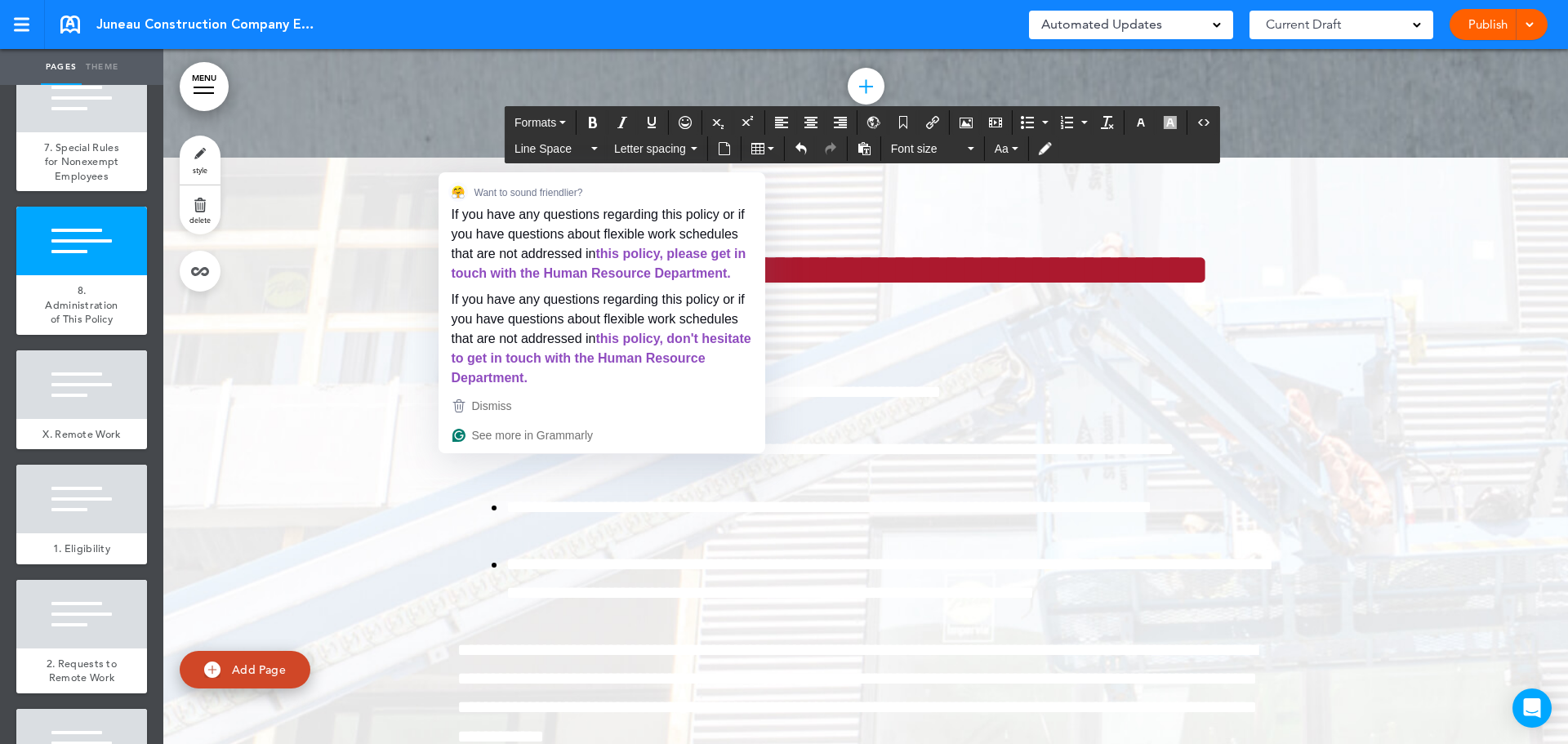
drag, startPoint x: 642, startPoint y: 487, endPoint x: 456, endPoint y: 485, distance: 186.0
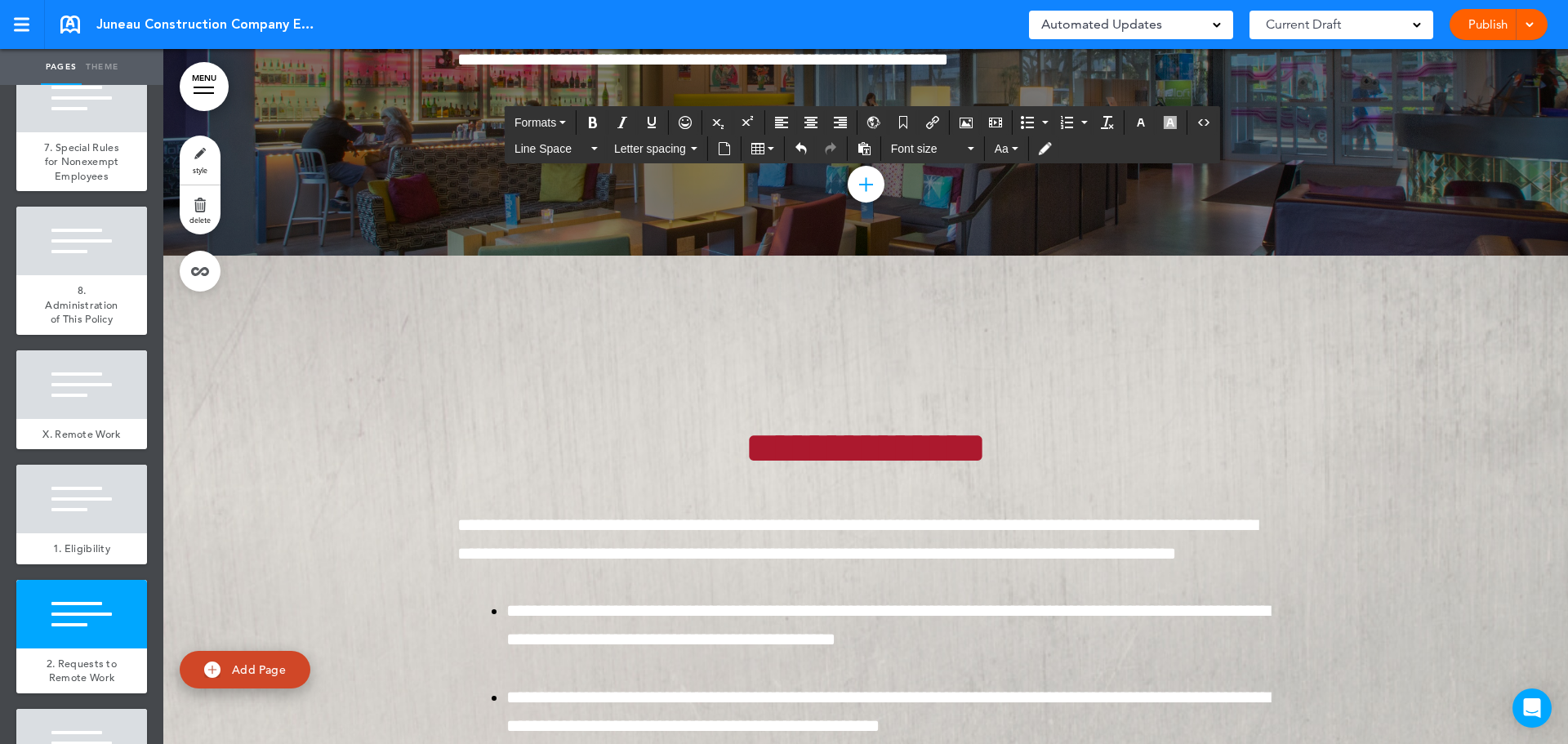
scroll to position [85165, 0]
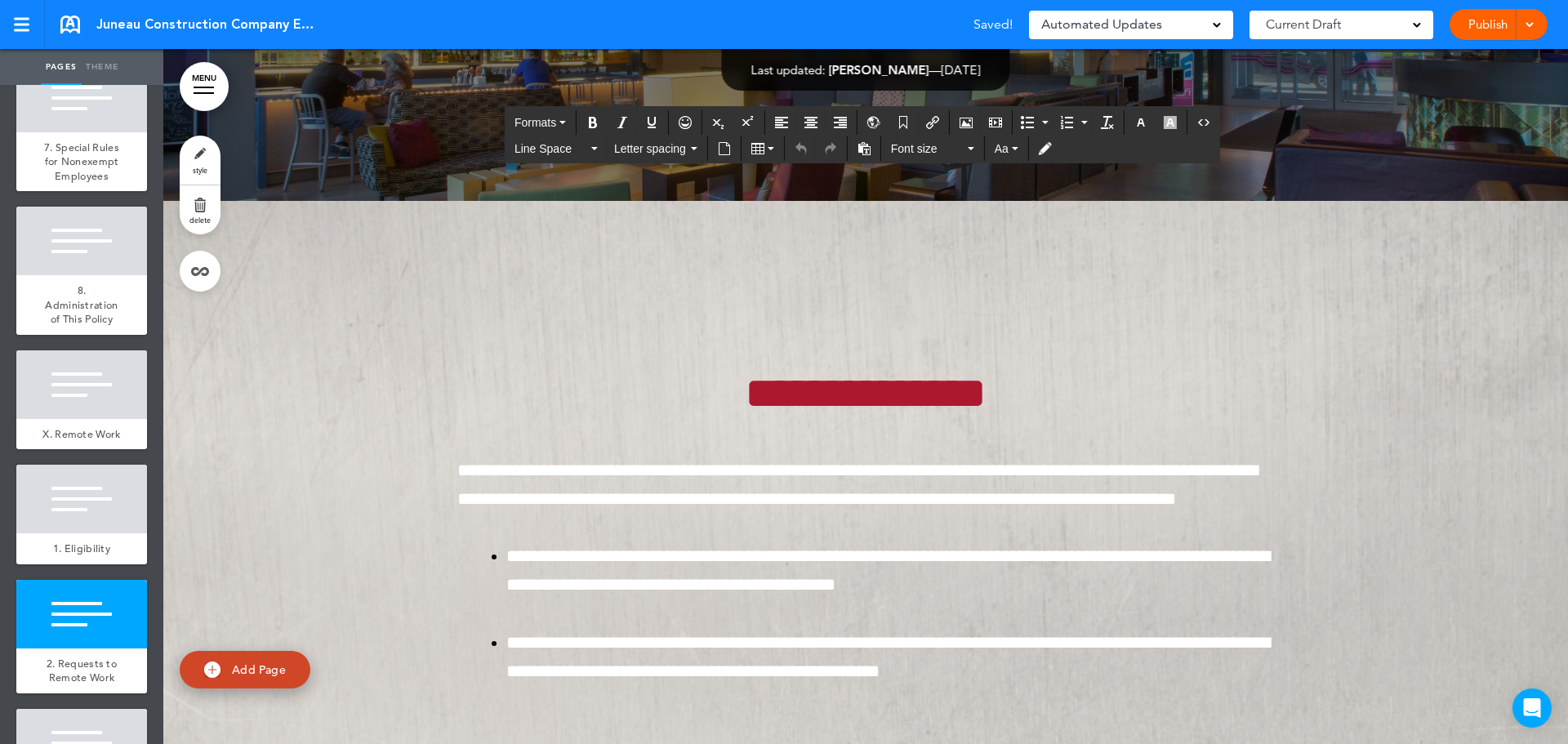
drag, startPoint x: 1069, startPoint y: 455, endPoint x: 1007, endPoint y: 455, distance: 62.0
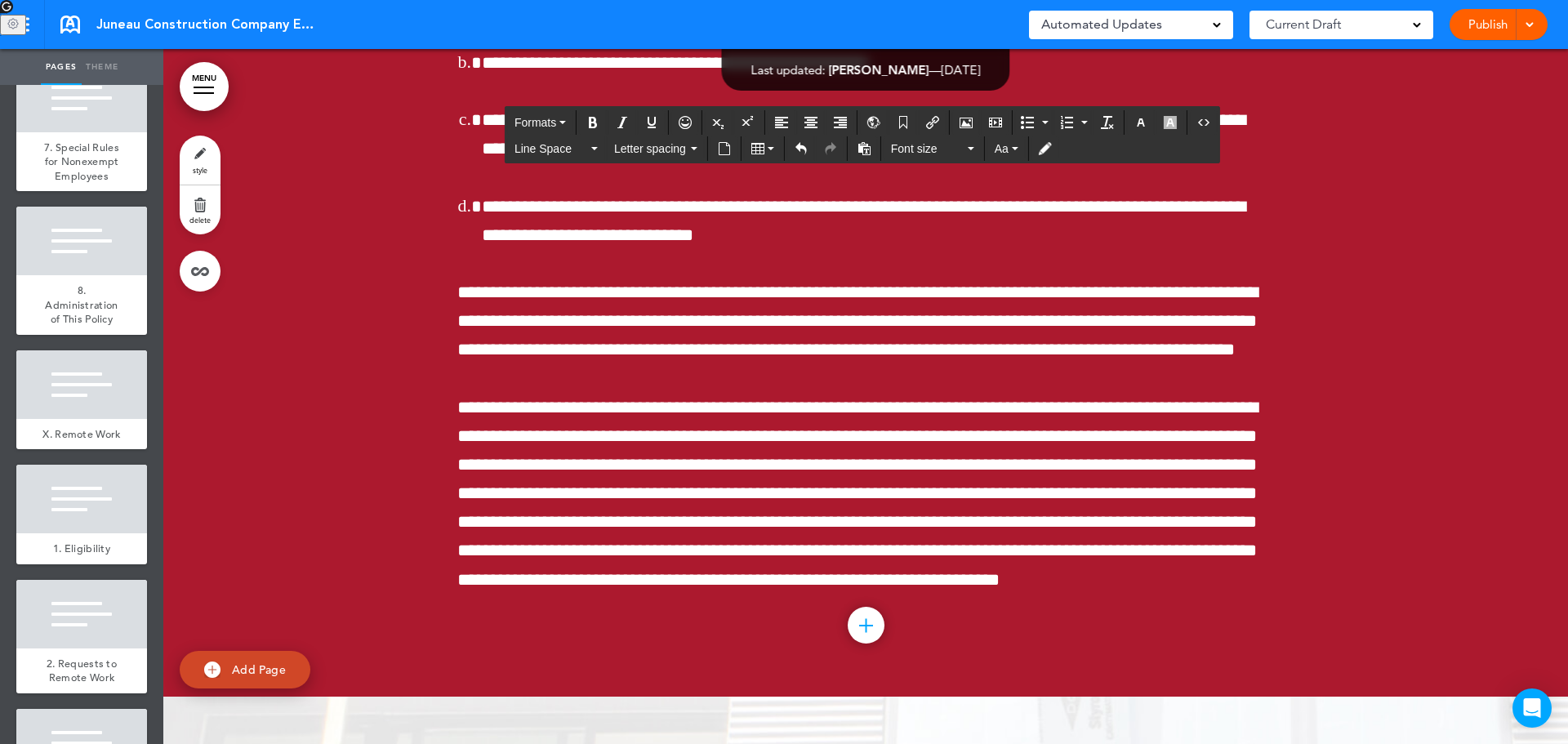
scroll to position [88418, 0]
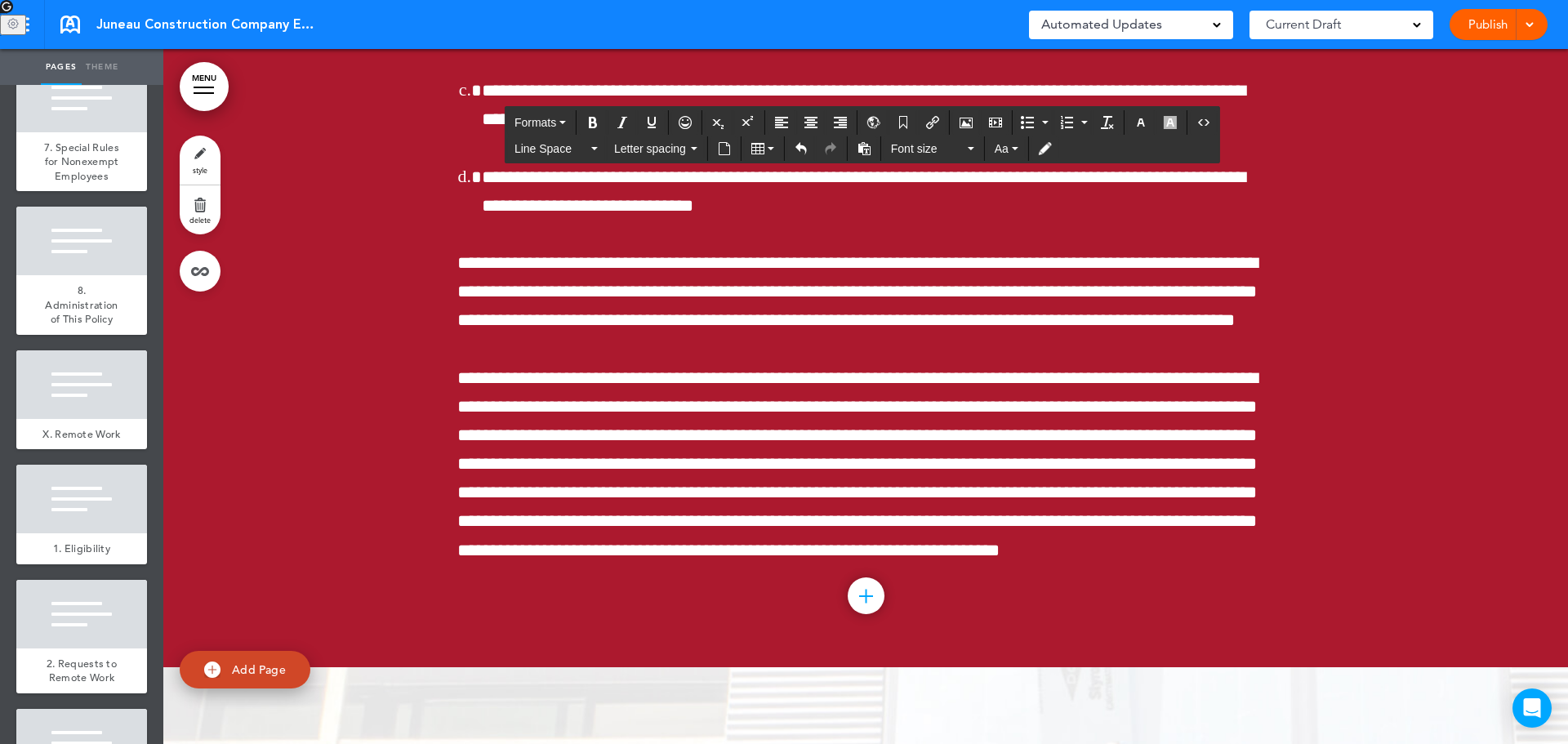
drag, startPoint x: 877, startPoint y: 203, endPoint x: 877, endPoint y: 212, distance: 9.0
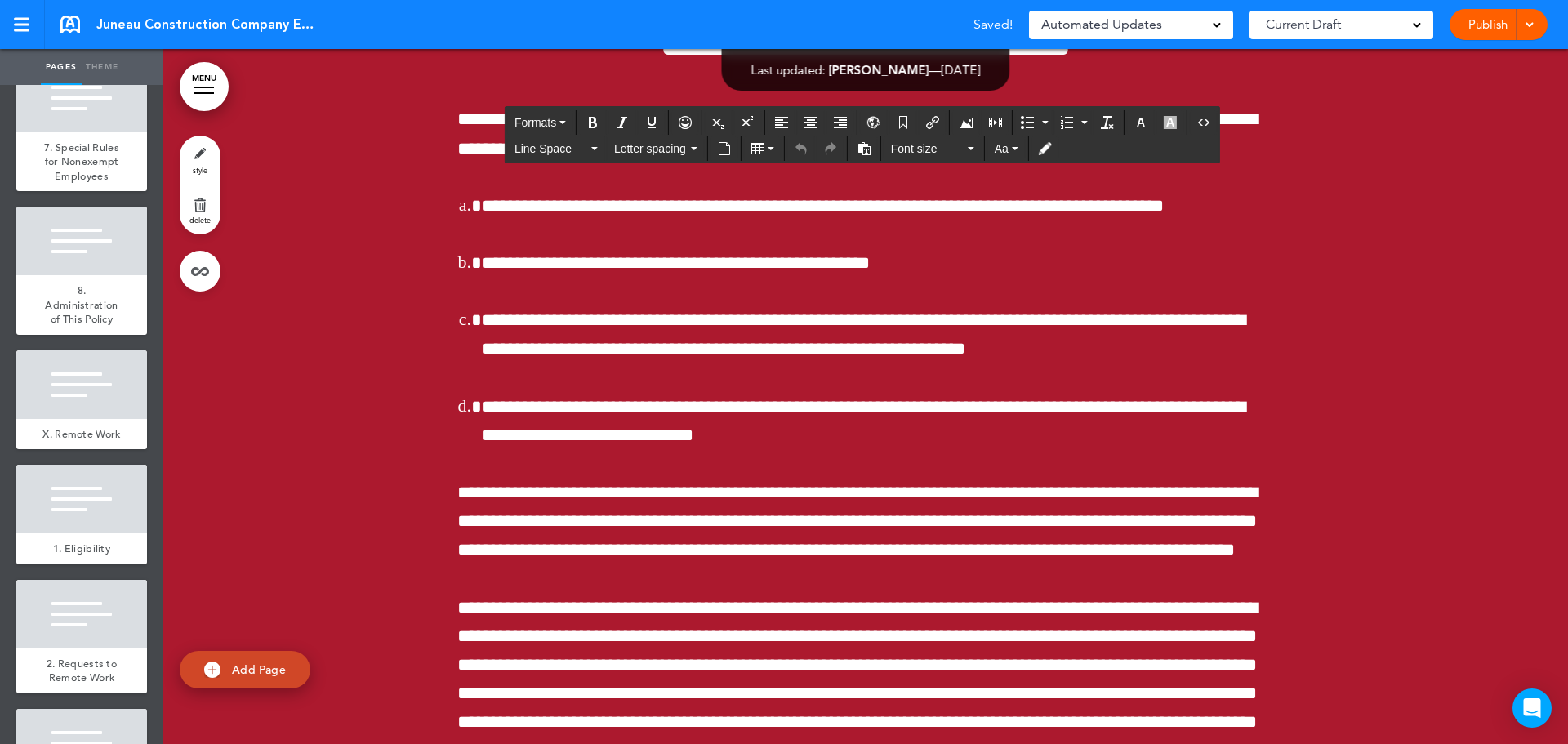
scroll to position [88172, 0]
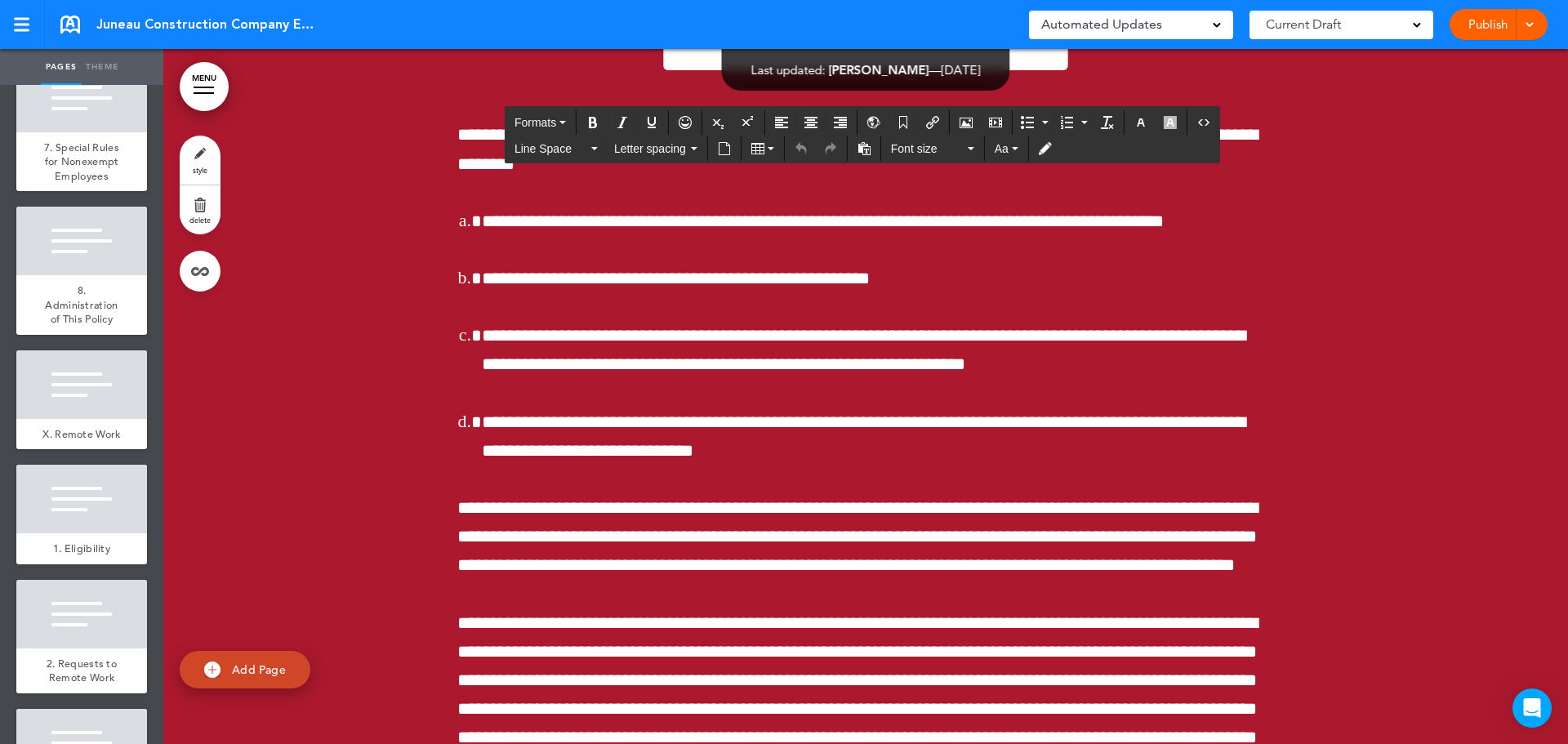
drag, startPoint x: 907, startPoint y: 529, endPoint x: 936, endPoint y: 601, distance: 77.6
drag, startPoint x: 961, startPoint y: 505, endPoint x: 840, endPoint y: 515, distance: 121.4
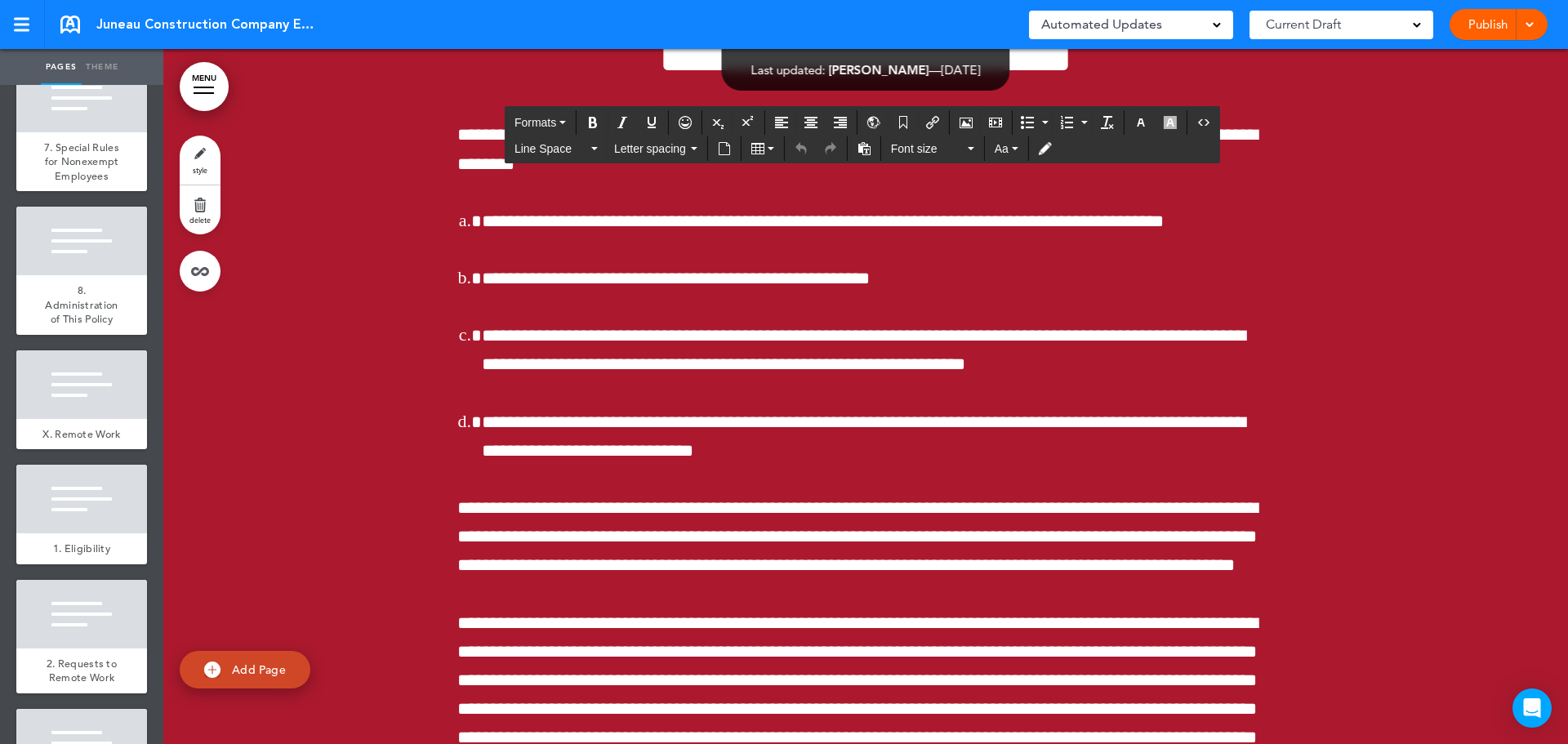
paste div "To enrich screen reader interactions, please activate Accessibility in Grammarl…"
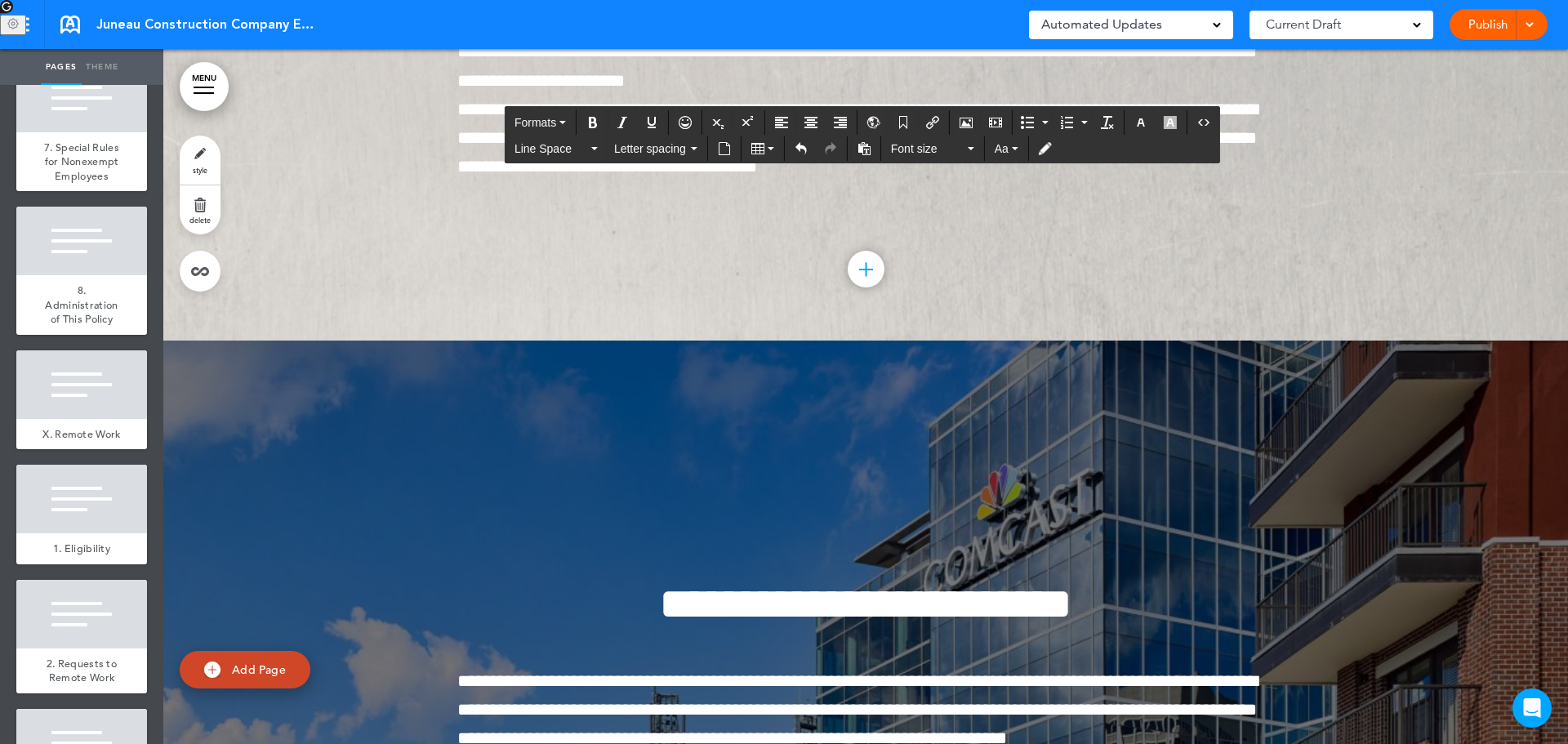
scroll to position [90460, 0]
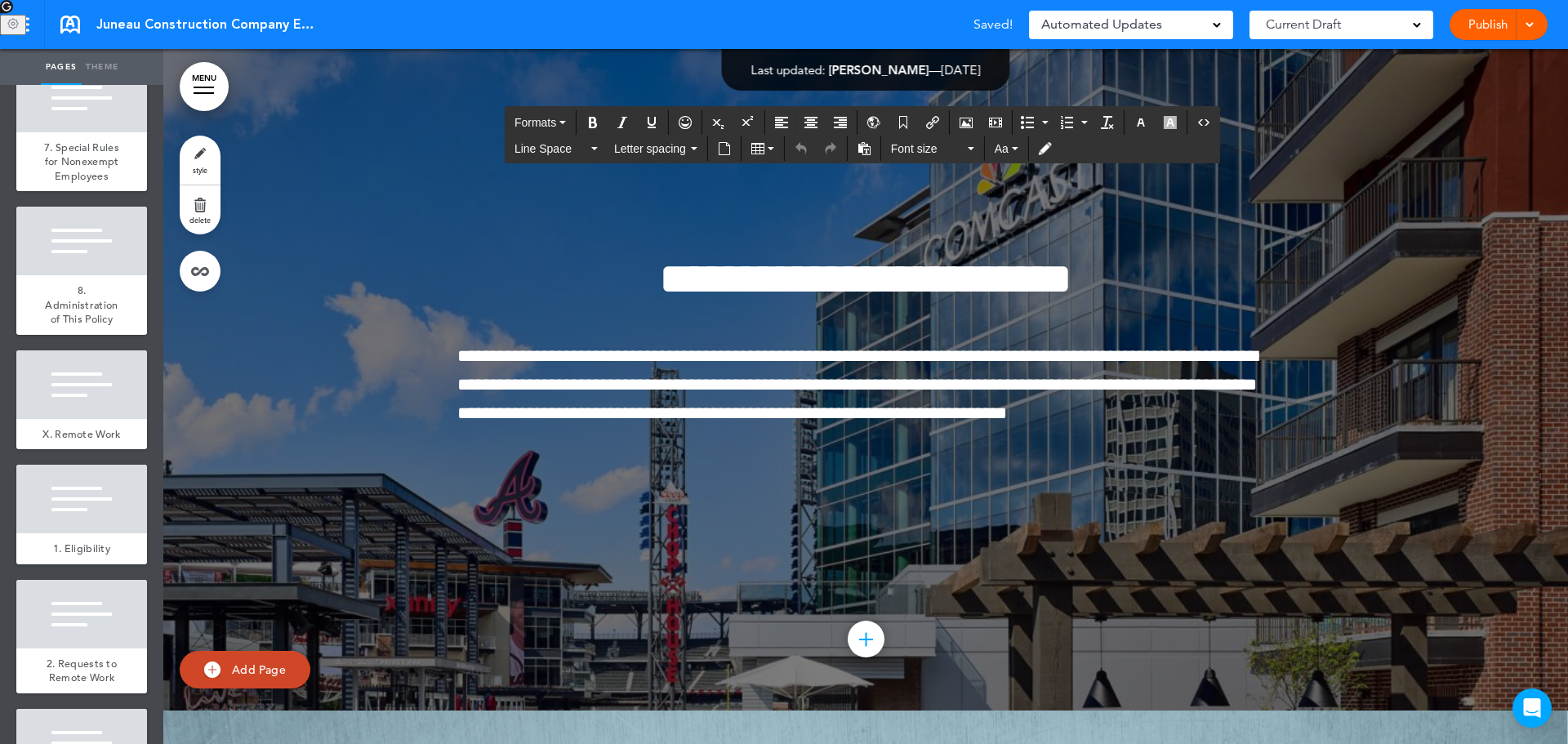
drag, startPoint x: 1170, startPoint y: 306, endPoint x: 1183, endPoint y: 309, distance: 13.3
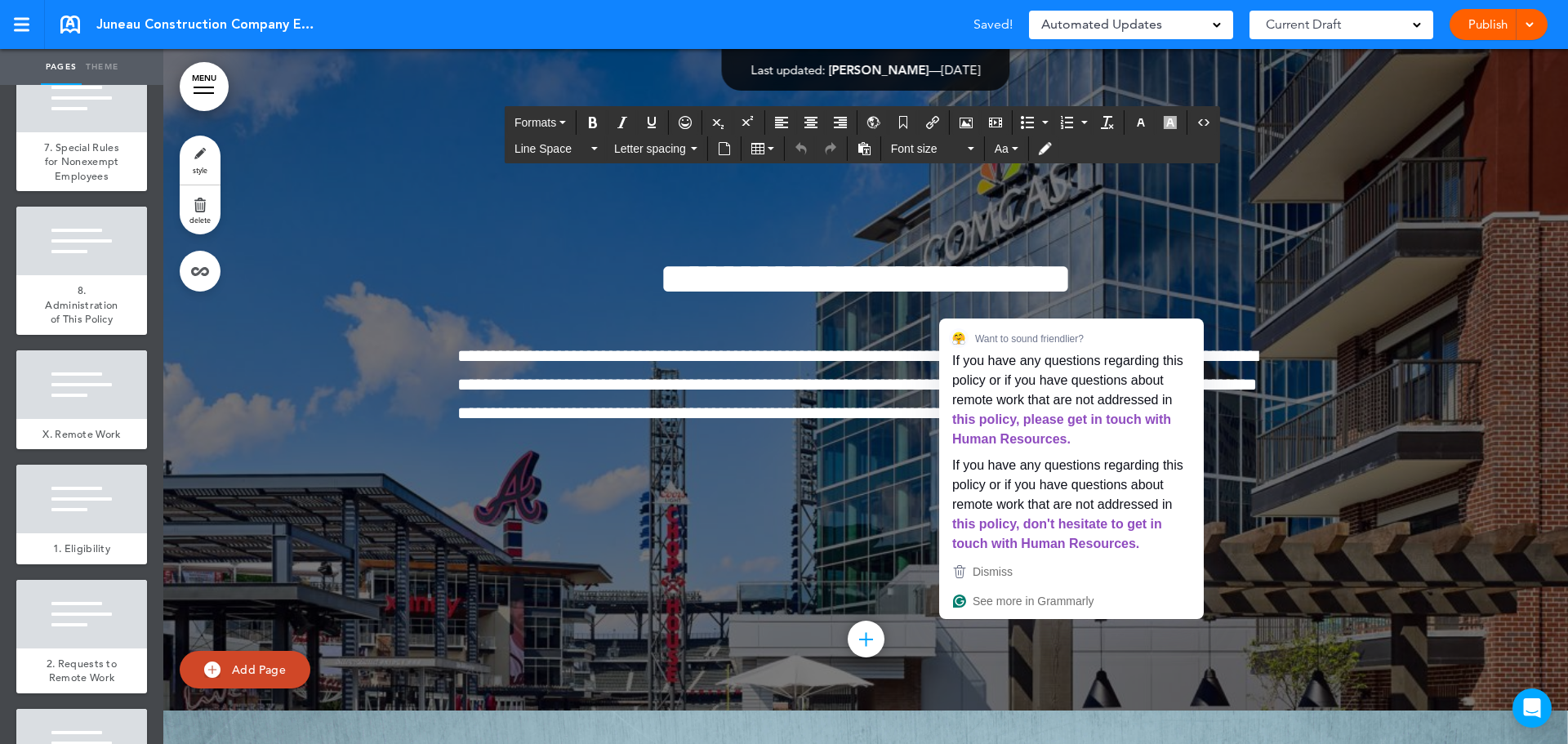
drag, startPoint x: 1172, startPoint y: 309, endPoint x: 1064, endPoint y: 297, distance: 108.7
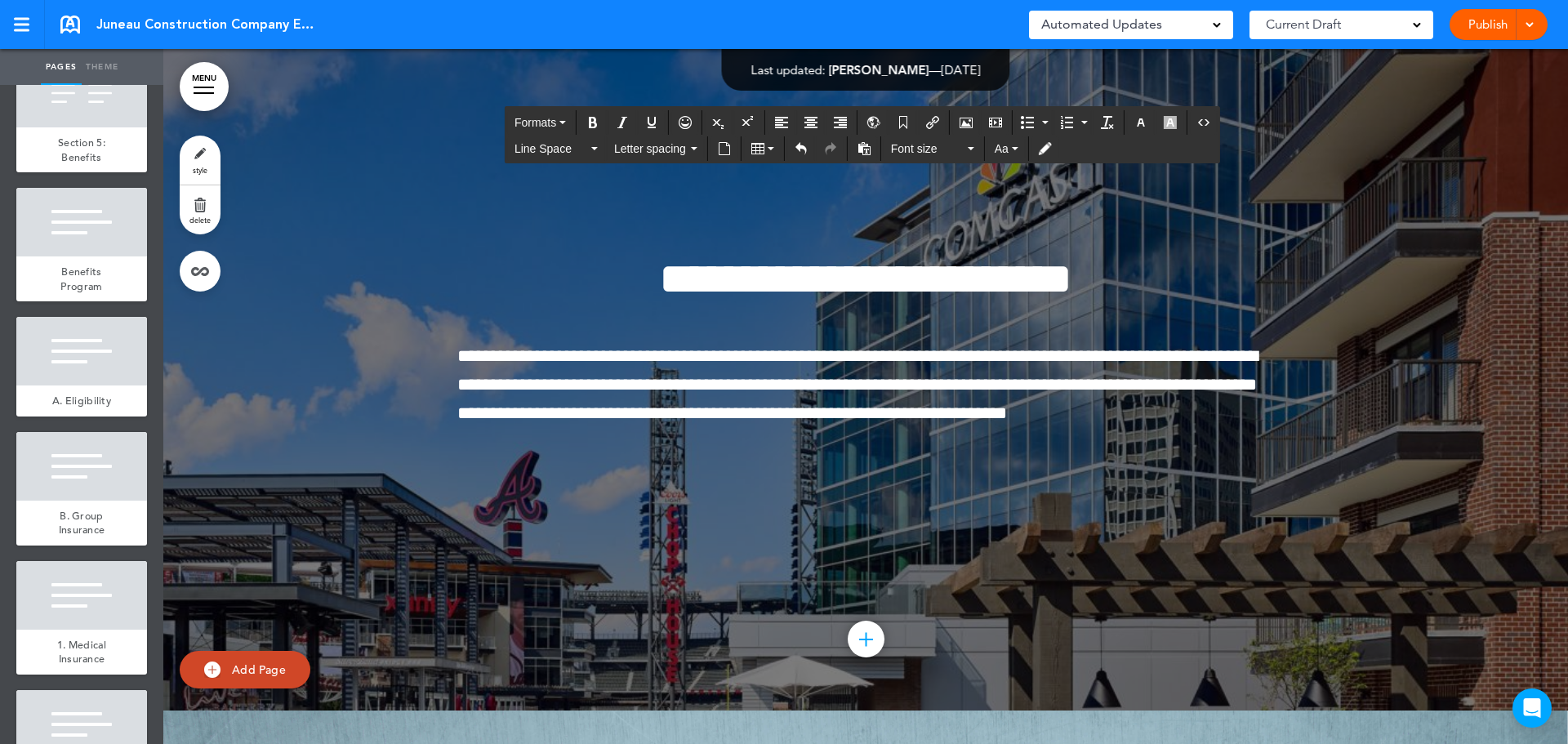
scroll to position [16158, 0]
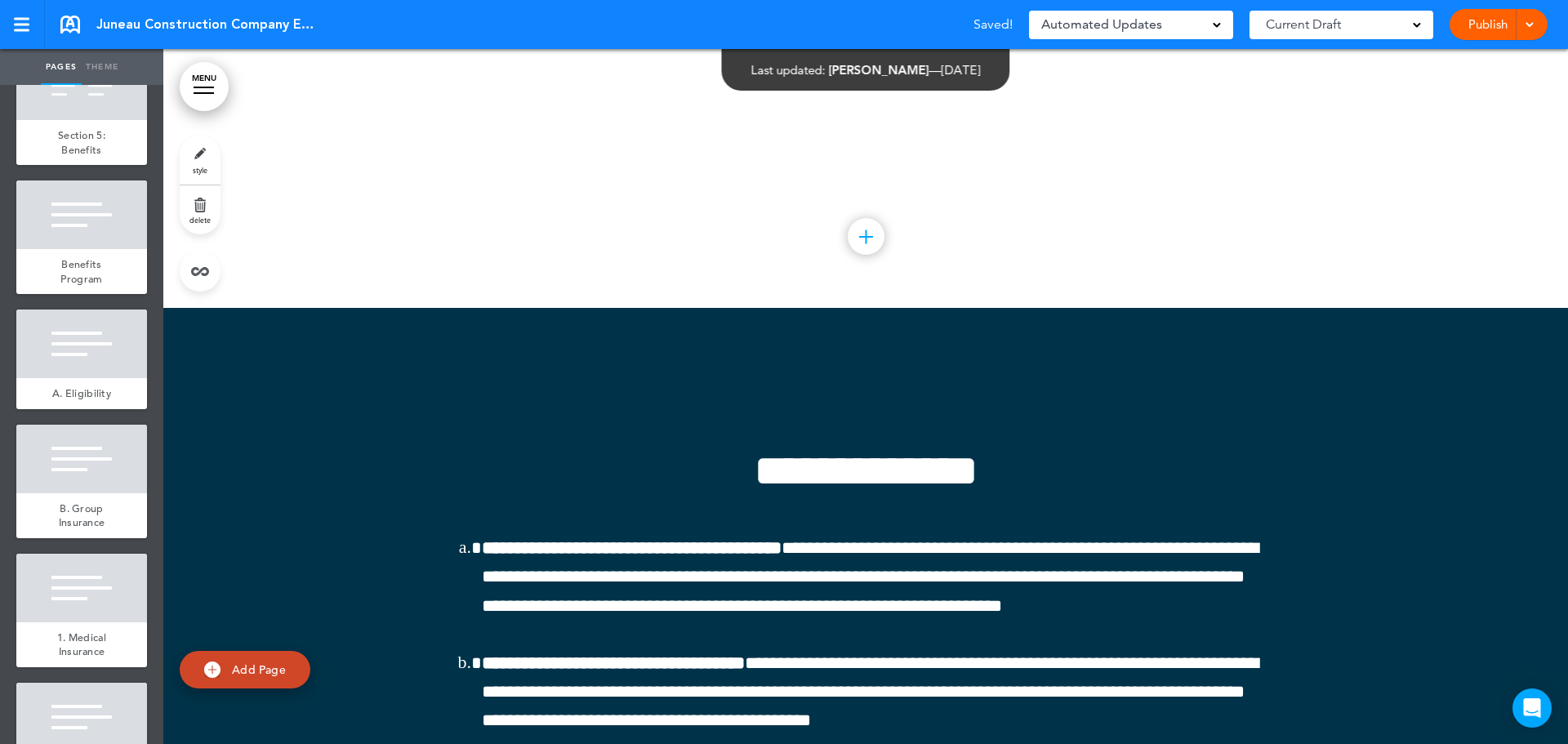
scroll to position [105593, 0]
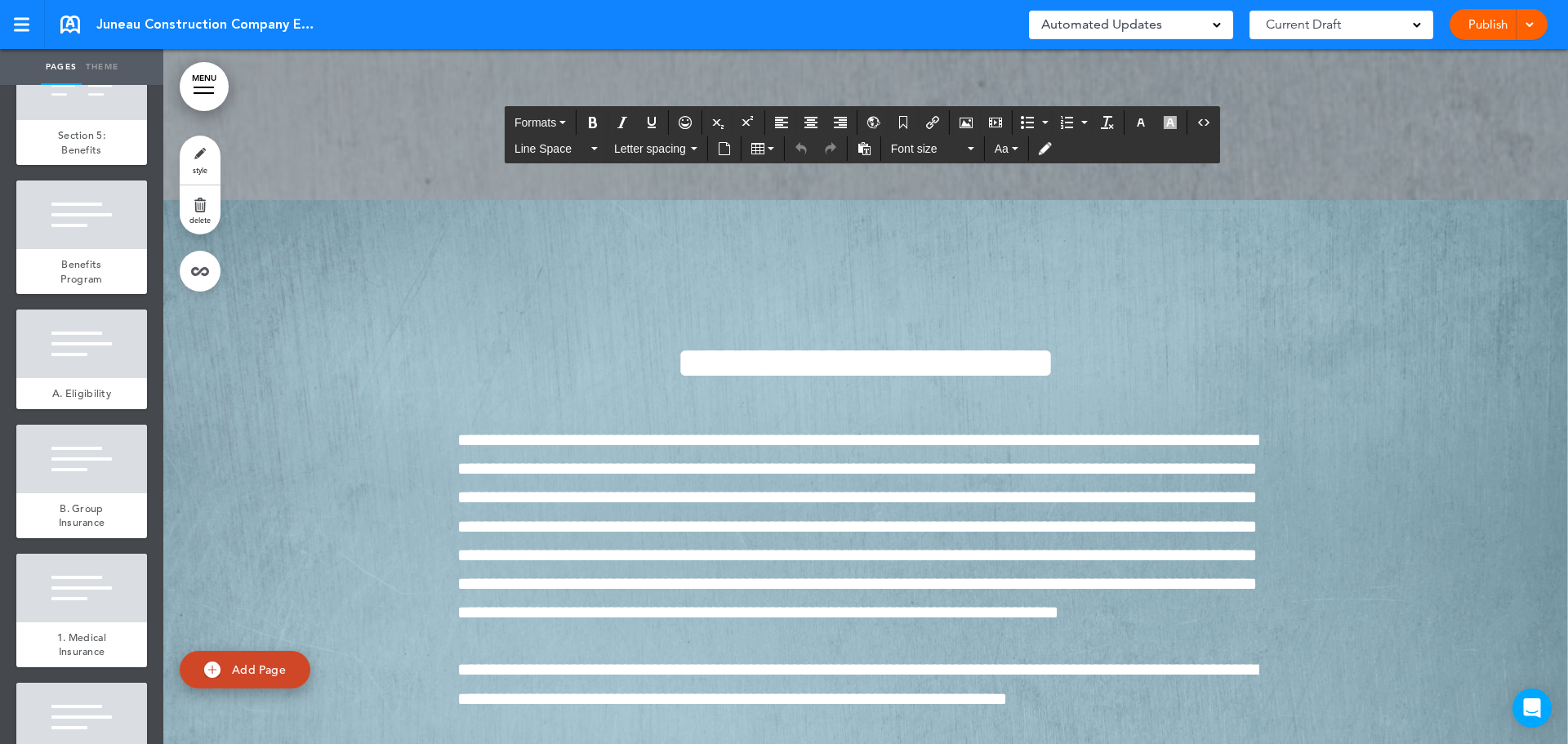
drag, startPoint x: 701, startPoint y: 507, endPoint x: 451, endPoint y: 320, distance: 312.2
drag, startPoint x: 1025, startPoint y: 390, endPoint x: 905, endPoint y: 382, distance: 120.3
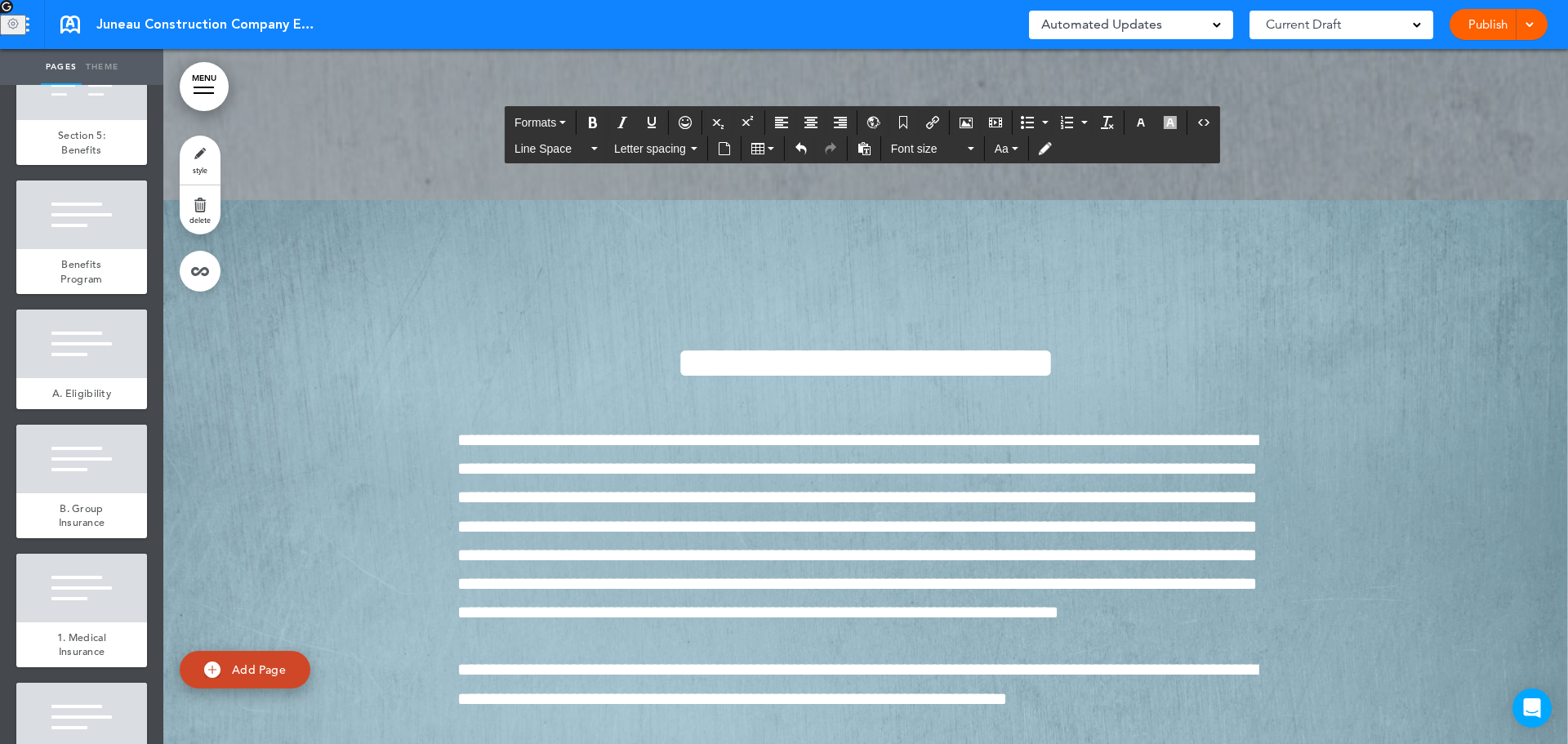
drag, startPoint x: 847, startPoint y: 510, endPoint x: 450, endPoint y: 273, distance: 462.4
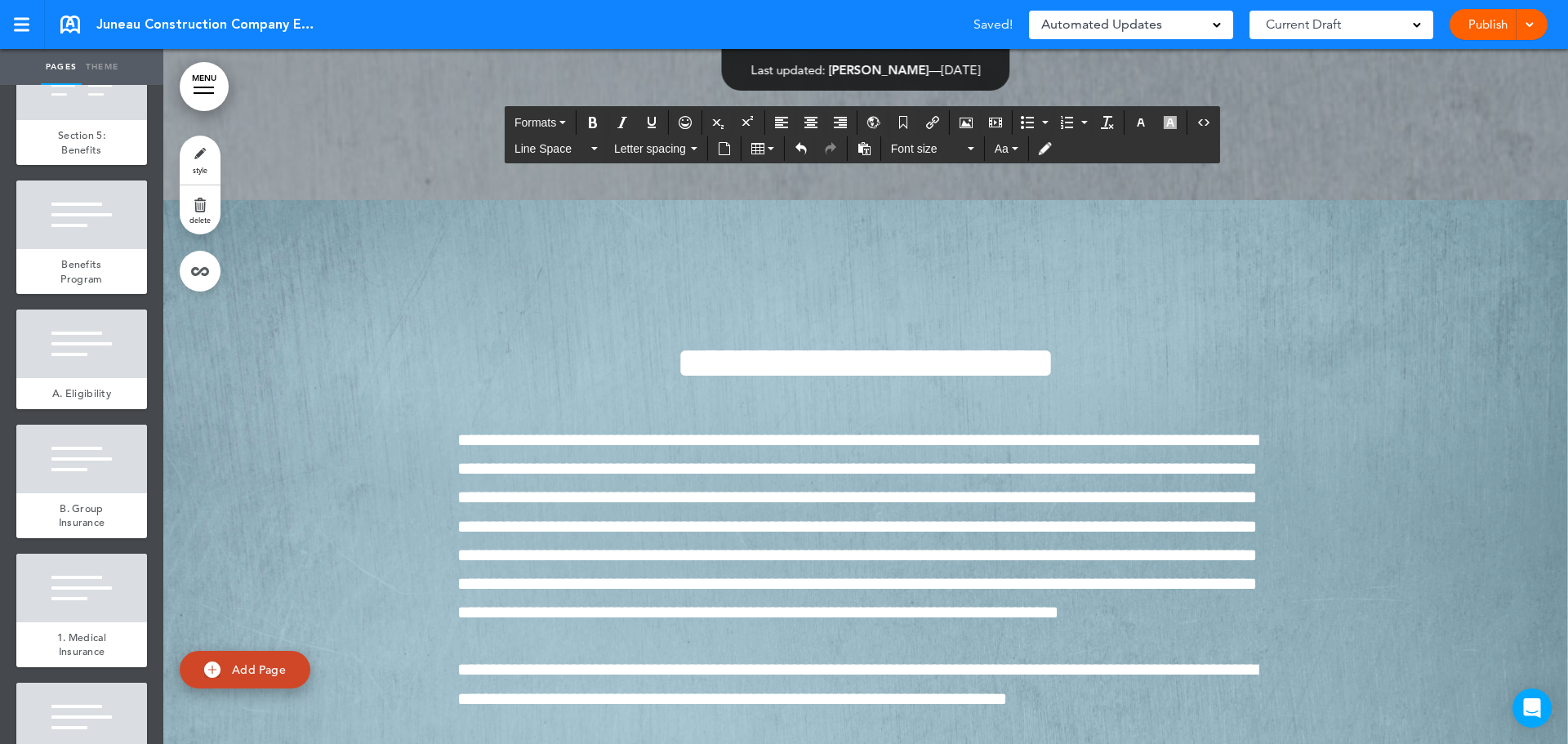
drag, startPoint x: 645, startPoint y: 488, endPoint x: 448, endPoint y: 278, distance: 287.9
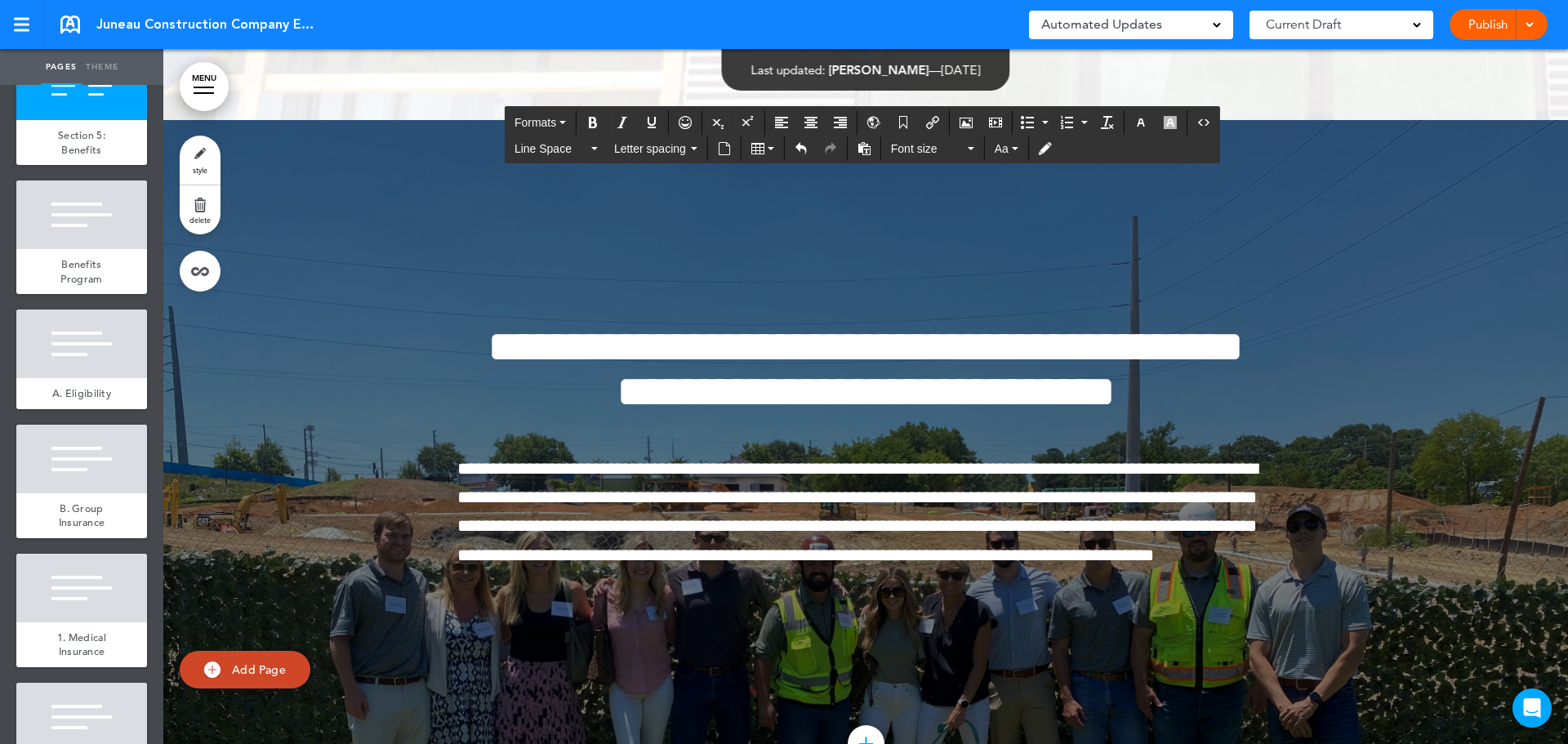
scroll to position [107554, 0]
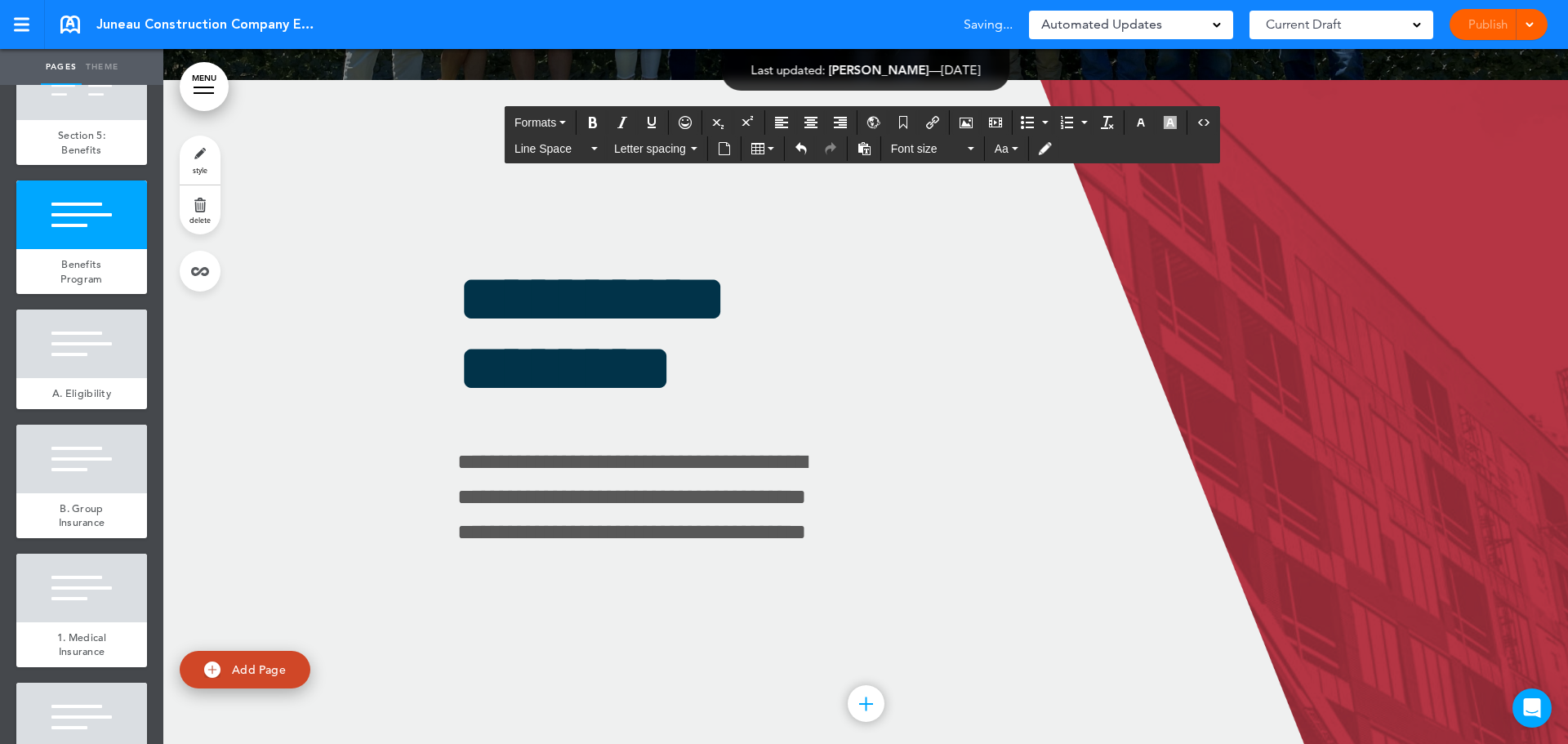
drag, startPoint x: 519, startPoint y: 419, endPoint x: 601, endPoint y: 419, distance: 82.0
drag, startPoint x: 610, startPoint y: 409, endPoint x: 413, endPoint y: 386, distance: 198.3
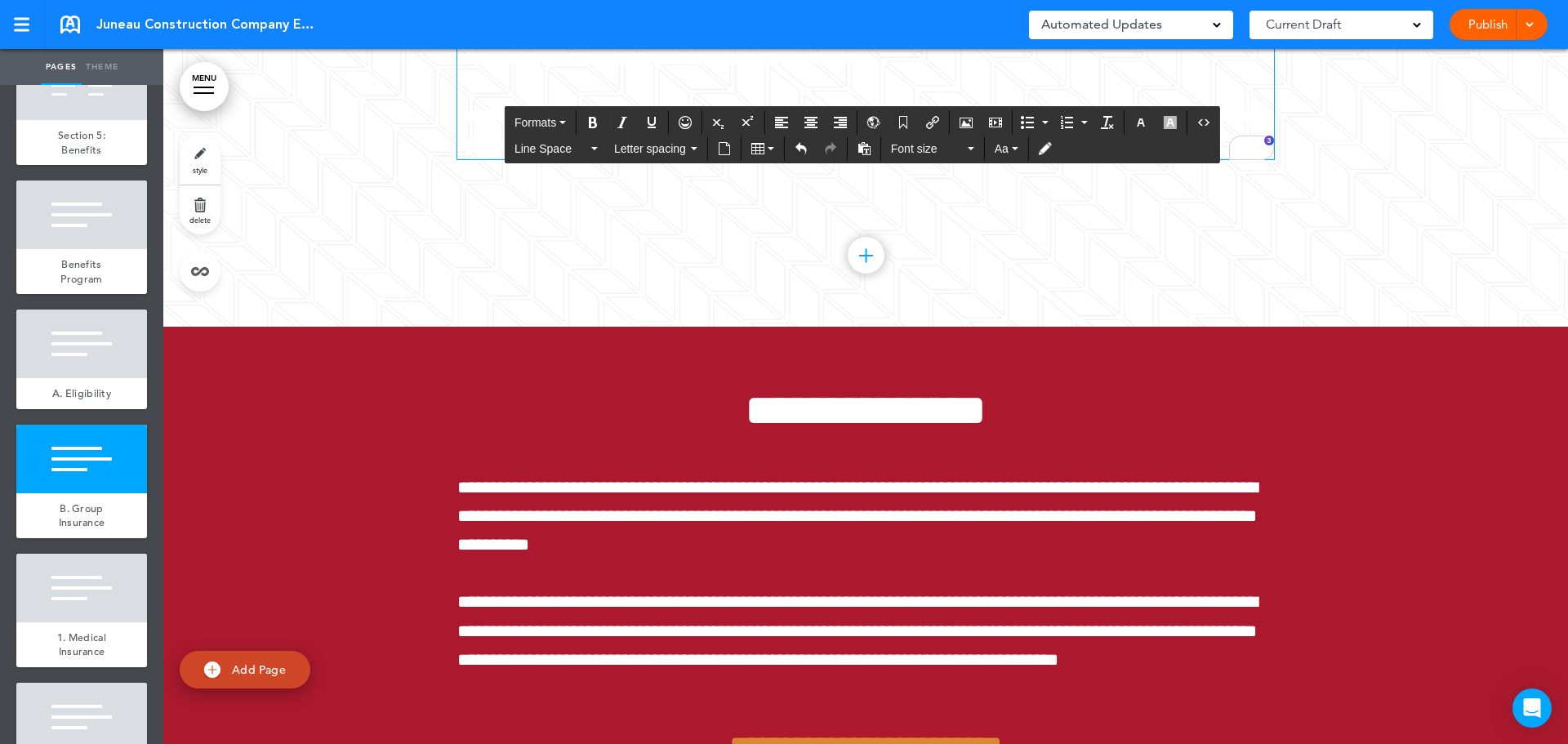
scroll to position [109351, 0]
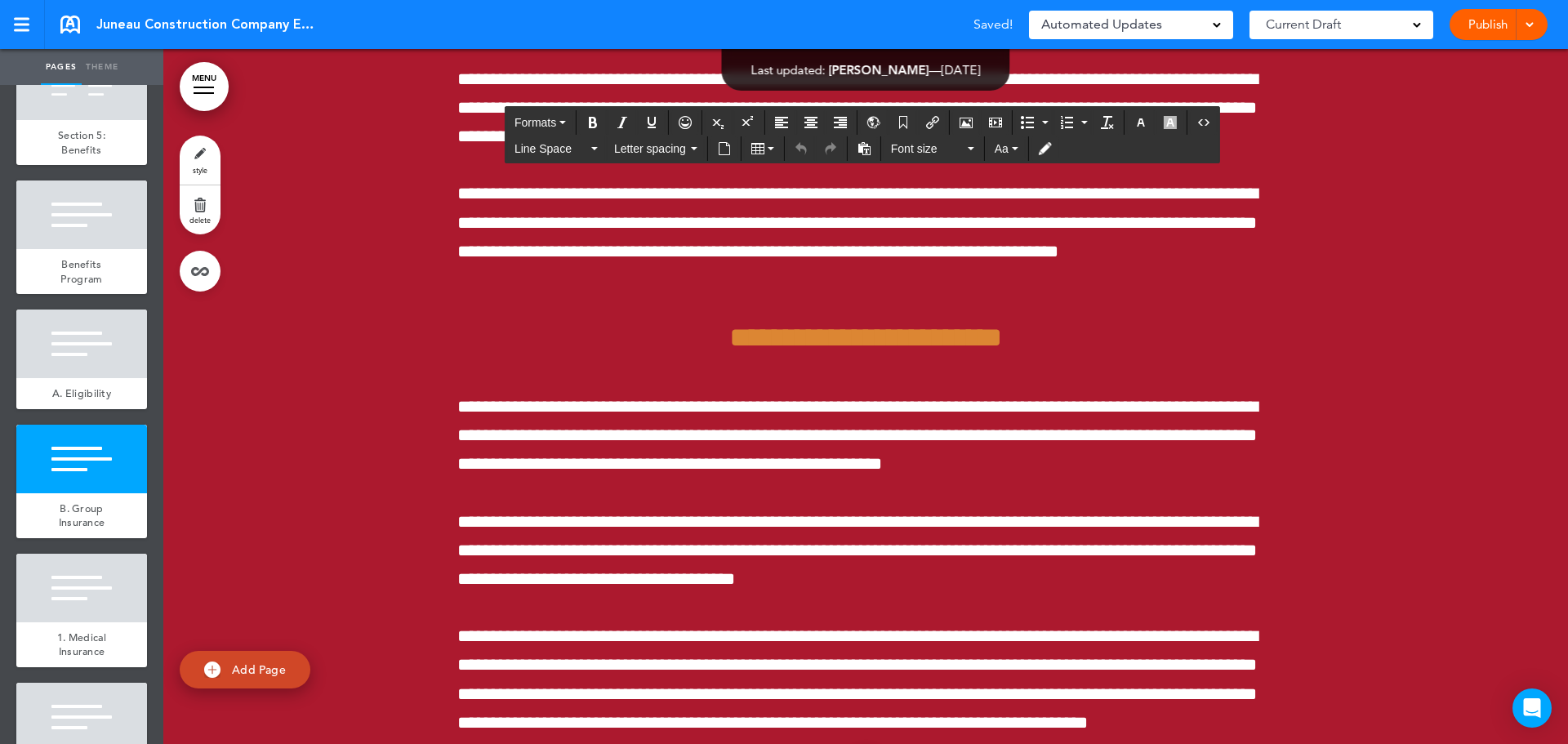
drag, startPoint x: 869, startPoint y: 471, endPoint x: 790, endPoint y: 469, distance: 79.0
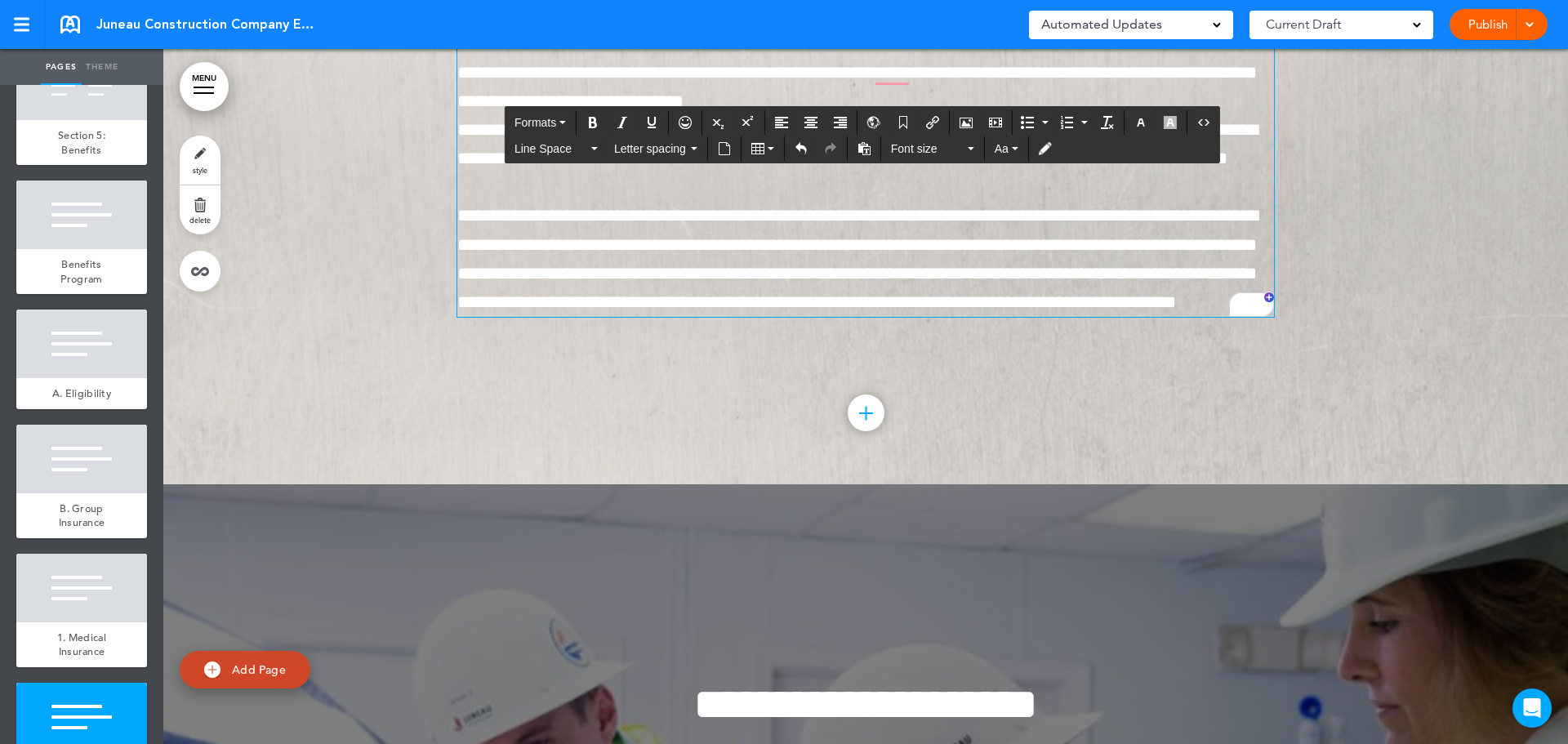
scroll to position [110740, 0]
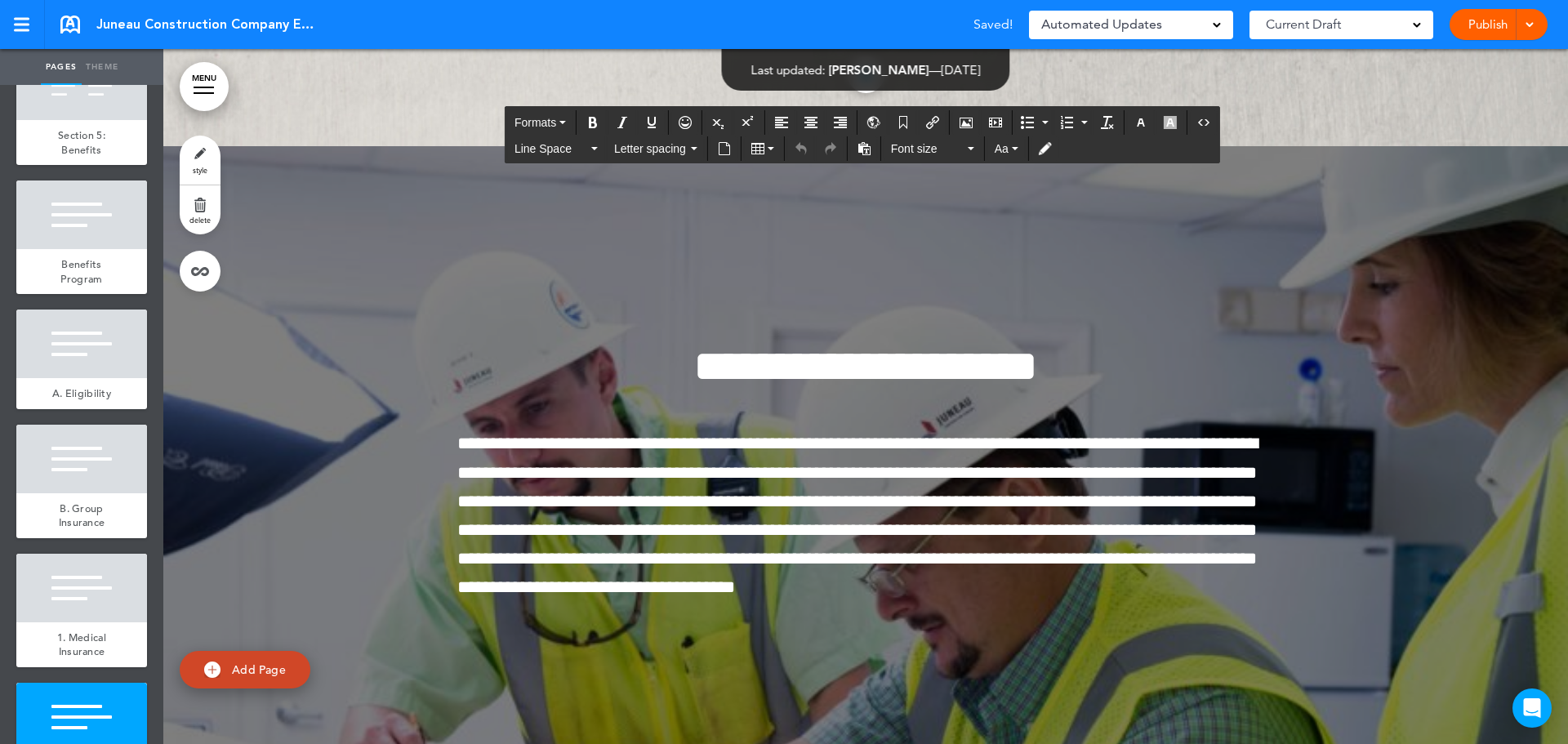
drag, startPoint x: 795, startPoint y: 363, endPoint x: 1093, endPoint y: 515, distance: 334.5
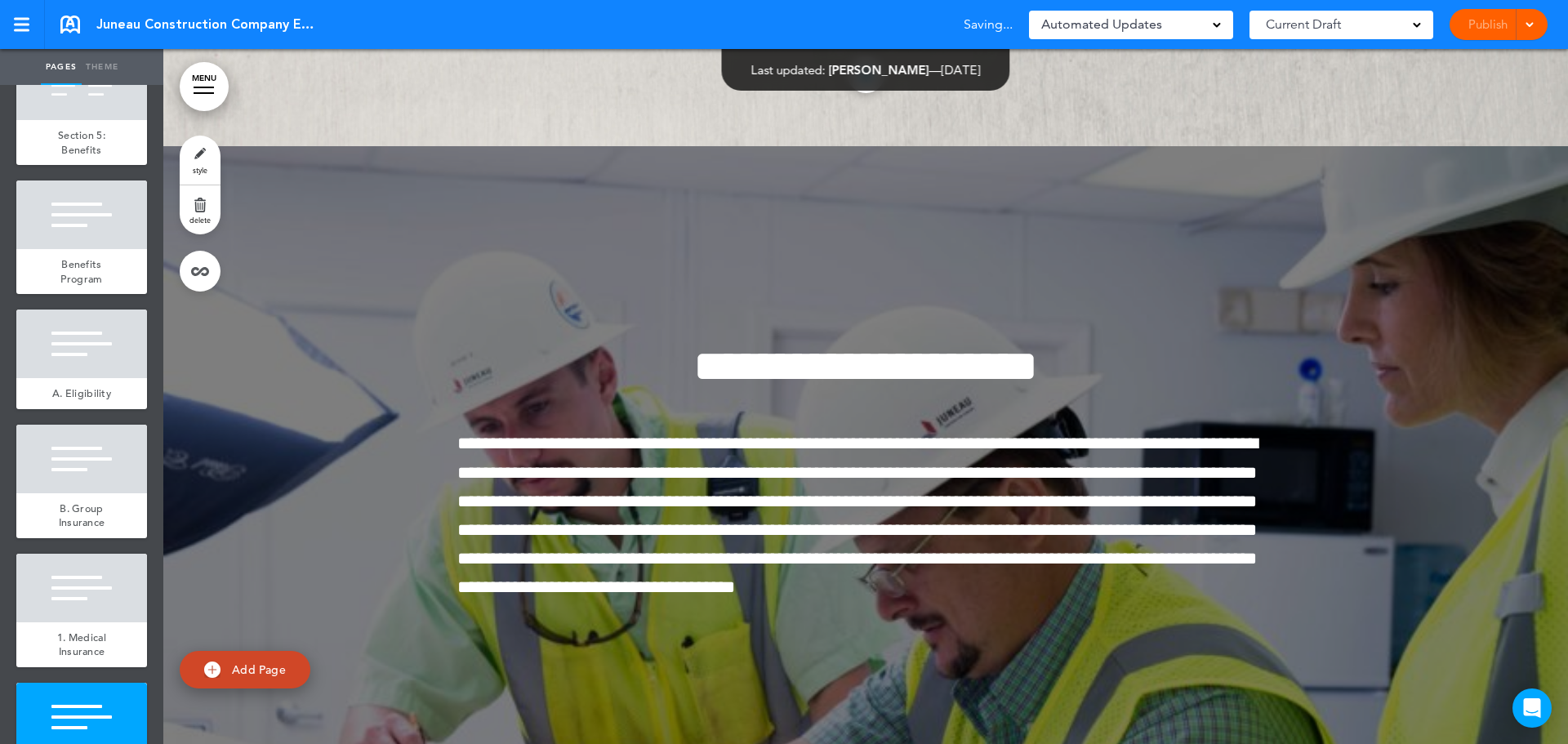
drag, startPoint x: 1088, startPoint y: 509, endPoint x: 1092, endPoint y: 369, distance: 140.1
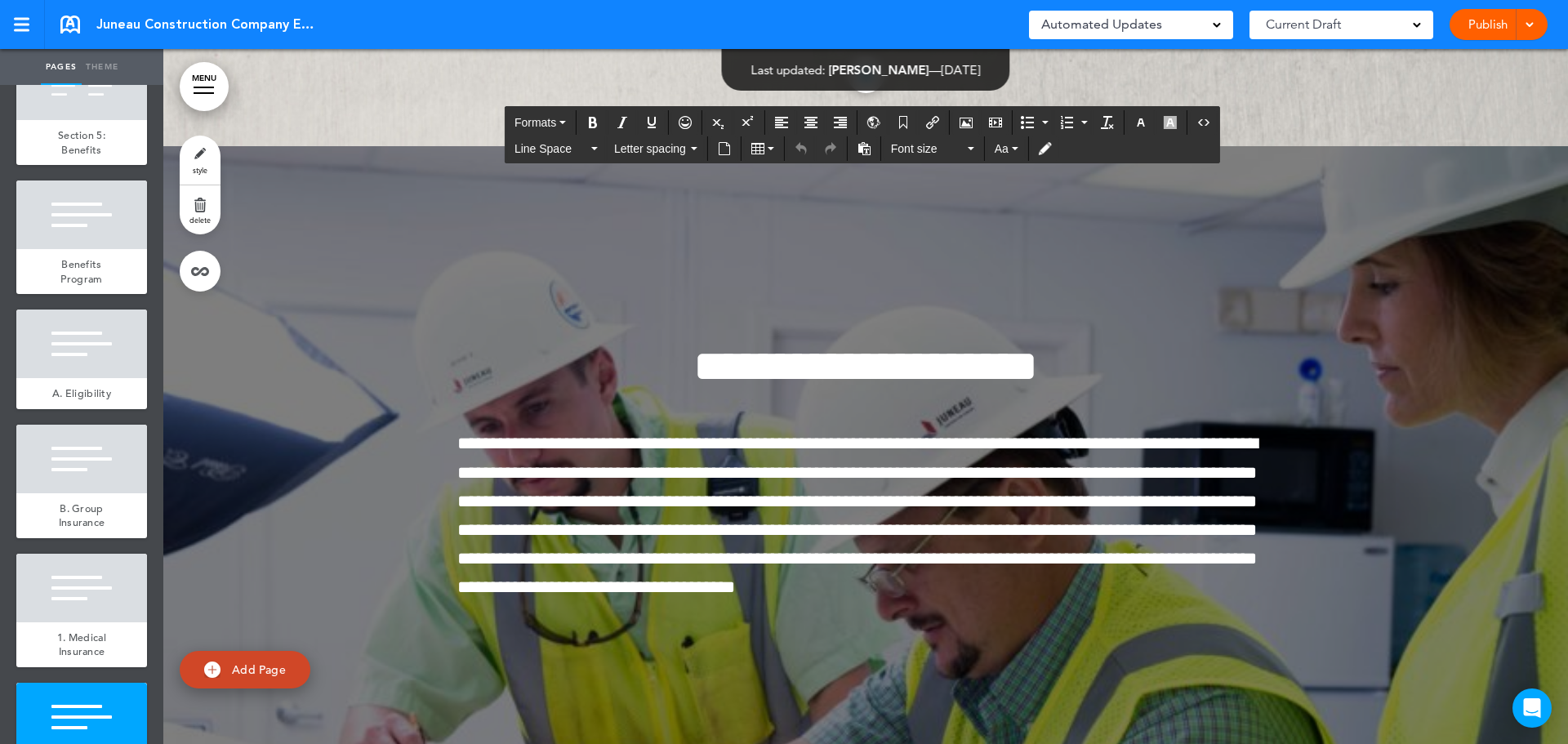
drag, startPoint x: 1052, startPoint y: 358, endPoint x: 398, endPoint y: 358, distance: 654.0
click at [578, 387] on span "the" at bounding box center [568, 393] width 20 height 14
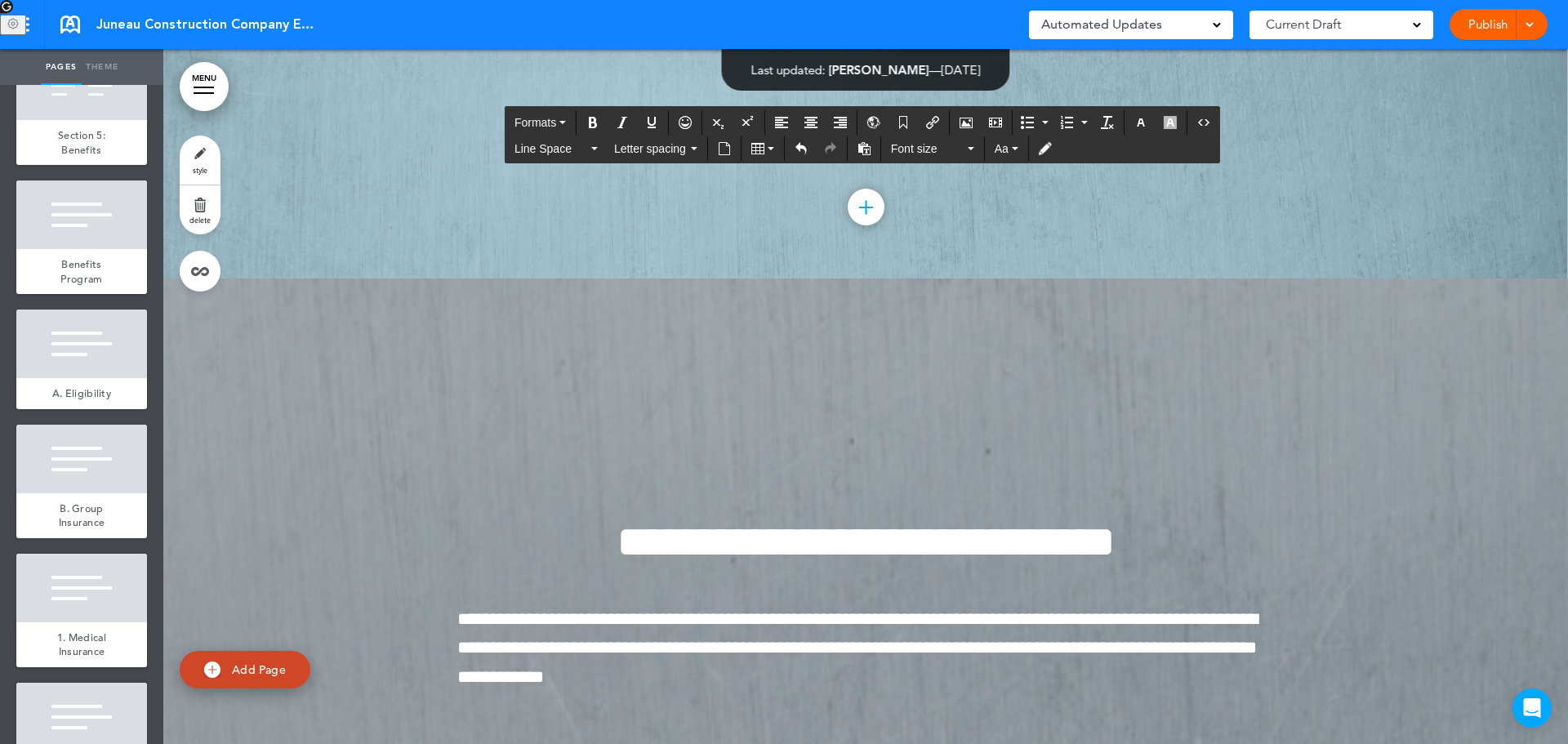
scroll to position [111965, 0]
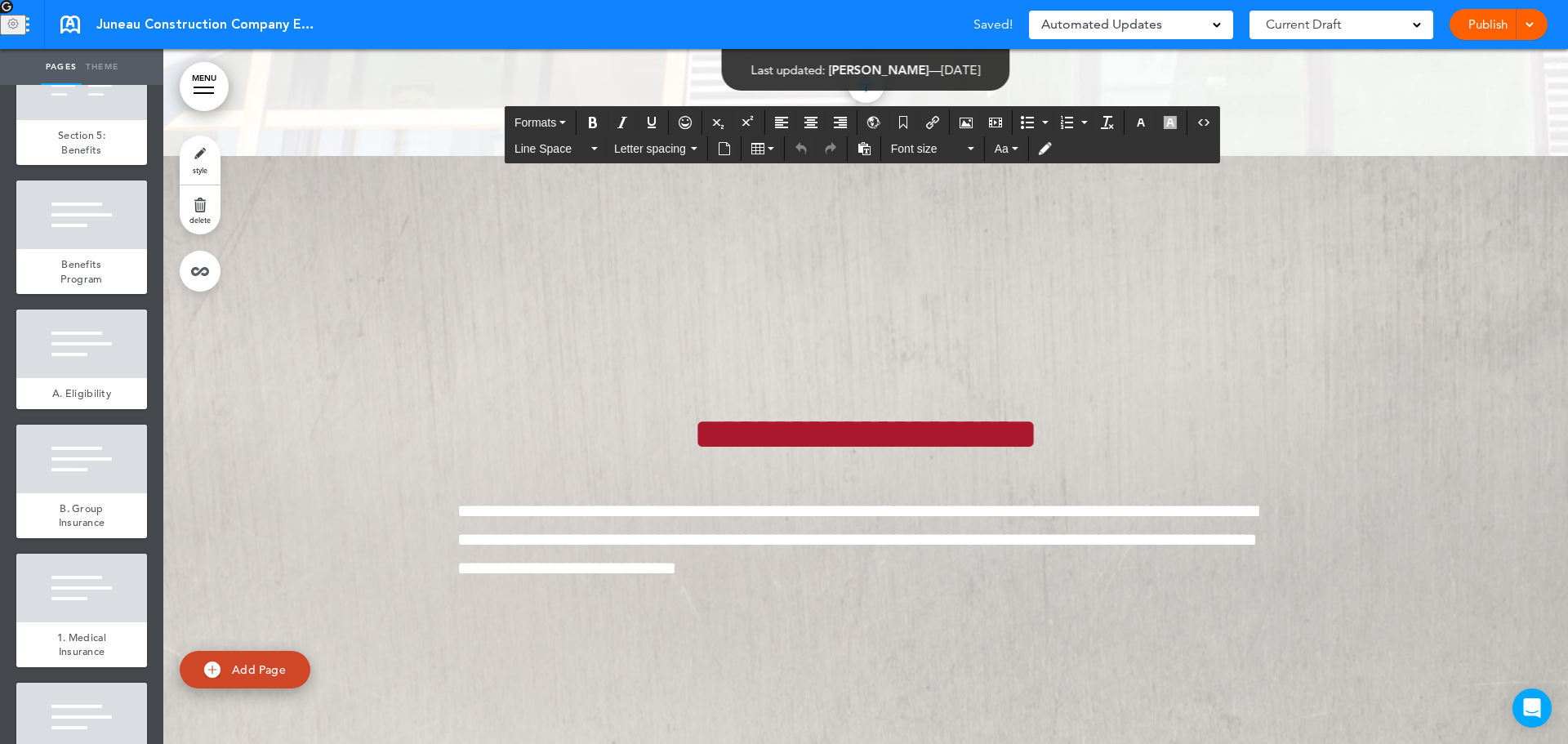
scroll to position [114415, 0]
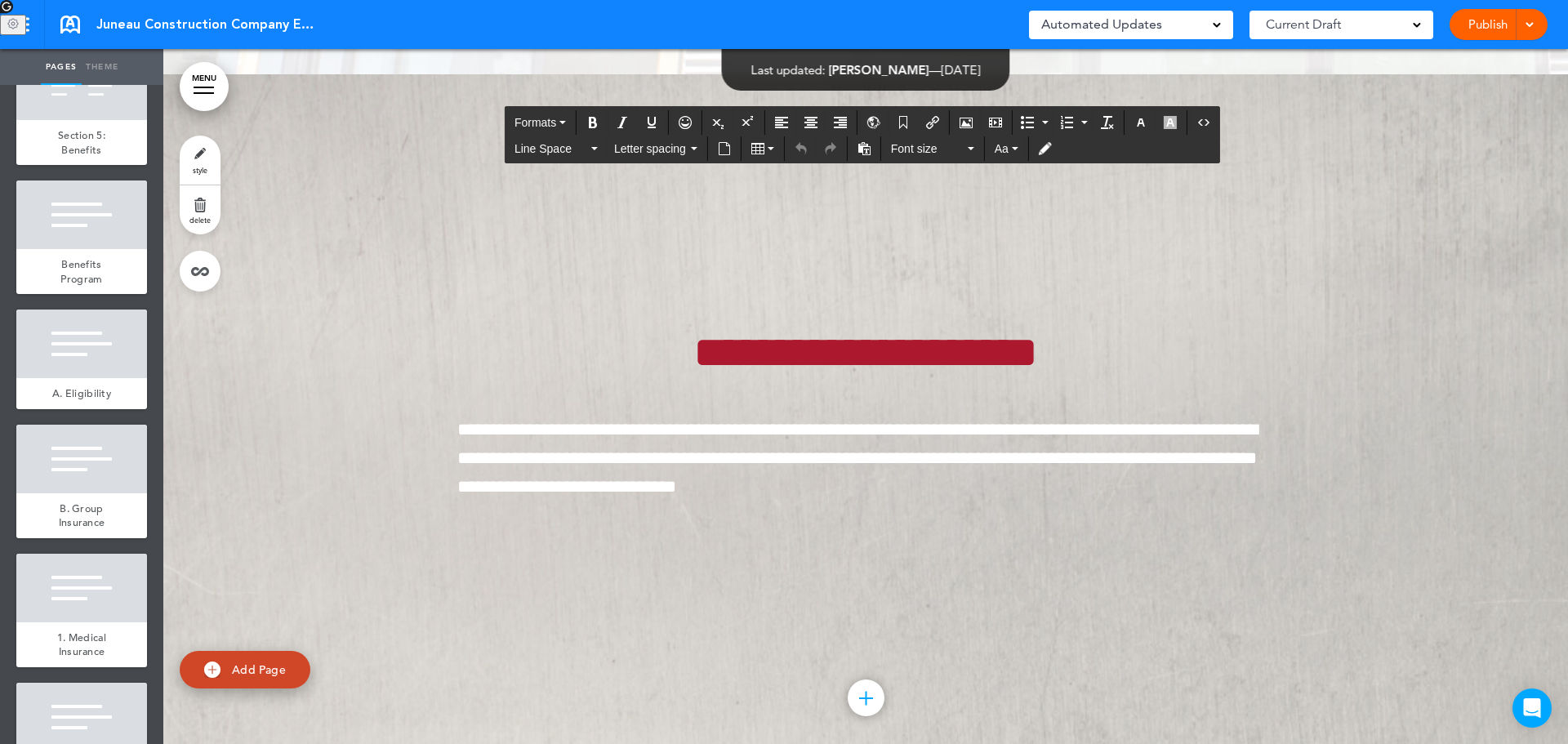
drag, startPoint x: 799, startPoint y: 299, endPoint x: 1054, endPoint y: 658, distance: 440.3
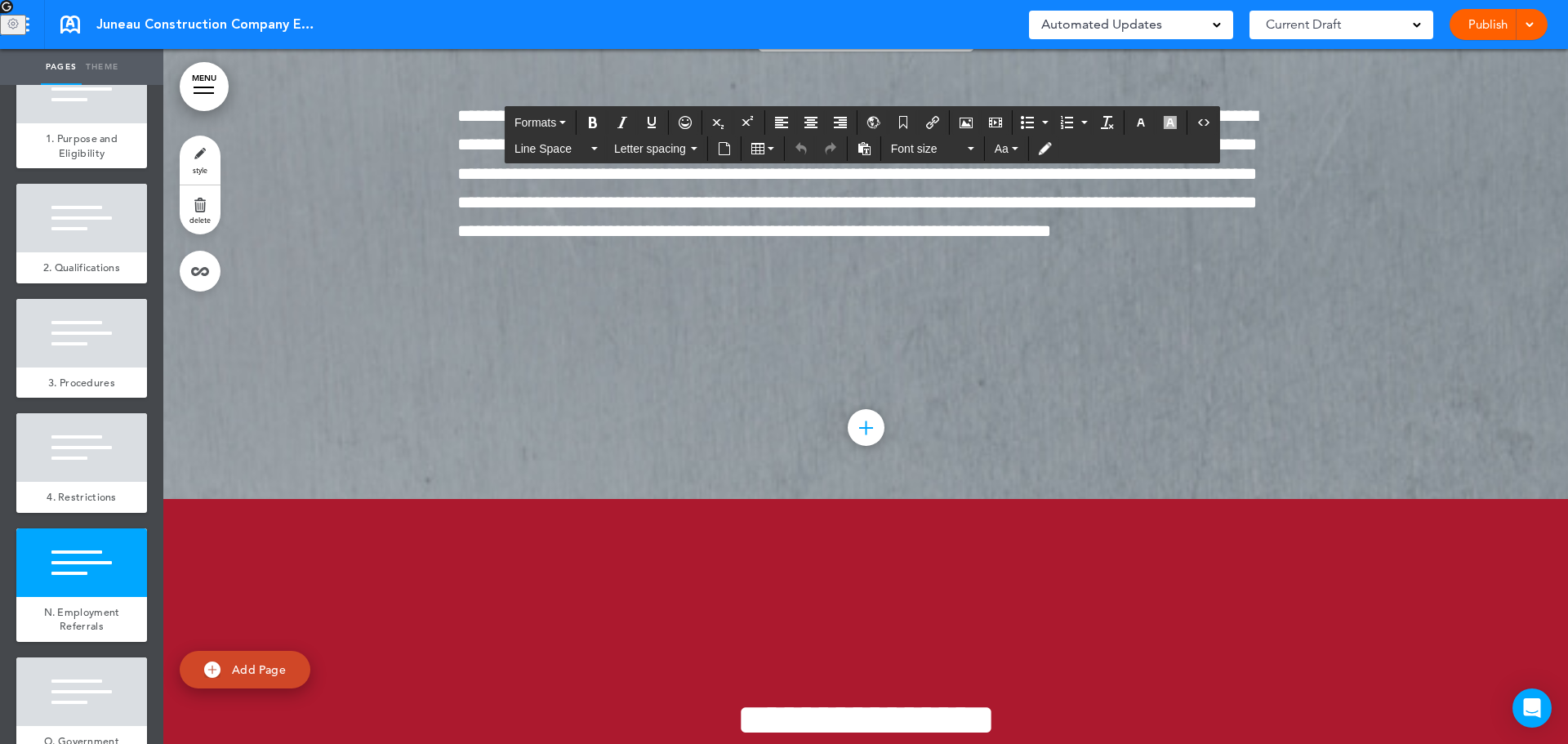
scroll to position [126260, 0]
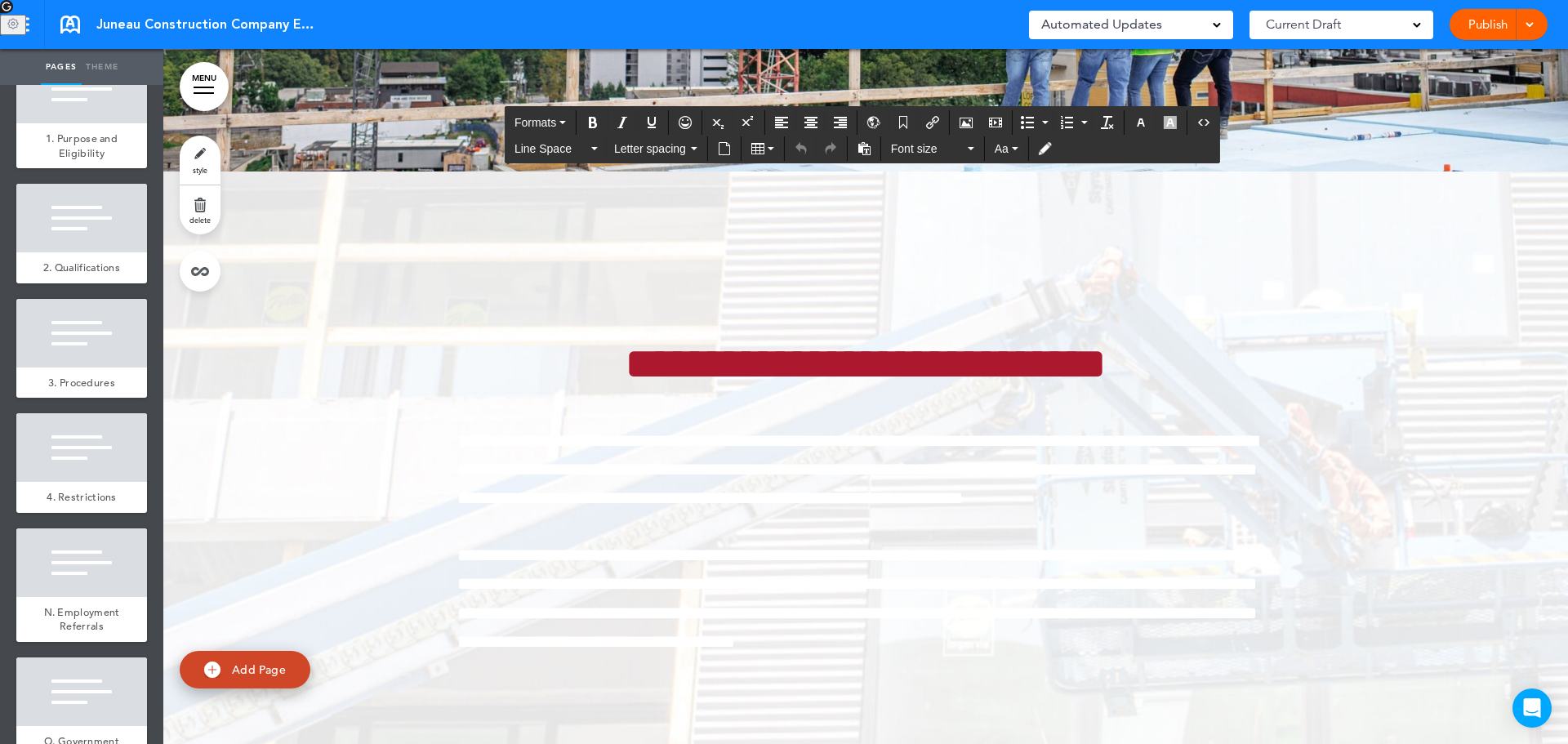
scroll to position [129855, 0]
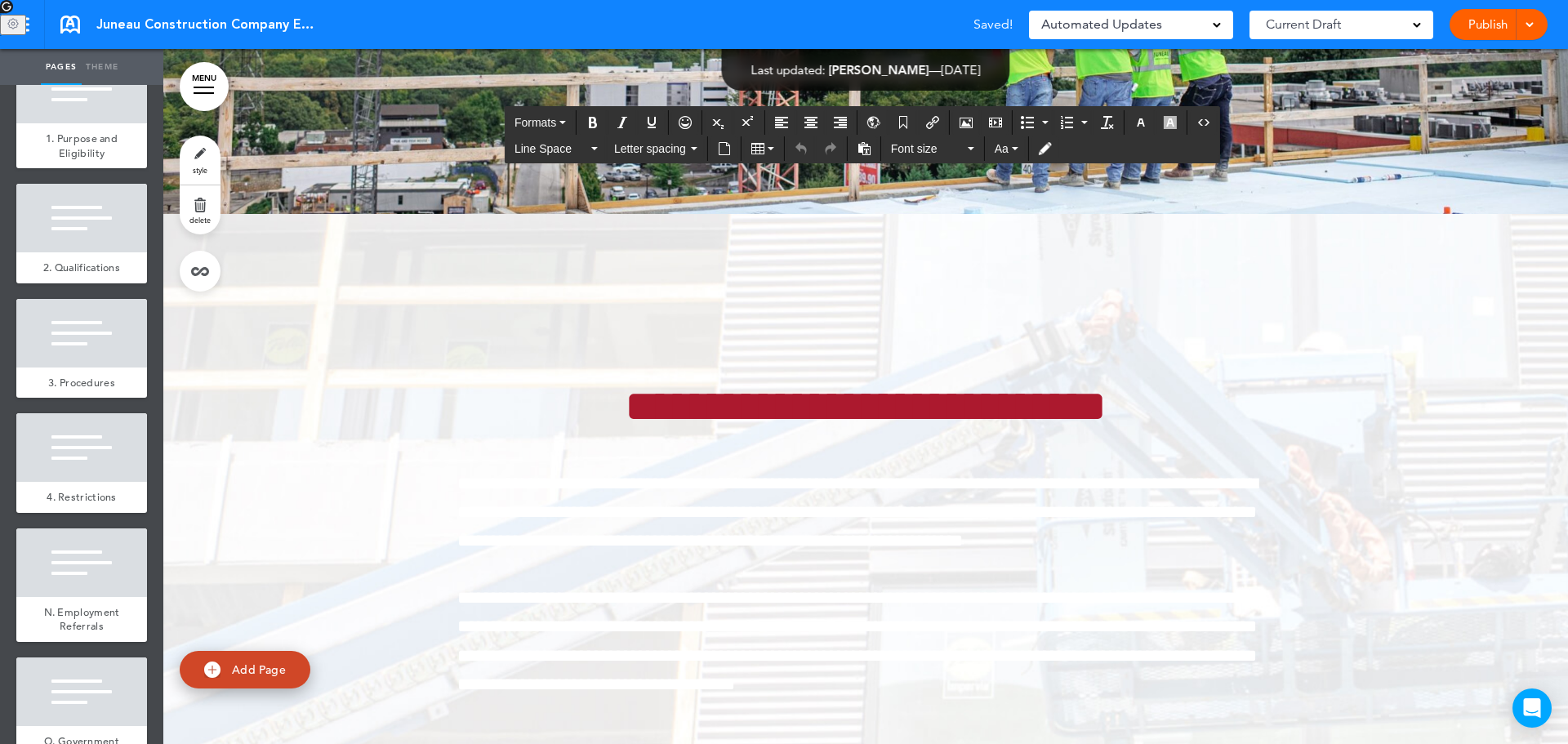
drag, startPoint x: 692, startPoint y: 422, endPoint x: 609, endPoint y: 426, distance: 83.1
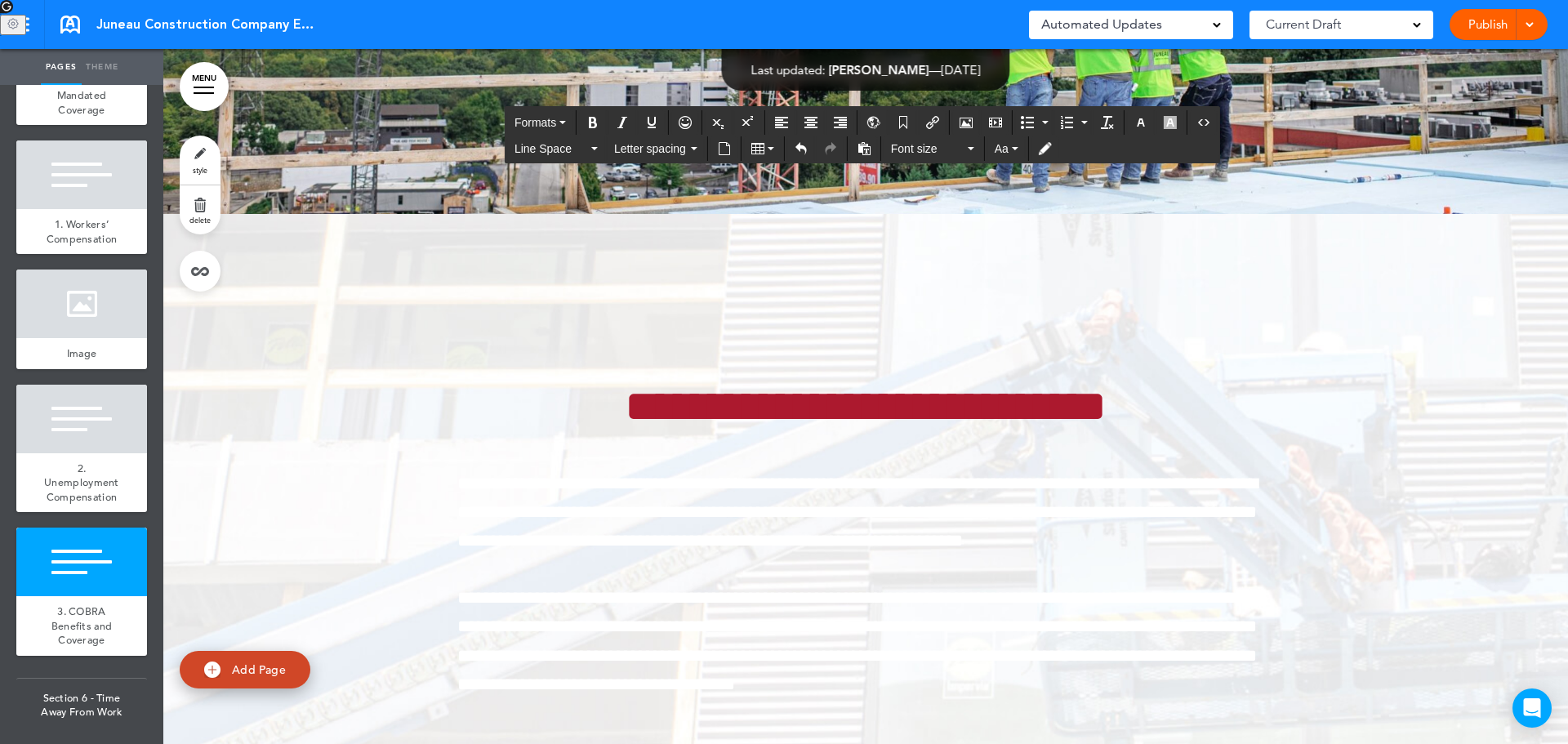
scroll to position [19916, 0]
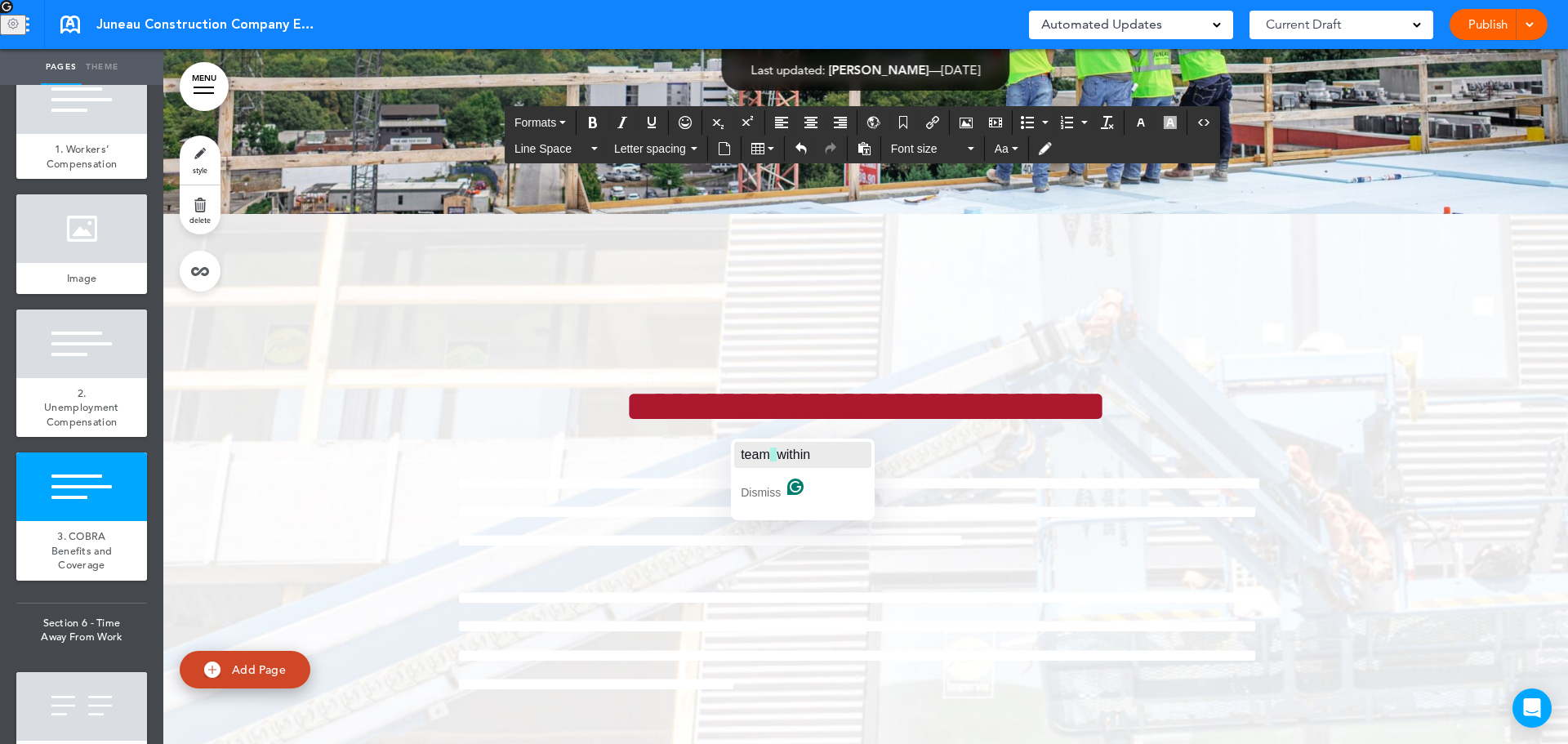
click at [810, 455] on span "within" at bounding box center [794, 454] width 33 height 14
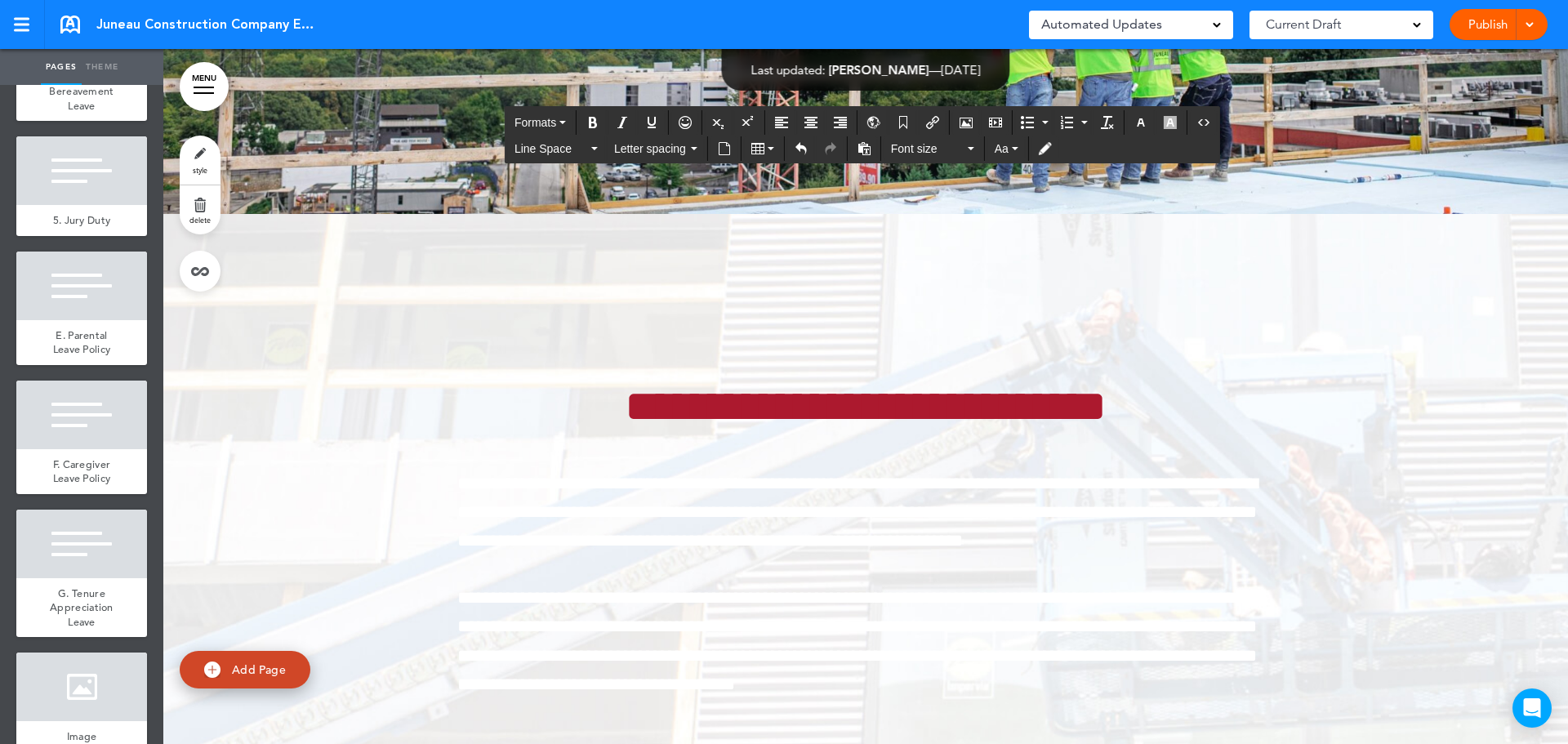
scroll to position [21958, 0]
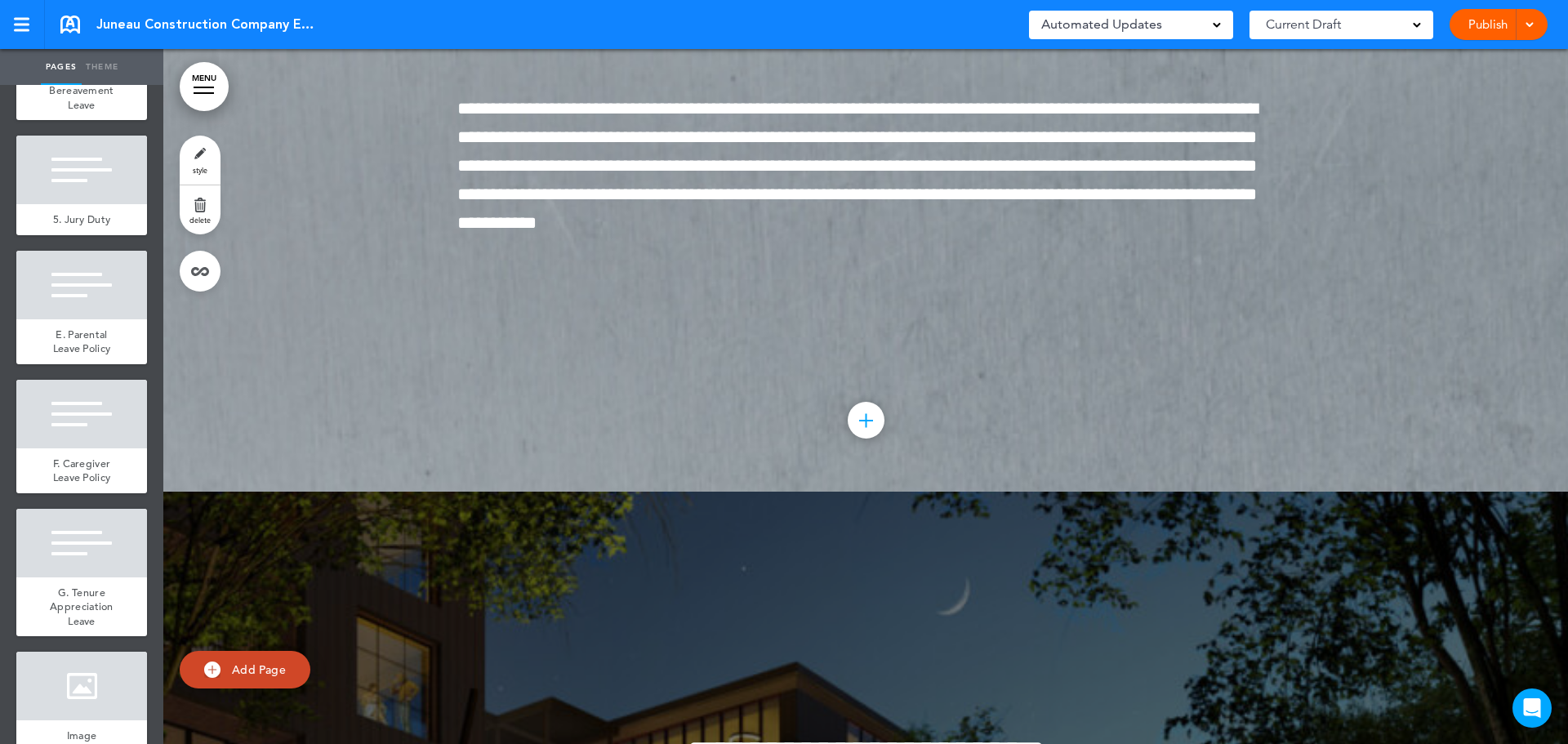
scroll to position [140338, 0]
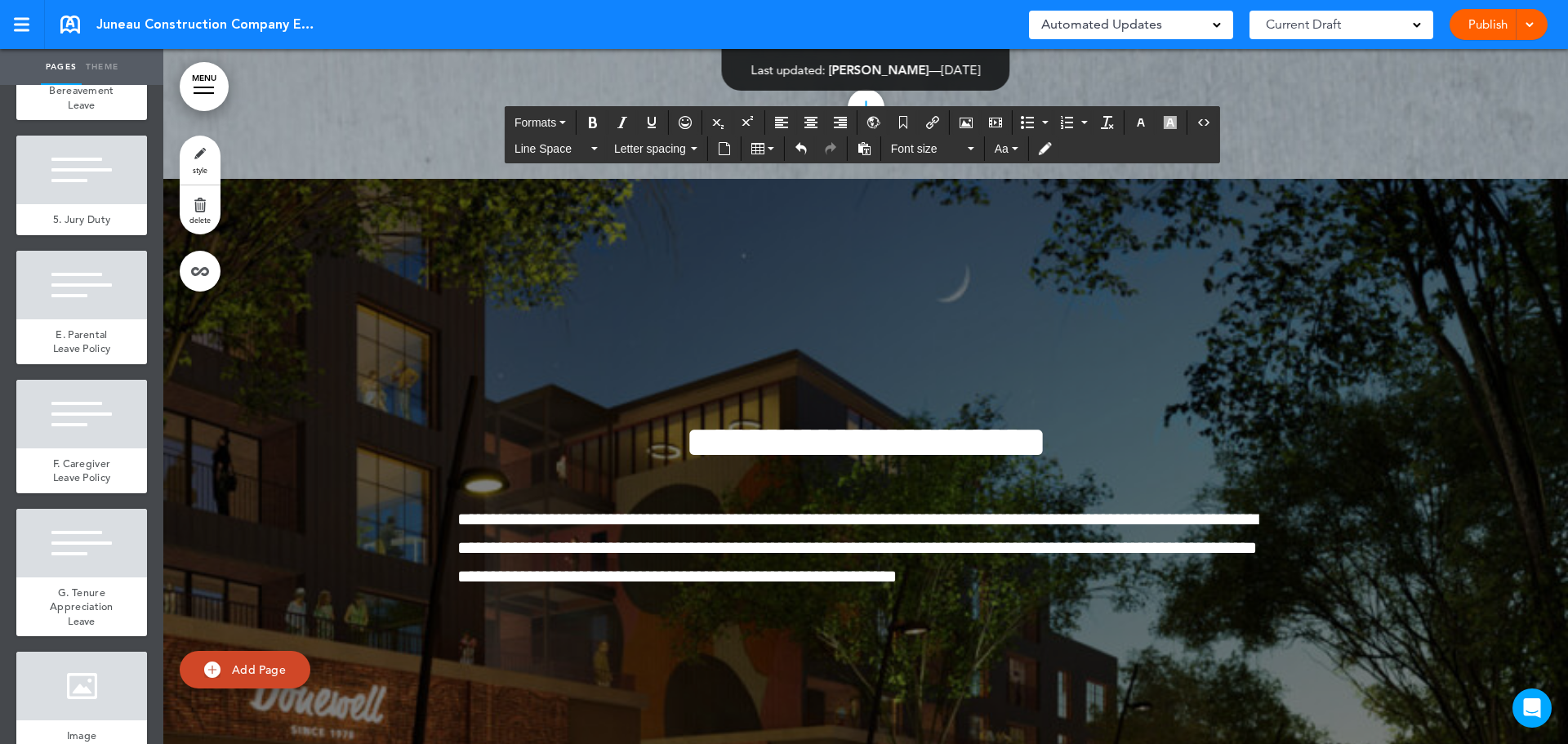
drag, startPoint x: 1190, startPoint y: 465, endPoint x: 741, endPoint y: 534, distance: 454.3
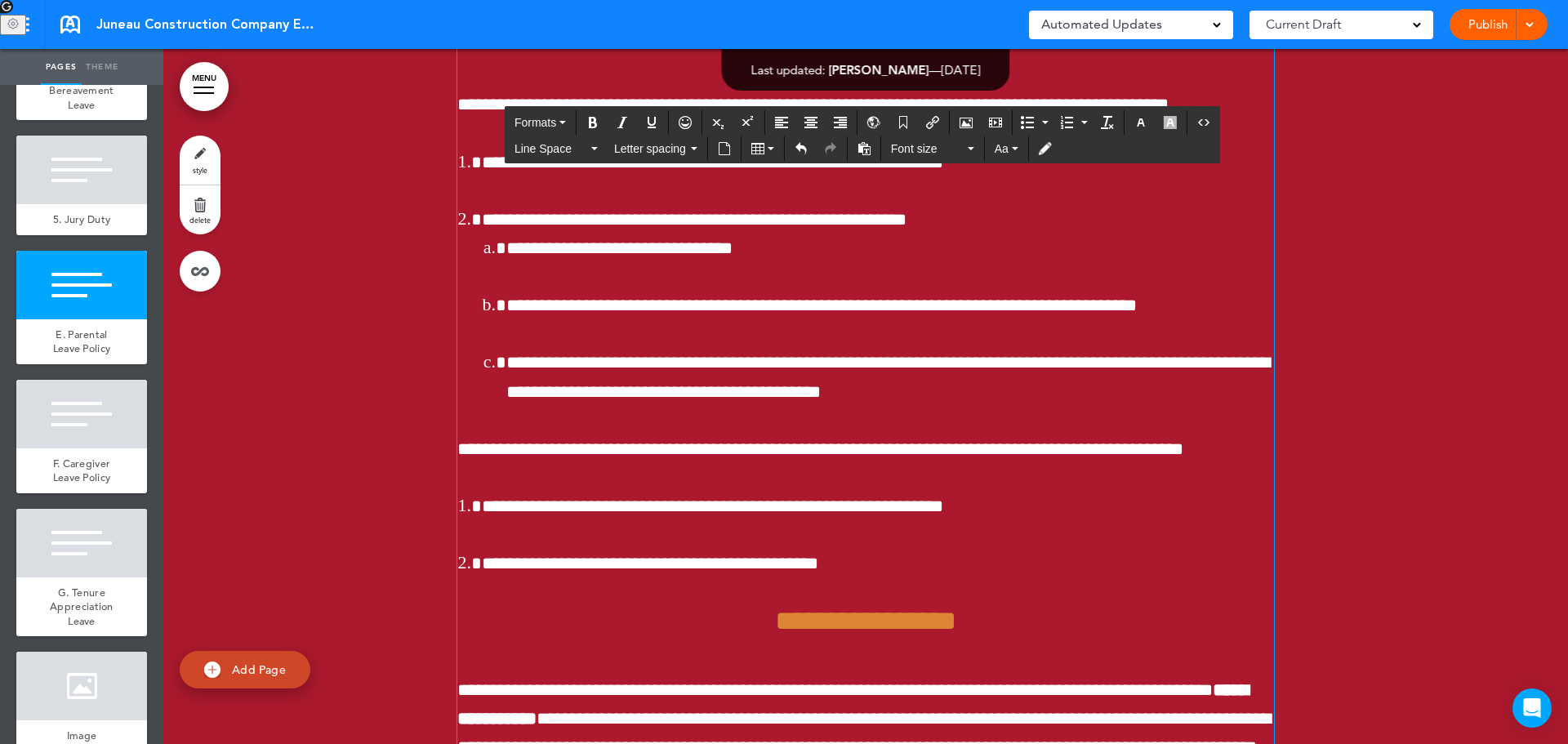
scroll to position [143198, 0]
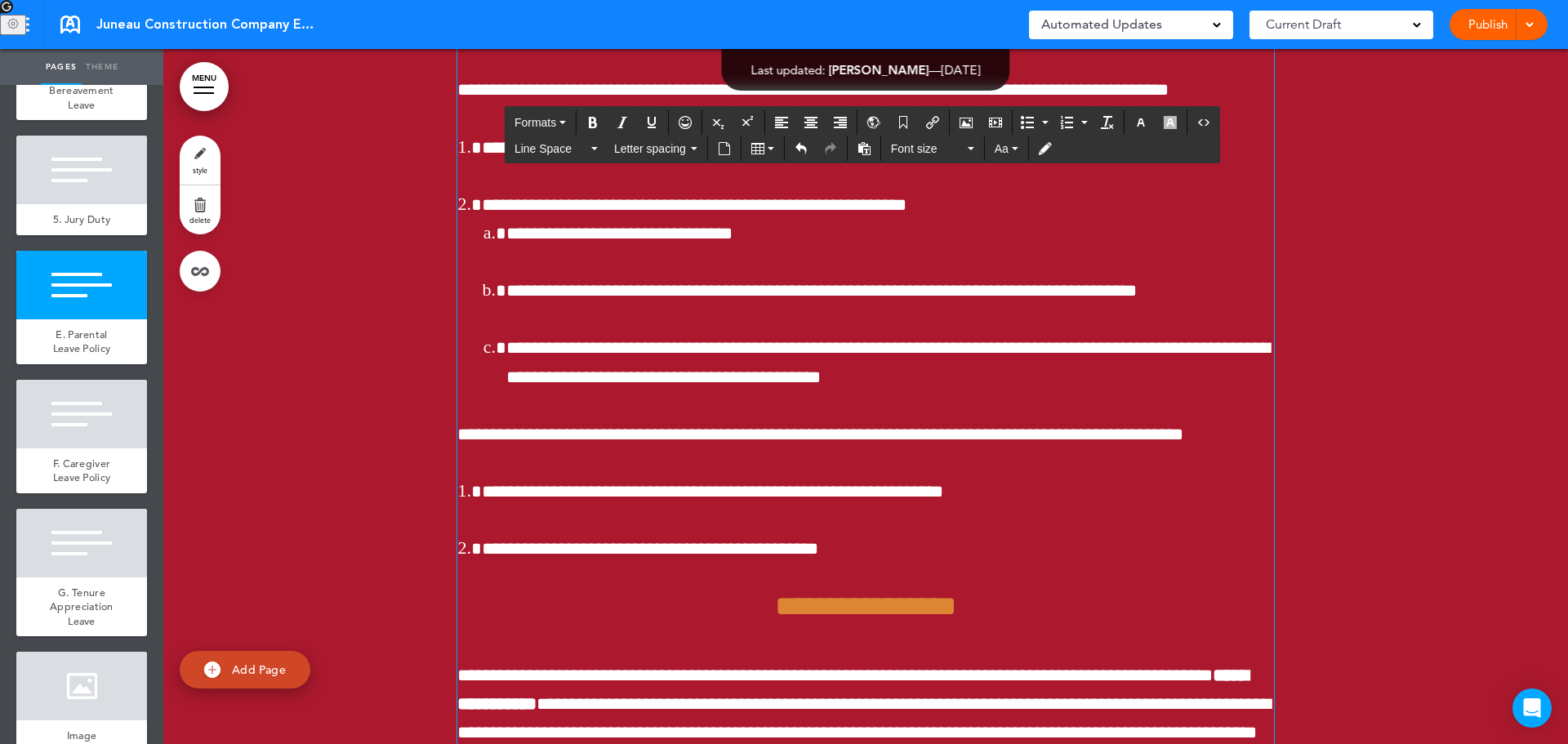
click at [898, 561] on div "**********" at bounding box center [866, 636] width 817 height 2341
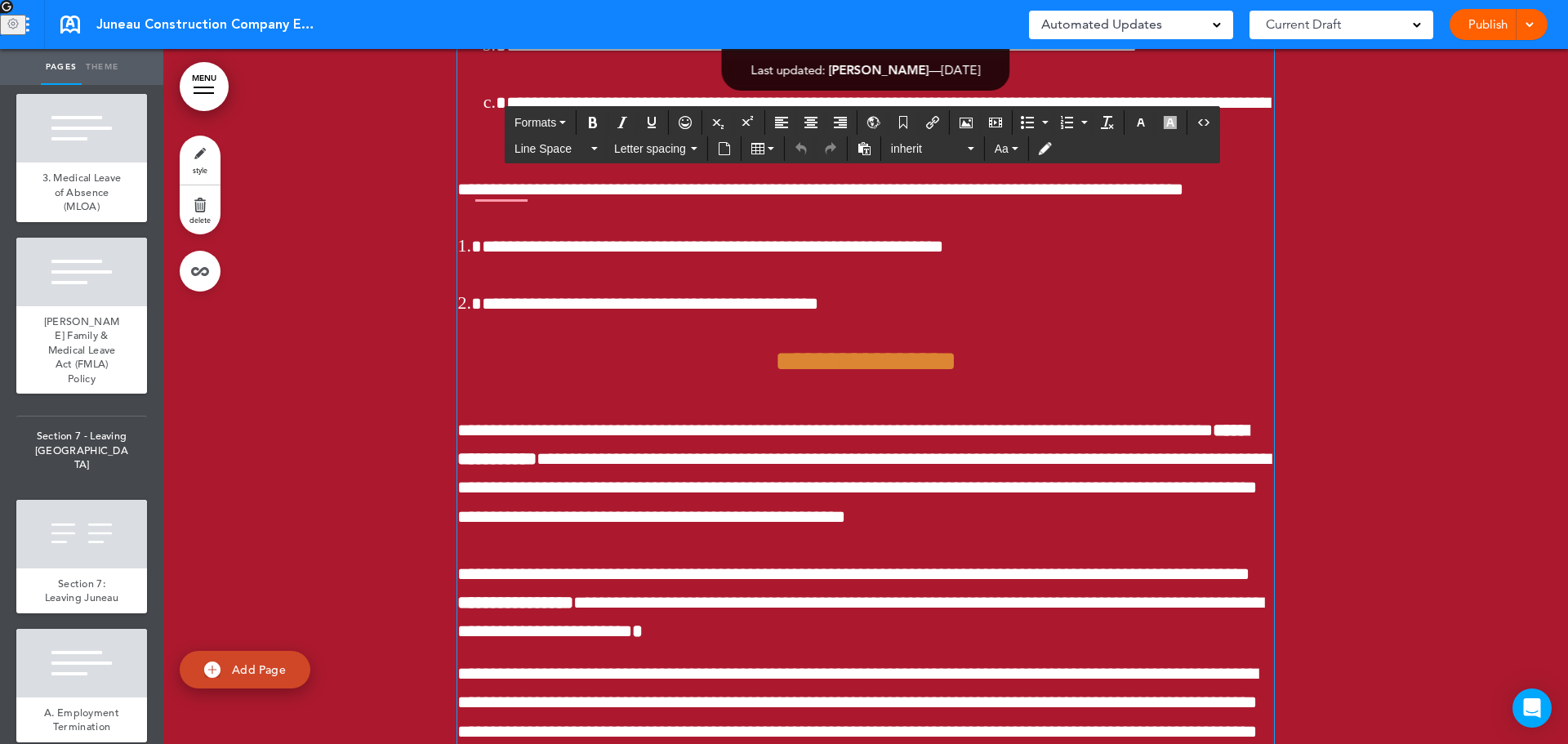
scroll to position [23592, 0]
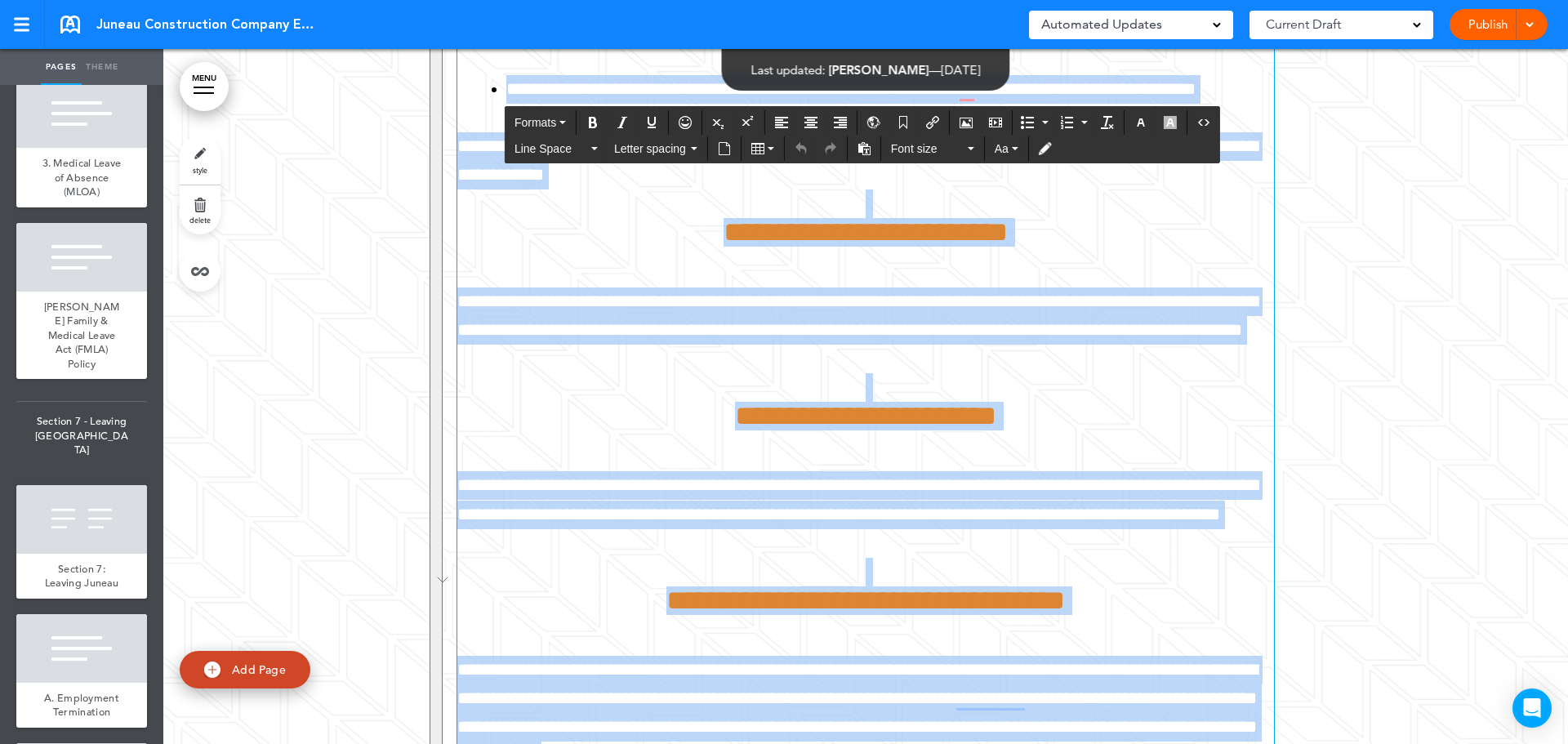
scroll to position [155044, 0]
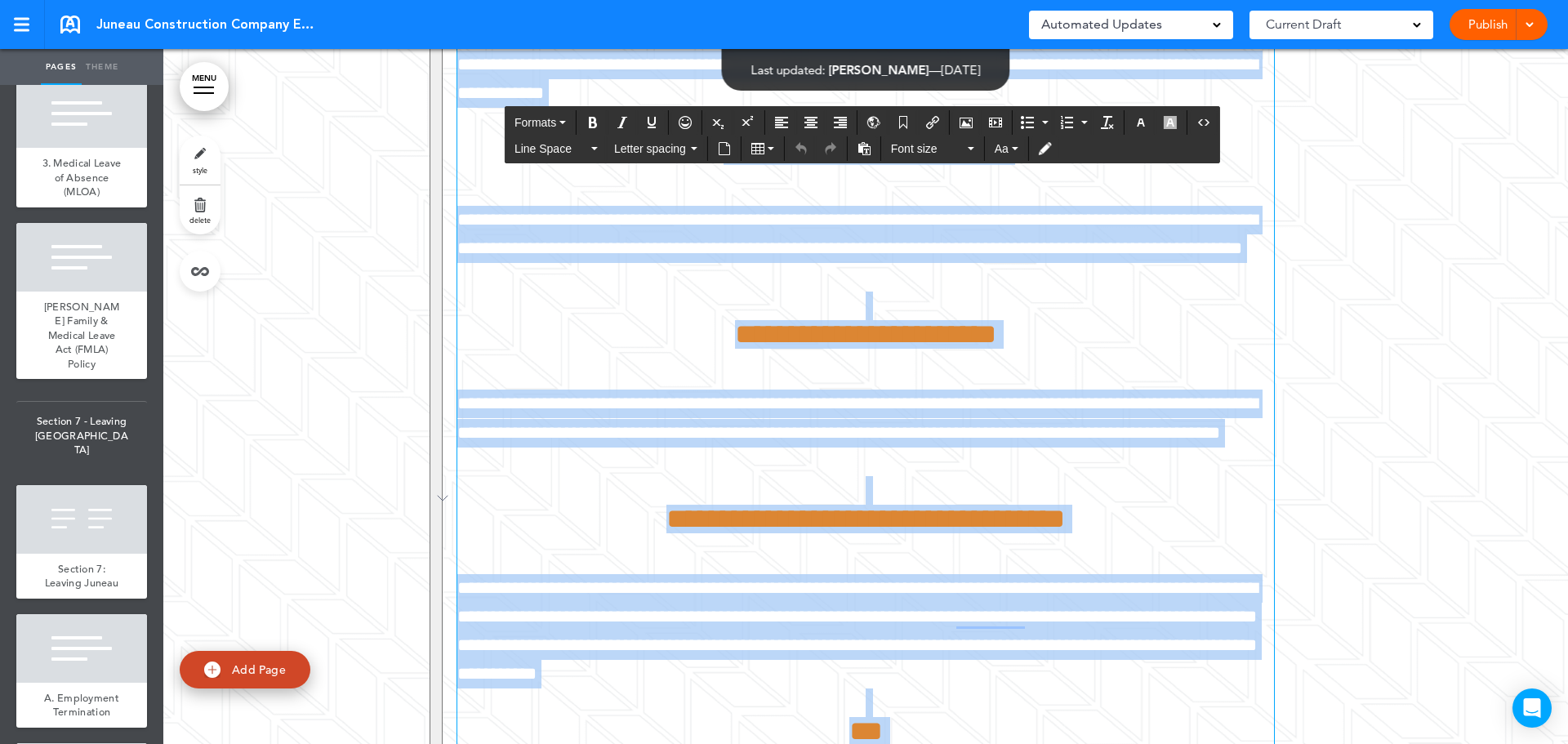
drag, startPoint x: 730, startPoint y: 193, endPoint x: 1270, endPoint y: 656, distance: 711.3
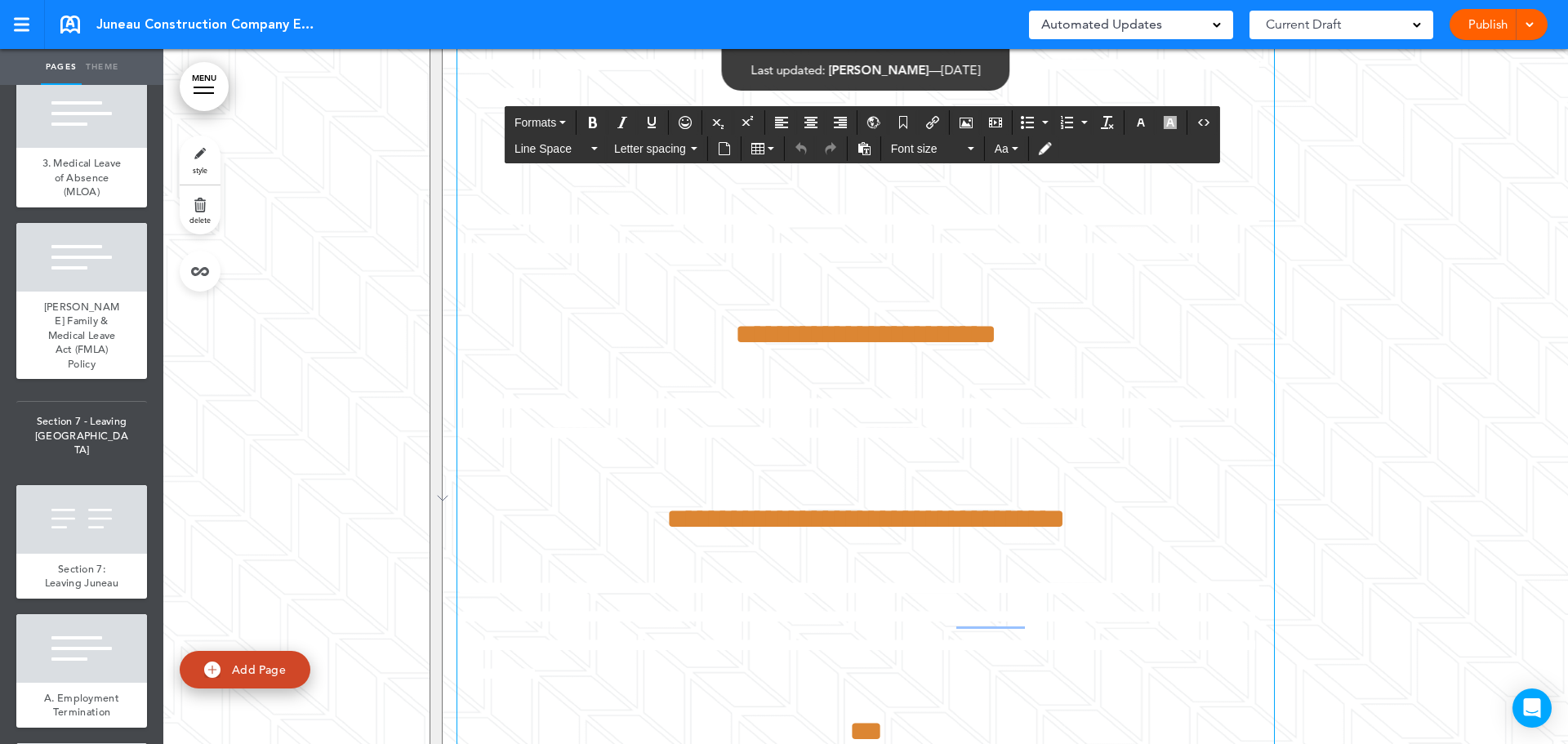
drag, startPoint x: 784, startPoint y: 289, endPoint x: 650, endPoint y: 279, distance: 134.4
paste div "To enrich screen reader interactions, please activate Accessibility in Grammarl…"
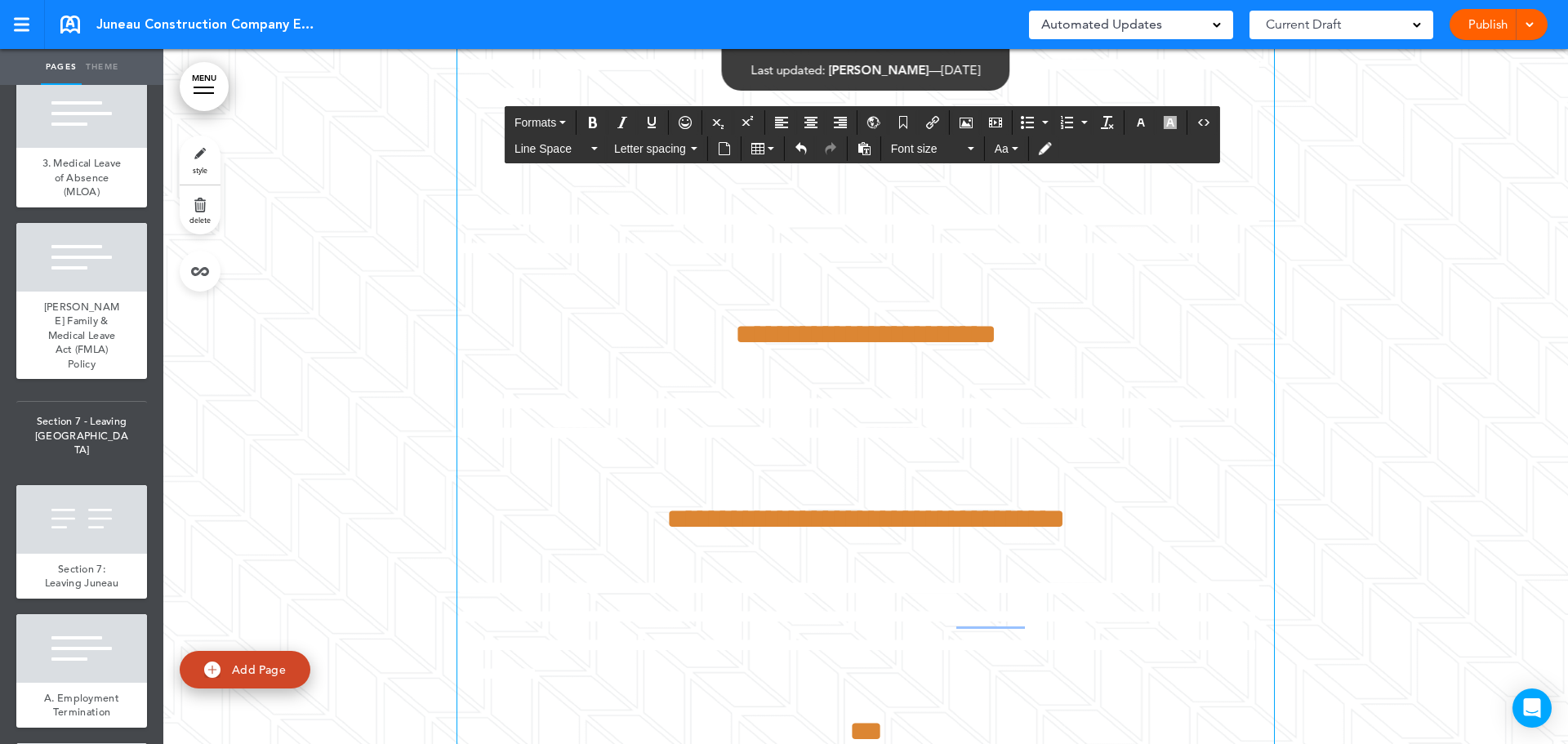
drag, startPoint x: 742, startPoint y: 297, endPoint x: 782, endPoint y: 304, distance: 40.6
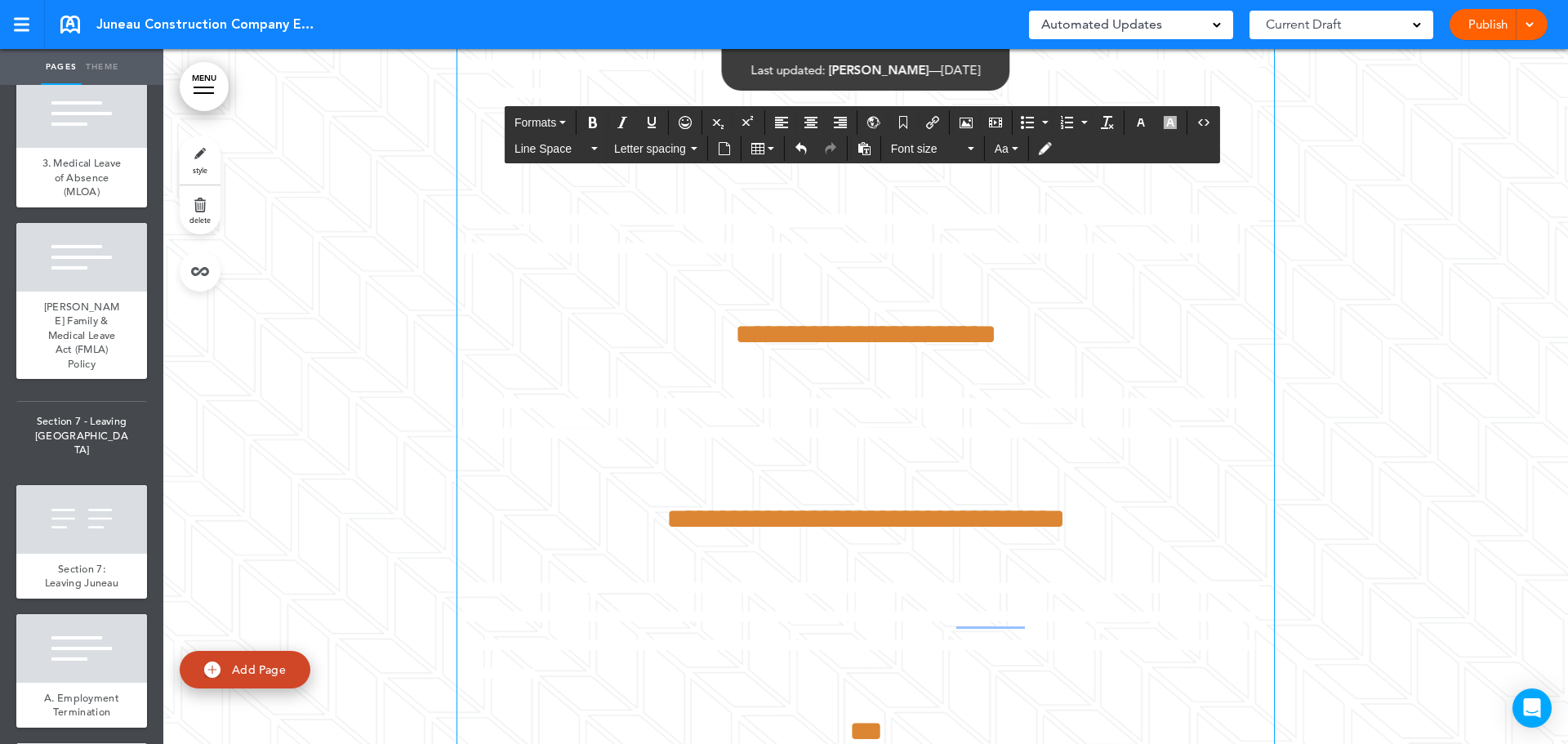
drag, startPoint x: 798, startPoint y: 286, endPoint x: 816, endPoint y: 283, distance: 18.2
drag, startPoint x: 765, startPoint y: 291, endPoint x: 772, endPoint y: 281, distance: 12.2
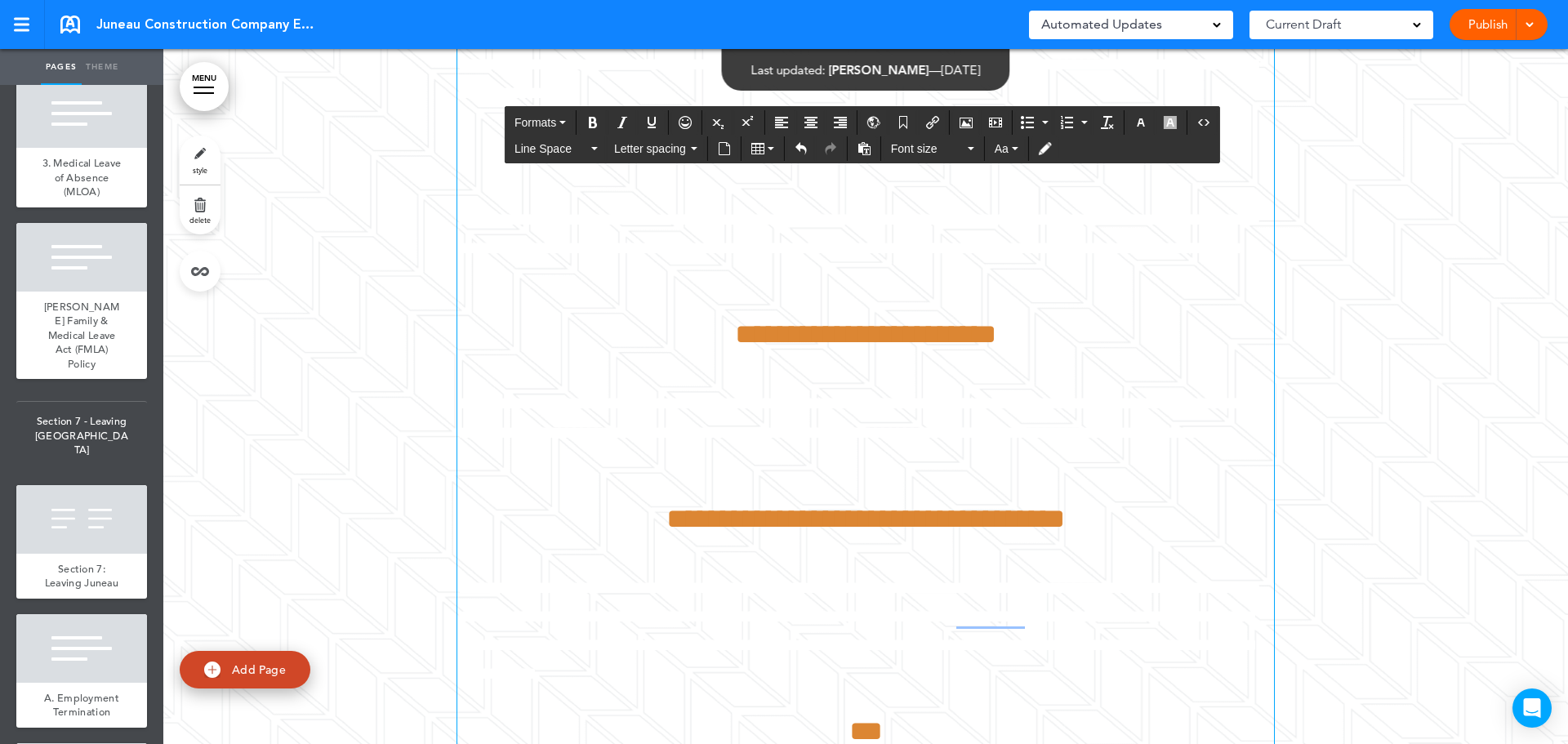
drag, startPoint x: 666, startPoint y: 263, endPoint x: 823, endPoint y: 316, distance: 165.7
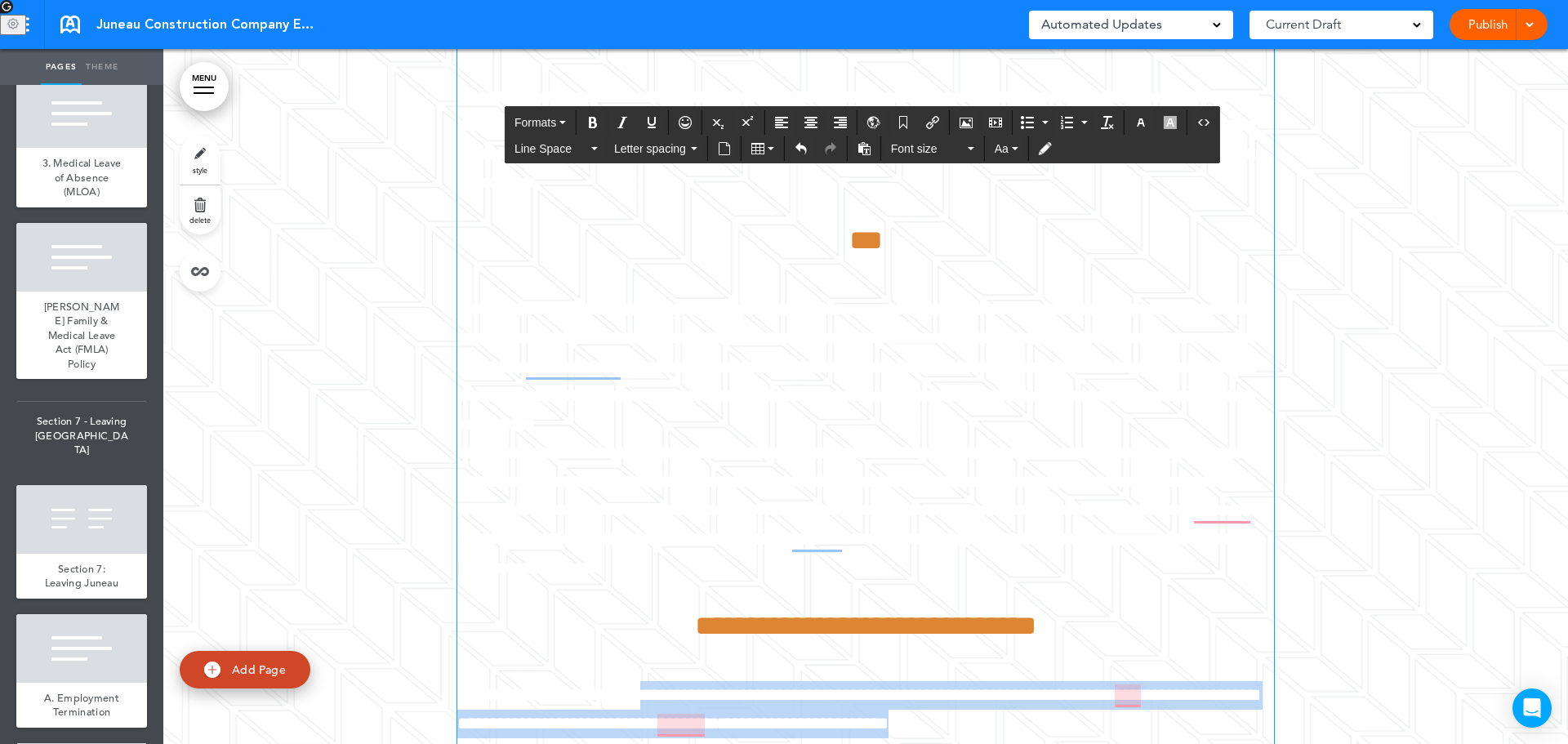
scroll to position [155534, 0]
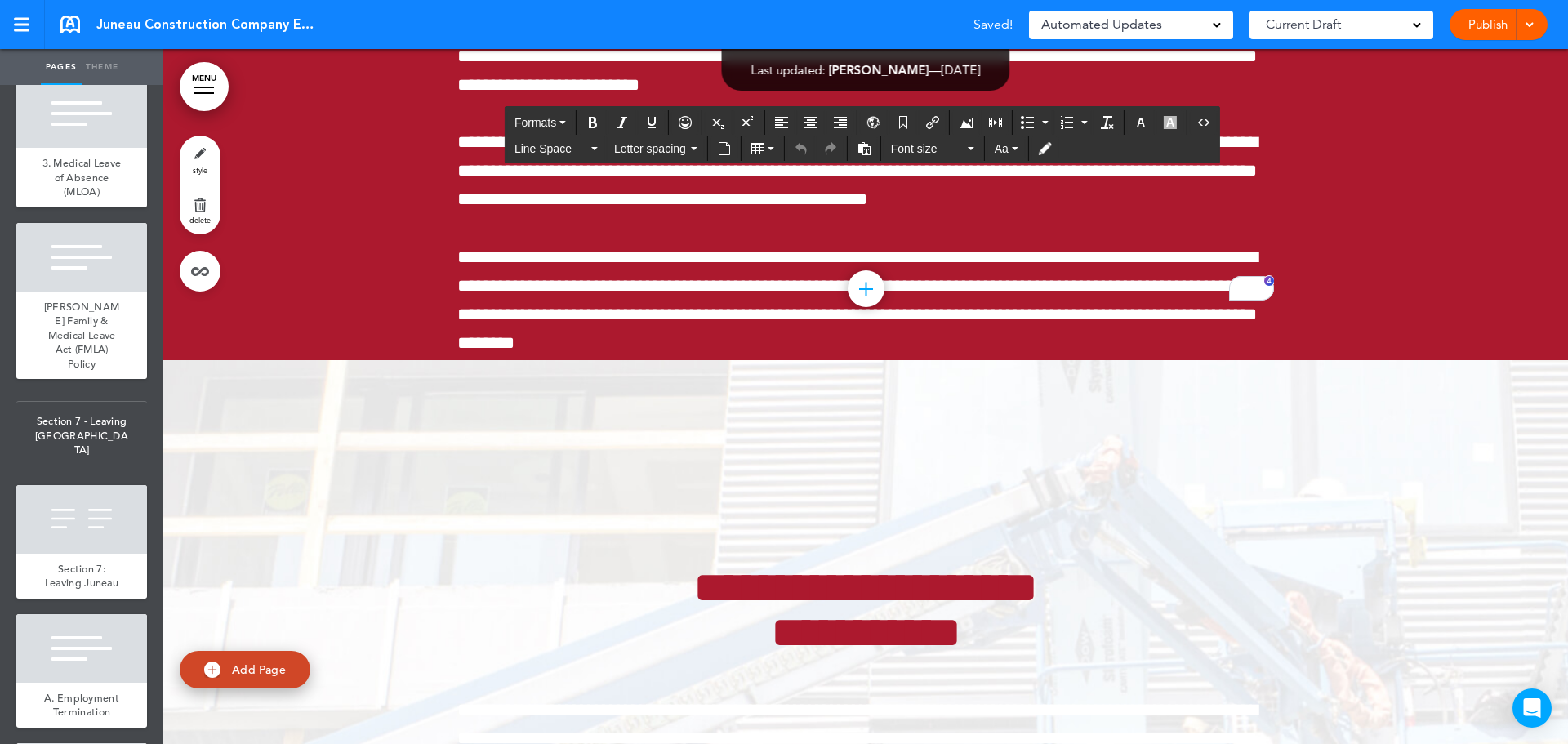
drag, startPoint x: 1034, startPoint y: 616, endPoint x: 918, endPoint y: 623, distance: 116.2
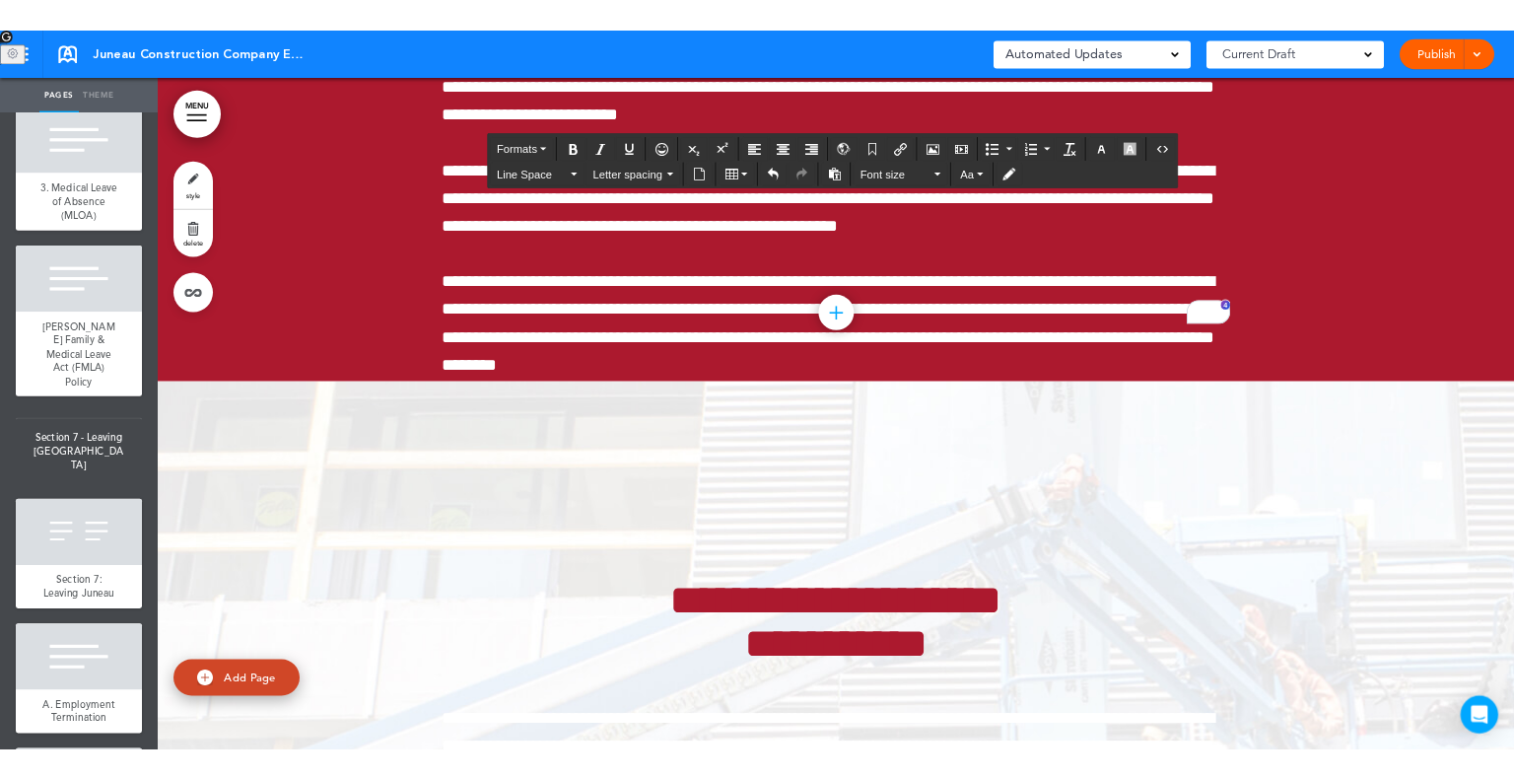
scroll to position [189380, 0]
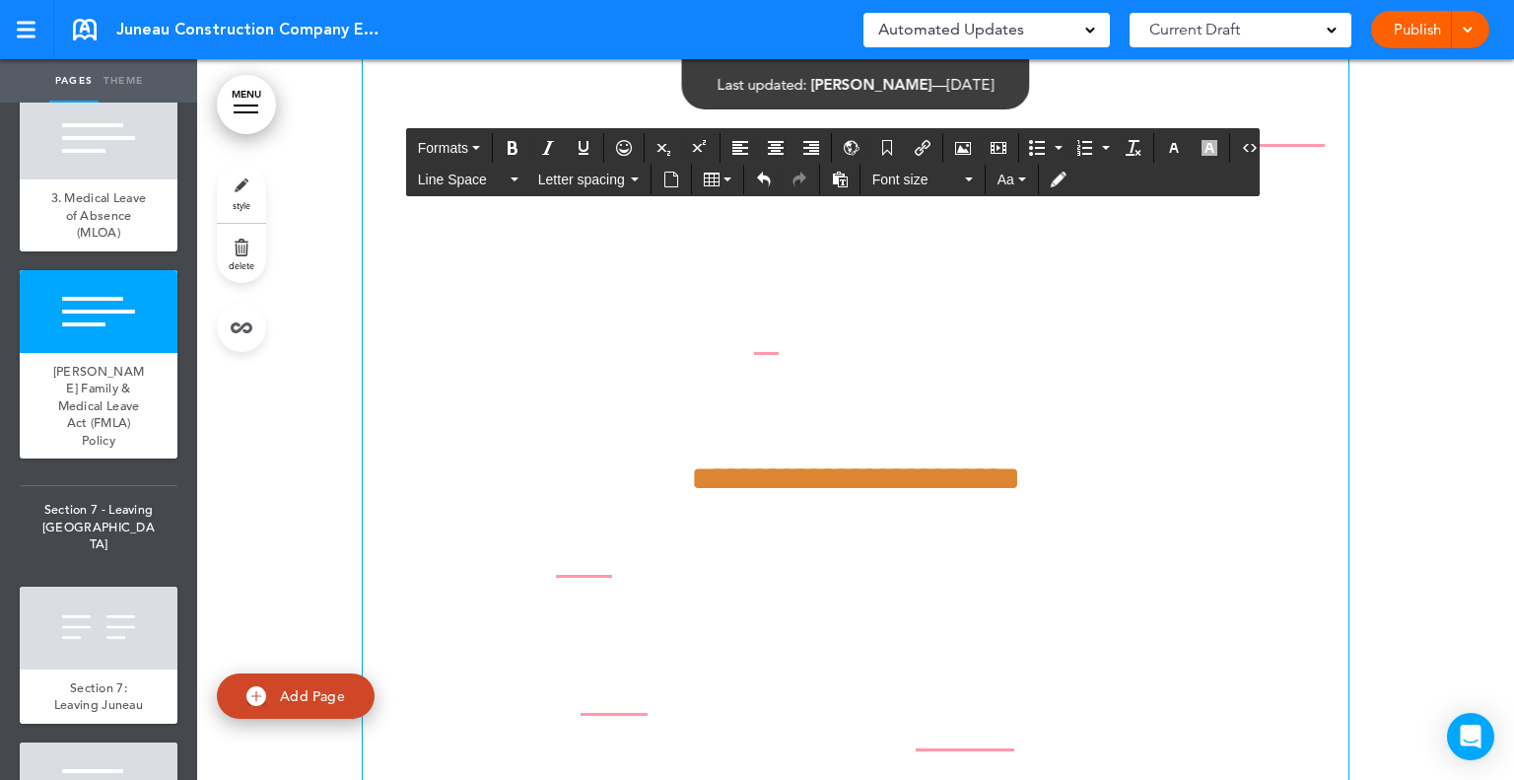
scroll to position [193013, 0]
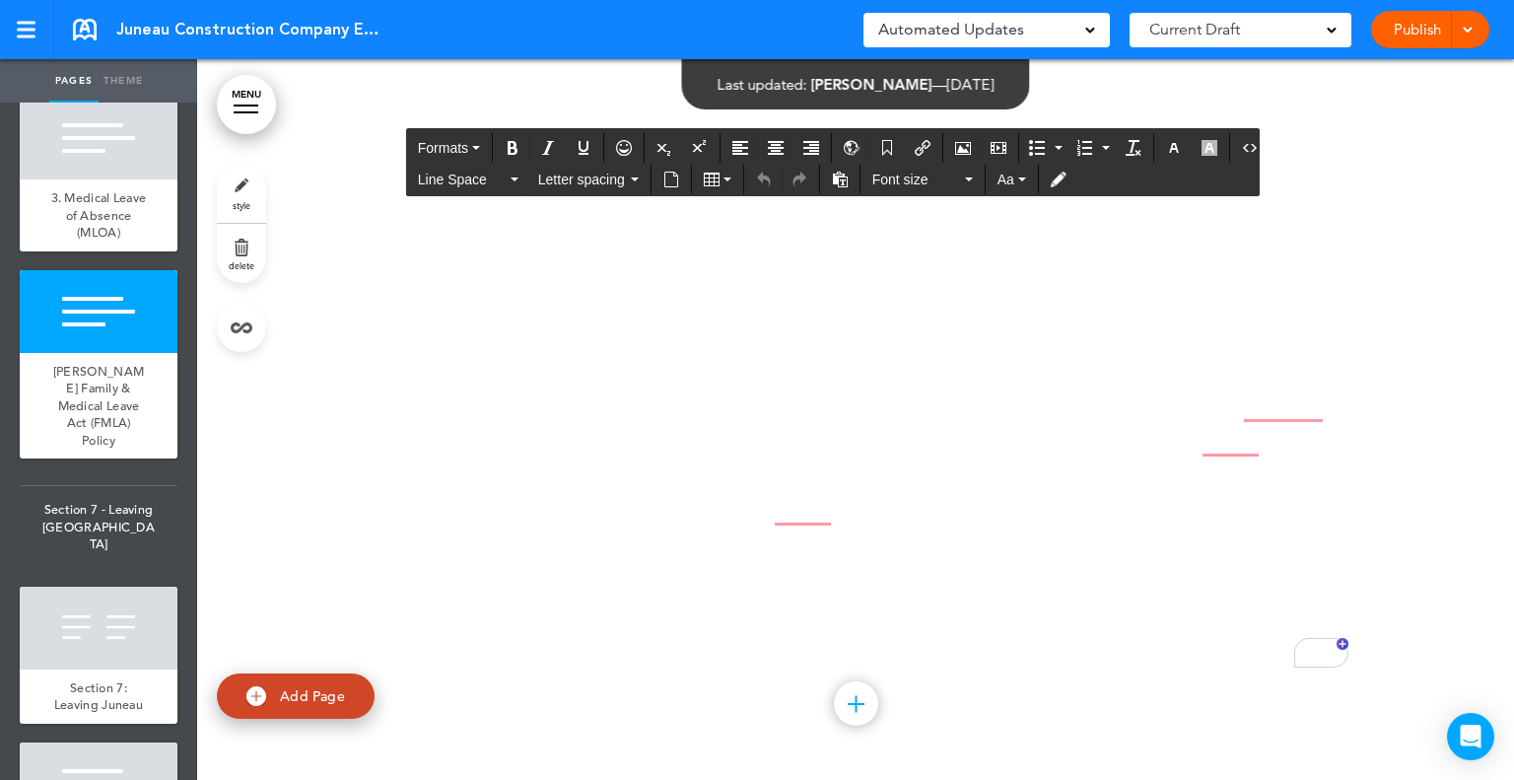
scroll to position [193591, 0]
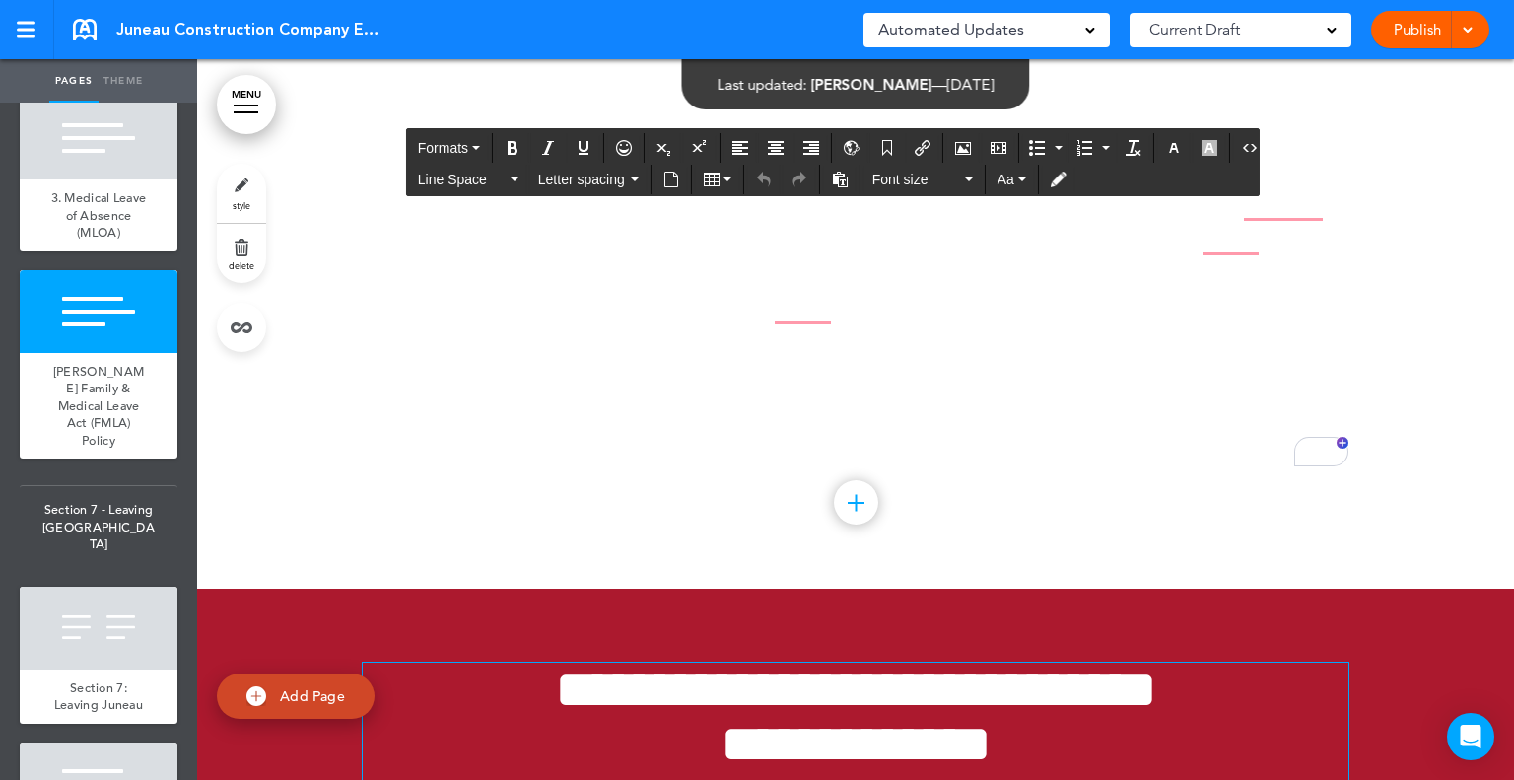
scroll to position [193737, 0]
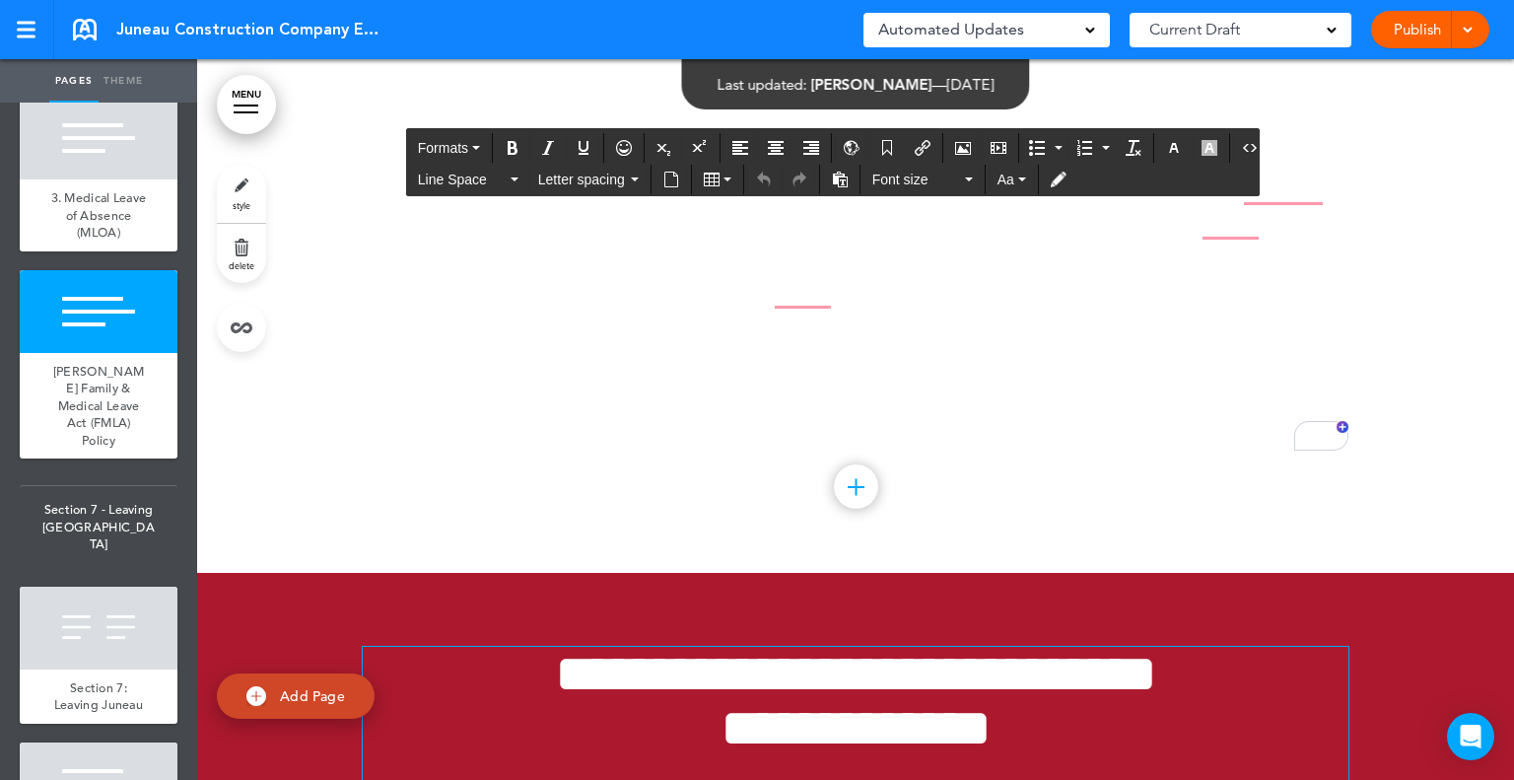
drag, startPoint x: 1040, startPoint y: 504, endPoint x: 894, endPoint y: 507, distance: 145.9
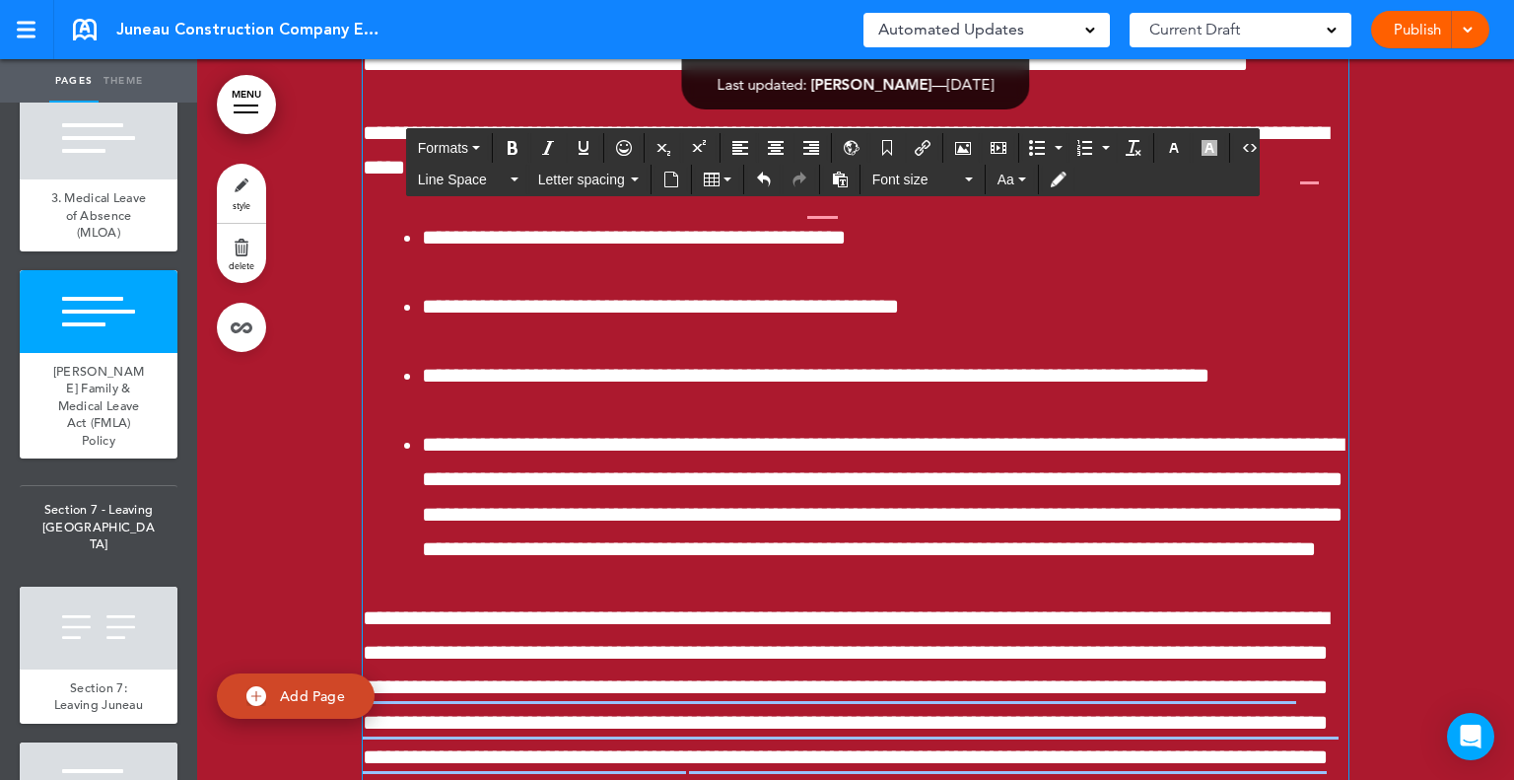
scroll to position [200319, 0]
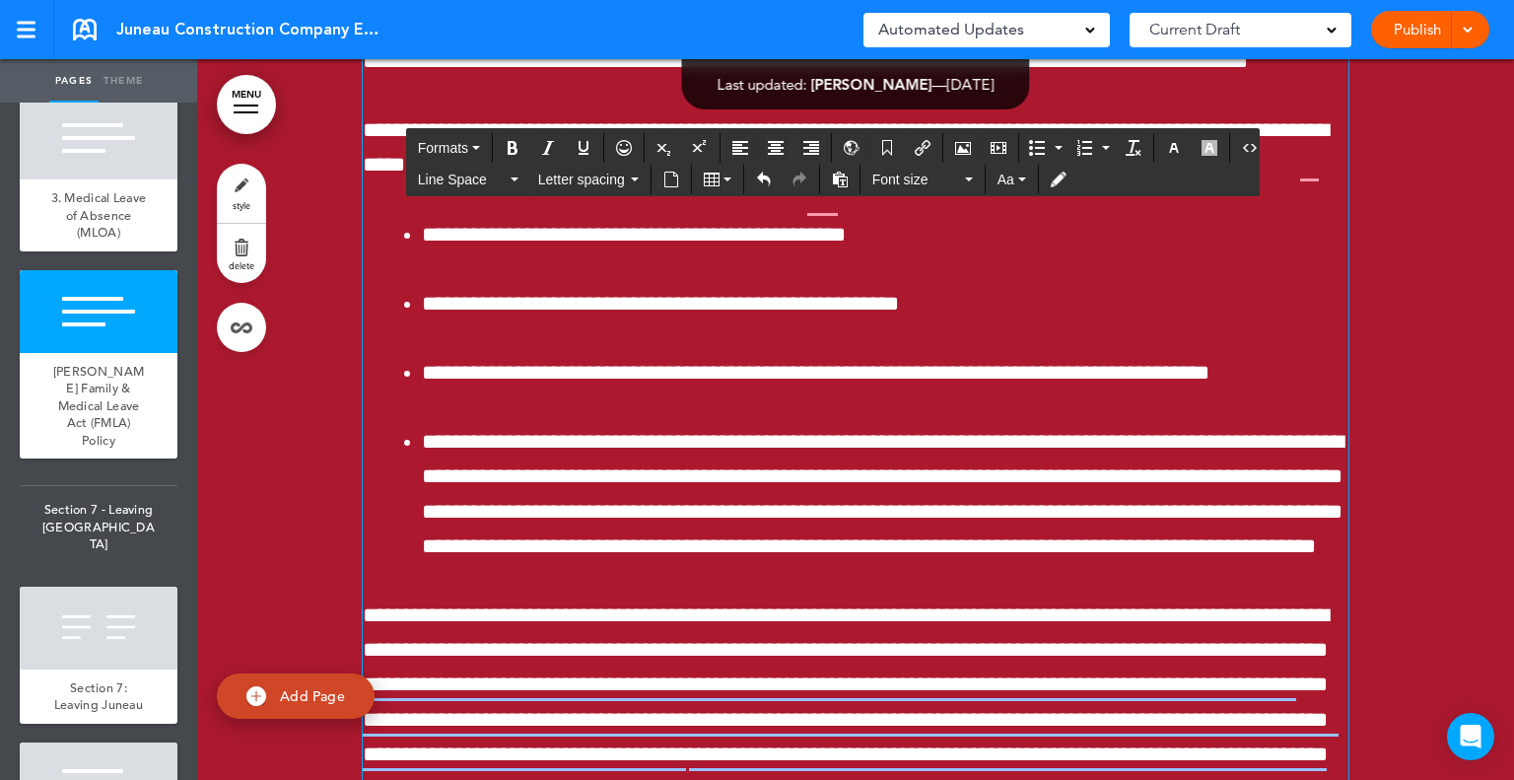
drag, startPoint x: 558, startPoint y: 533, endPoint x: 416, endPoint y: 527, distance: 142.1
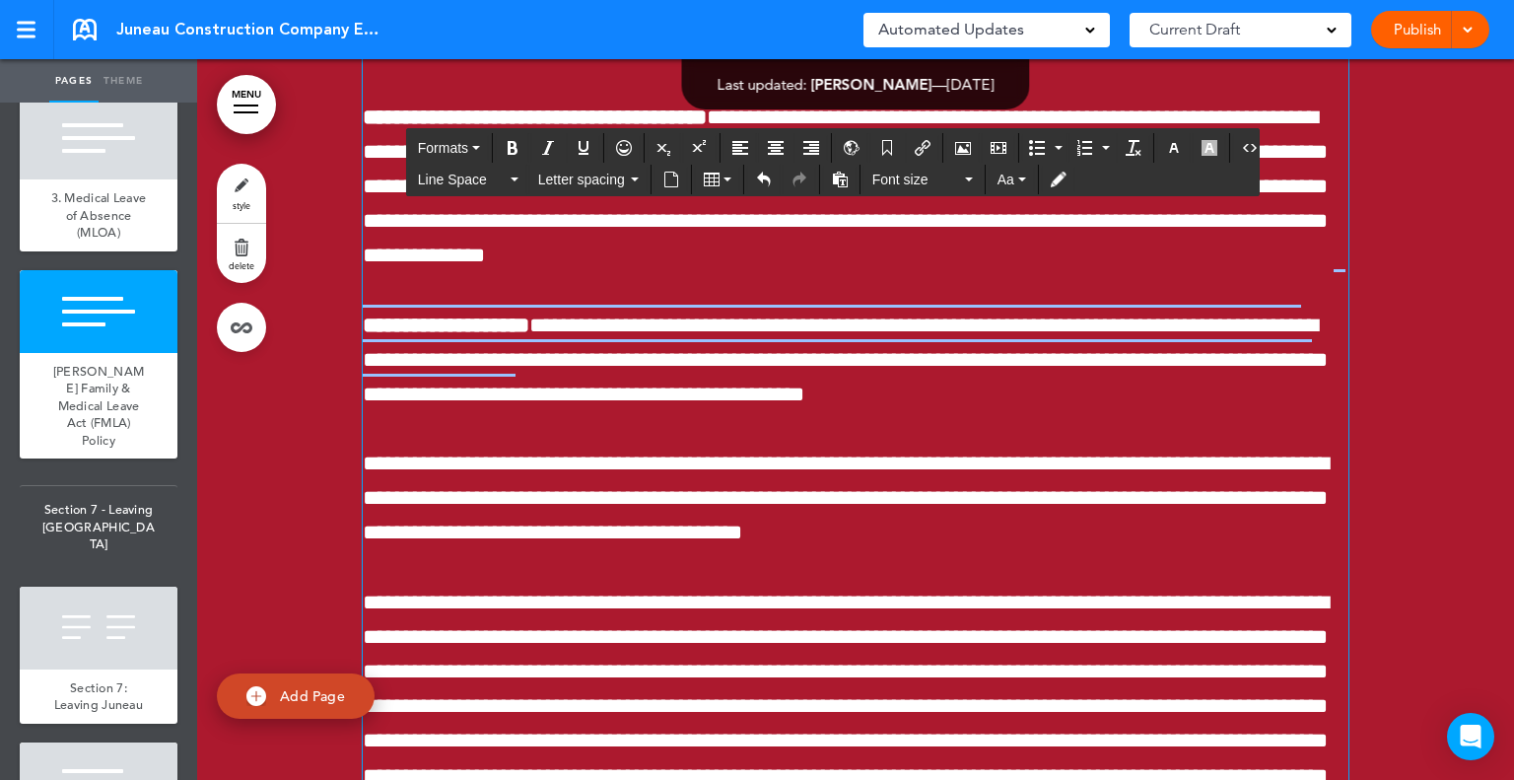
scroll to position [202170, 0]
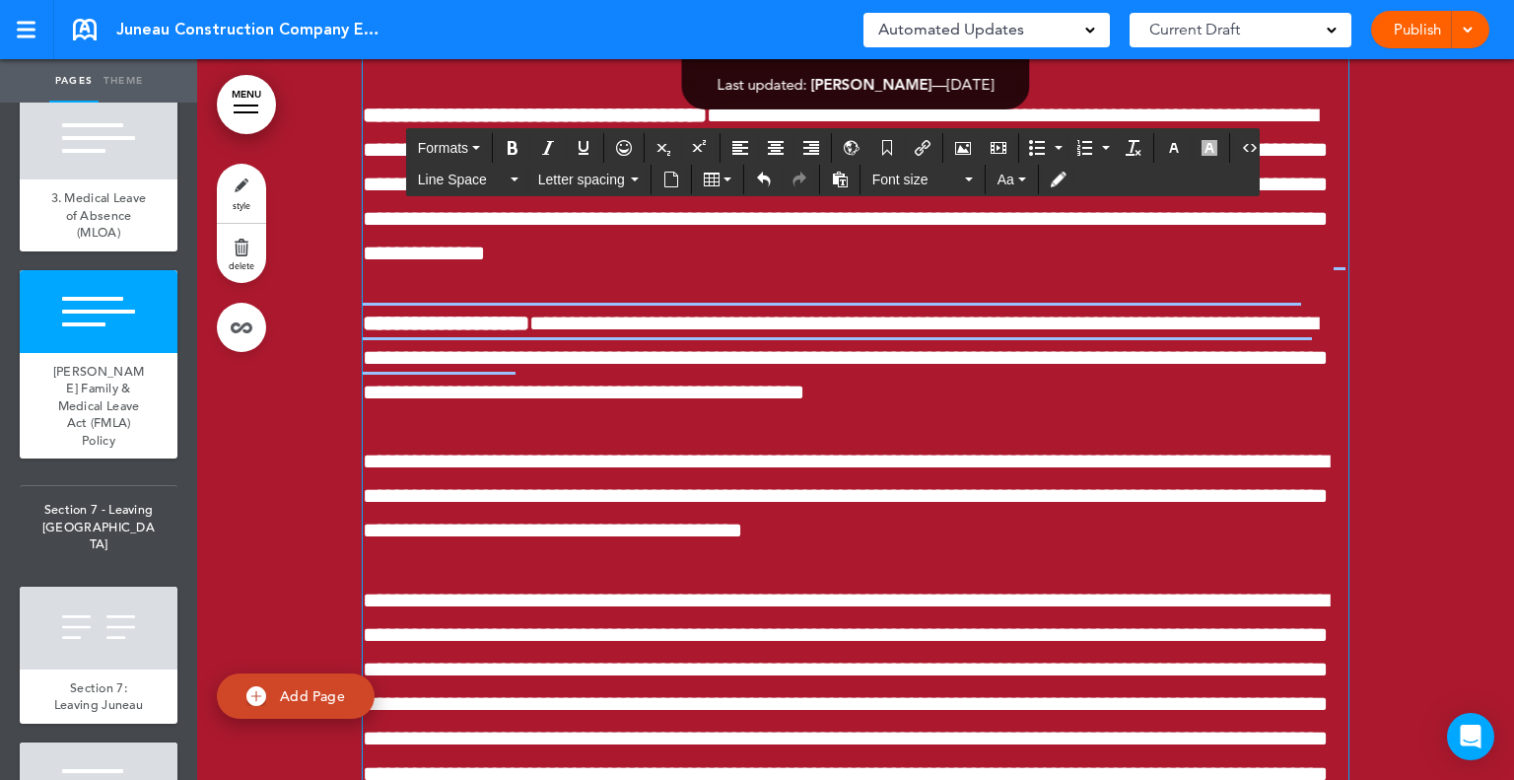
drag, startPoint x: 1061, startPoint y: 431, endPoint x: 912, endPoint y: 438, distance: 149.0
